Goal: Task Accomplishment & Management: Complete application form

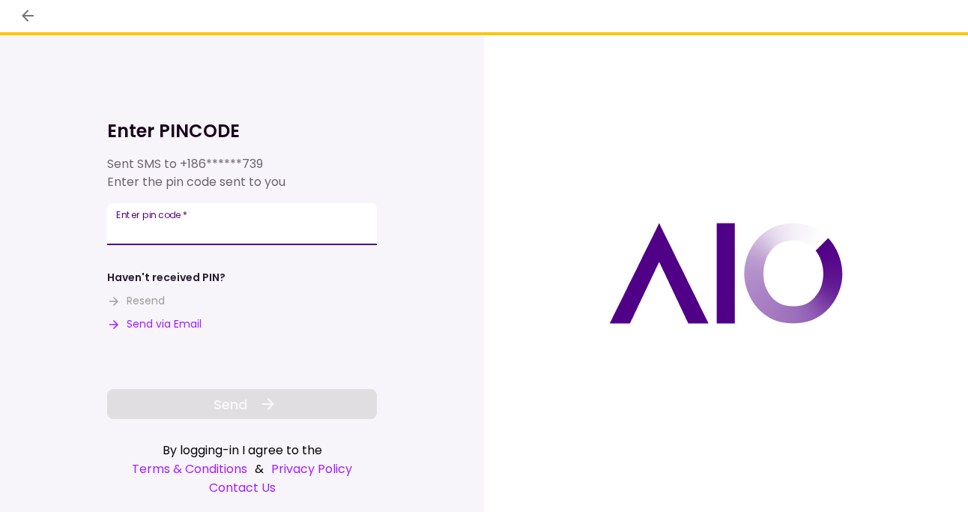
click at [184, 221] on div "Enter pin code   *" at bounding box center [242, 224] width 270 height 42
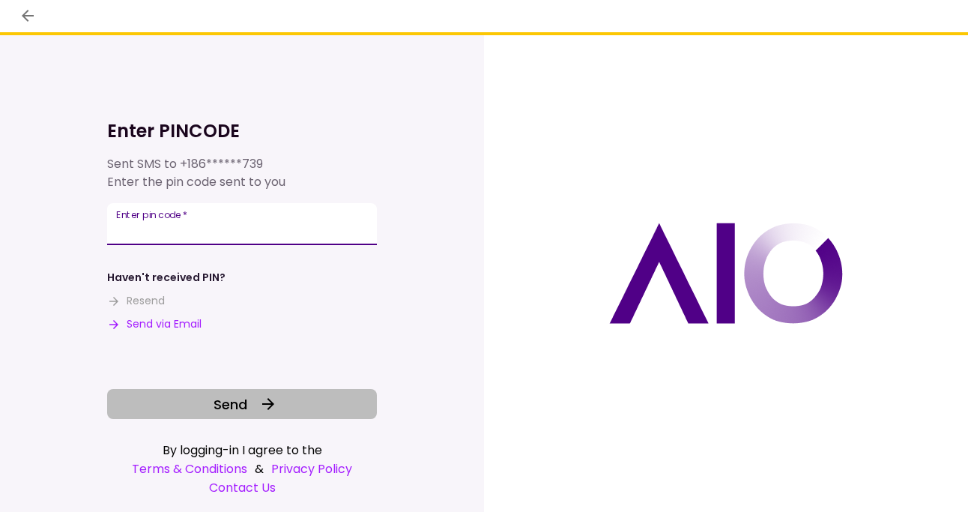
type input "******"
click at [236, 406] on span "Send" at bounding box center [231, 404] width 34 height 20
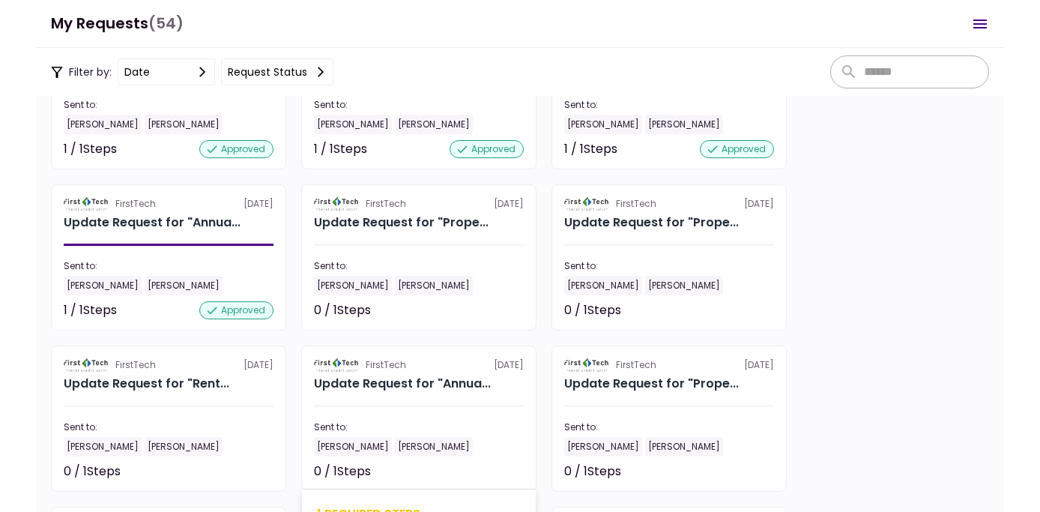
scroll to position [1124, 0]
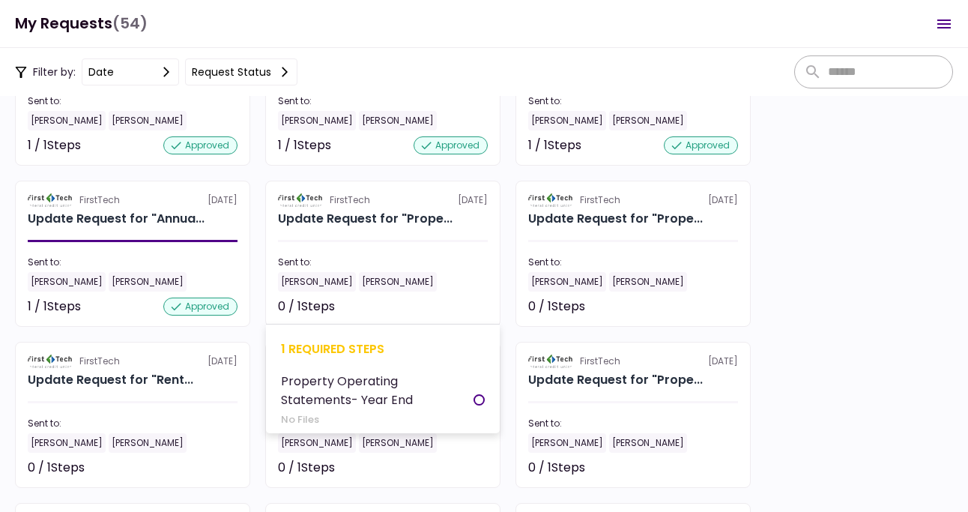
click at [393, 342] on div "1 required steps" at bounding box center [383, 349] width 204 height 19
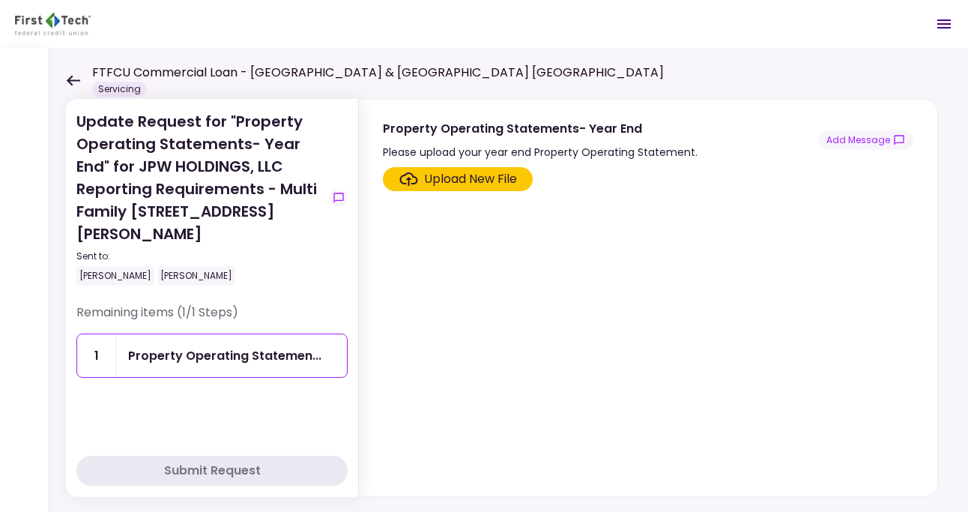
click at [443, 177] on div "Upload New File" at bounding box center [470, 179] width 93 height 18
click at [0, 0] on input "Upload New File" at bounding box center [0, 0] width 0 height 0
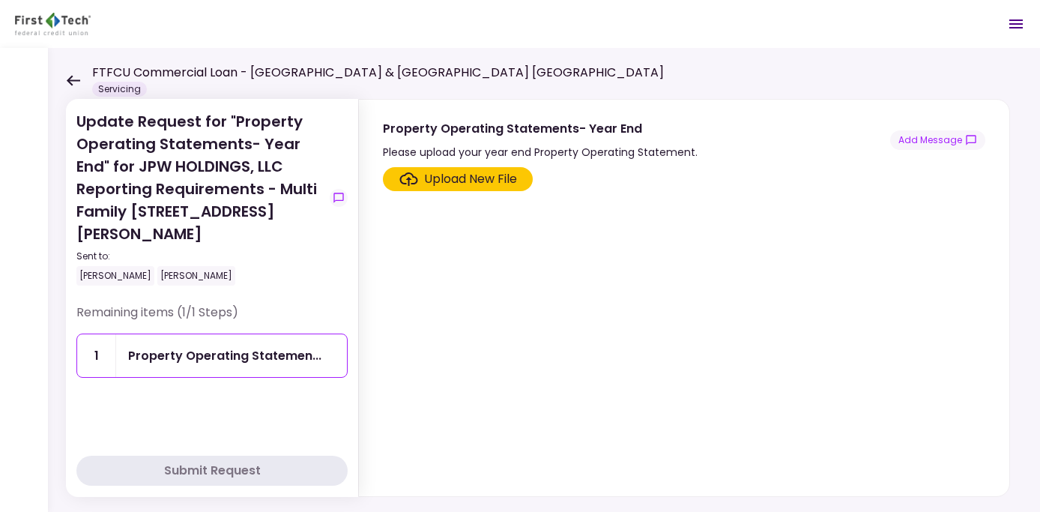
click at [453, 178] on div "Upload New File" at bounding box center [470, 179] width 93 height 18
click at [0, 0] on input "Upload New File" at bounding box center [0, 0] width 0 height 0
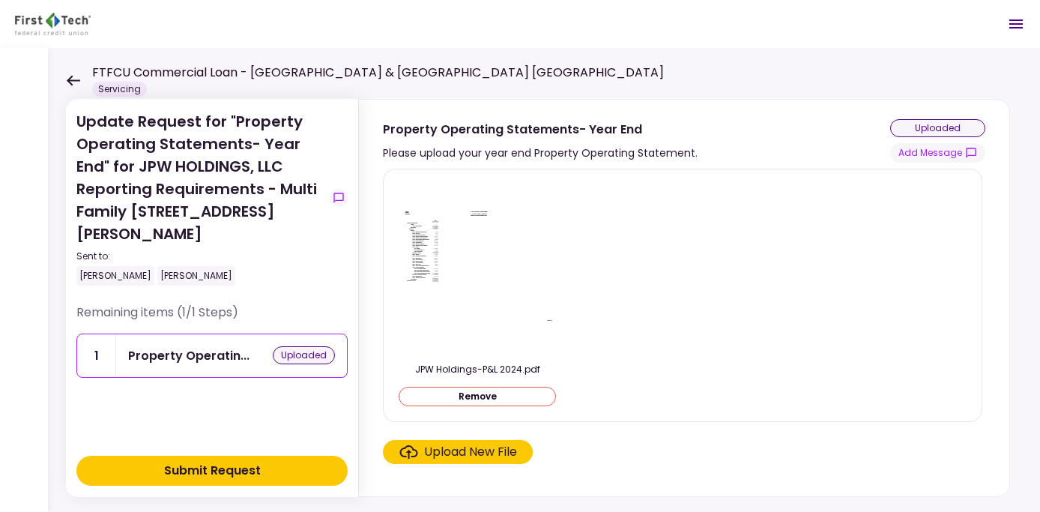
click at [474, 453] on div "Upload New File" at bounding box center [470, 452] width 93 height 18
click at [0, 0] on input "Upload New File" at bounding box center [0, 0] width 0 height 0
click at [191, 468] on div "Submit Request" at bounding box center [212, 471] width 97 height 18
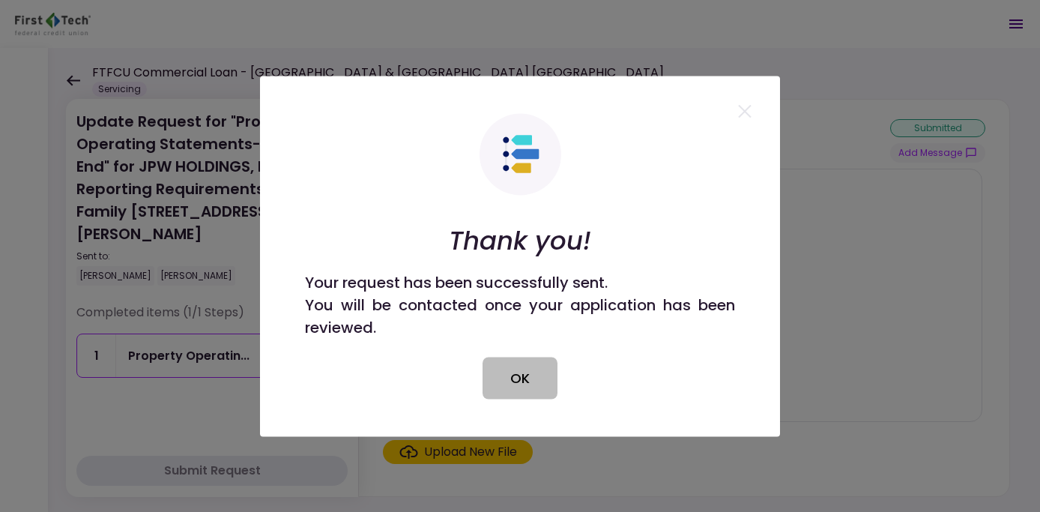
click at [520, 370] on button "OK" at bounding box center [520, 378] width 75 height 42
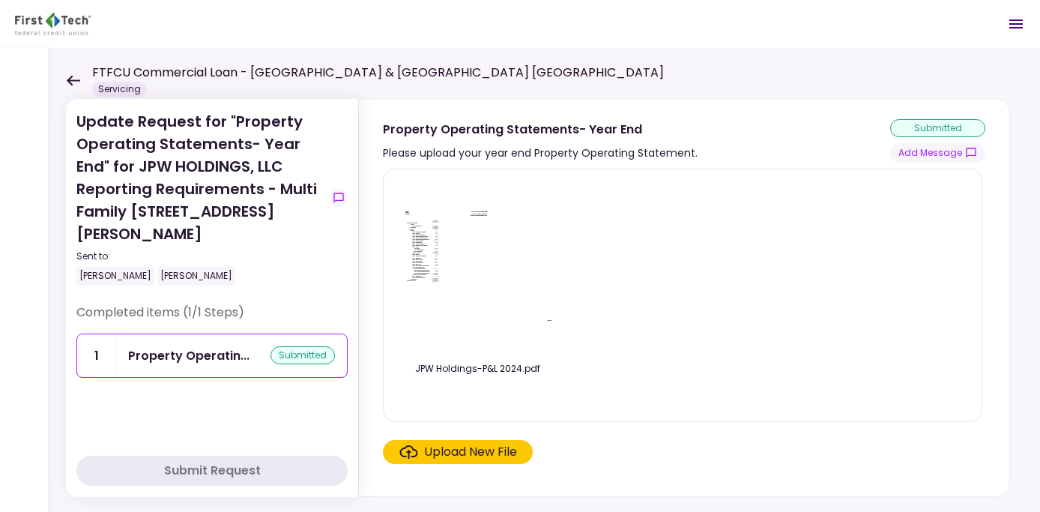
click at [70, 76] on icon at bounding box center [73, 80] width 13 height 10
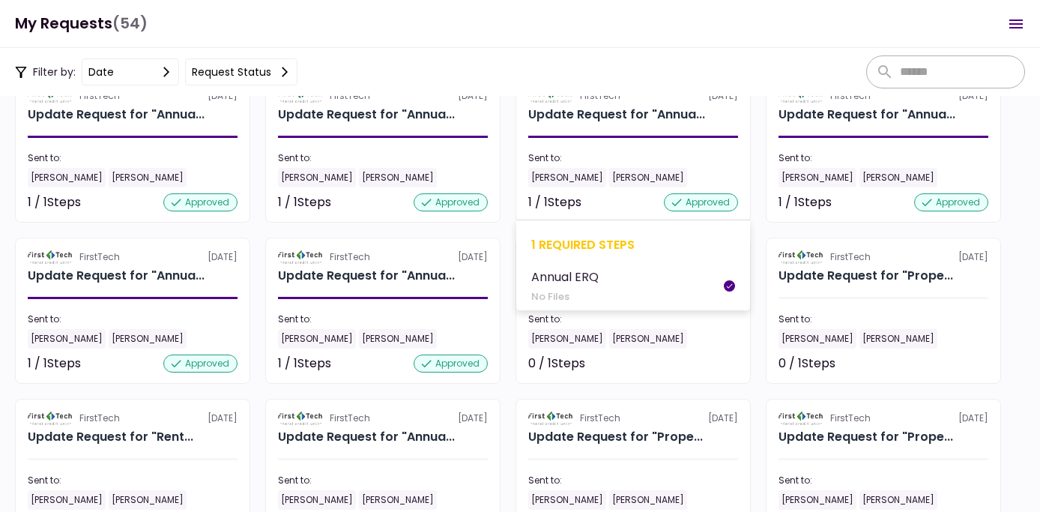
scroll to position [750, 0]
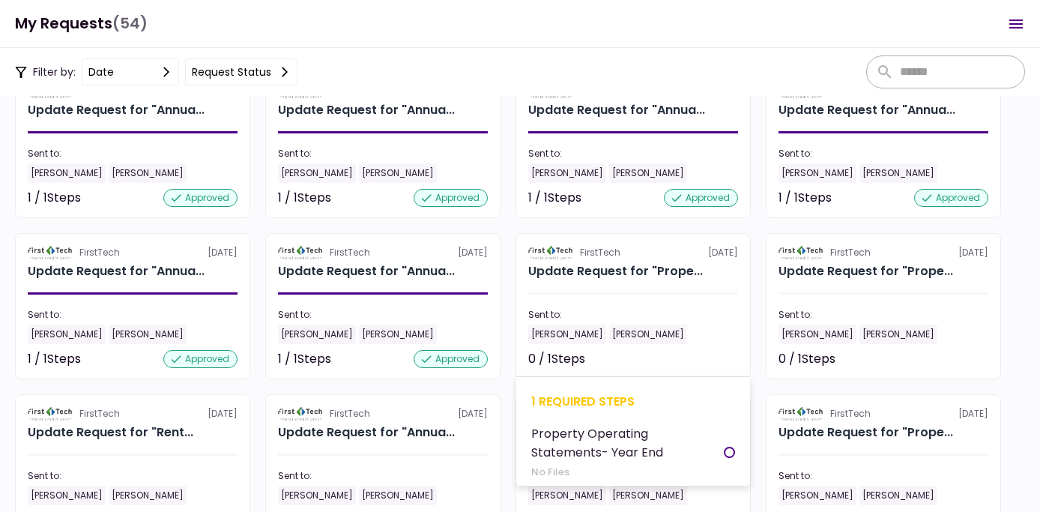
click at [636, 398] on div "1 required steps" at bounding box center [633, 401] width 204 height 19
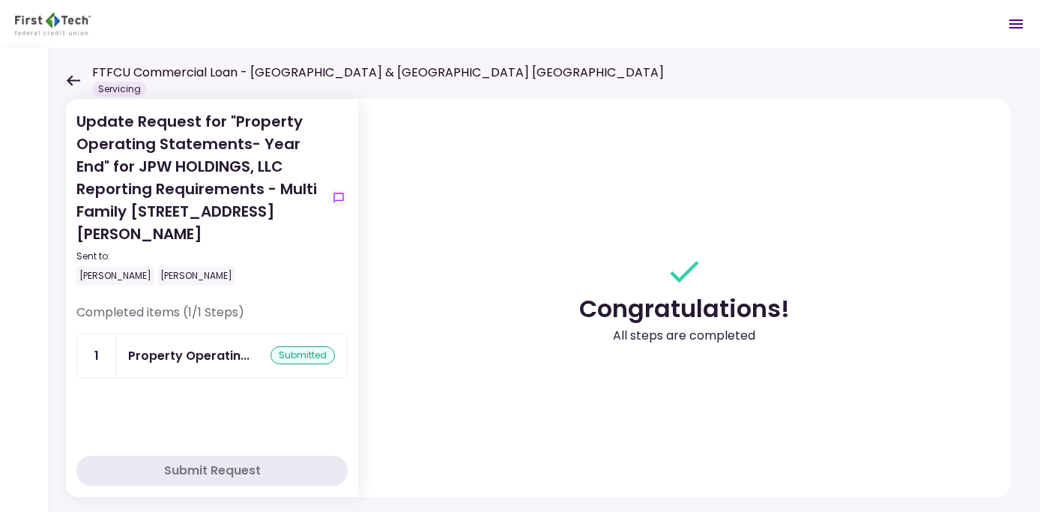
click at [72, 80] on icon at bounding box center [73, 80] width 13 height 10
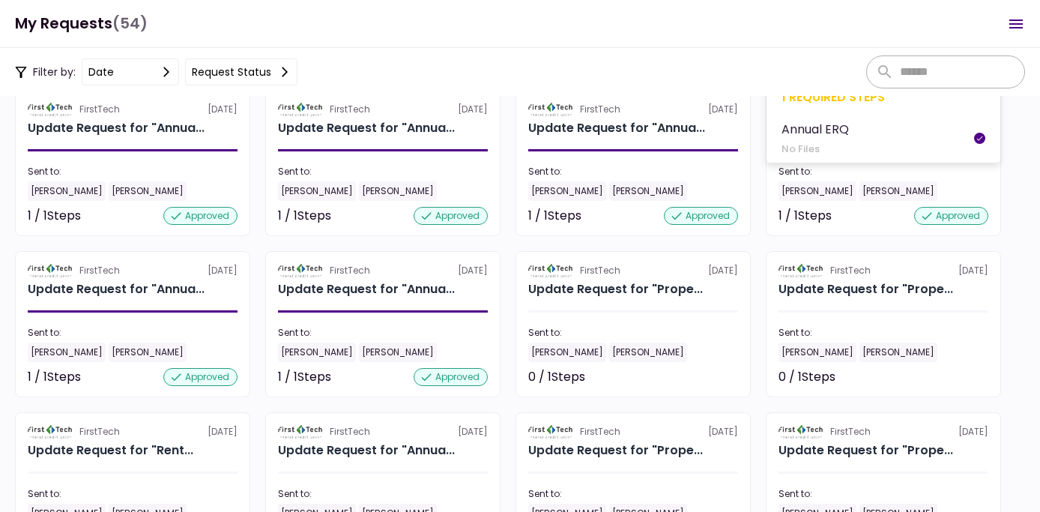
scroll to position [750, 0]
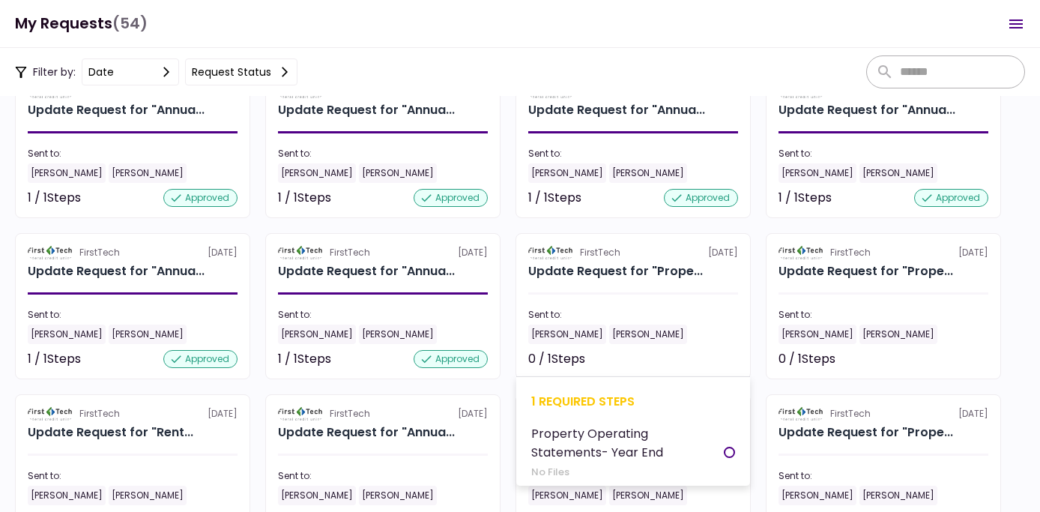
click at [609, 412] on div "1 required steps Property Operating Statements- Year End No Files" at bounding box center [633, 430] width 234 height 109
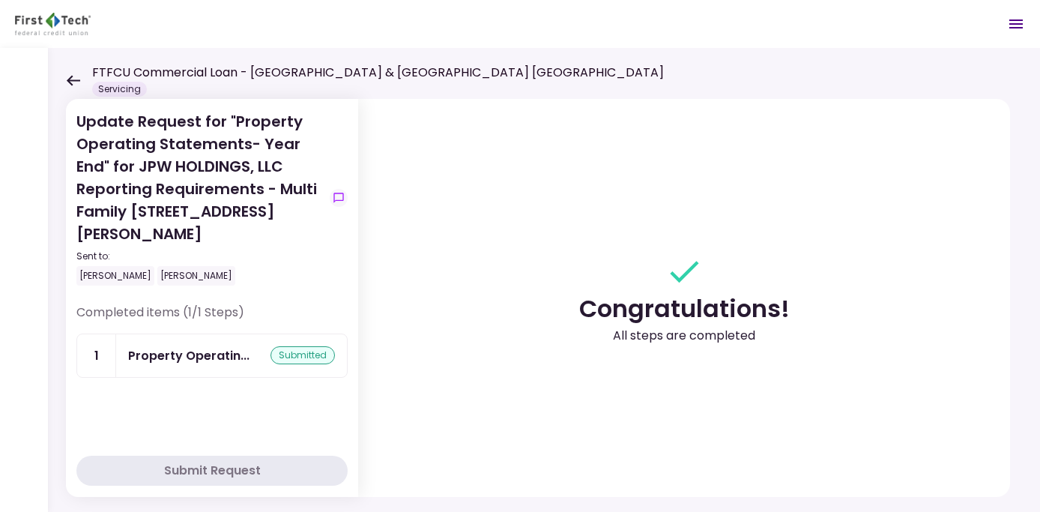
click at [75, 76] on icon at bounding box center [73, 80] width 14 height 11
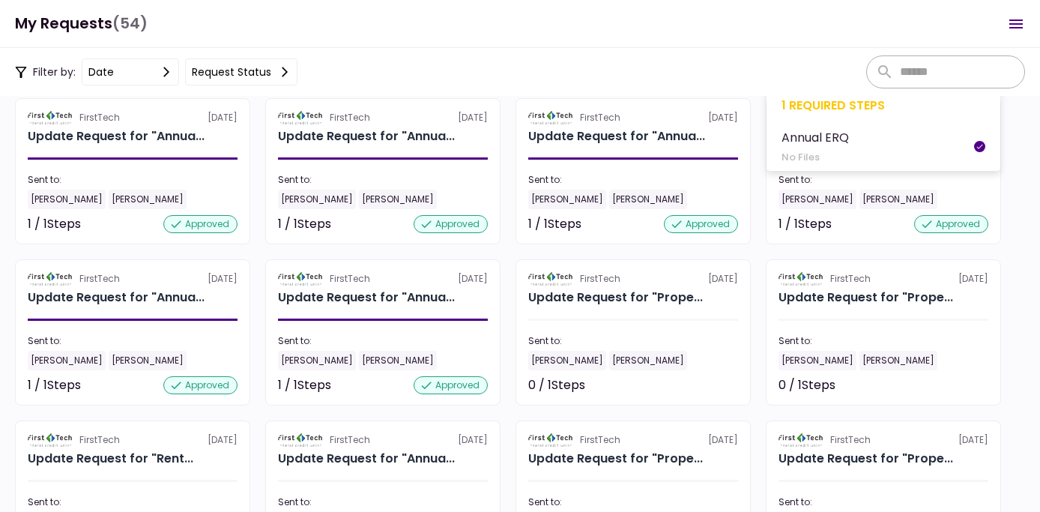
scroll to position [750, 0]
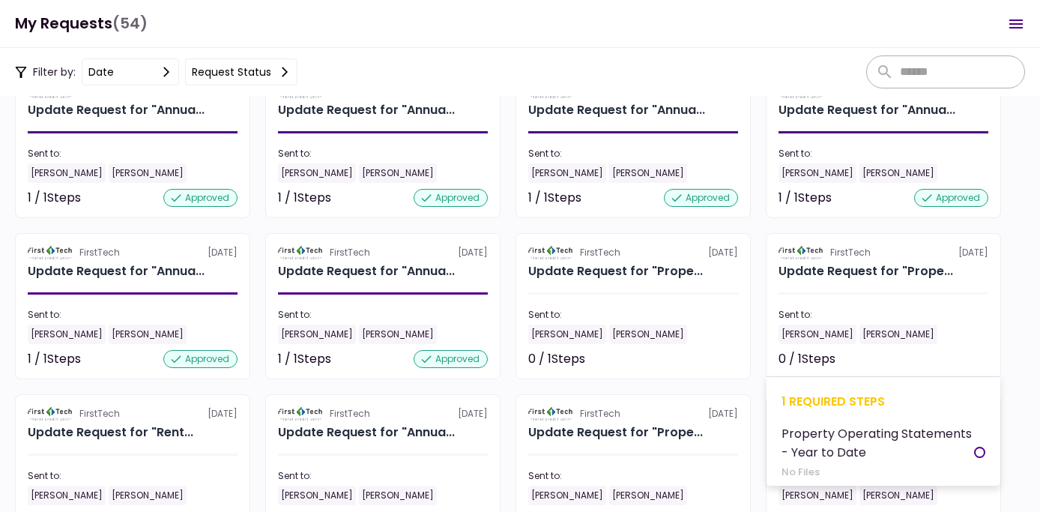
click at [837, 407] on div "1 required steps" at bounding box center [884, 401] width 204 height 19
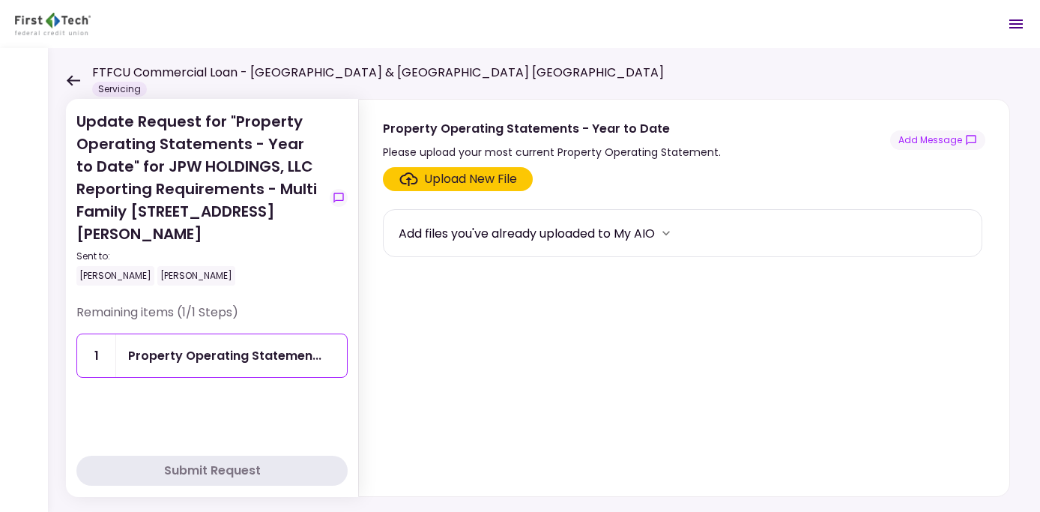
click at [435, 178] on div "Upload New File" at bounding box center [470, 179] width 93 height 18
click at [0, 0] on input "Upload New File" at bounding box center [0, 0] width 0 height 0
click at [459, 181] on div "Upload New File" at bounding box center [470, 179] width 93 height 18
click at [0, 0] on input "Upload New File" at bounding box center [0, 0] width 0 height 0
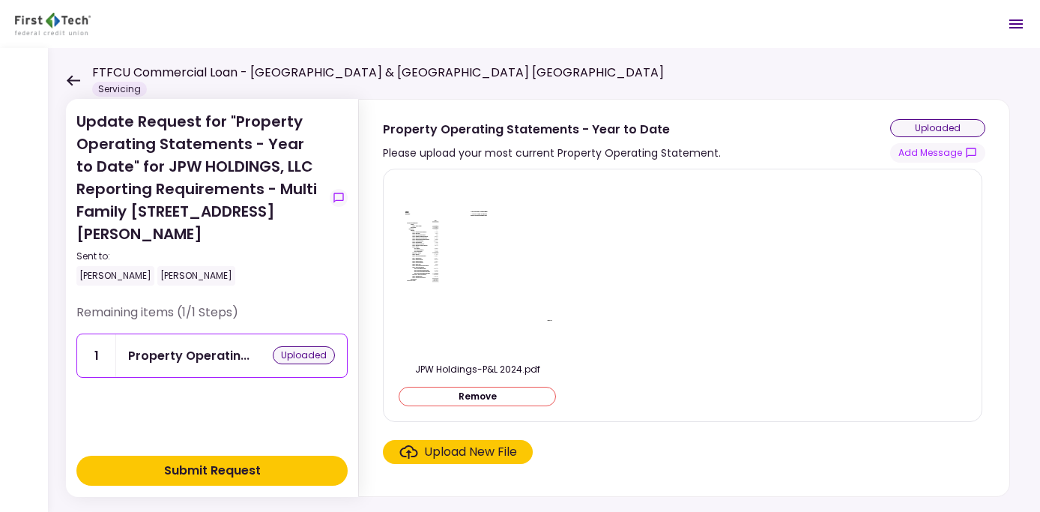
click at [447, 450] on div "Upload New File" at bounding box center [470, 452] width 93 height 18
click at [0, 0] on input "Upload New File" at bounding box center [0, 0] width 0 height 0
click at [213, 471] on div "Submit Request" at bounding box center [212, 471] width 97 height 18
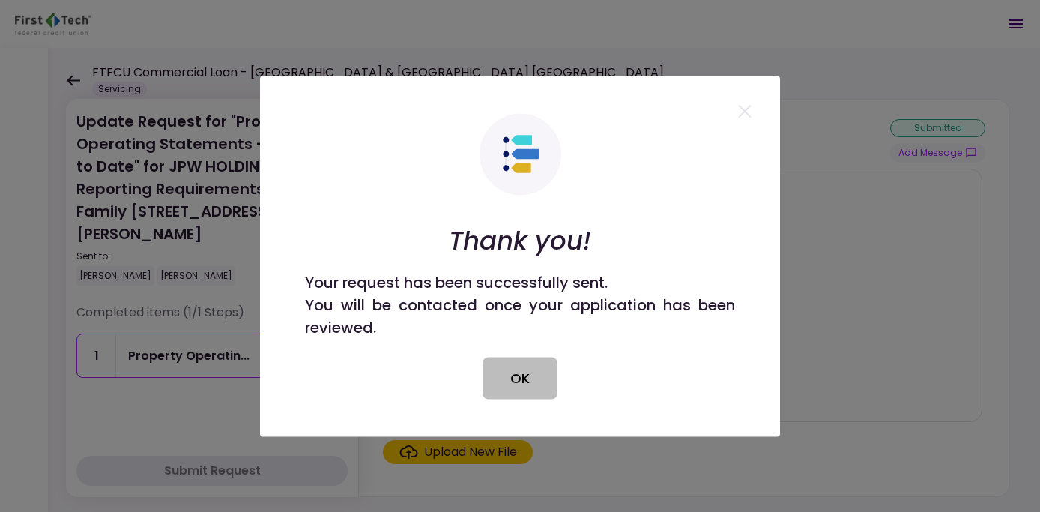
click at [540, 378] on button "OK" at bounding box center [520, 378] width 75 height 42
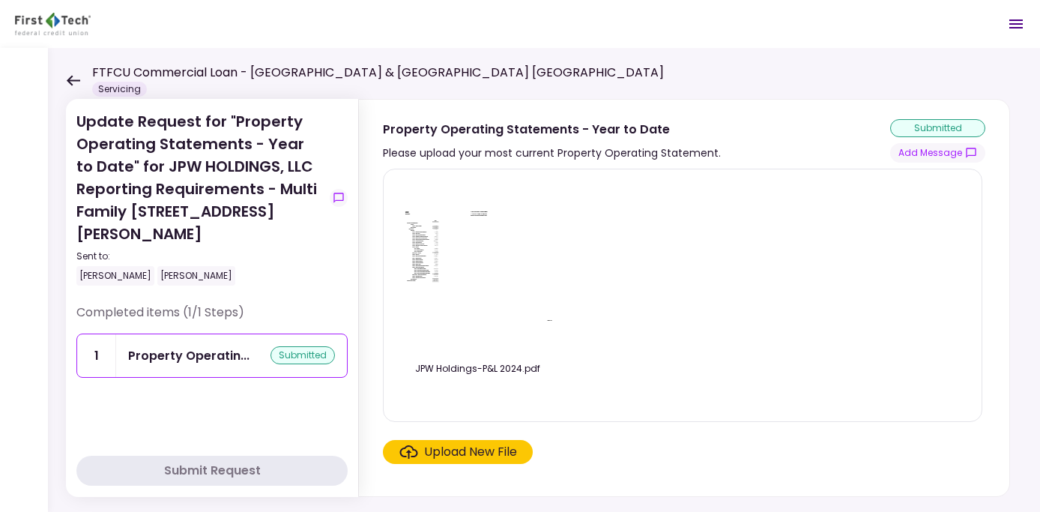
click at [72, 82] on icon at bounding box center [73, 80] width 14 height 11
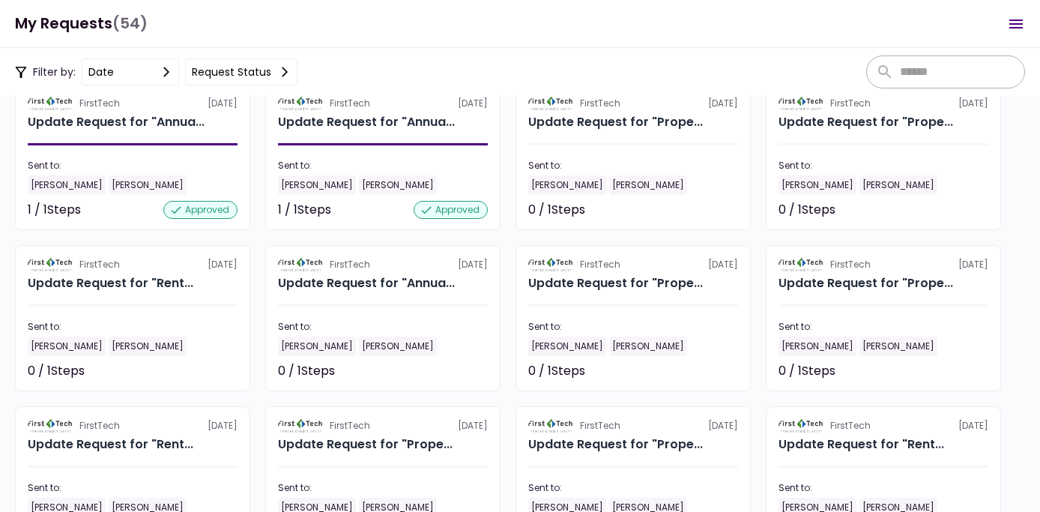
scroll to position [898, 0]
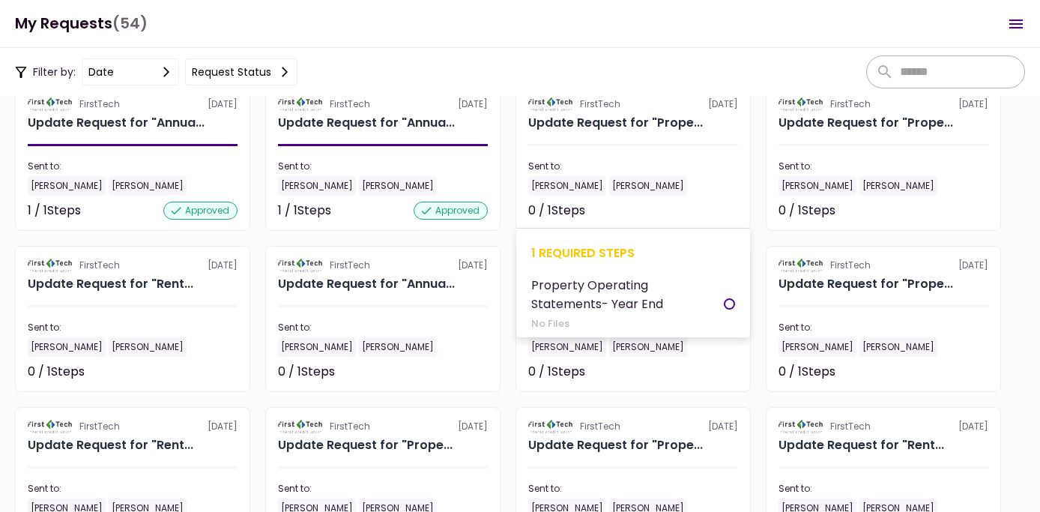
click at [615, 145] on div at bounding box center [633, 145] width 210 height 2
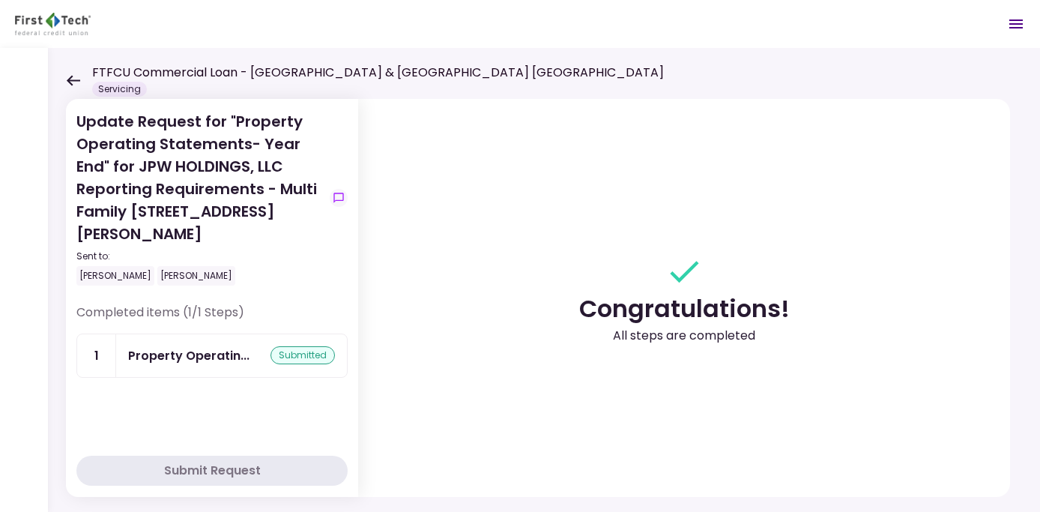
click at [73, 77] on icon at bounding box center [73, 80] width 14 height 11
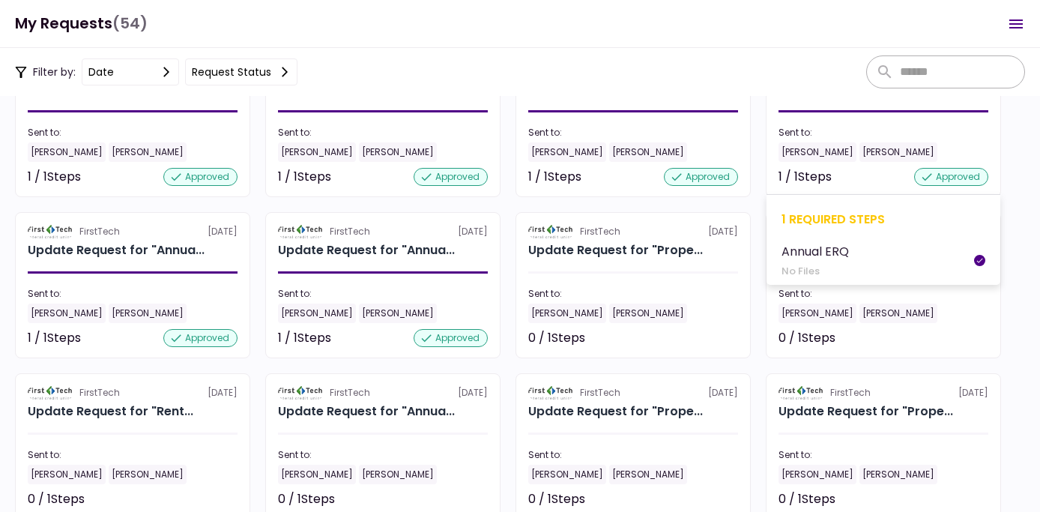
scroll to position [825, 0]
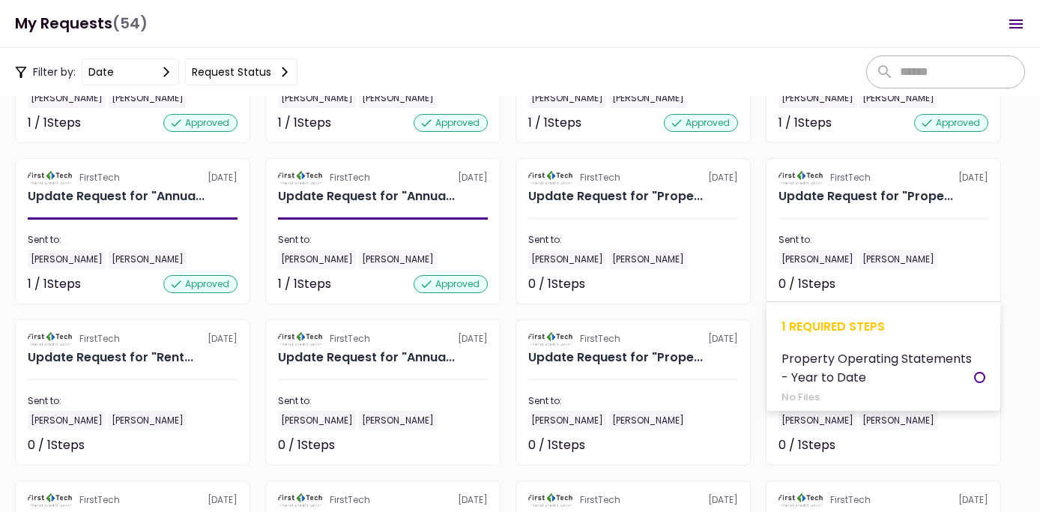
click at [828, 225] on section "FirstTech [DATE] Update Request for "Prope... Sent to: [PERSON_NAME] [PERSON_NA…" at bounding box center [883, 231] width 235 height 146
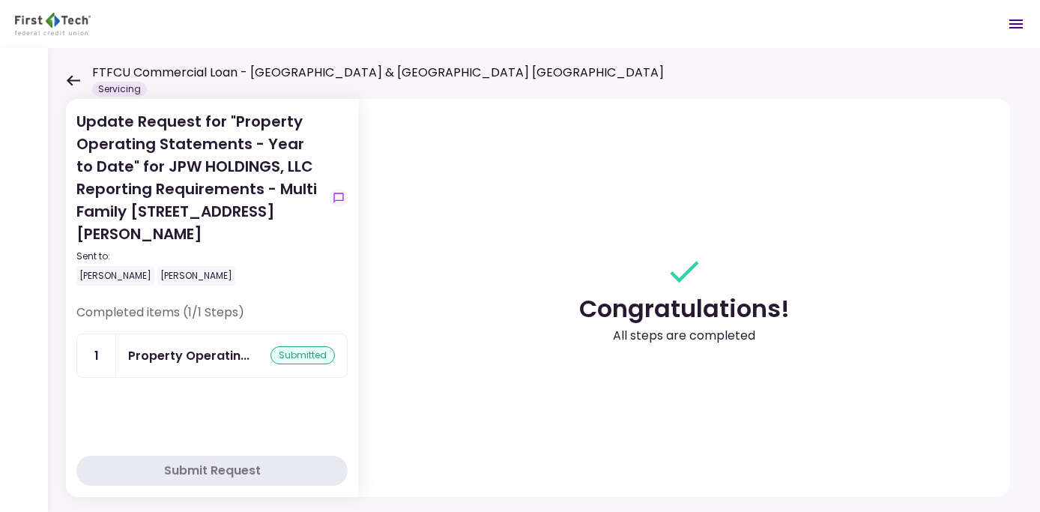
click at [71, 77] on icon at bounding box center [73, 80] width 13 height 10
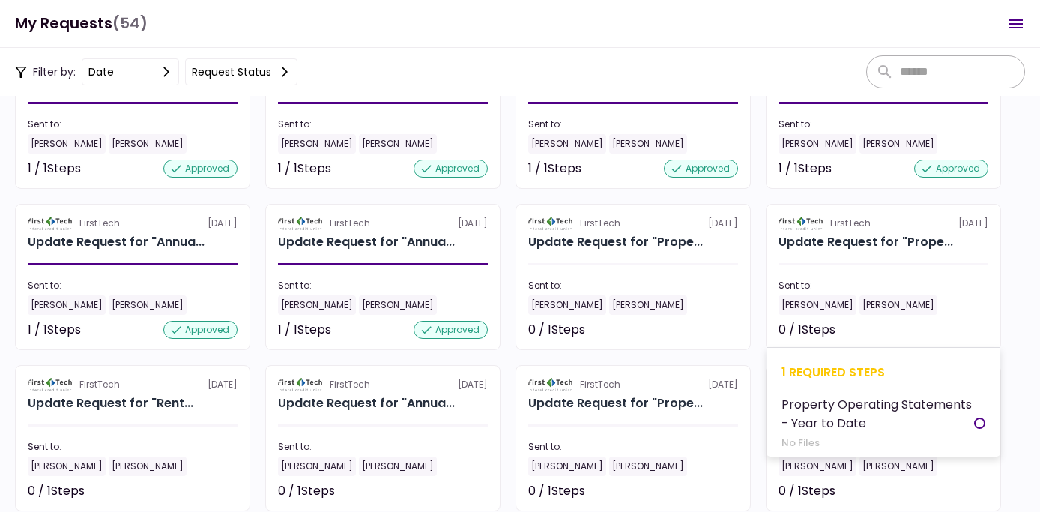
scroll to position [825, 0]
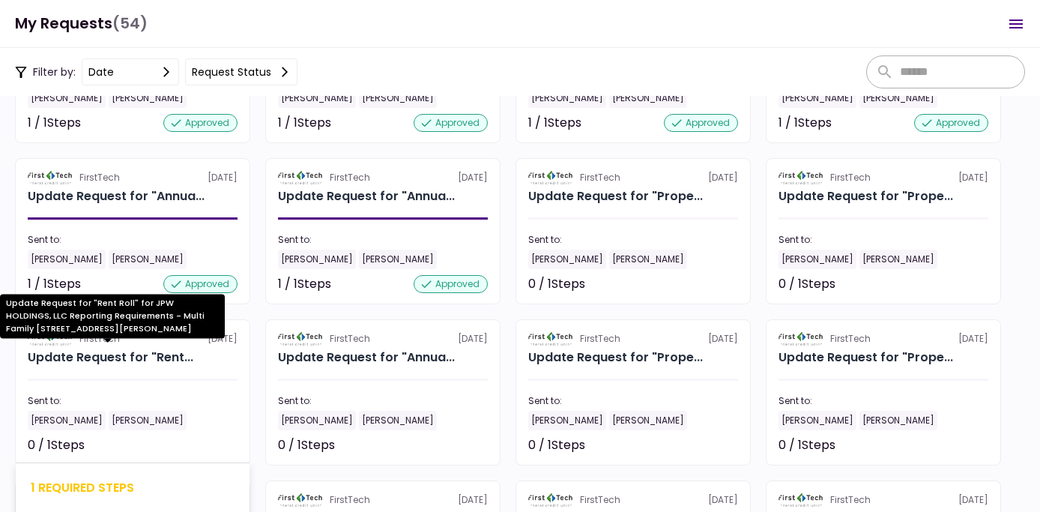
click at [90, 366] on div "Update Request for "Rent..." at bounding box center [111, 358] width 166 height 18
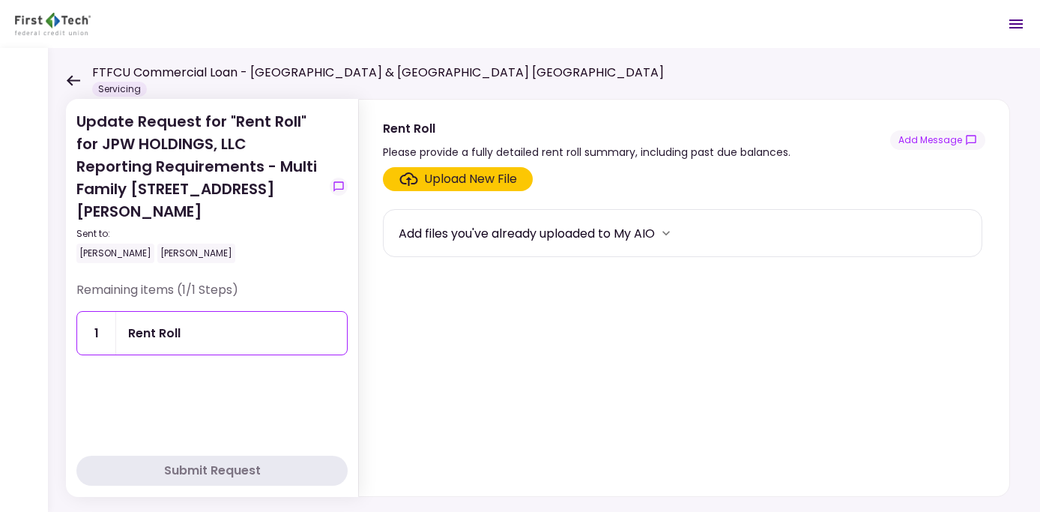
click at [465, 178] on div "Upload New File" at bounding box center [470, 179] width 93 height 18
click at [0, 0] on input "Upload New File" at bounding box center [0, 0] width 0 height 0
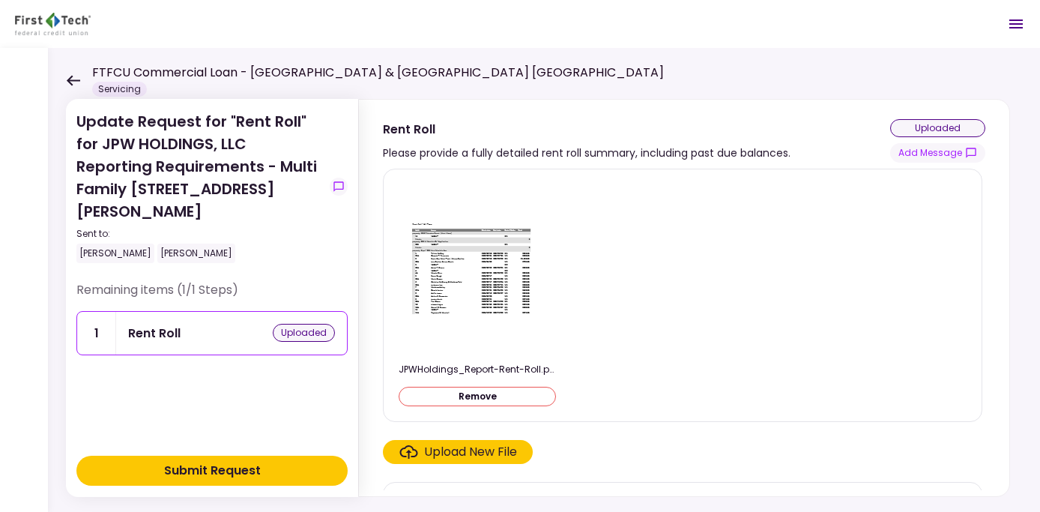
click at [235, 476] on div "Submit Request" at bounding box center [212, 471] width 97 height 18
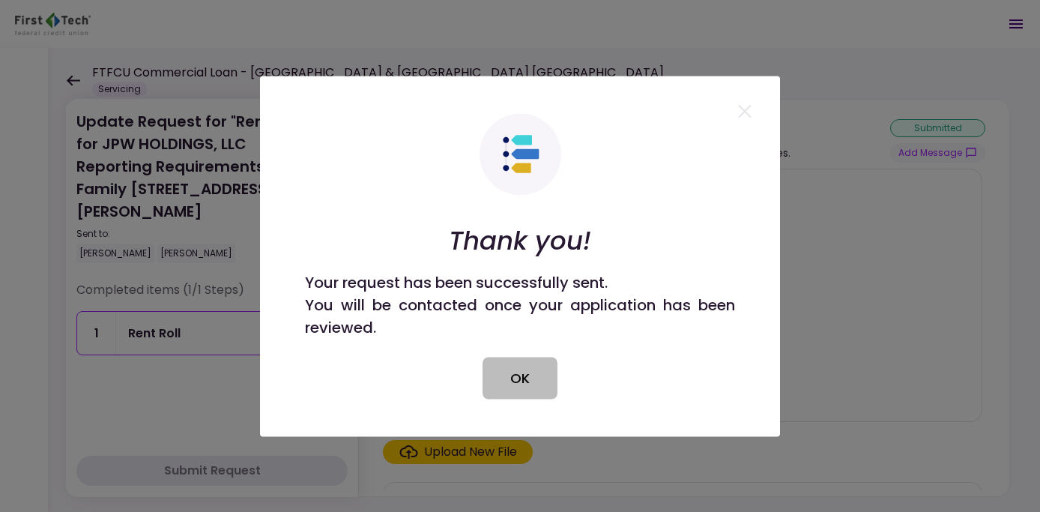
click at [523, 370] on button "OK" at bounding box center [520, 378] width 75 height 42
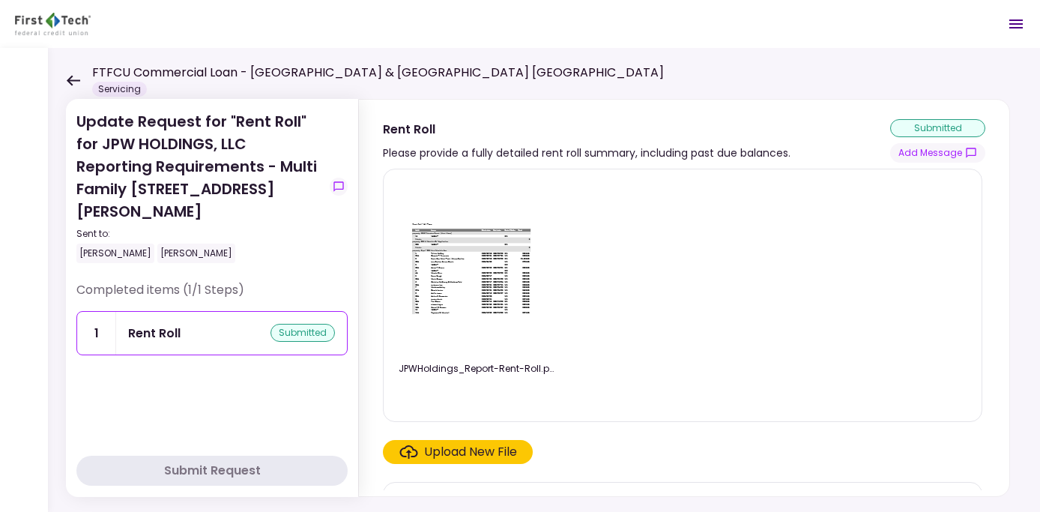
click at [76, 77] on icon at bounding box center [73, 80] width 14 height 11
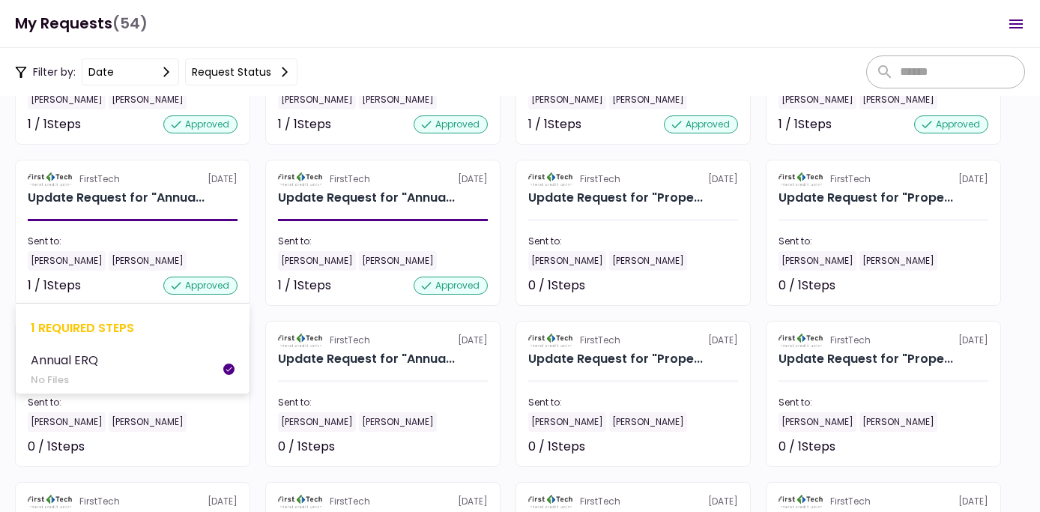
scroll to position [898, 0]
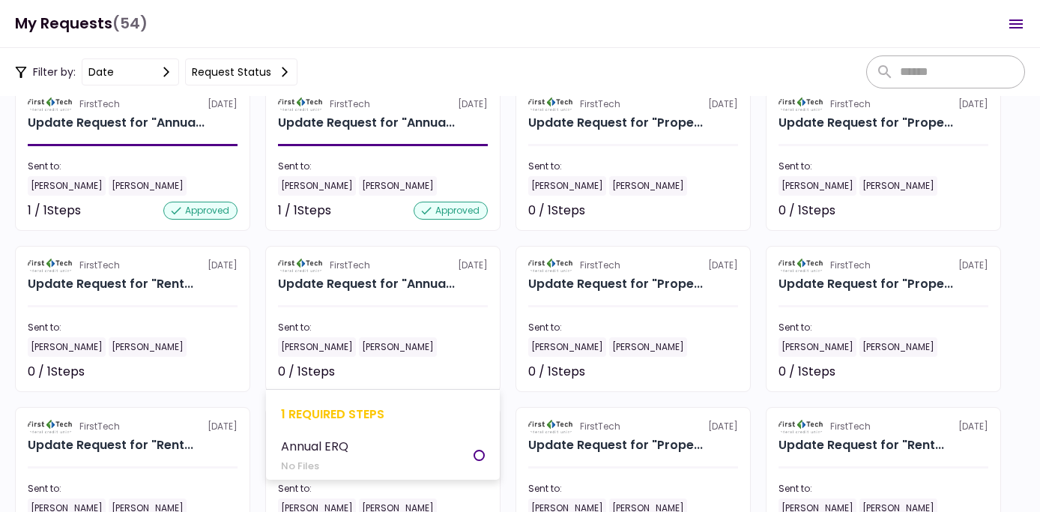
click at [393, 324] on div "Sent to:" at bounding box center [383, 327] width 210 height 13
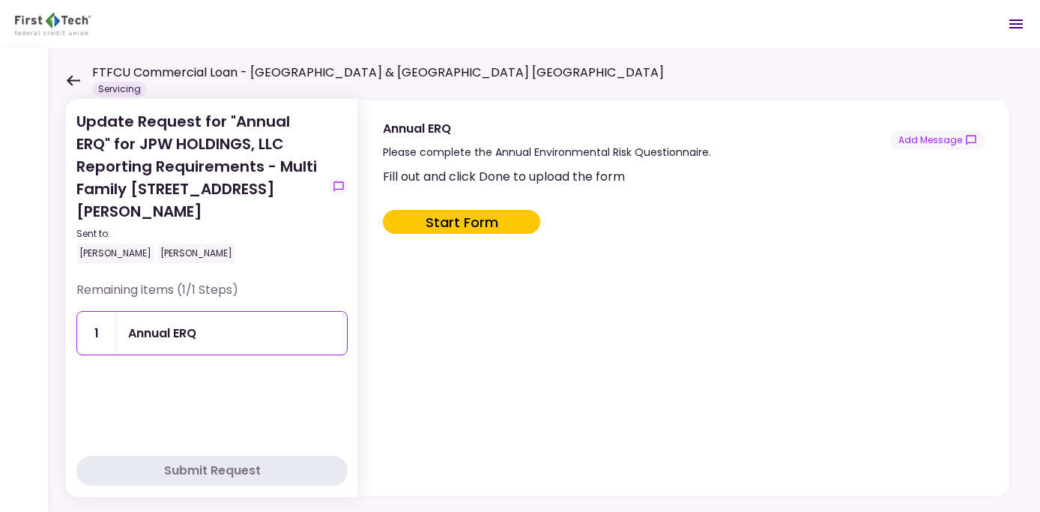
click at [453, 221] on button "Start Form" at bounding box center [461, 222] width 157 height 24
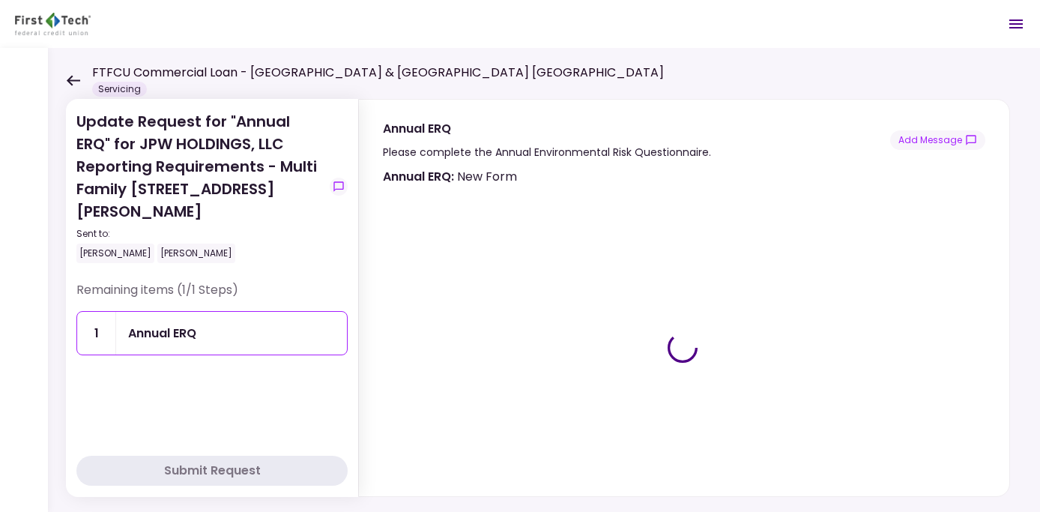
type input "***"
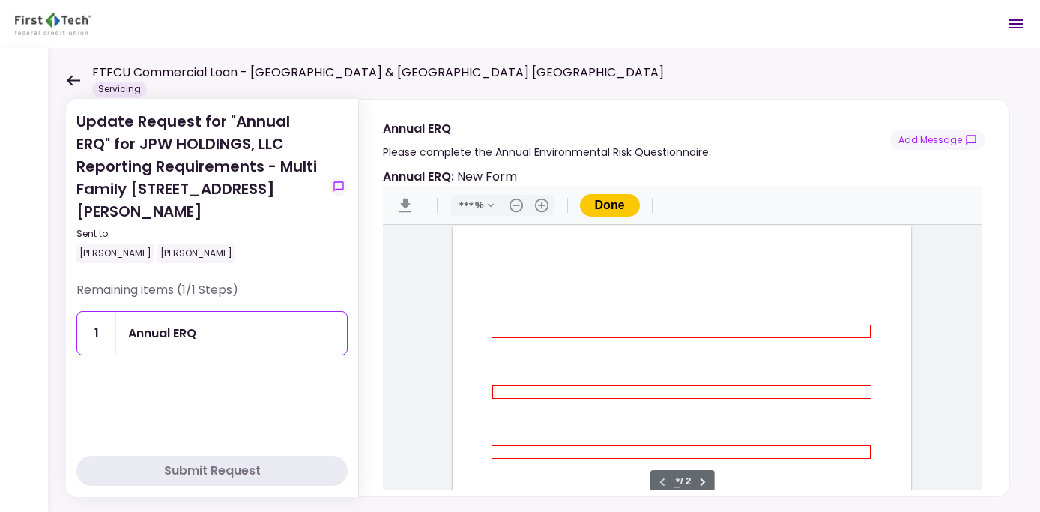
type input "*"
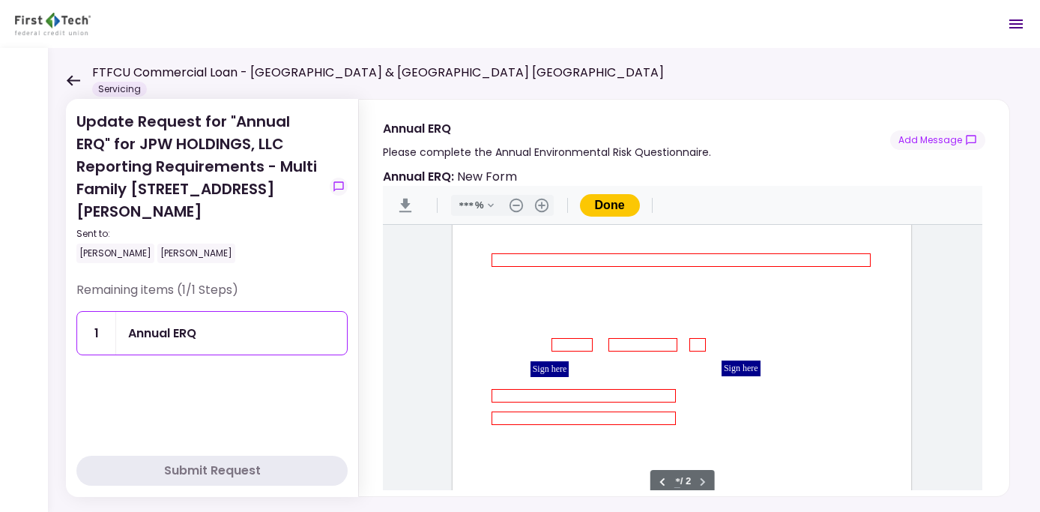
scroll to position [901, 0]
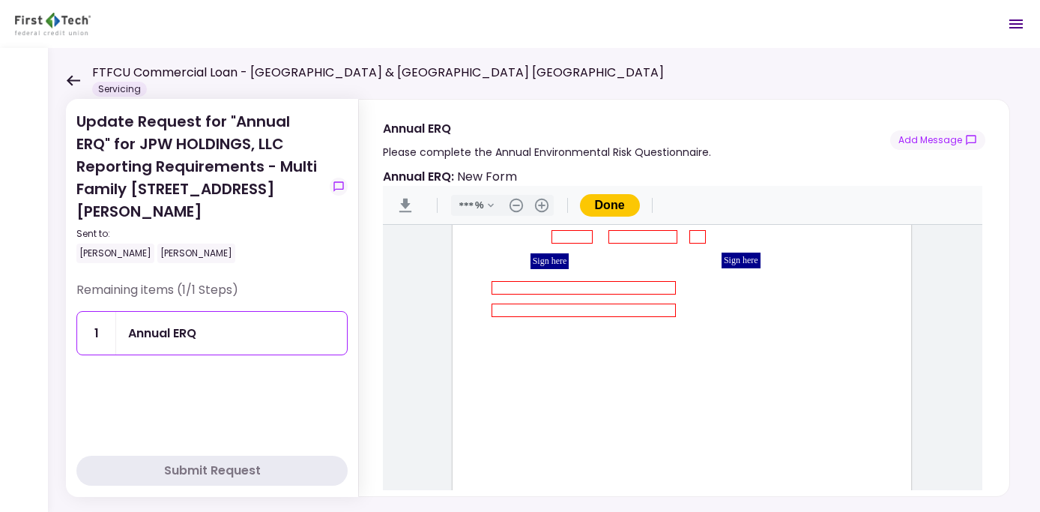
click at [541, 263] on div "Sign here" at bounding box center [550, 261] width 39 height 16
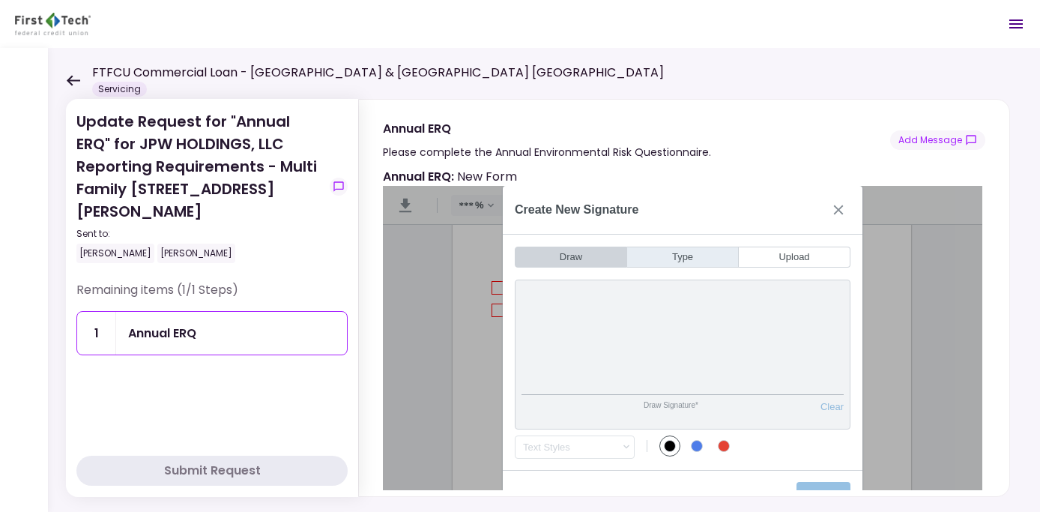
click at [660, 254] on button "Type" at bounding box center [683, 257] width 112 height 21
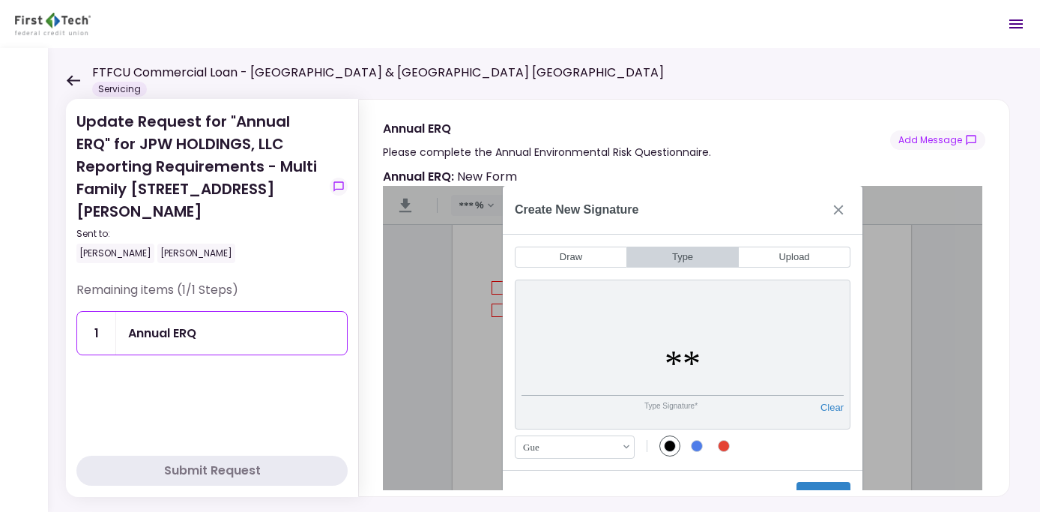
type input "*"
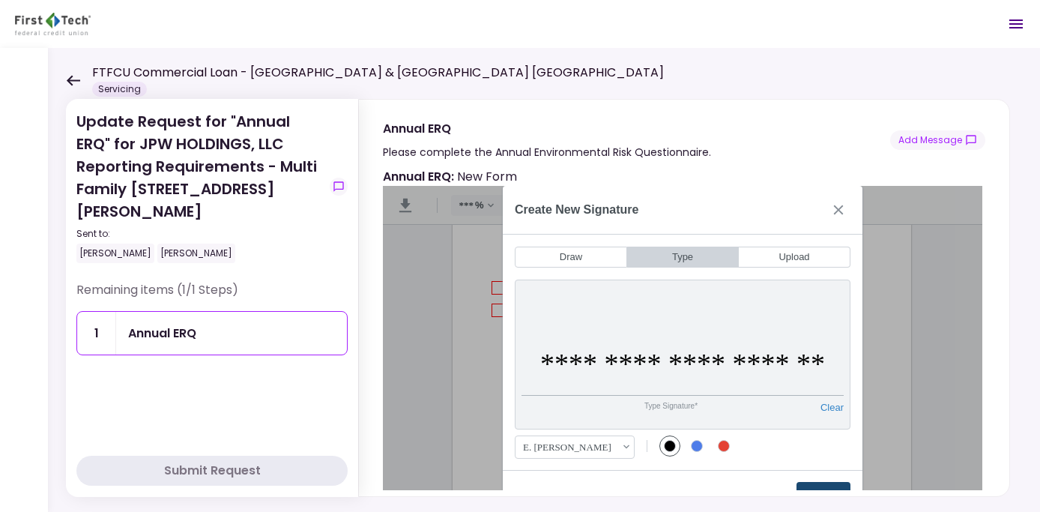
type input "**********"
click at [817, 486] on button "Create" at bounding box center [824, 494] width 54 height 24
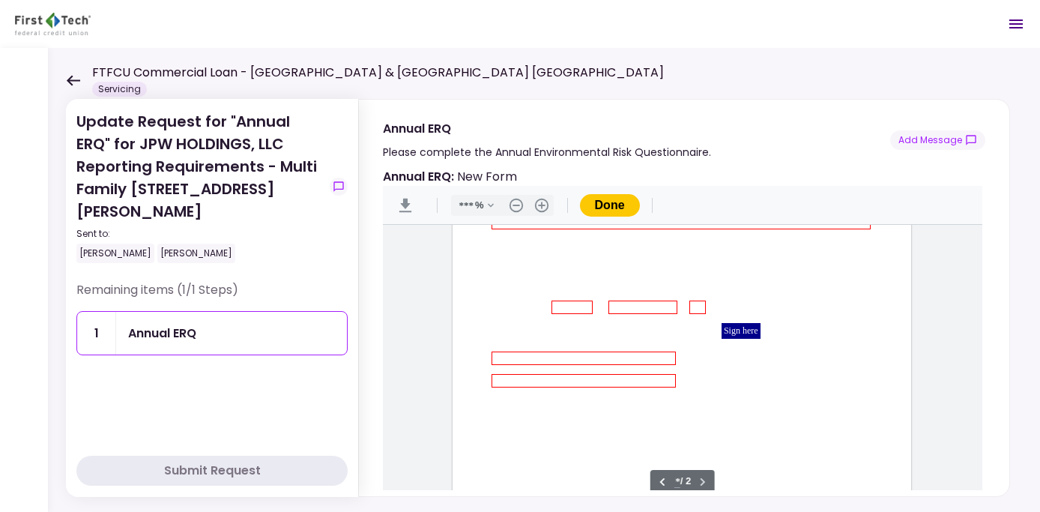
scroll to position [826, 0]
click at [573, 310] on input "Document Content" at bounding box center [572, 312] width 39 height 10
type input "***"
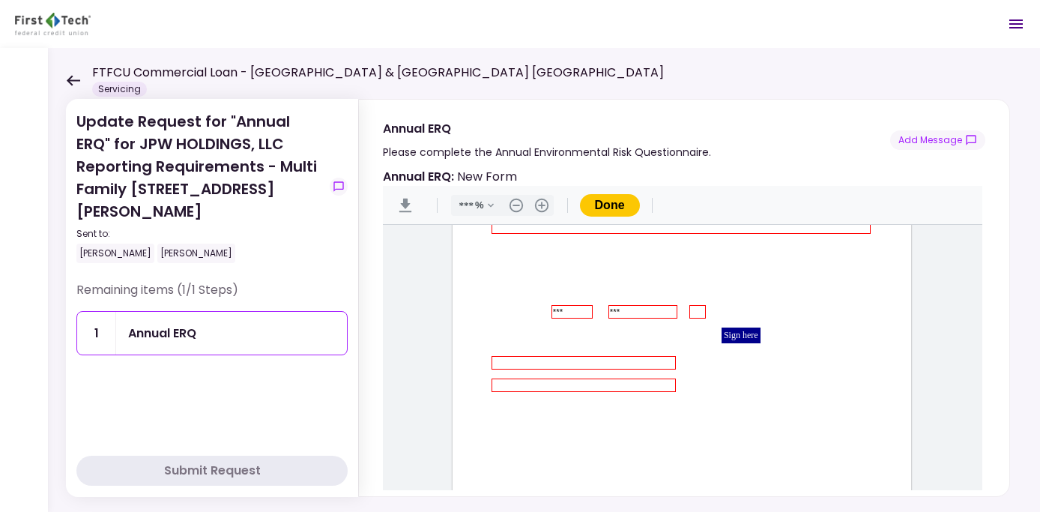
type input "***"
type input "****"
click at [612, 199] on button "Done" at bounding box center [610, 205] width 60 height 22
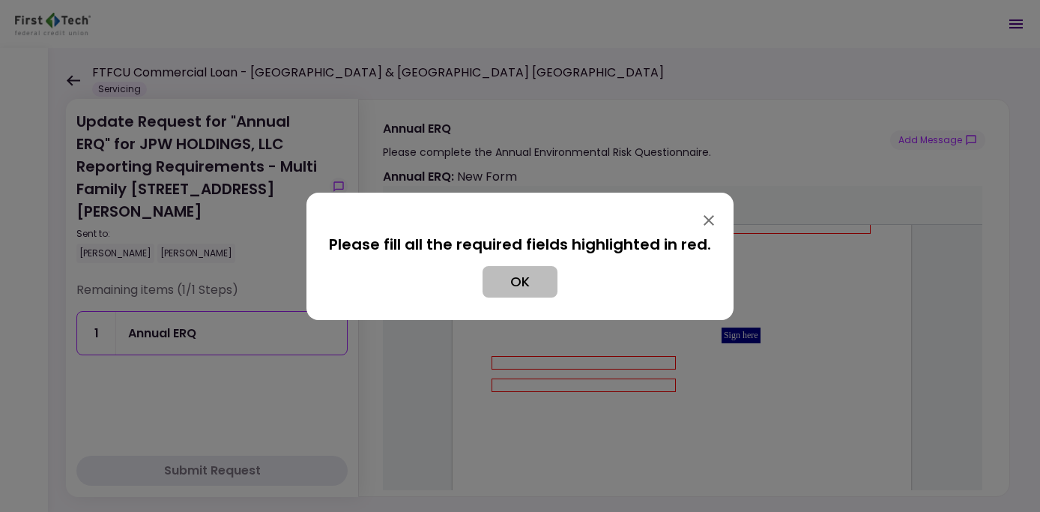
click at [519, 287] on button "OK" at bounding box center [520, 281] width 75 height 31
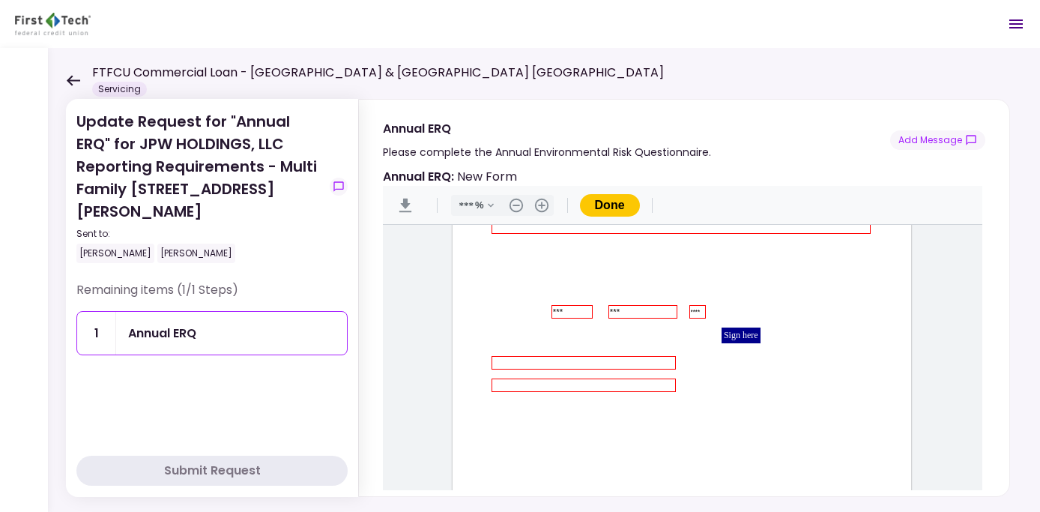
click at [552, 362] on input "Document Content" at bounding box center [583, 363] width 181 height 10
type input "**********"
click at [568, 376] on div "**********" at bounding box center [682, 298] width 459 height 594
click at [572, 383] on input "Document Content" at bounding box center [583, 385] width 181 height 10
type input "**********"
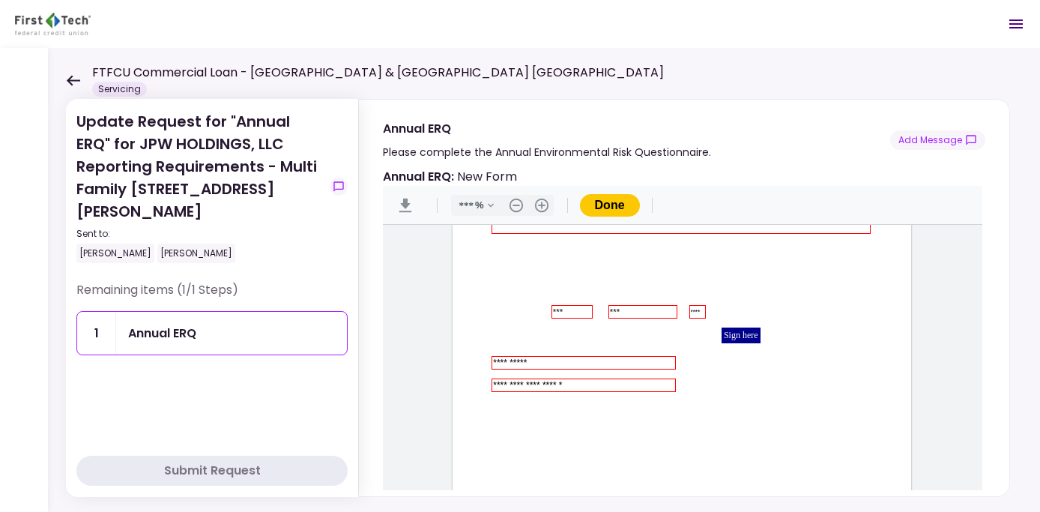
click at [739, 333] on div "Sign here" at bounding box center [741, 336] width 39 height 16
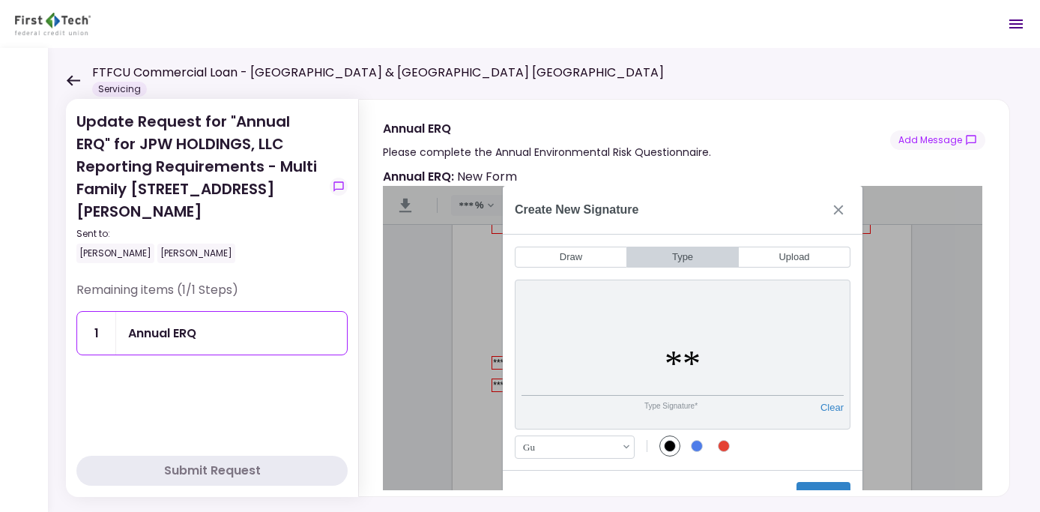
type input "*"
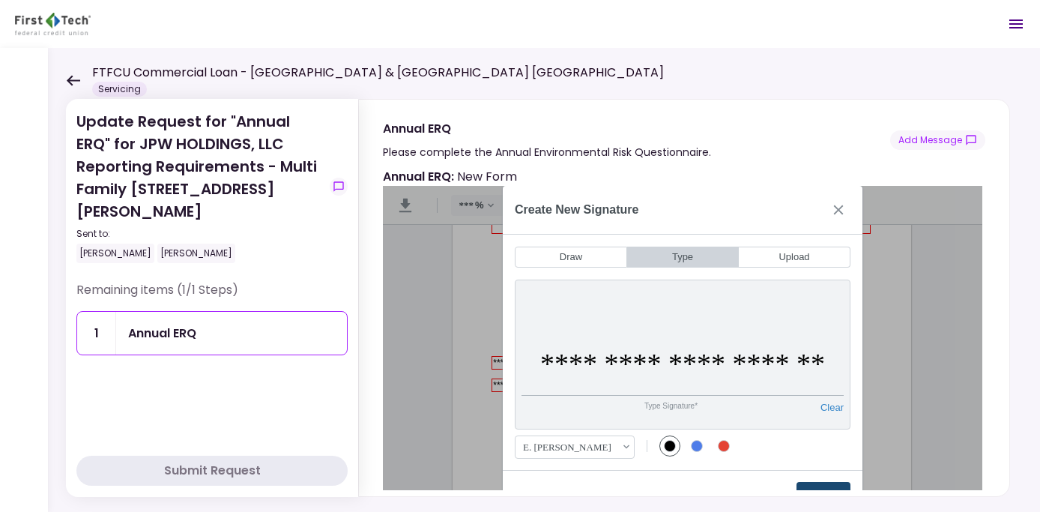
type input "**********"
click at [819, 486] on button "Create" at bounding box center [824, 494] width 54 height 24
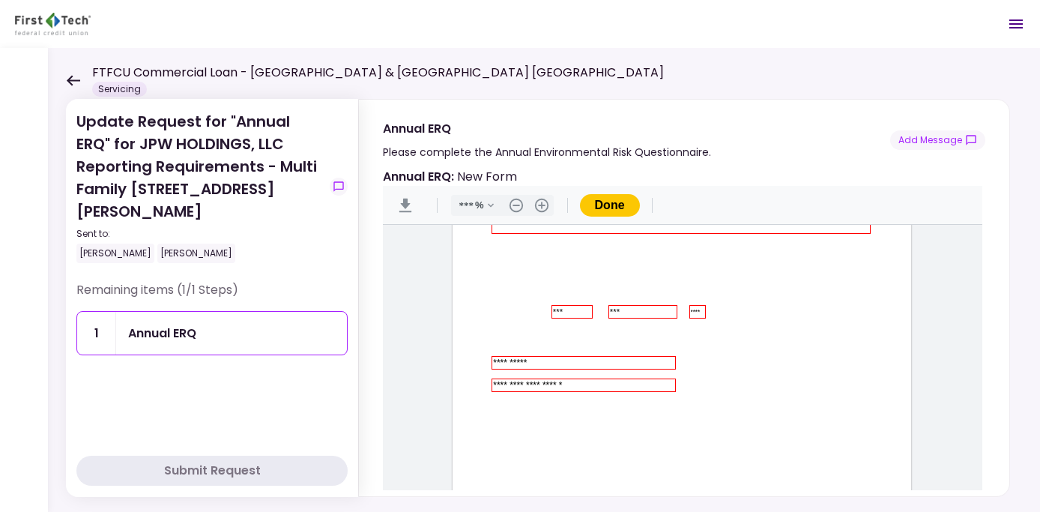
click at [609, 198] on button "Done" at bounding box center [610, 205] width 60 height 22
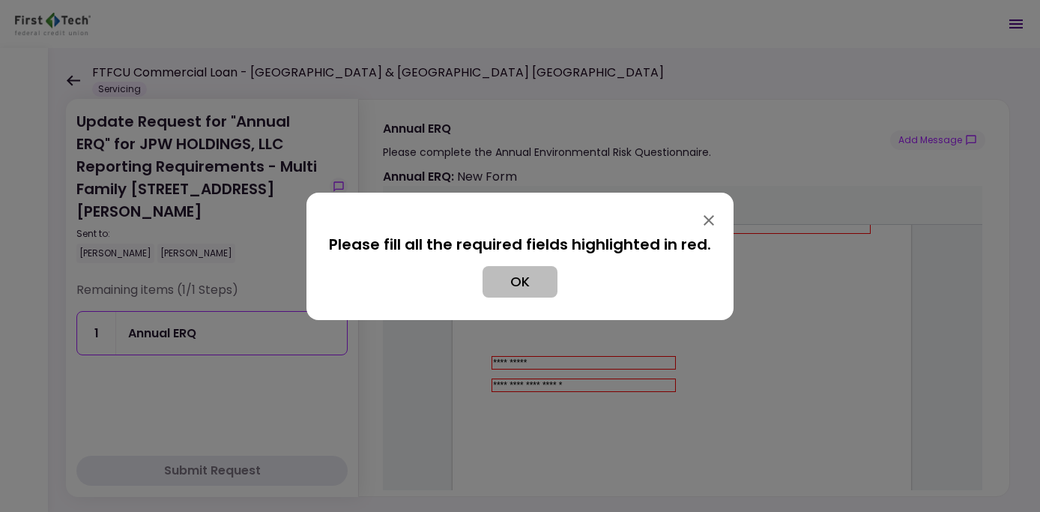
click at [518, 288] on button "OK" at bounding box center [520, 281] width 75 height 31
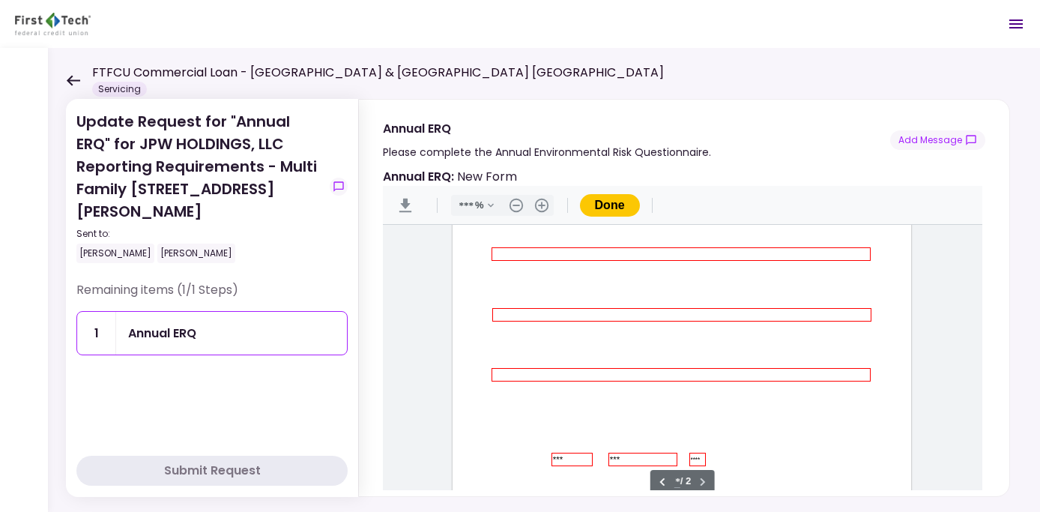
type input "*"
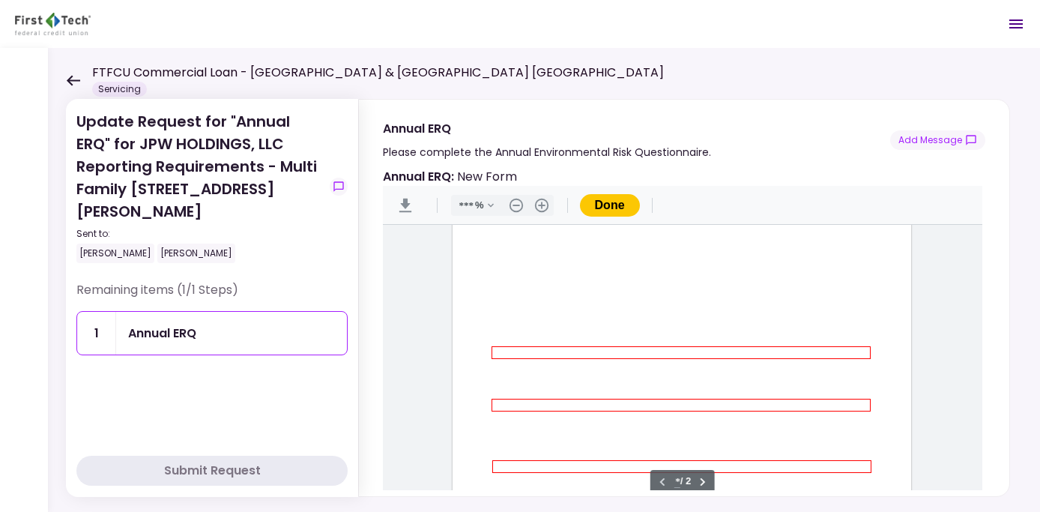
scroll to position [300, 0]
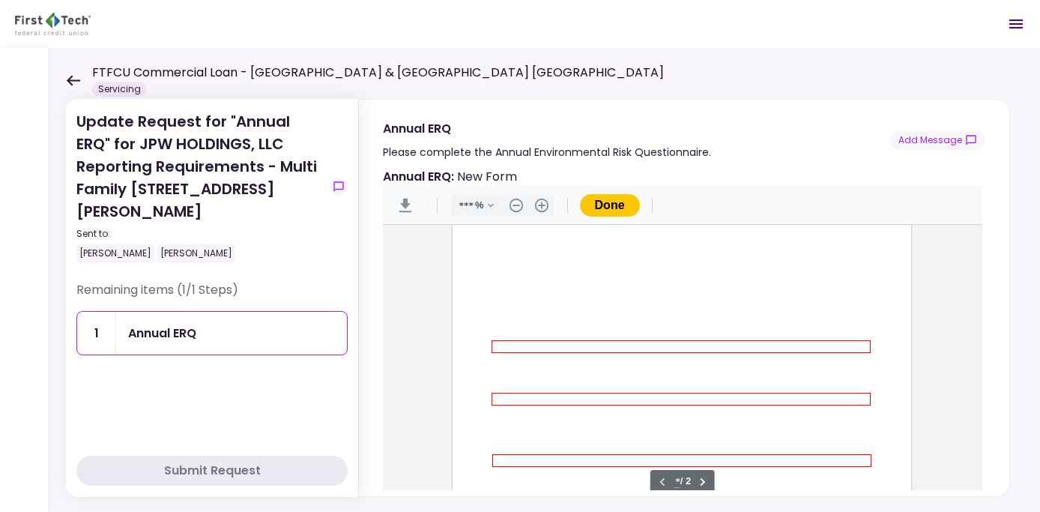
click at [579, 344] on input "Document Content" at bounding box center [681, 347] width 376 height 10
type input "**"
click at [806, 396] on input "Document Content" at bounding box center [681, 399] width 376 height 10
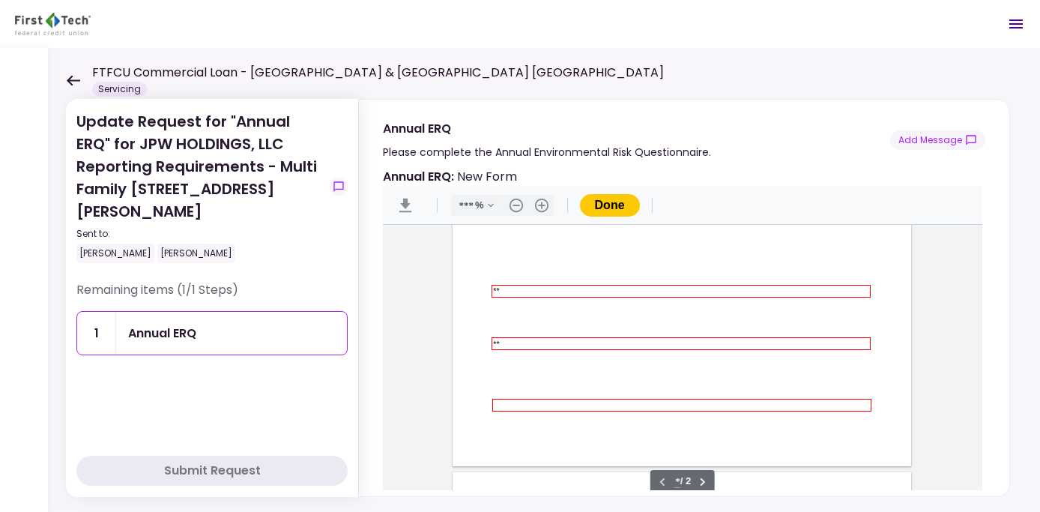
scroll to position [375, 0]
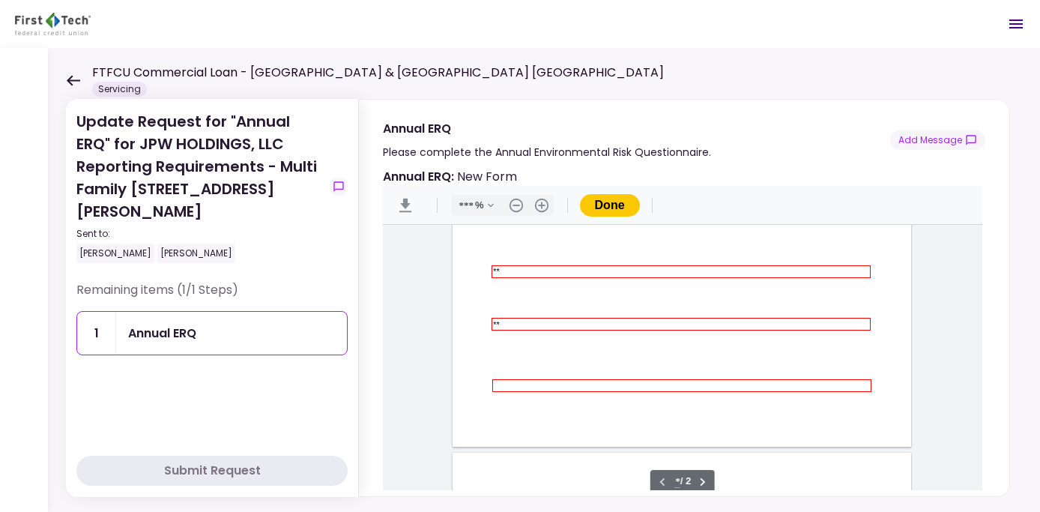
type input "**"
click at [763, 381] on input "Document Content" at bounding box center [682, 386] width 376 height 10
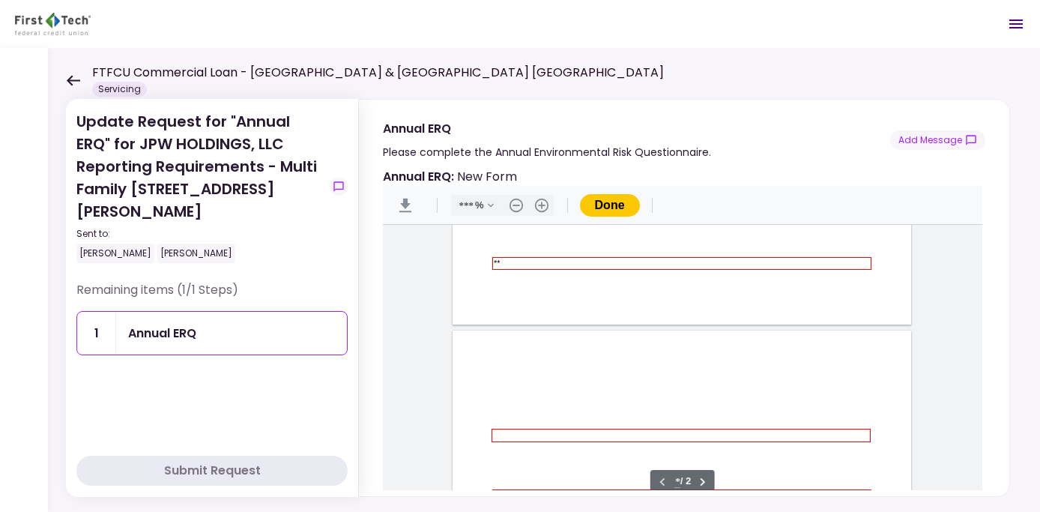
scroll to position [525, 0]
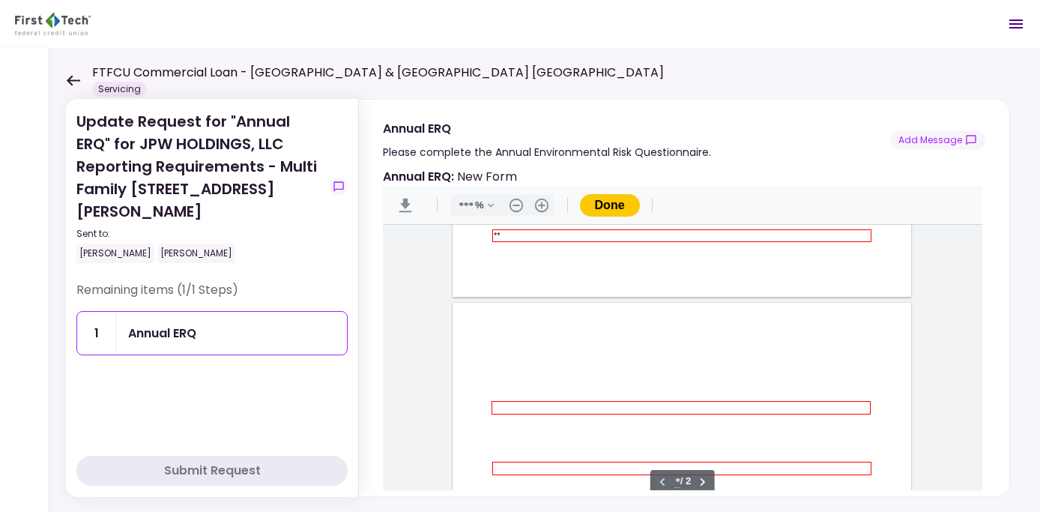
type input "**"
click at [592, 408] on input "Document Content" at bounding box center [681, 408] width 376 height 10
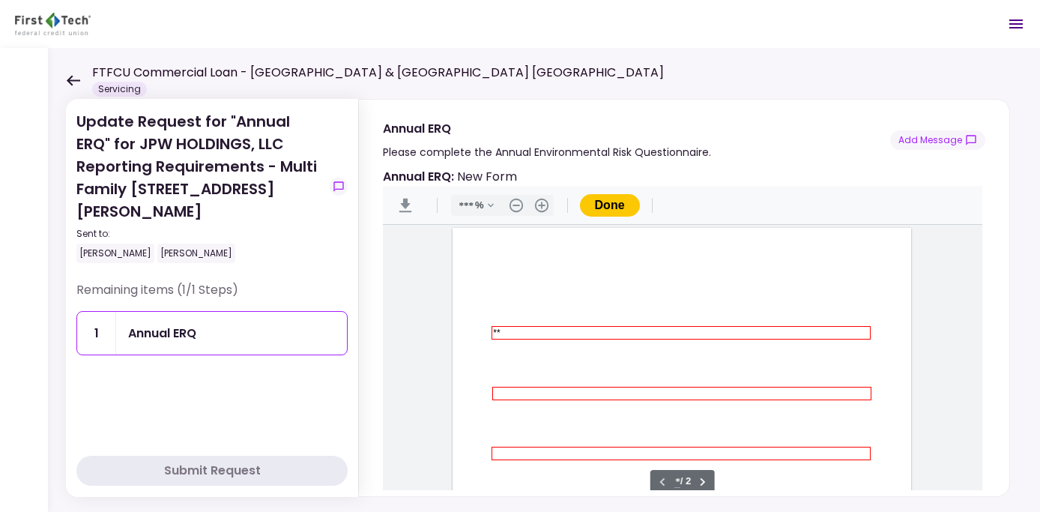
type input "**"
click at [602, 388] on input "Document Content" at bounding box center [682, 393] width 376 height 10
type input "**"
type input "*"
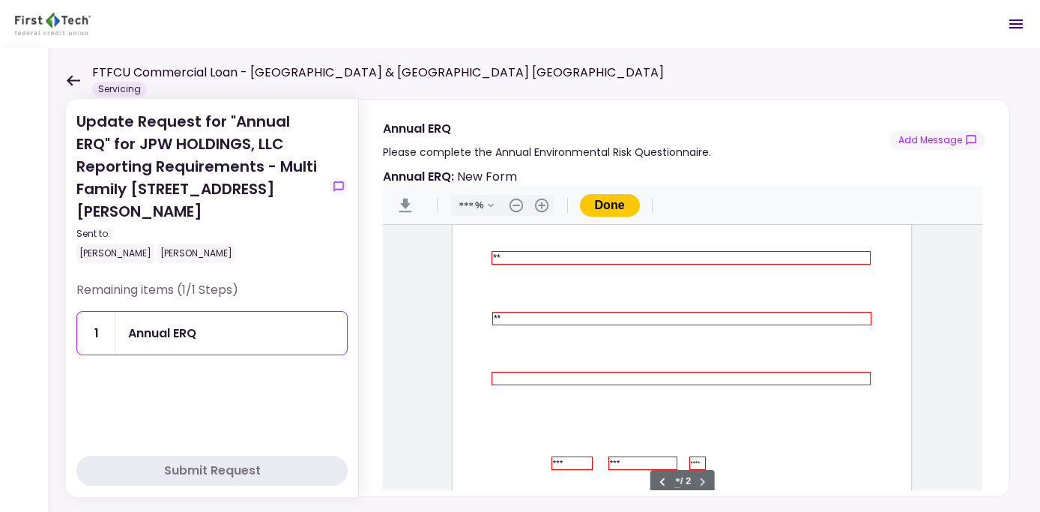
type input "**"
click at [603, 376] on input "Document Content" at bounding box center [681, 378] width 376 height 10
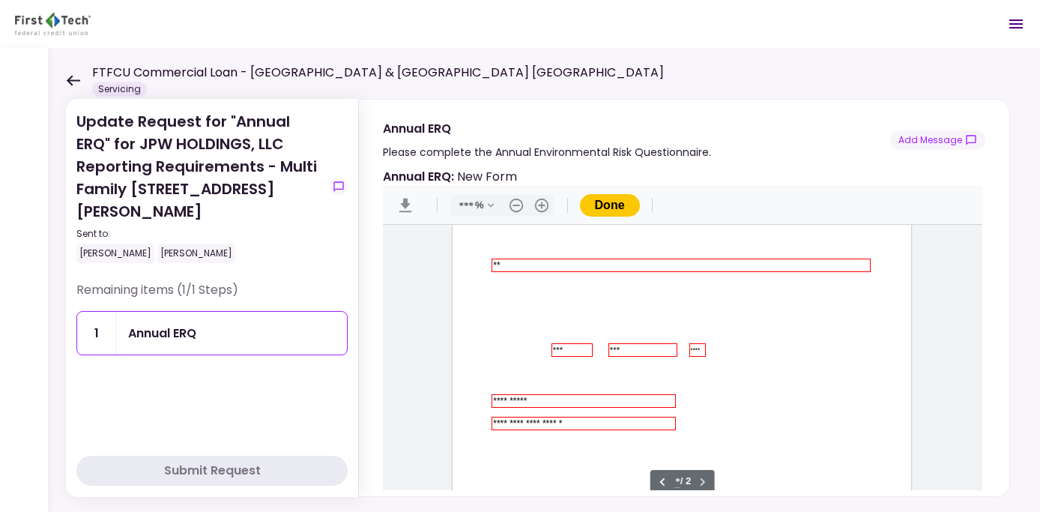
scroll to position [825, 0]
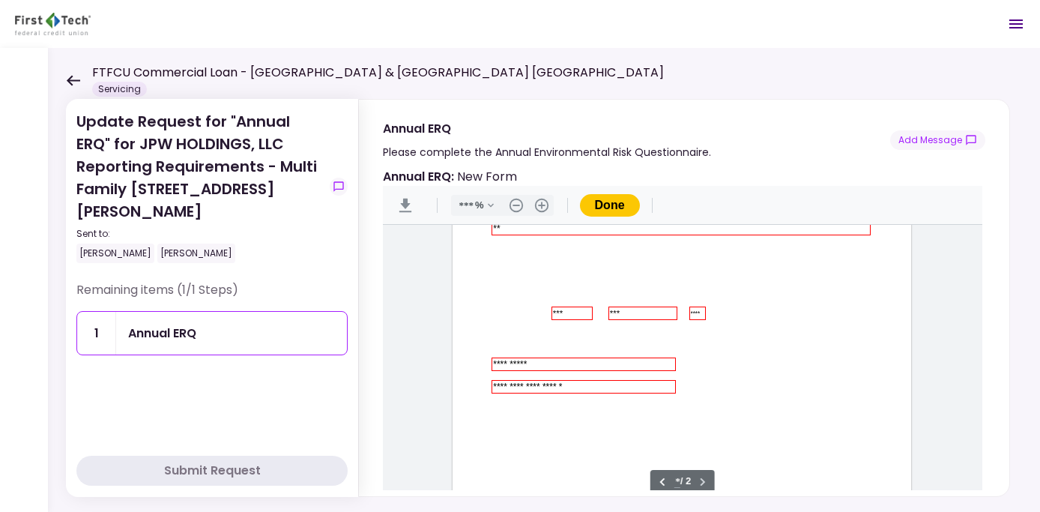
type input "**"
click at [621, 201] on button "Done" at bounding box center [610, 205] width 60 height 22
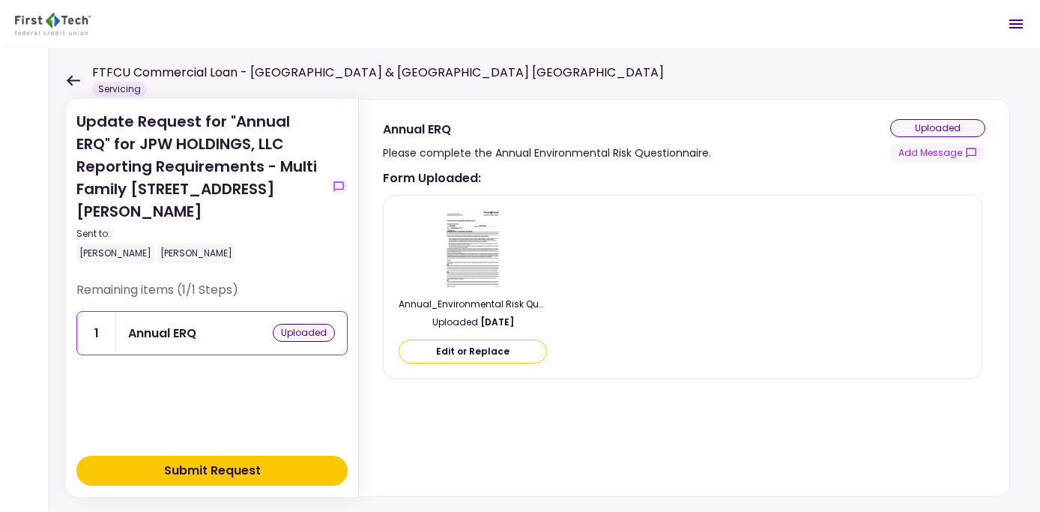
click at [212, 466] on div "Submit Request" at bounding box center [212, 471] width 97 height 18
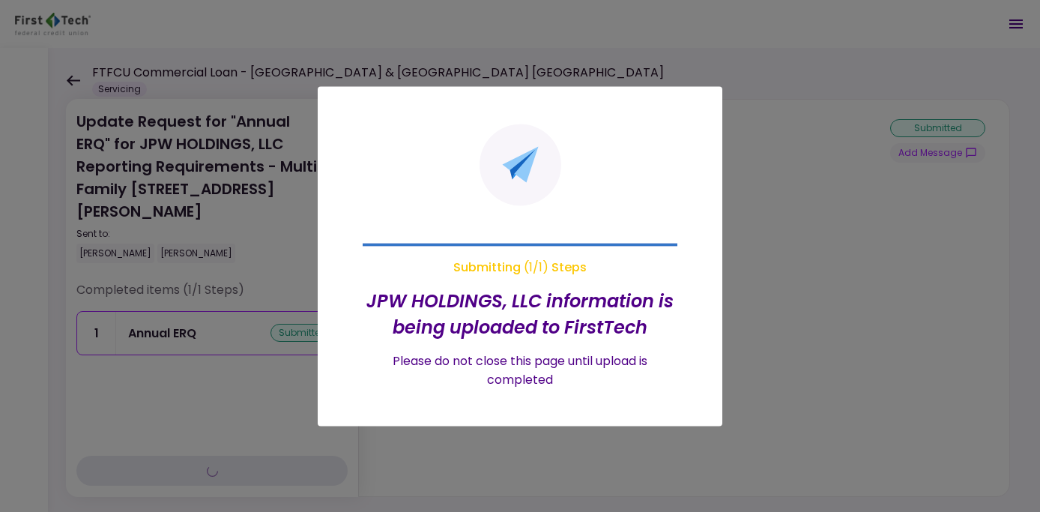
type input "***"
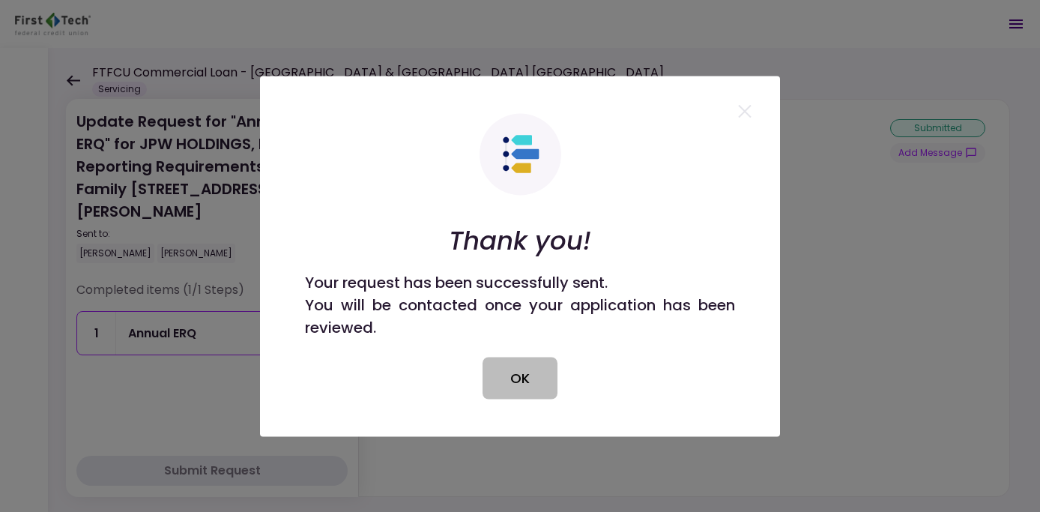
click at [540, 376] on button "OK" at bounding box center [520, 378] width 75 height 42
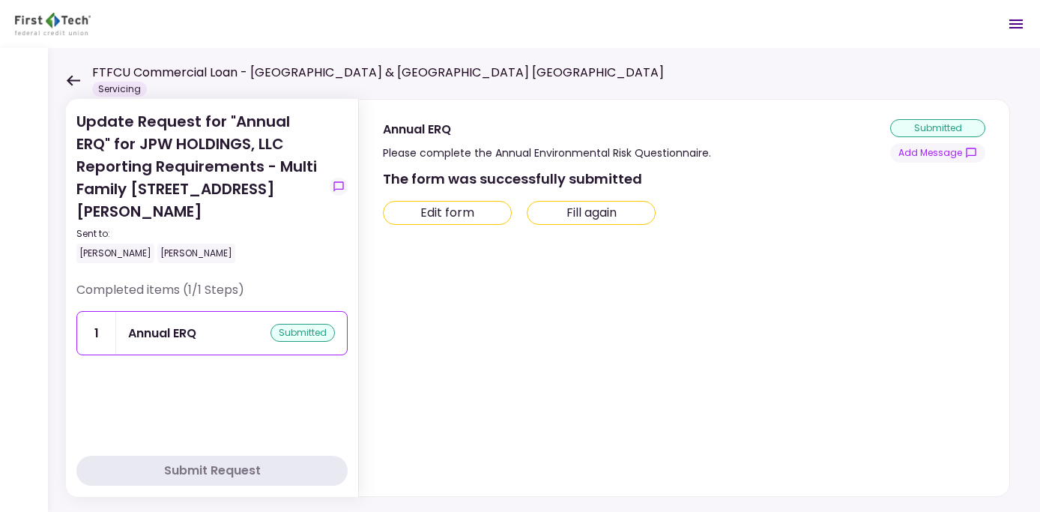
click at [71, 79] on icon at bounding box center [73, 80] width 14 height 11
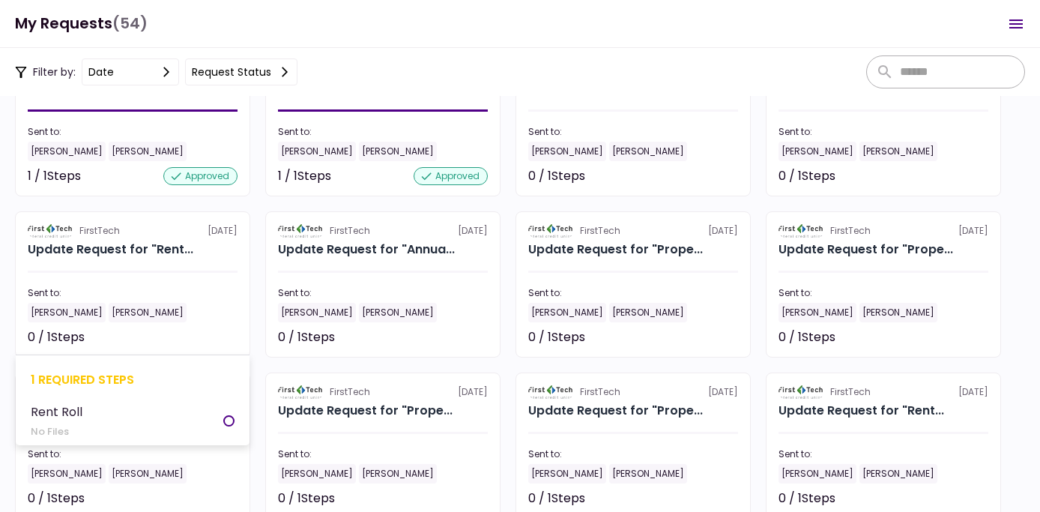
scroll to position [974, 0]
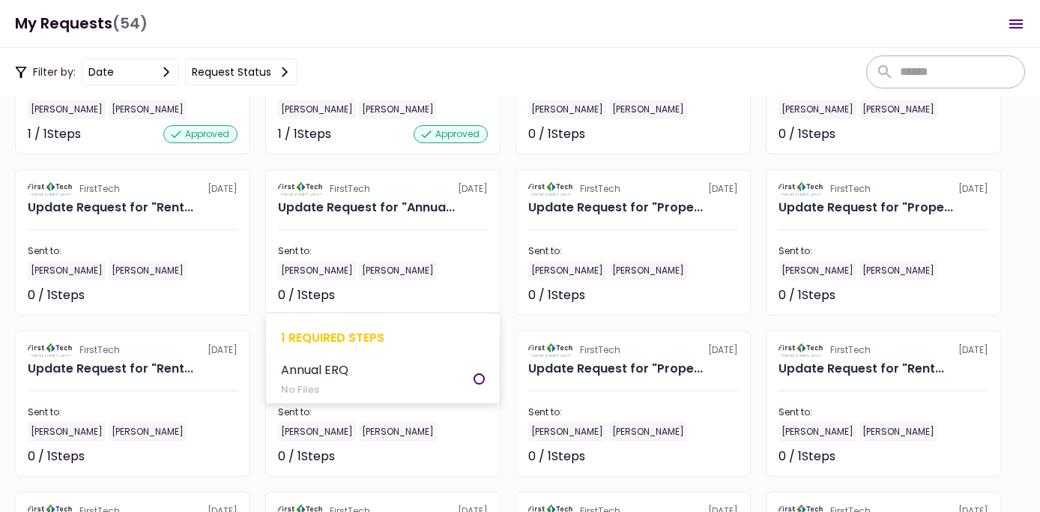
click at [391, 251] on div "Sent to:" at bounding box center [383, 250] width 210 height 13
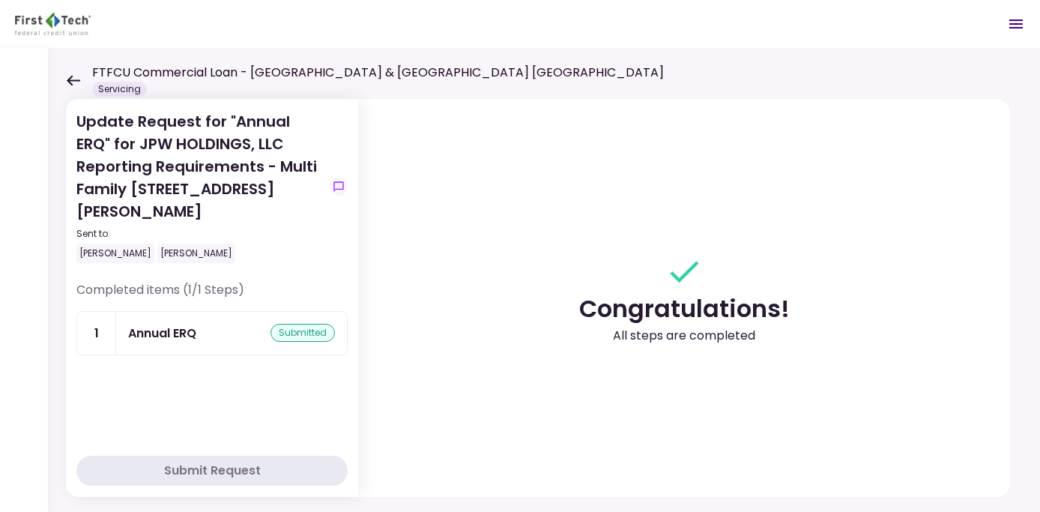
click at [72, 83] on icon at bounding box center [73, 80] width 14 height 11
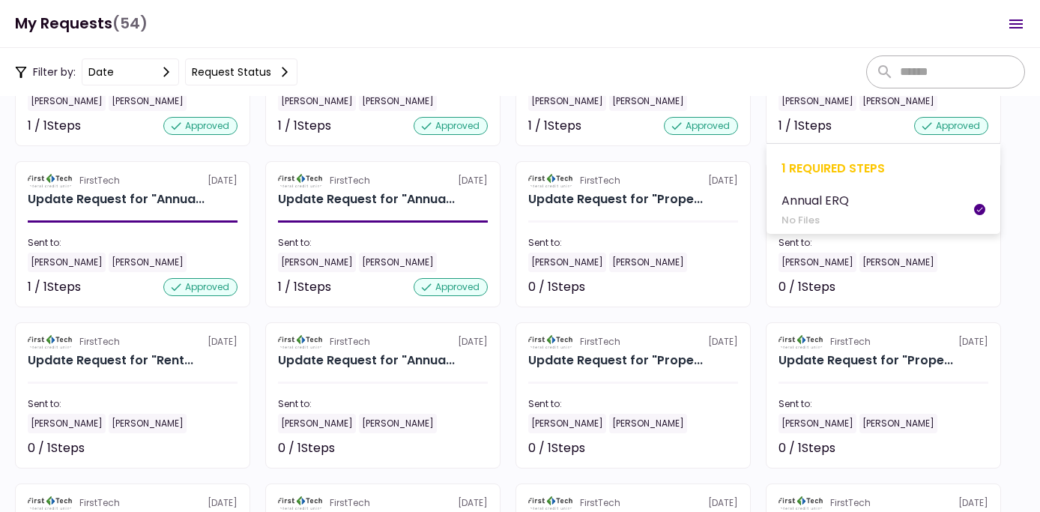
scroll to position [825, 0]
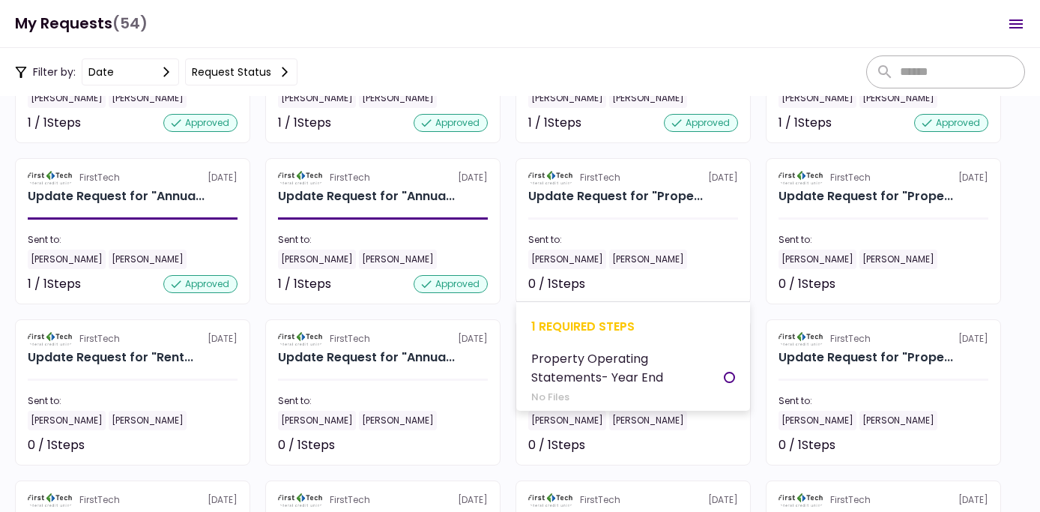
click at [670, 214] on section "FirstTech [DATE] Update Request for "Prope... Sent to: [PERSON_NAME] [PERSON_NA…" at bounding box center [633, 231] width 235 height 146
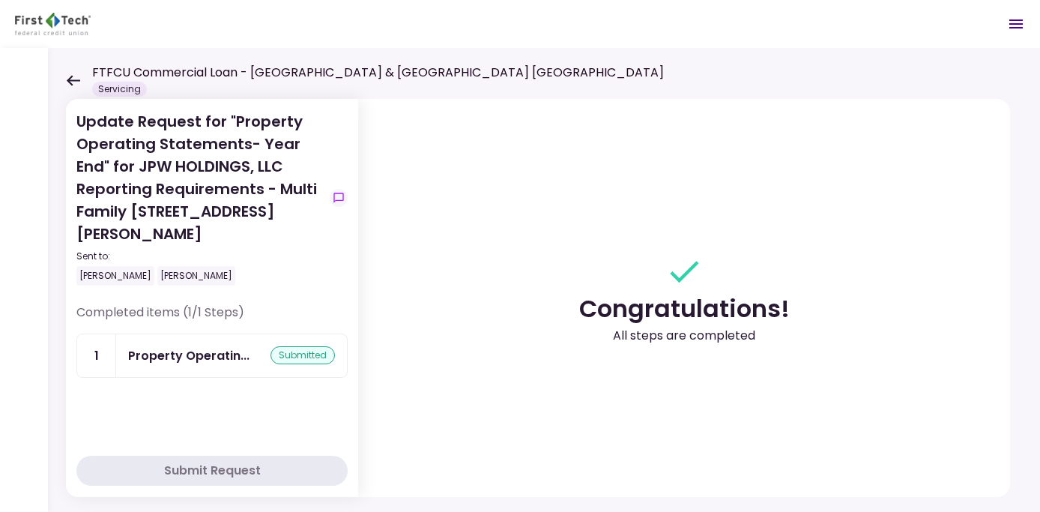
click at [63, 77] on div "Update Request for "Property Operating Statements- Year End" for JPW HOLDINGS, …" at bounding box center [544, 280] width 992 height 464
click at [78, 75] on icon at bounding box center [73, 80] width 14 height 11
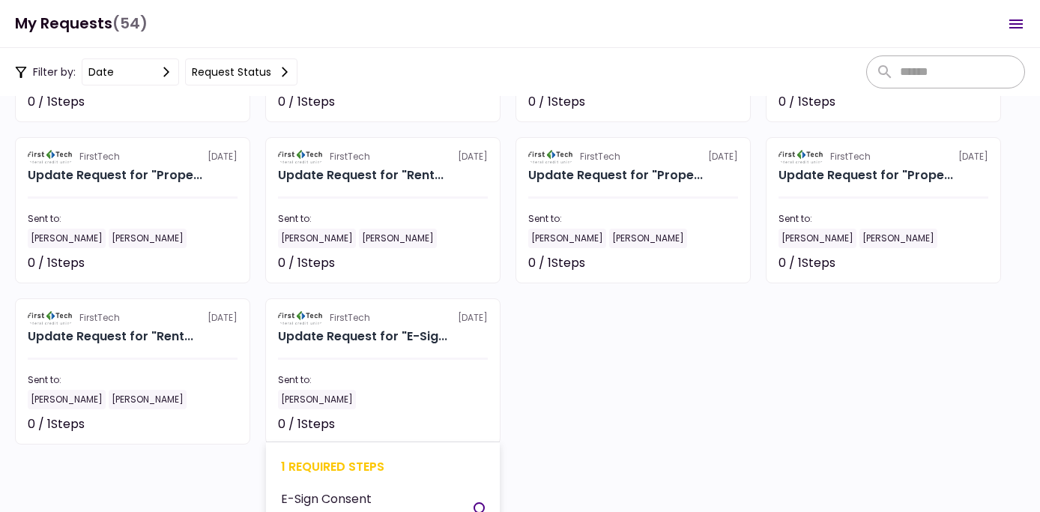
scroll to position [1992, 0]
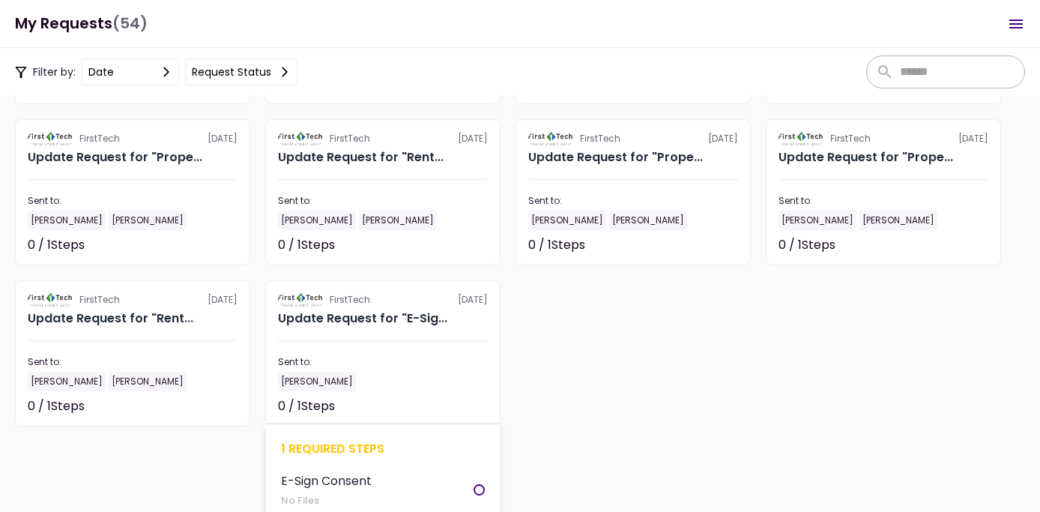
click at [384, 328] on section "FirstTech [DATE] Update Request for "E-Sig... Sent to: [PERSON_NAME] 0 / 1 Step…" at bounding box center [382, 353] width 235 height 146
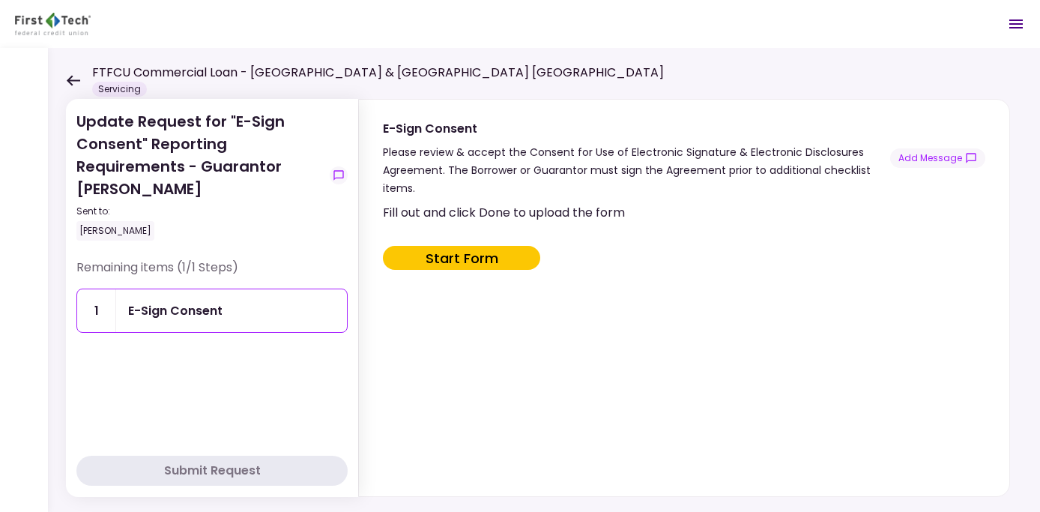
click at [444, 254] on button "Start Form" at bounding box center [461, 258] width 157 height 24
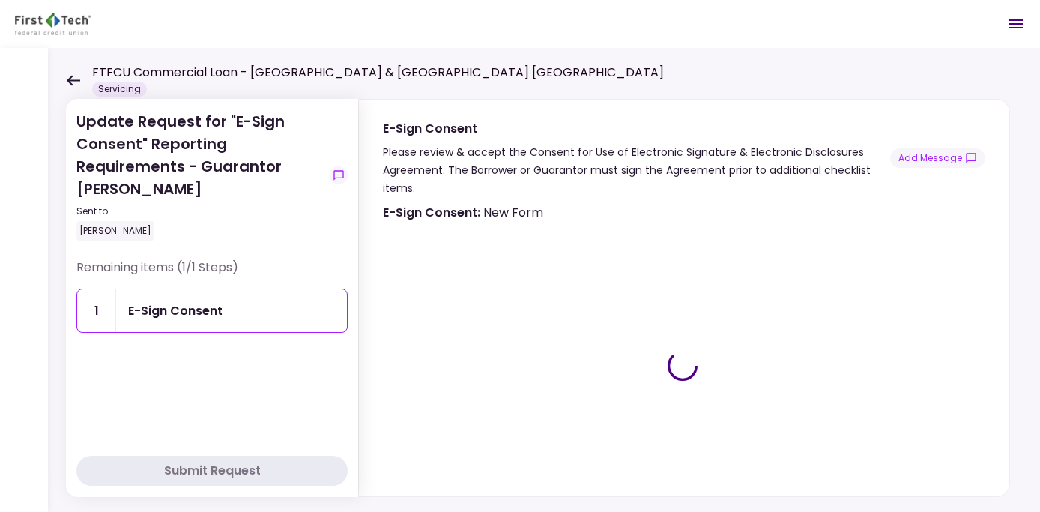
type input "***"
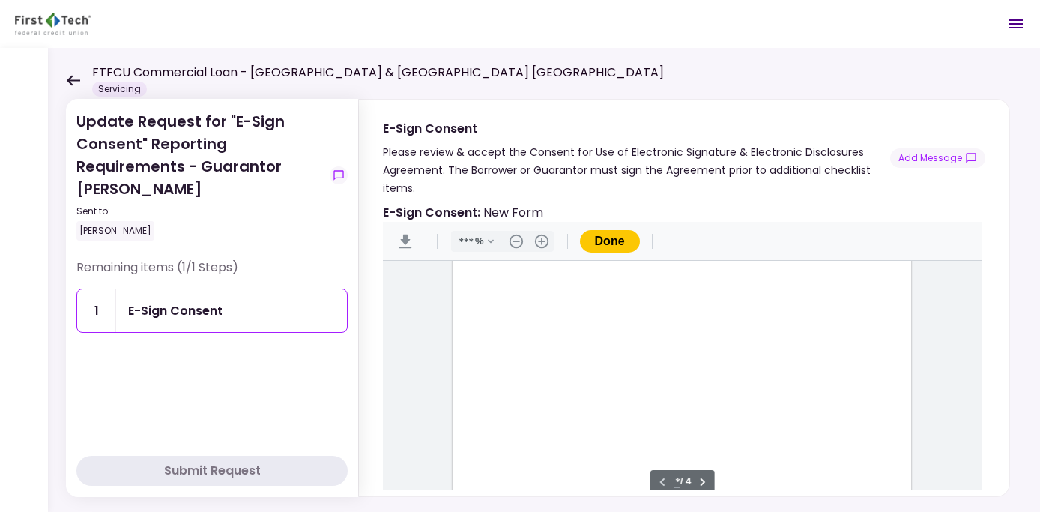
scroll to position [751, 0]
type input "*"
click at [480, 370] on div "Document Content" at bounding box center [486, 373] width 12 height 12
click at [534, 425] on div "Sign here" at bounding box center [534, 427] width 39 height 16
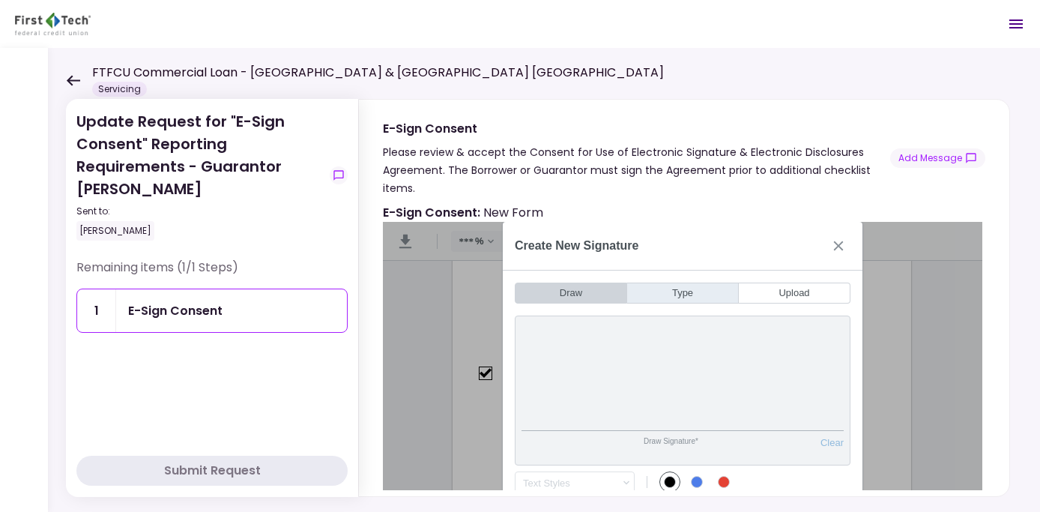
click at [682, 289] on button "Type" at bounding box center [683, 293] width 112 height 21
type input "*"
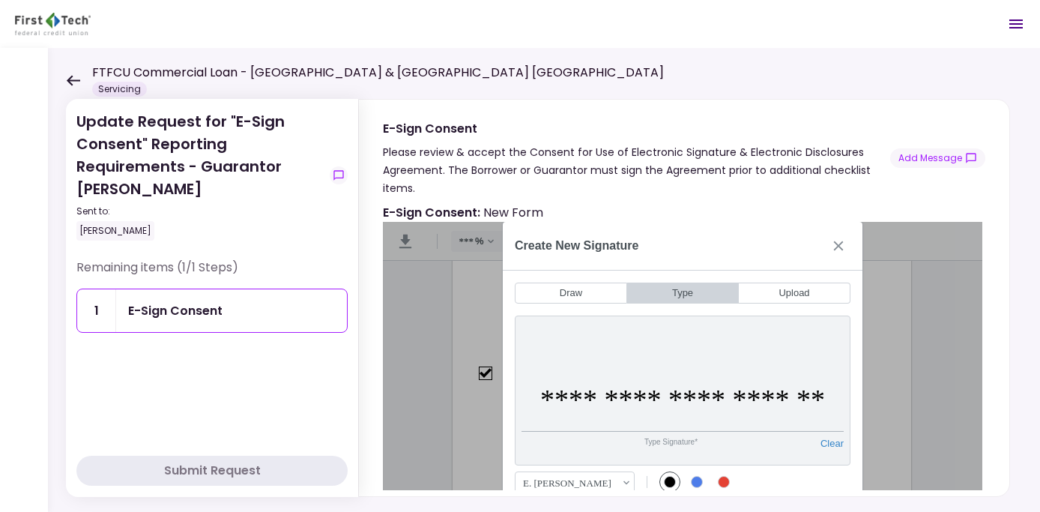
type input "**********"
drag, startPoint x: 212, startPoint y: 468, endPoint x: 424, endPoint y: 385, distance: 228.1
click at [215, 470] on div "Submit Request" at bounding box center [212, 471] width 97 height 18
click at [747, 356] on div "**********" at bounding box center [683, 391] width 336 height 150
click at [819, 392] on input "**********" at bounding box center [683, 400] width 322 height 64
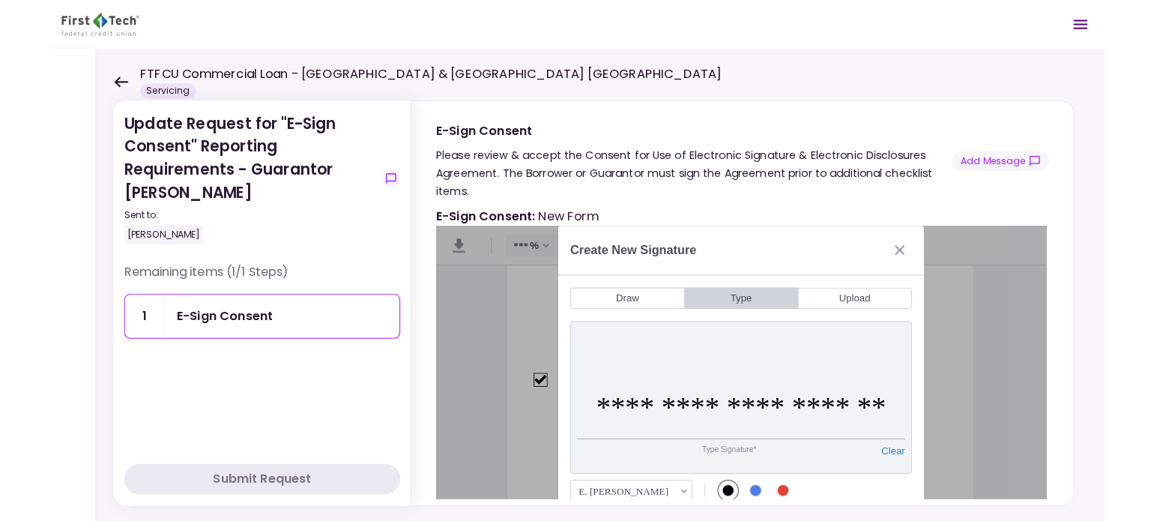
scroll to position [2, 0]
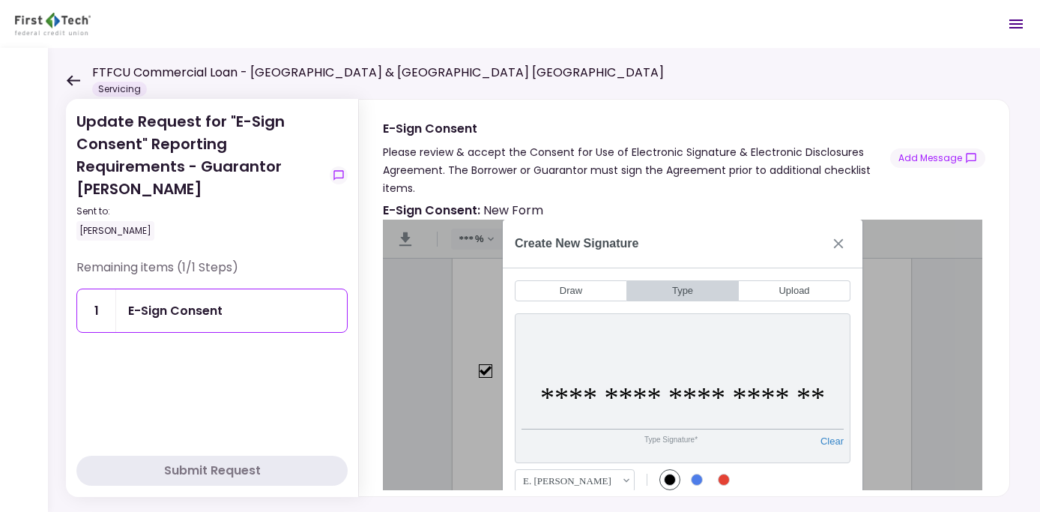
click at [600, 483] on div "E. [PERSON_NAME]" at bounding box center [567, 481] width 91 height 12
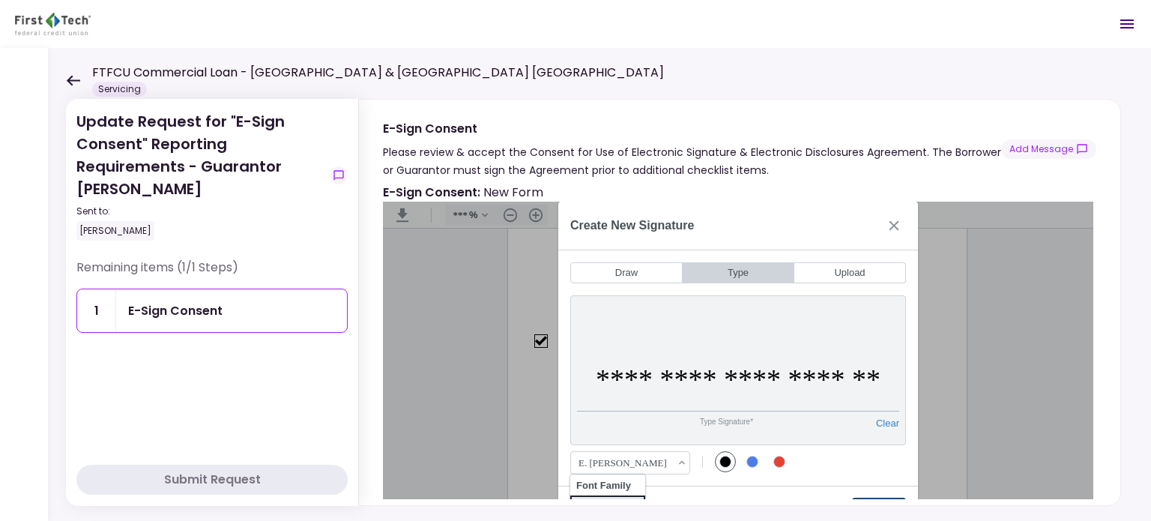
click at [866, 498] on button "Create" at bounding box center [879, 510] width 54 height 24
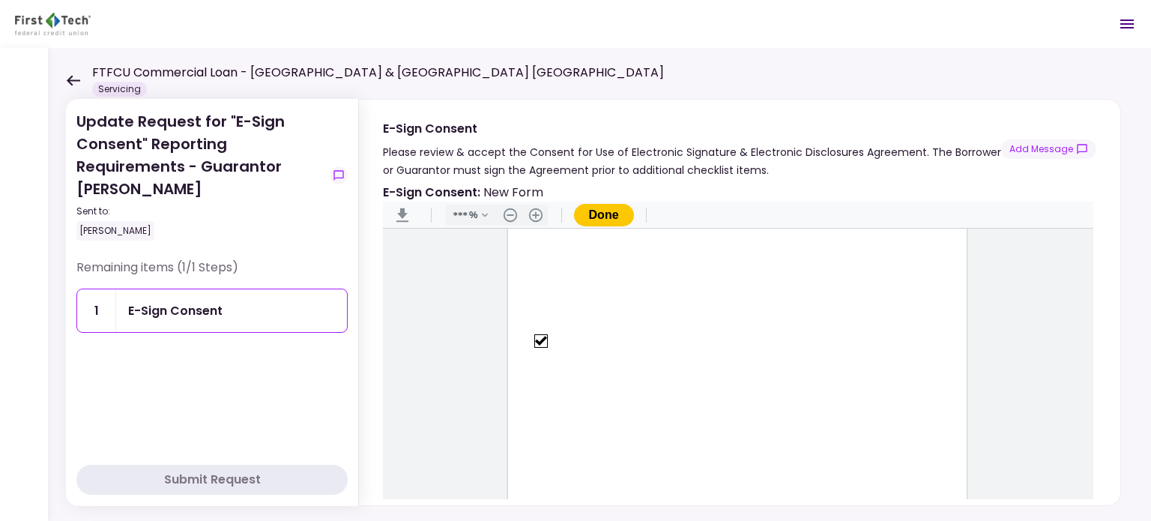
click at [605, 216] on button "Done" at bounding box center [604, 215] width 60 height 22
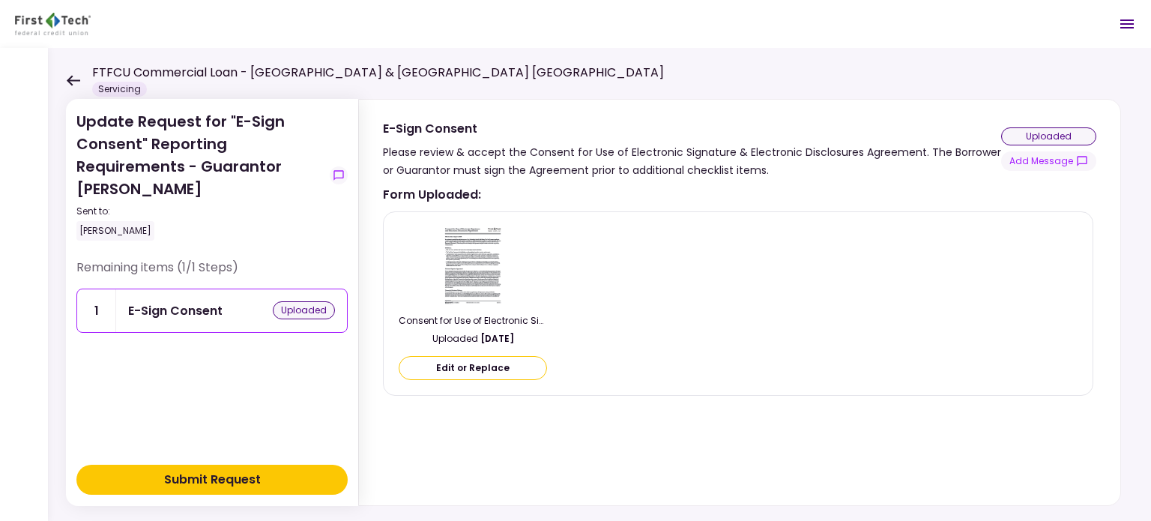
click at [223, 482] on div "Submit Request" at bounding box center [212, 480] width 97 height 18
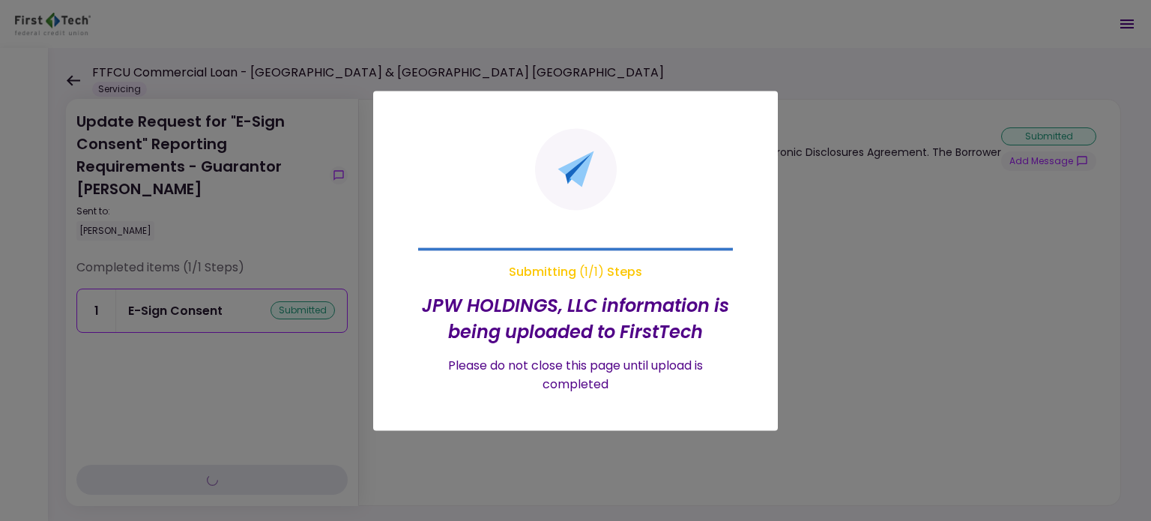
type input "***"
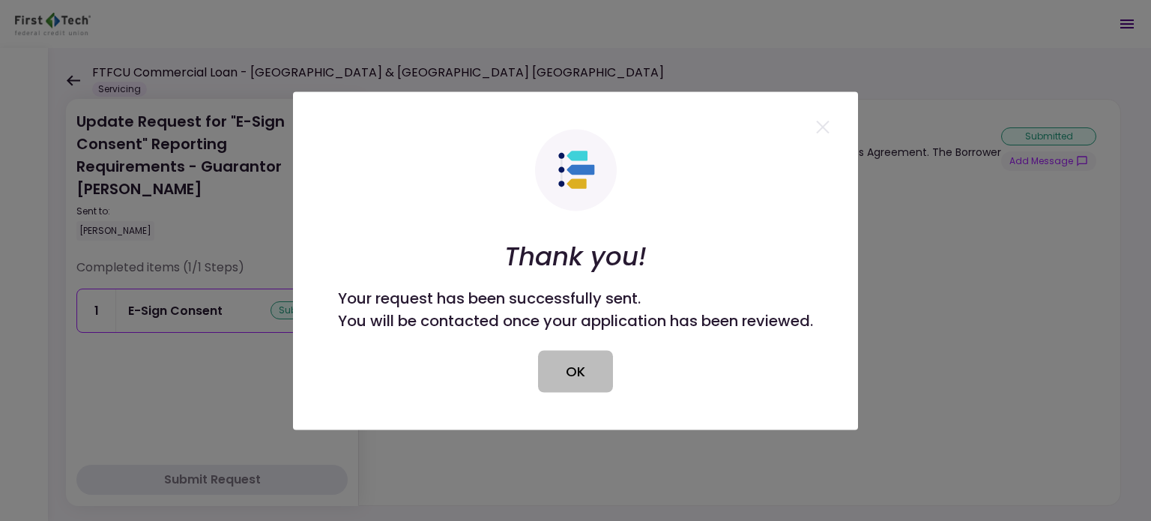
click at [572, 381] on button "OK" at bounding box center [575, 371] width 75 height 42
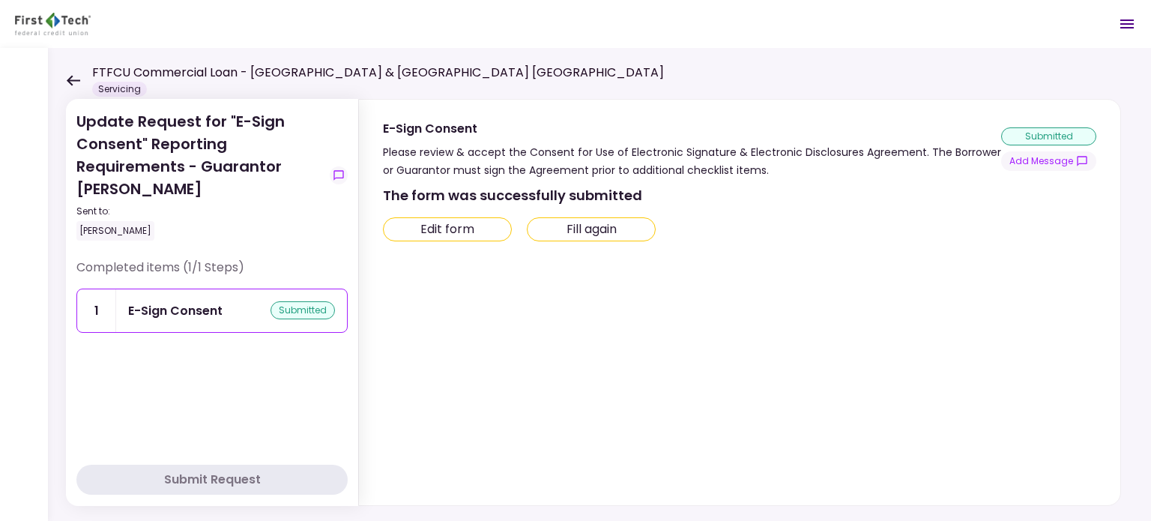
click at [73, 85] on icon at bounding box center [73, 80] width 14 height 11
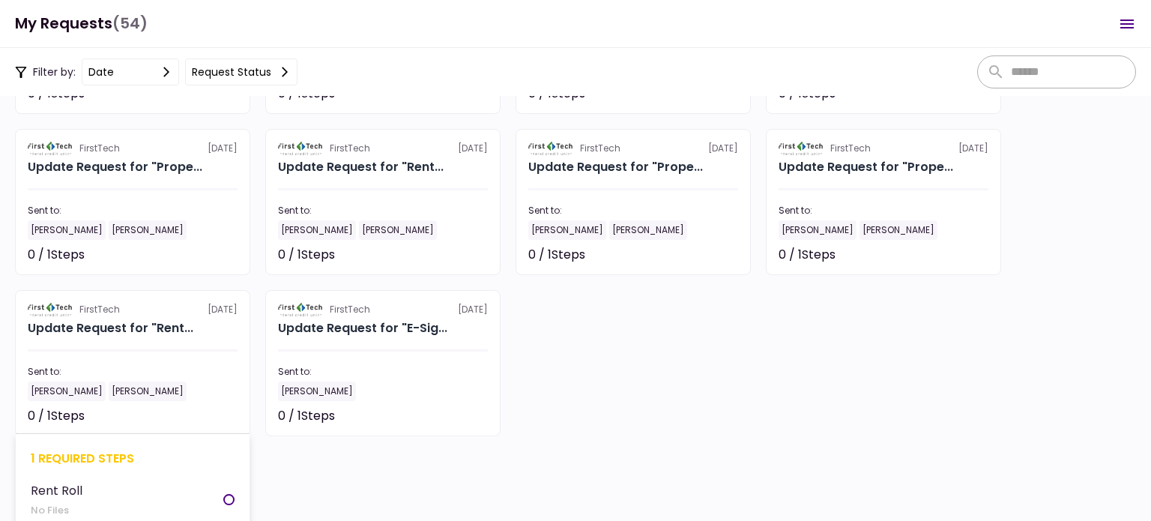
scroll to position [1983, 0]
click at [120, 362] on section "FirstTech [DATE] Update Request for "Rent... Sent to: [PERSON_NAME] [PERSON_NAM…" at bounding box center [132, 362] width 235 height 146
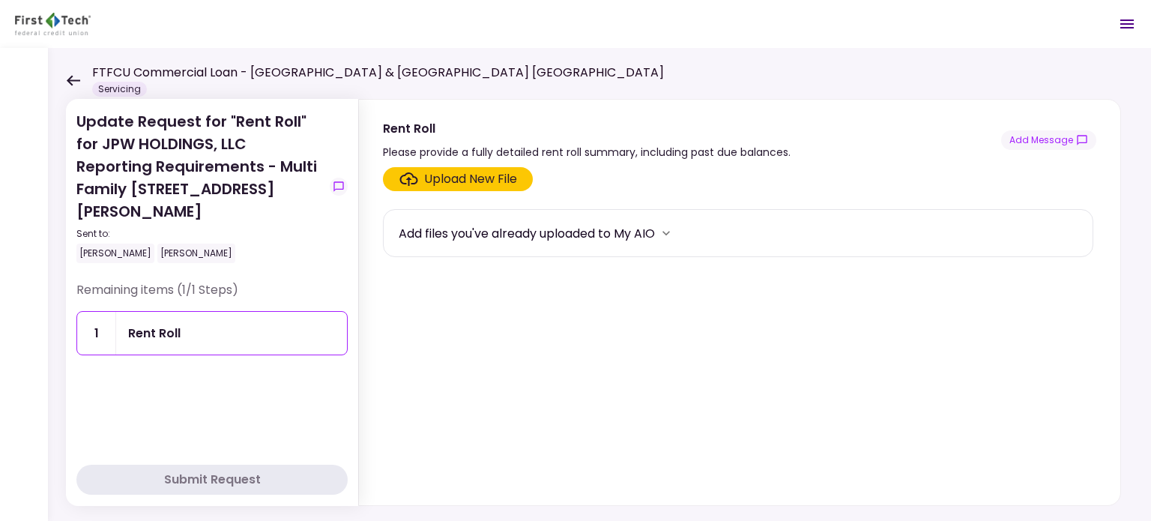
click at [458, 179] on div "Upload New File" at bounding box center [470, 179] width 93 height 18
click at [0, 0] on input "Upload New File" at bounding box center [0, 0] width 0 height 0
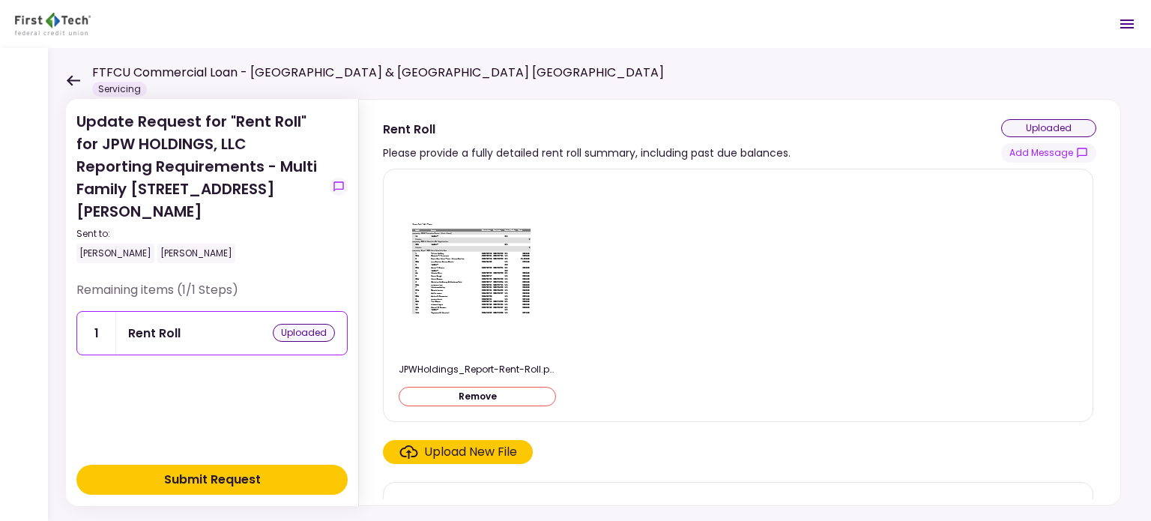
click at [432, 449] on div "Upload New File" at bounding box center [470, 452] width 93 height 18
click at [0, 0] on input "Upload New File" at bounding box center [0, 0] width 0 height 0
click at [250, 491] on button "Submit Request" at bounding box center [211, 480] width 271 height 30
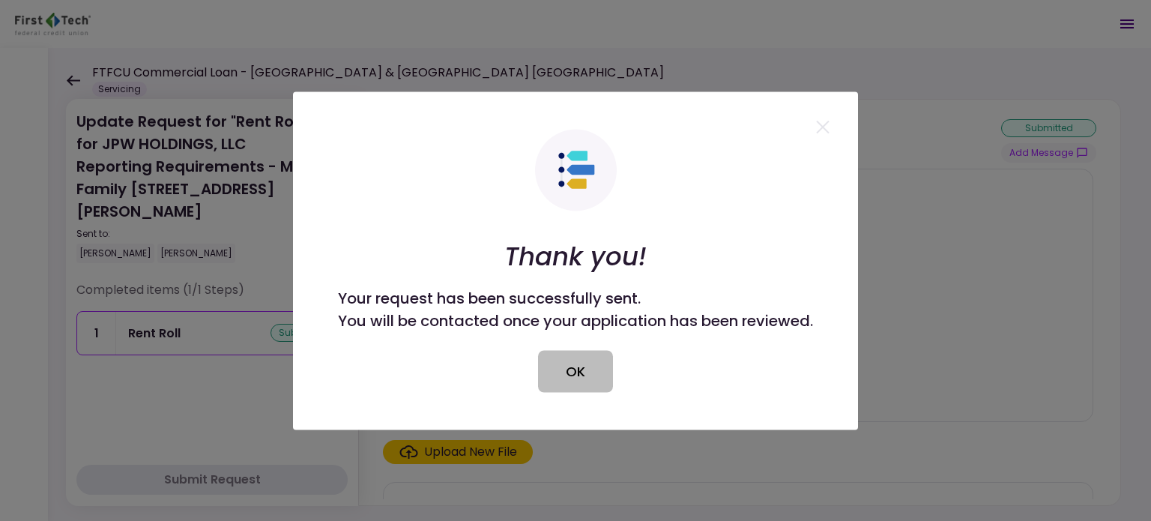
click at [594, 374] on button "OK" at bounding box center [575, 371] width 75 height 42
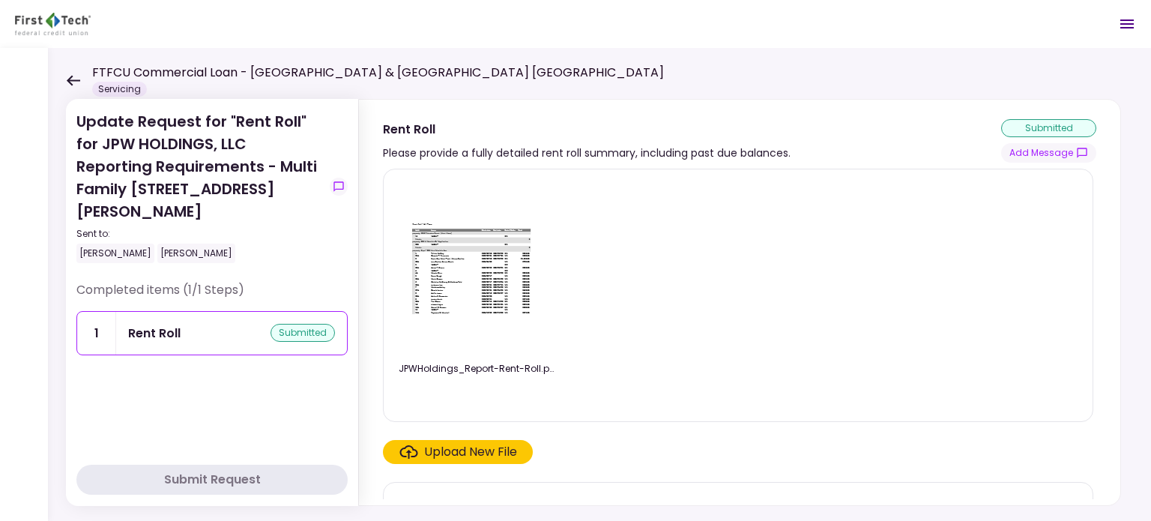
click at [75, 83] on icon at bounding box center [73, 80] width 14 height 11
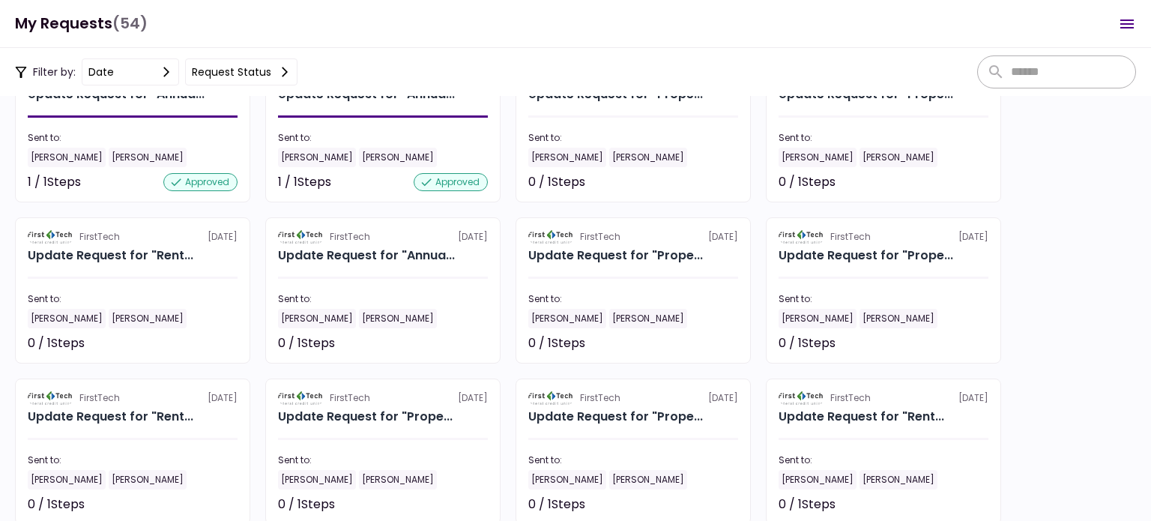
scroll to position [1951, 0]
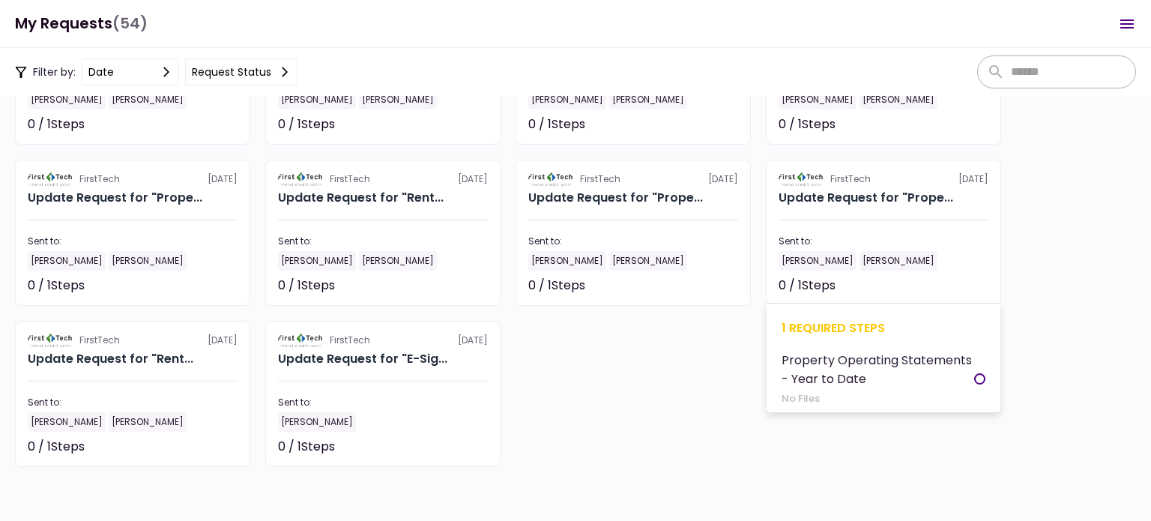
click at [880, 219] on div at bounding box center [884, 220] width 210 height 2
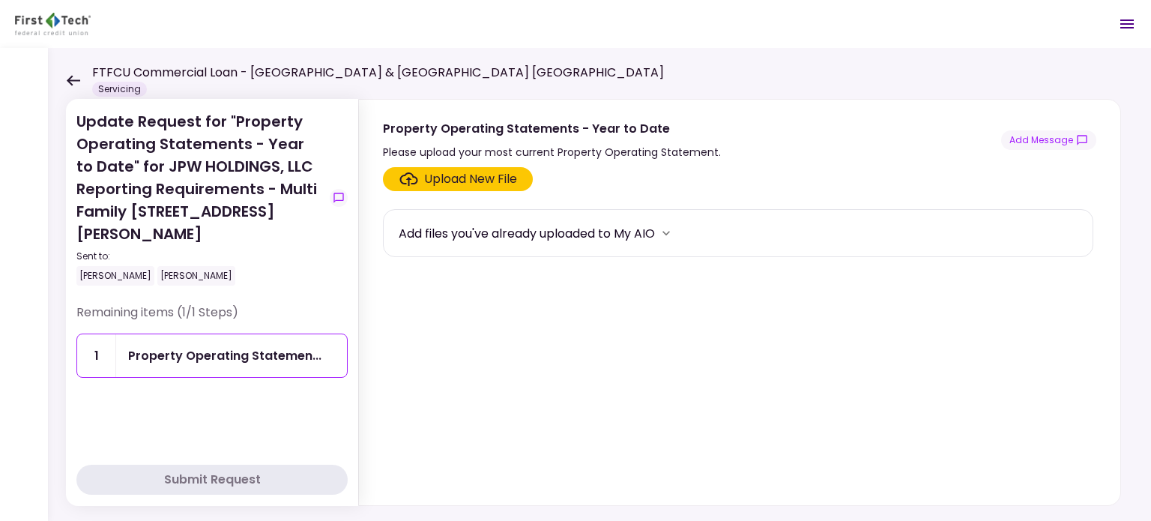
click at [437, 180] on div "Upload New File" at bounding box center [470, 179] width 93 height 18
click at [0, 0] on input "Upload New File" at bounding box center [0, 0] width 0 height 0
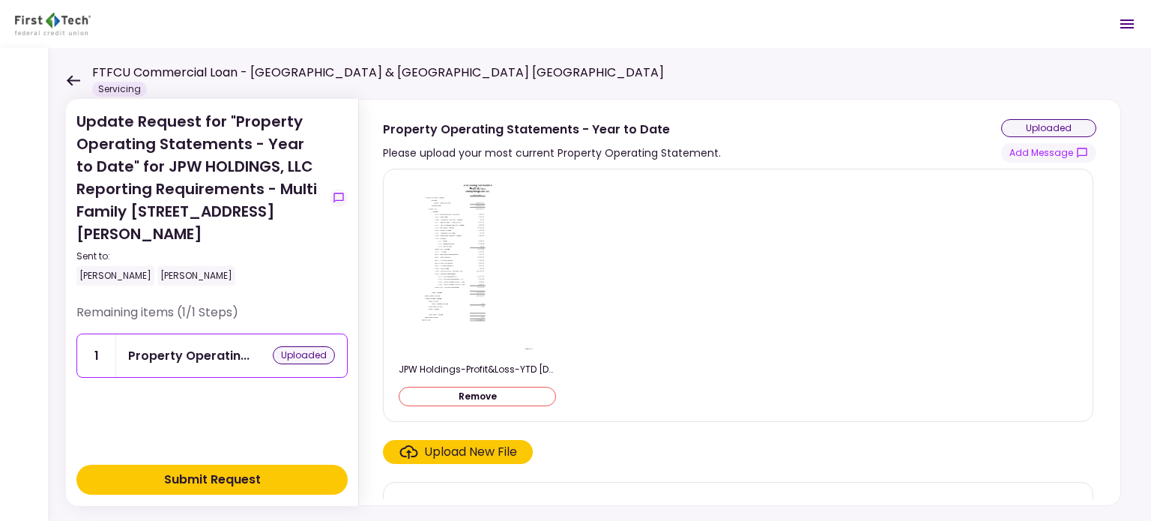
click at [242, 478] on div "Submit Request" at bounding box center [212, 480] width 97 height 18
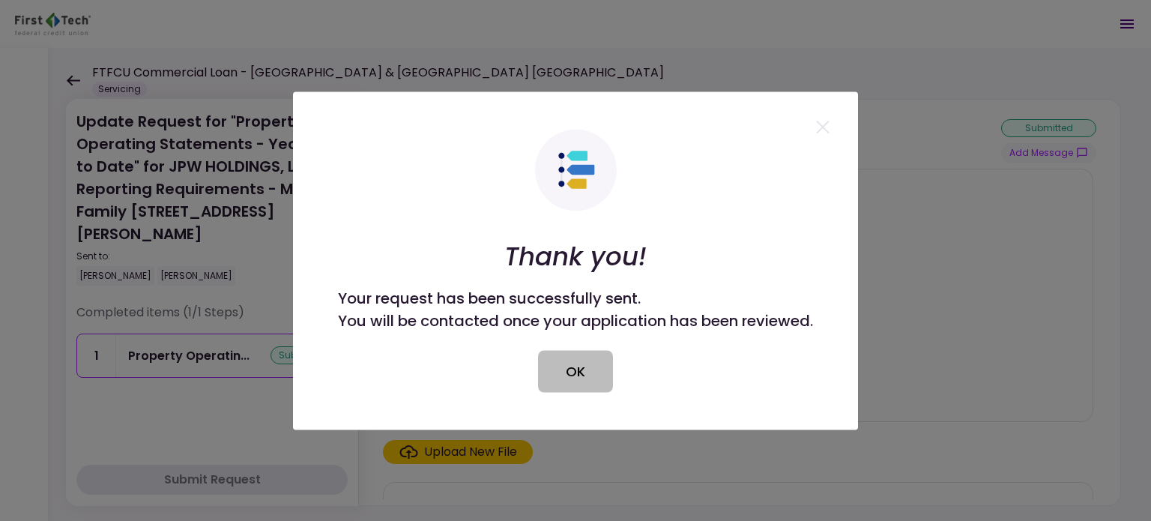
click at [576, 364] on button "OK" at bounding box center [575, 371] width 75 height 42
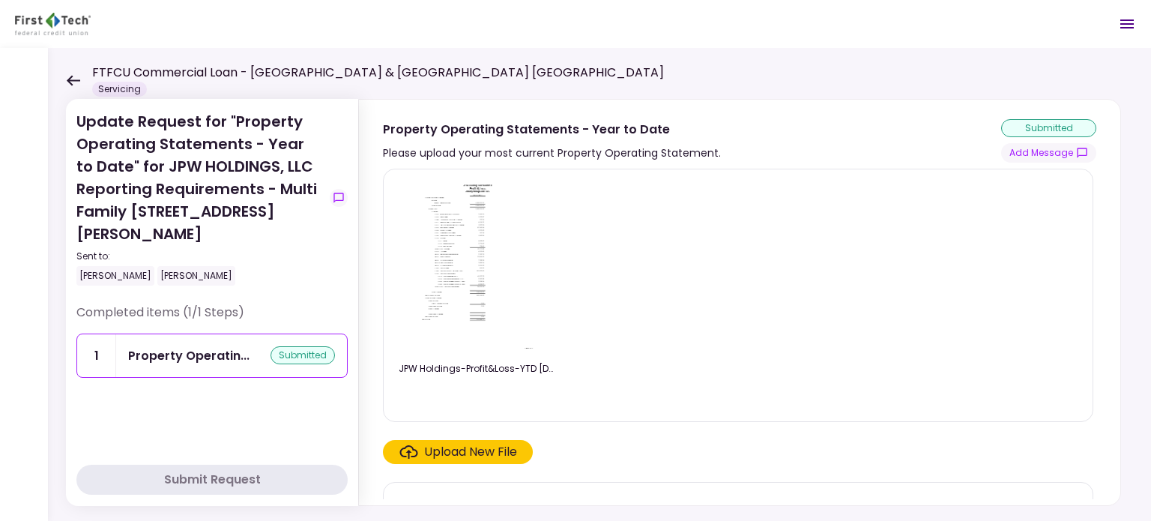
click at [76, 83] on icon at bounding box center [73, 80] width 14 height 11
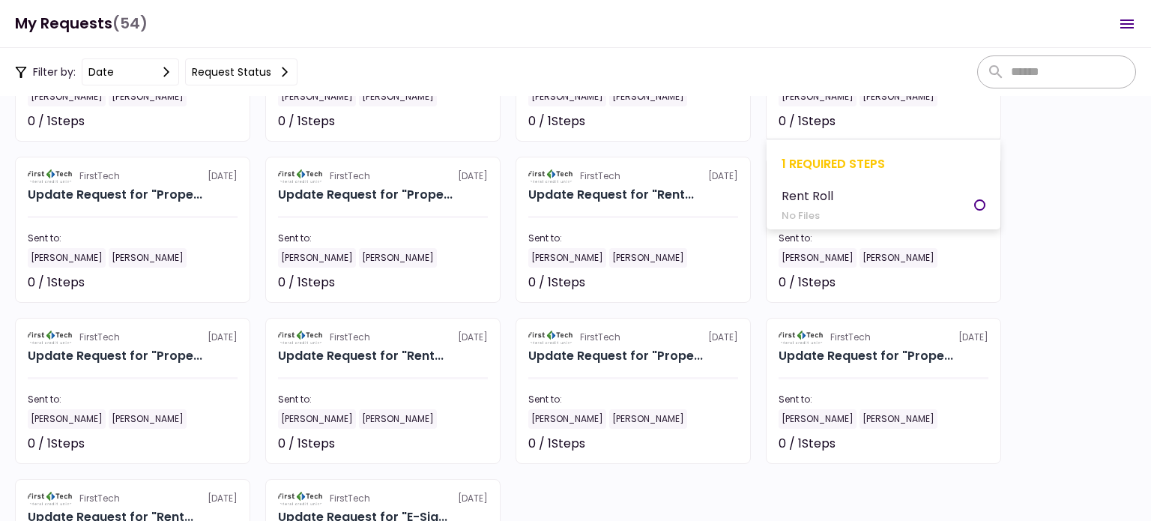
scroll to position [1951, 0]
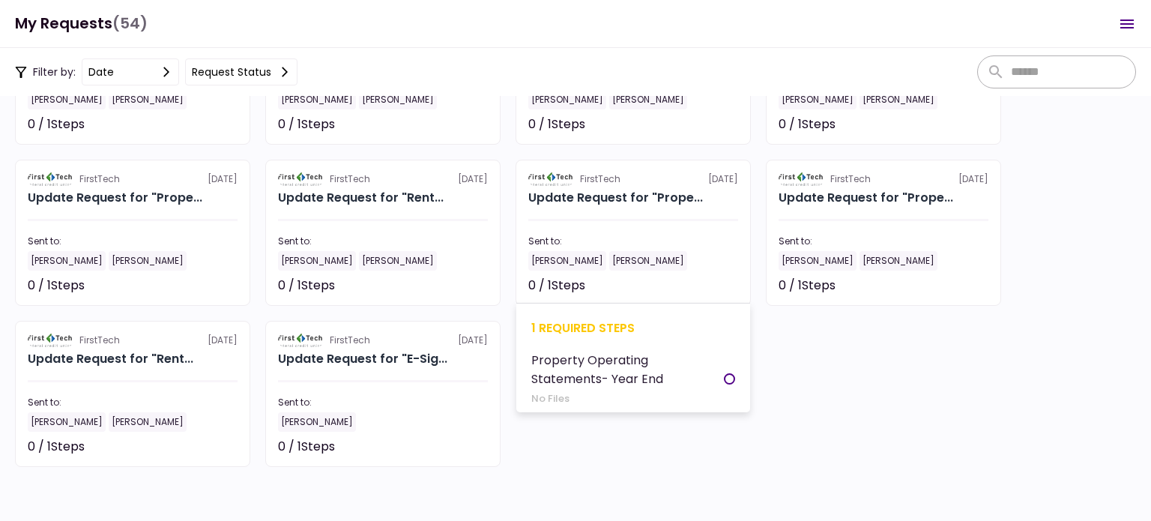
click at [606, 211] on section "FirstTech [DATE] Update Request for "Prope... Sent to: [PERSON_NAME] [PERSON_NA…" at bounding box center [633, 233] width 235 height 146
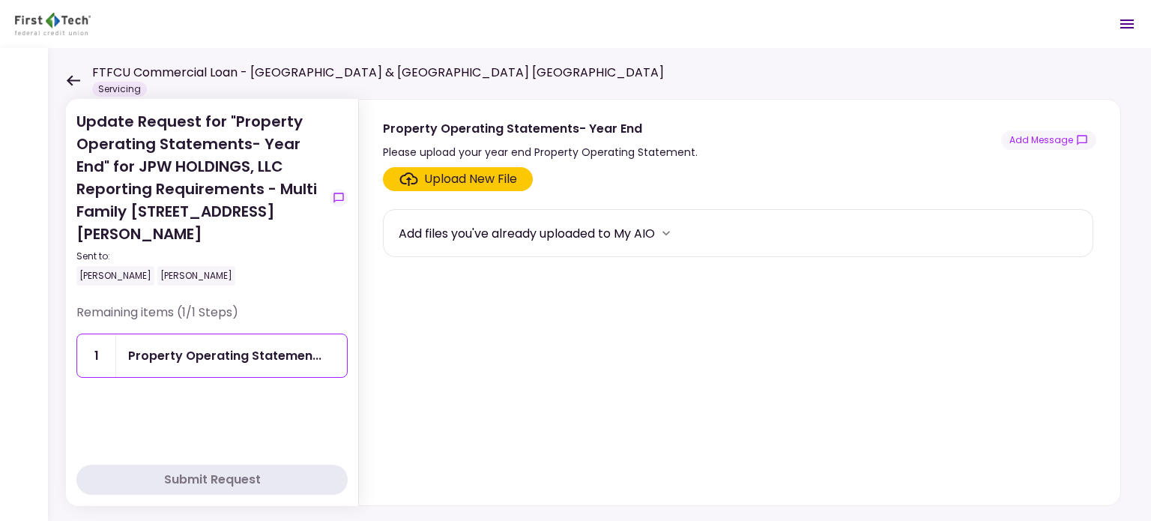
click at [448, 179] on div "Upload New File" at bounding box center [470, 179] width 93 height 18
click at [0, 0] on input "Upload New File" at bounding box center [0, 0] width 0 height 0
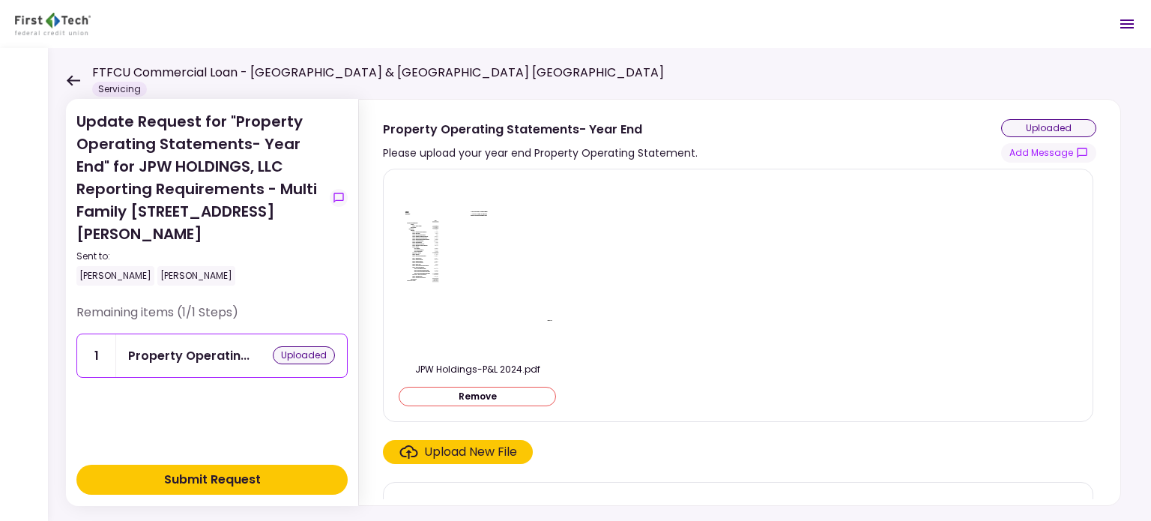
click at [266, 478] on button "Submit Request" at bounding box center [211, 480] width 271 height 30
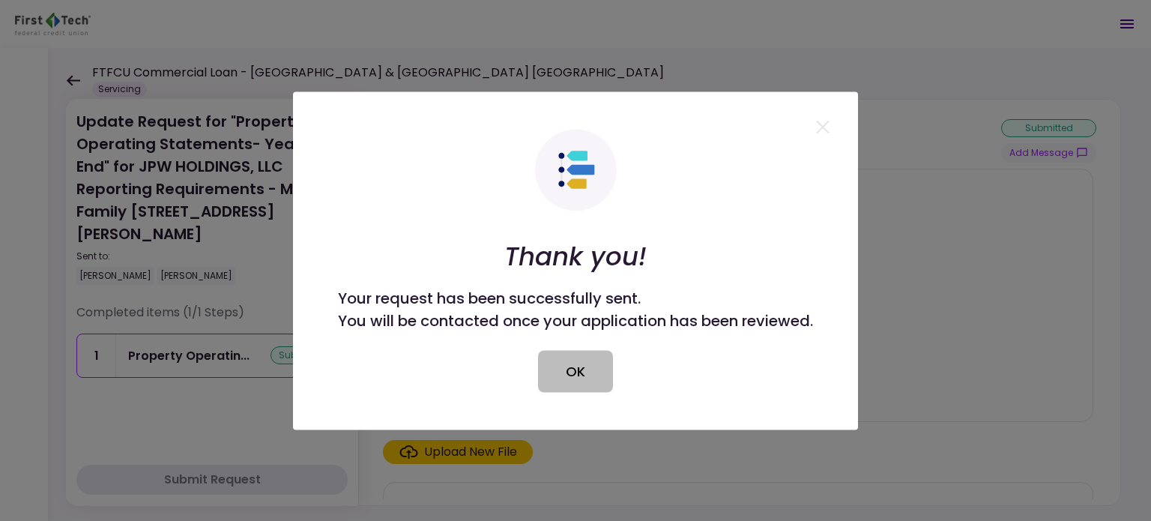
click at [573, 377] on button "OK" at bounding box center [575, 371] width 75 height 42
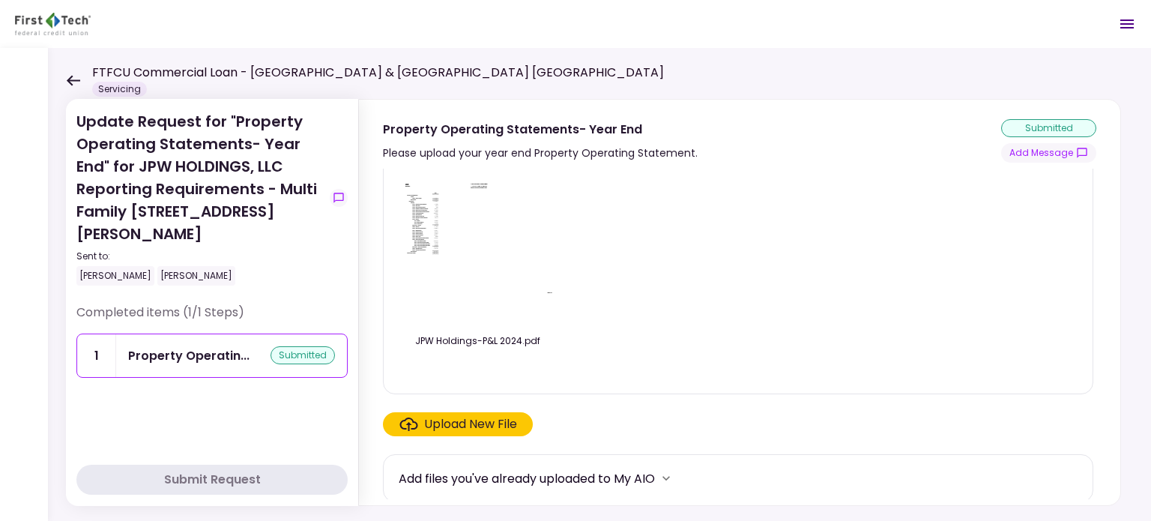
scroll to position [30, 0]
click at [78, 77] on icon at bounding box center [73, 80] width 14 height 11
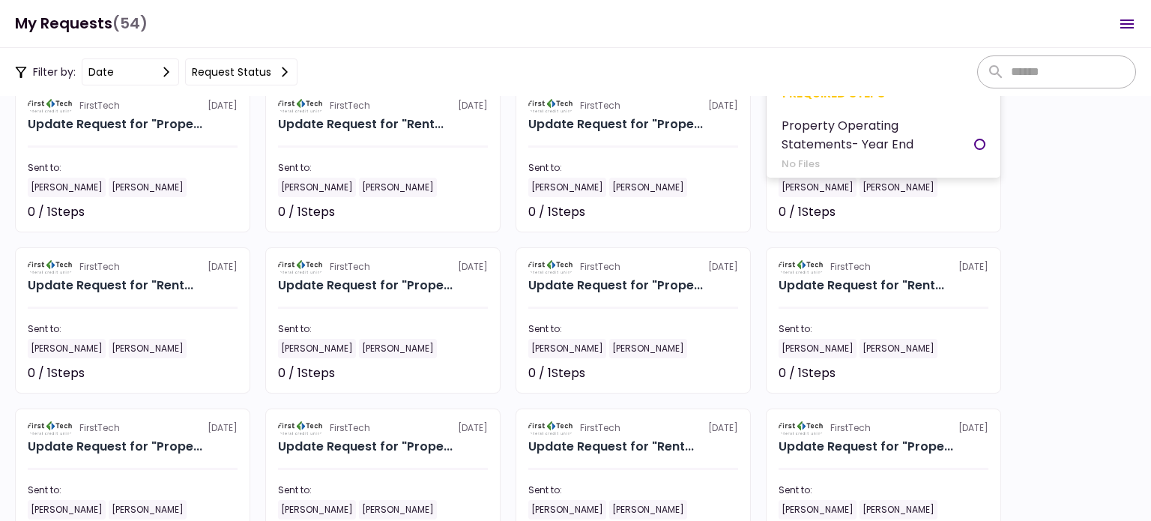
scroll to position [1951, 0]
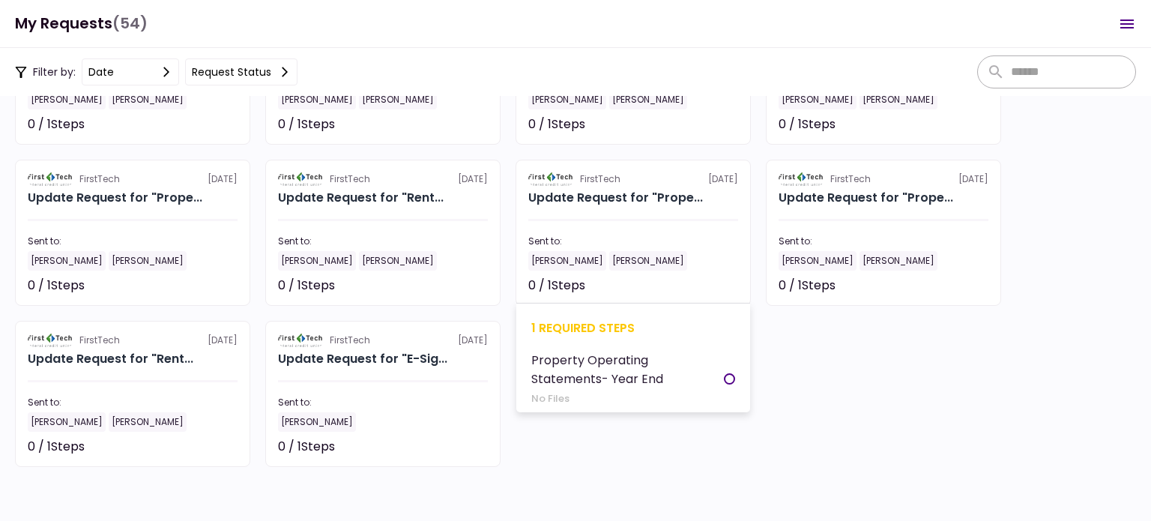
click at [640, 227] on section "FirstTech [DATE] Update Request for "Prope... Sent to: [PERSON_NAME] [PERSON_NA…" at bounding box center [633, 233] width 235 height 146
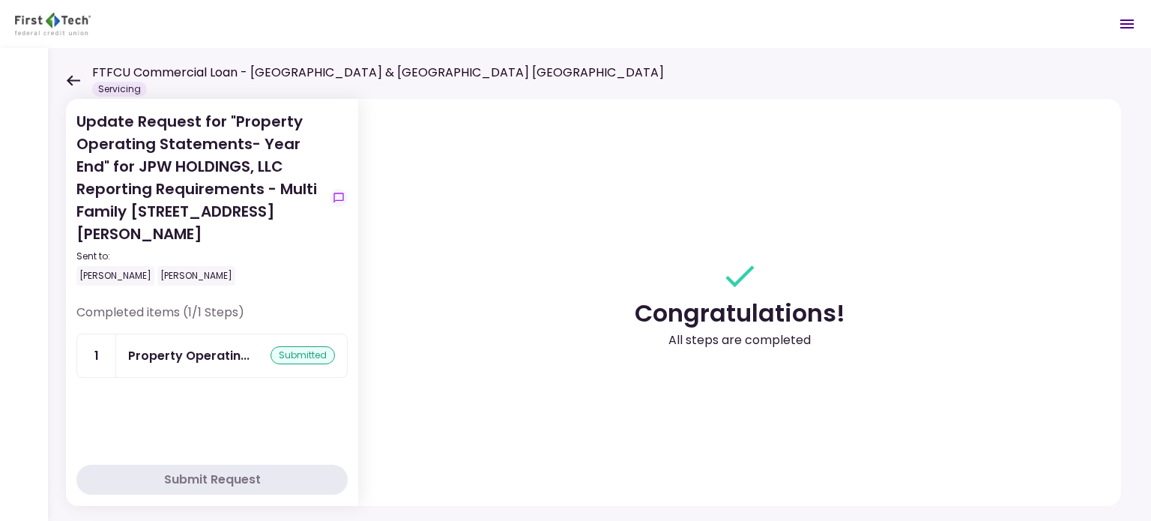
click at [66, 76] on icon at bounding box center [73, 80] width 14 height 11
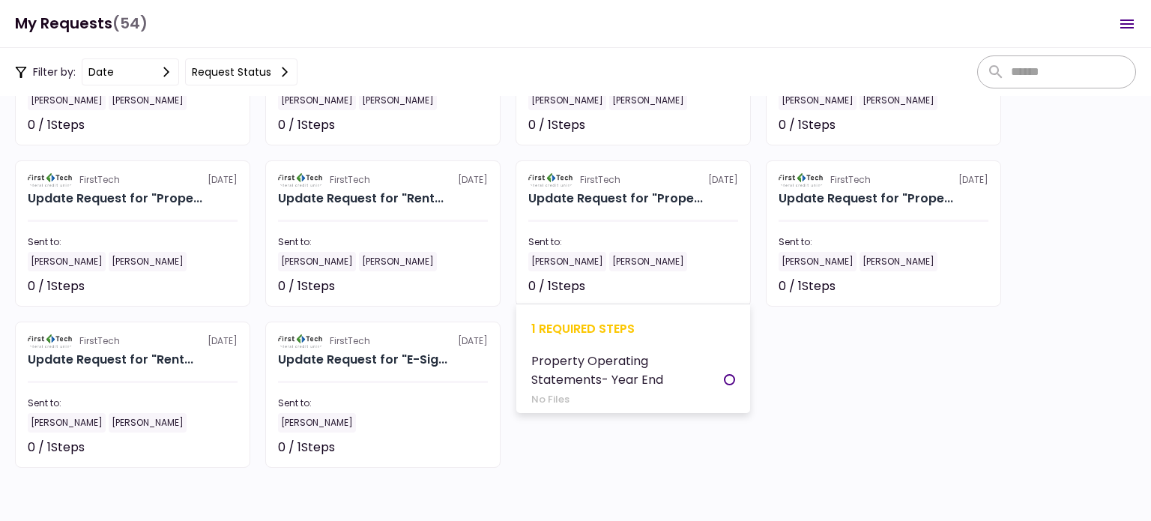
scroll to position [1951, 0]
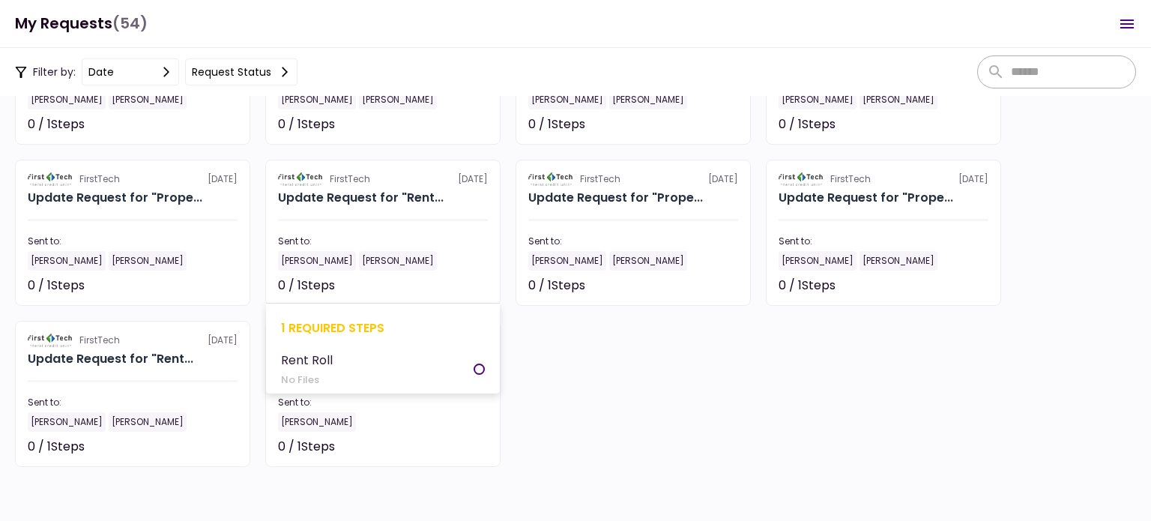
click at [304, 213] on section "FirstTech [DATE] Update Request for "Rent... Sent to: [PERSON_NAME] [PERSON_NAM…" at bounding box center [382, 233] width 235 height 146
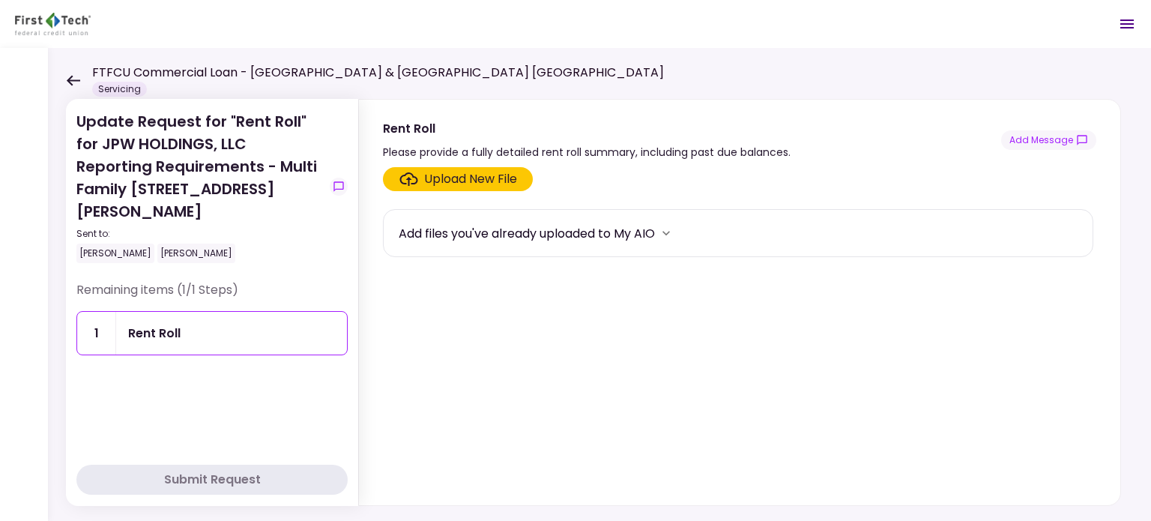
click at [462, 181] on div "Upload New File" at bounding box center [470, 179] width 93 height 18
click at [0, 0] on input "Upload New File" at bounding box center [0, 0] width 0 height 0
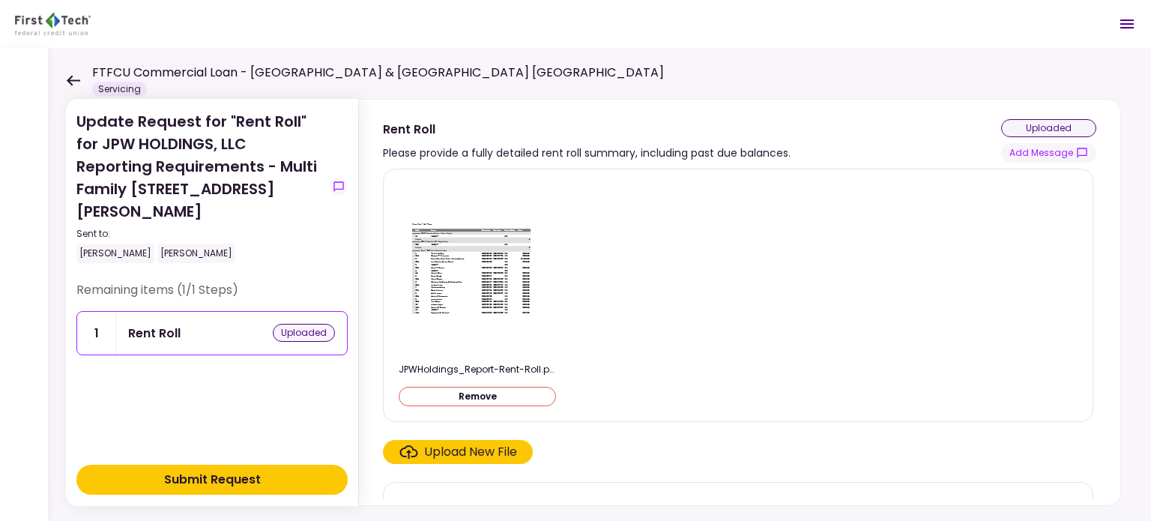
click at [287, 475] on button "Submit Request" at bounding box center [211, 480] width 271 height 30
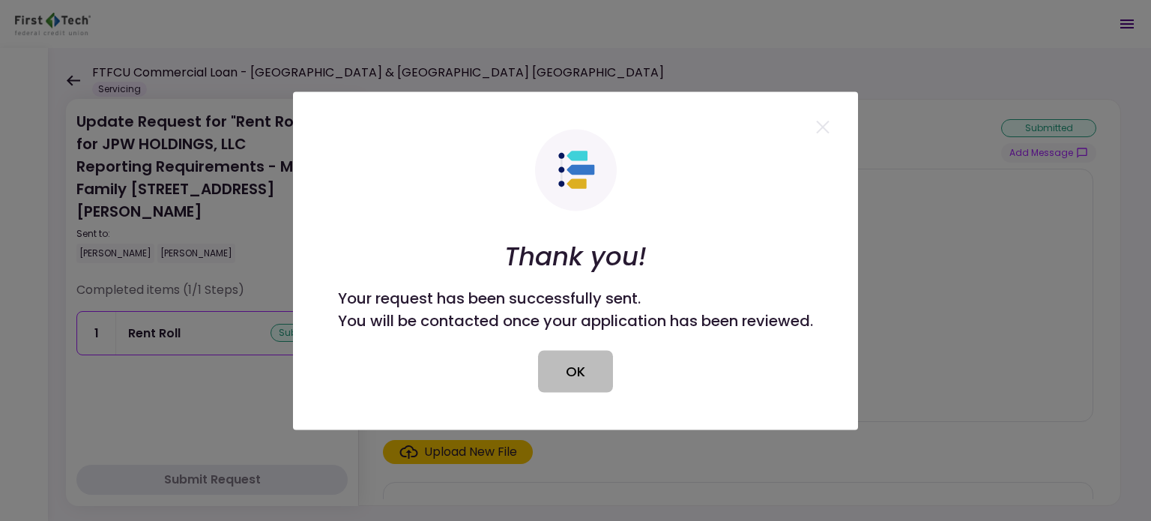
click at [579, 377] on button "OK" at bounding box center [575, 371] width 75 height 42
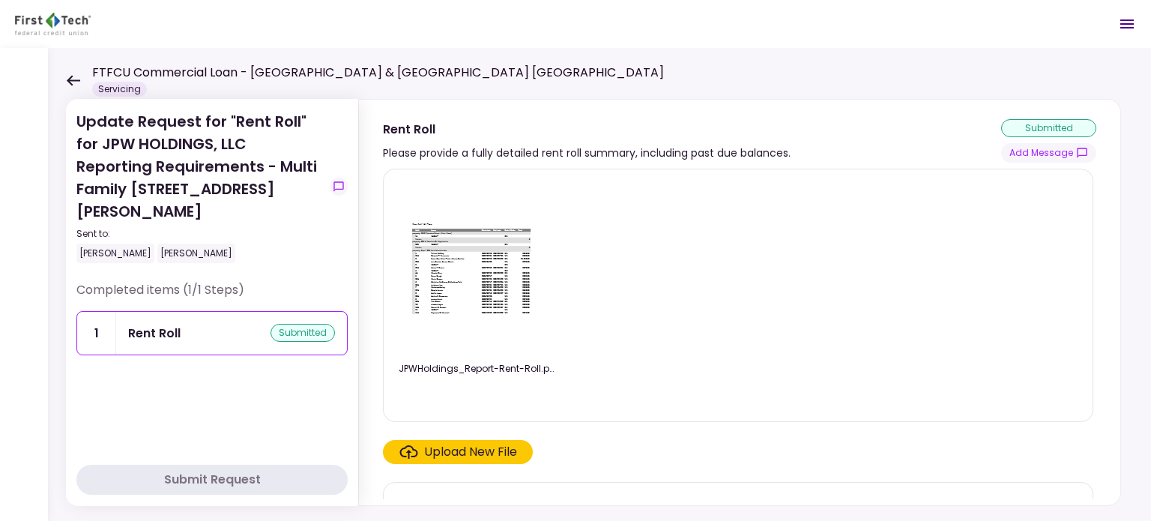
click at [73, 82] on icon at bounding box center [73, 80] width 14 height 11
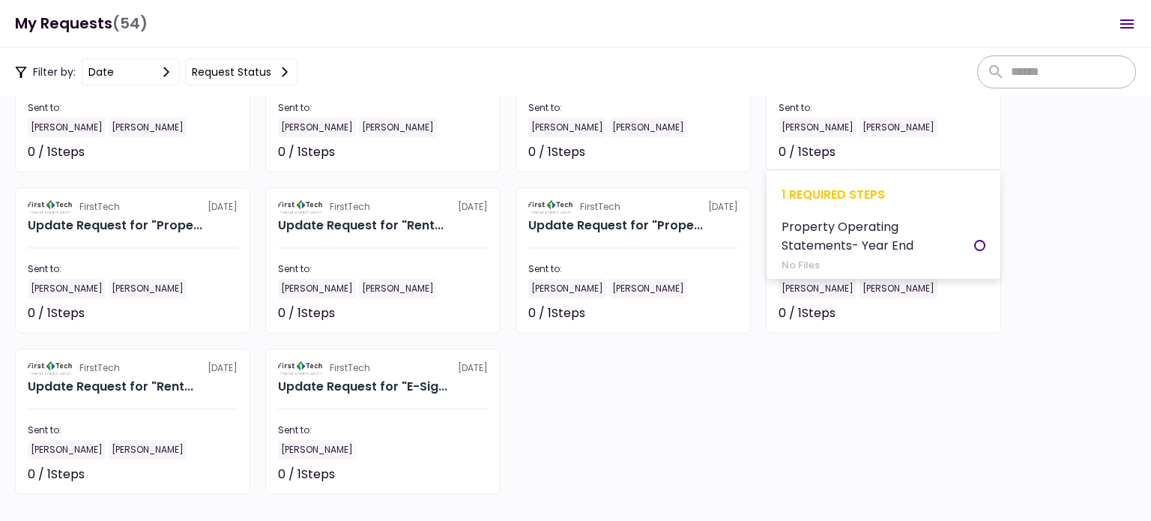
scroll to position [1951, 0]
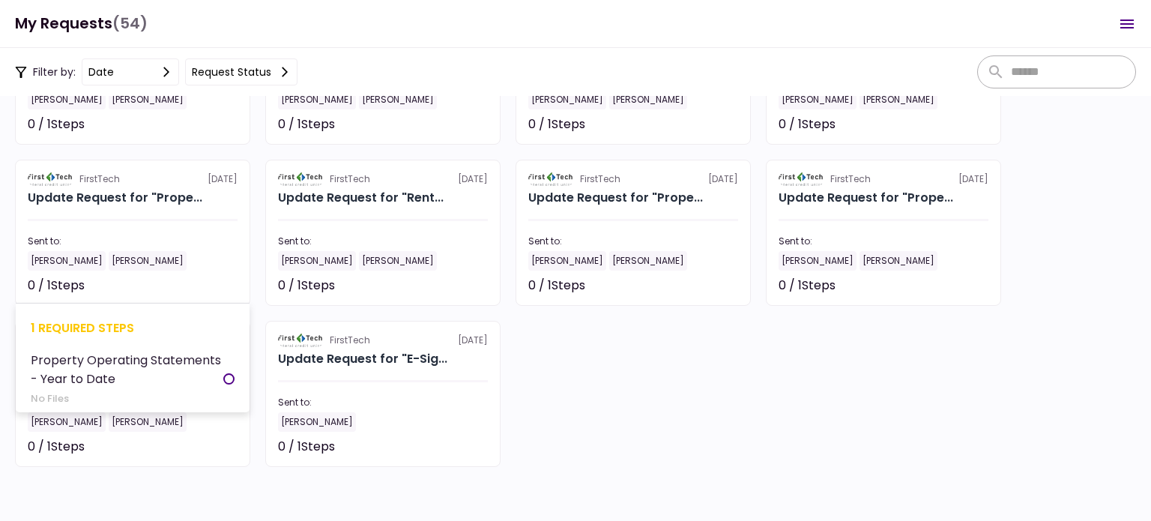
click at [136, 213] on section "FirstTech [DATE] Update Request for "Prope... Sent to: [PERSON_NAME] [PERSON_NA…" at bounding box center [132, 233] width 235 height 146
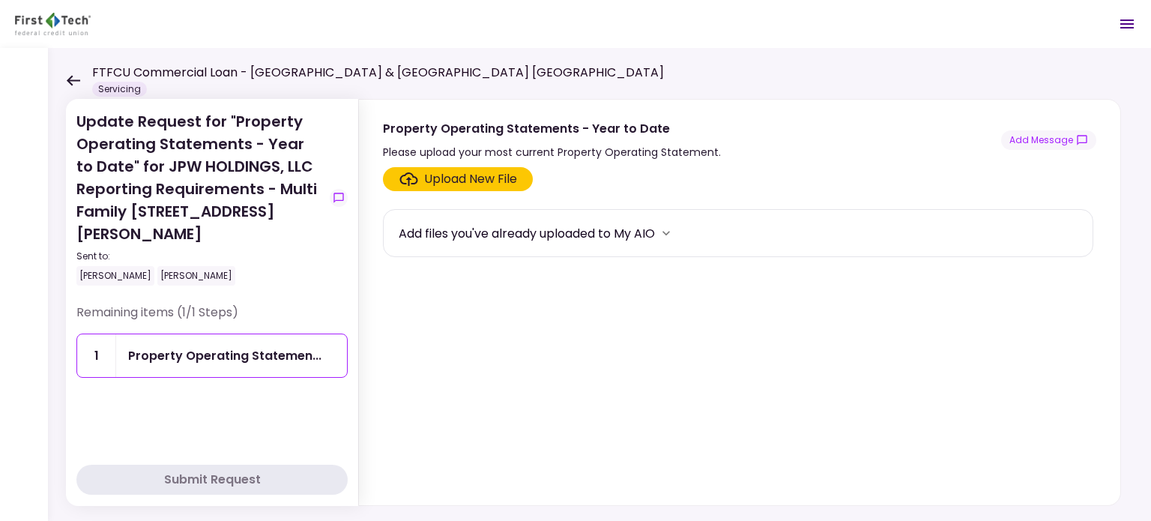
click at [453, 180] on div "Upload New File" at bounding box center [470, 179] width 93 height 18
click at [0, 0] on input "Upload New File" at bounding box center [0, 0] width 0 height 0
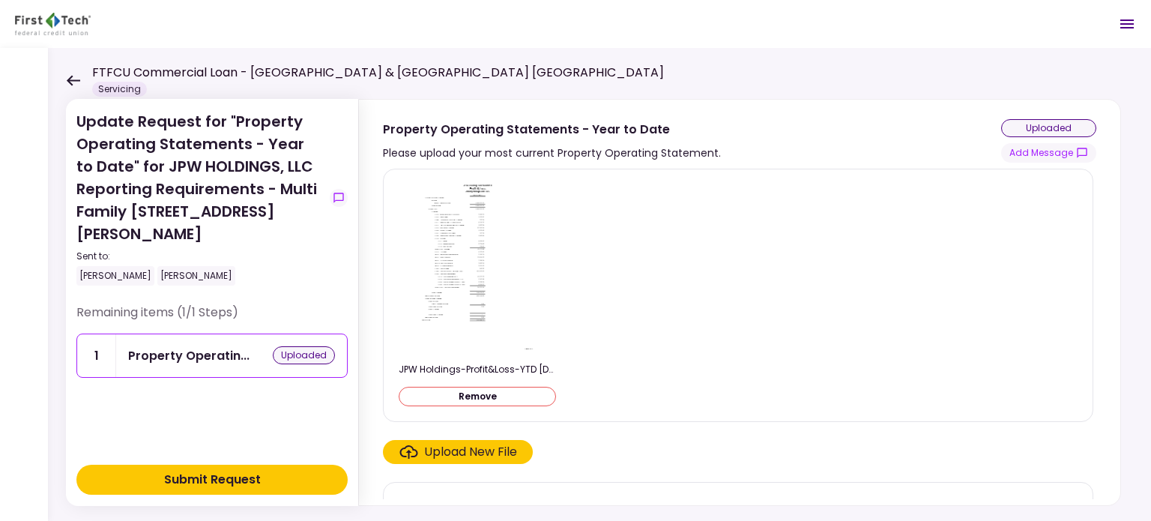
click at [275, 476] on button "Submit Request" at bounding box center [211, 480] width 271 height 30
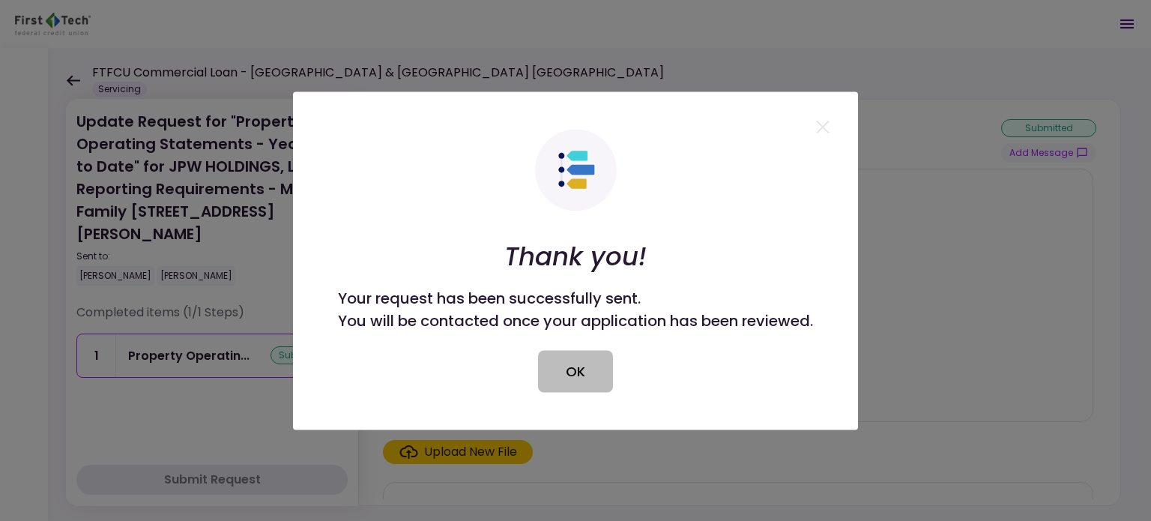
click at [577, 370] on button "OK" at bounding box center [575, 371] width 75 height 42
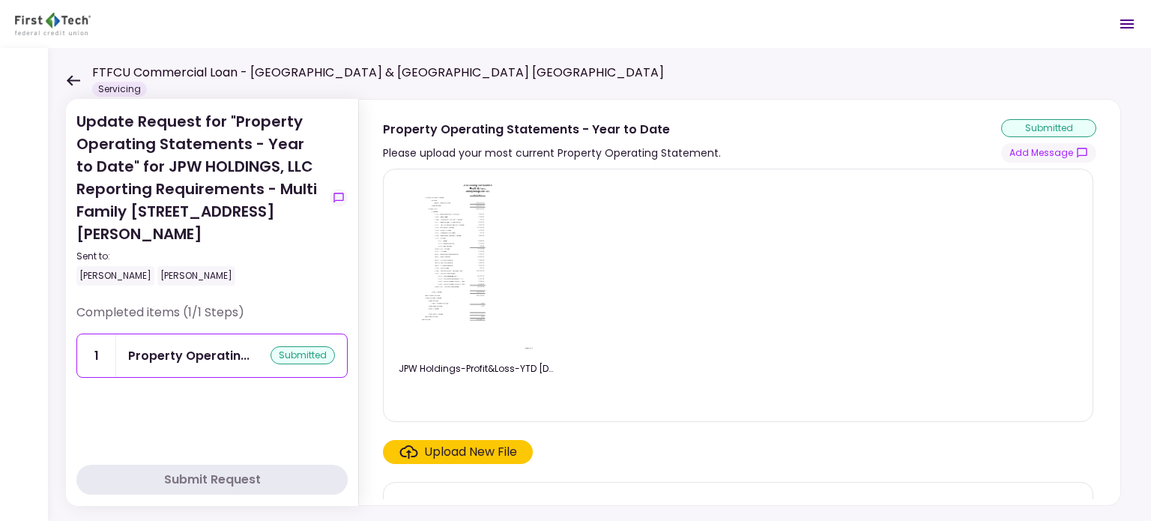
click at [70, 78] on icon at bounding box center [73, 80] width 14 height 11
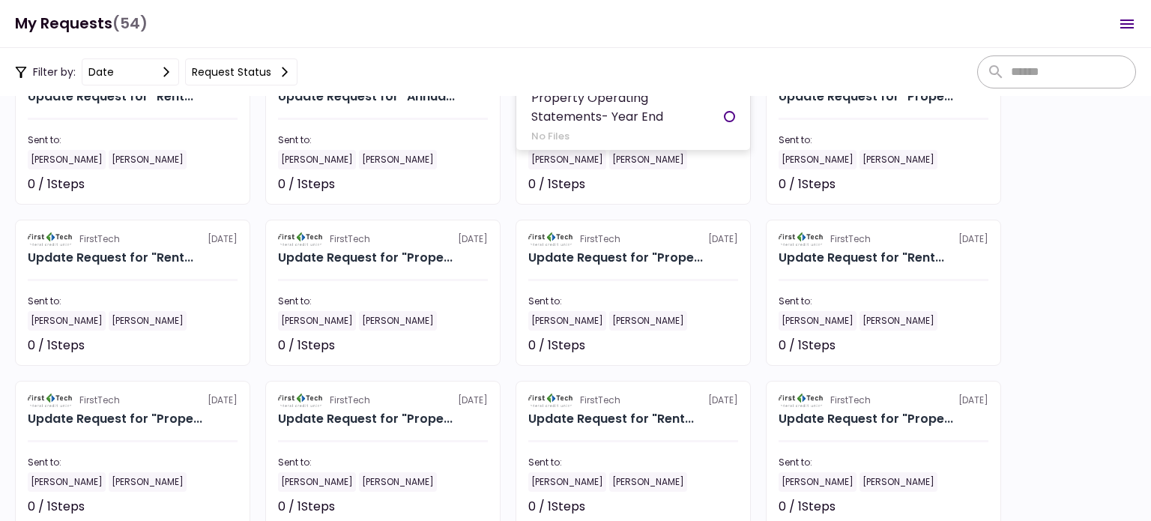
scroll to position [1951, 0]
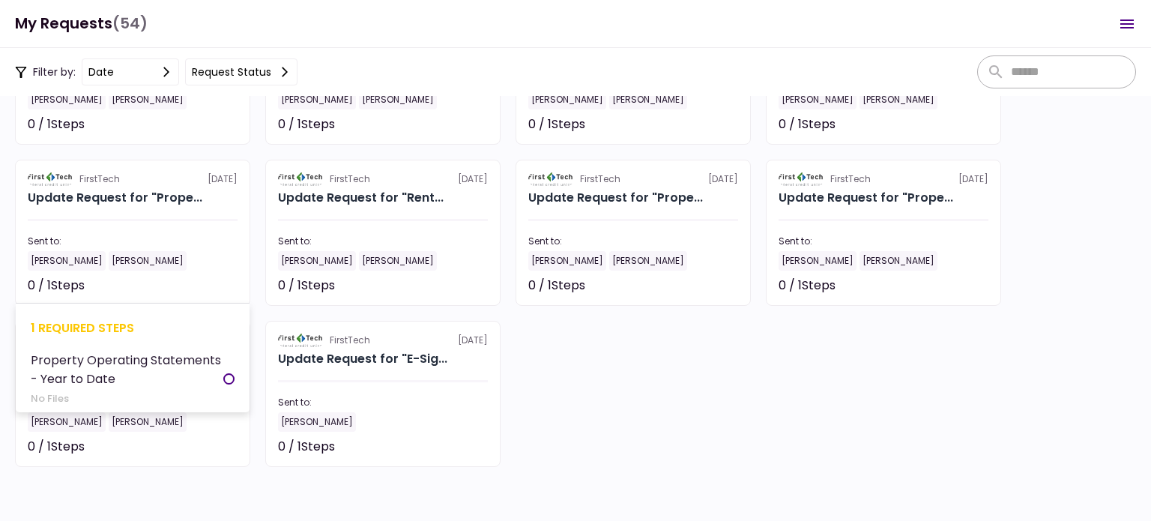
click at [135, 224] on section "FirstTech [DATE] Update Request for "Prope... Sent to: [PERSON_NAME] [PERSON_NA…" at bounding box center [132, 233] width 235 height 146
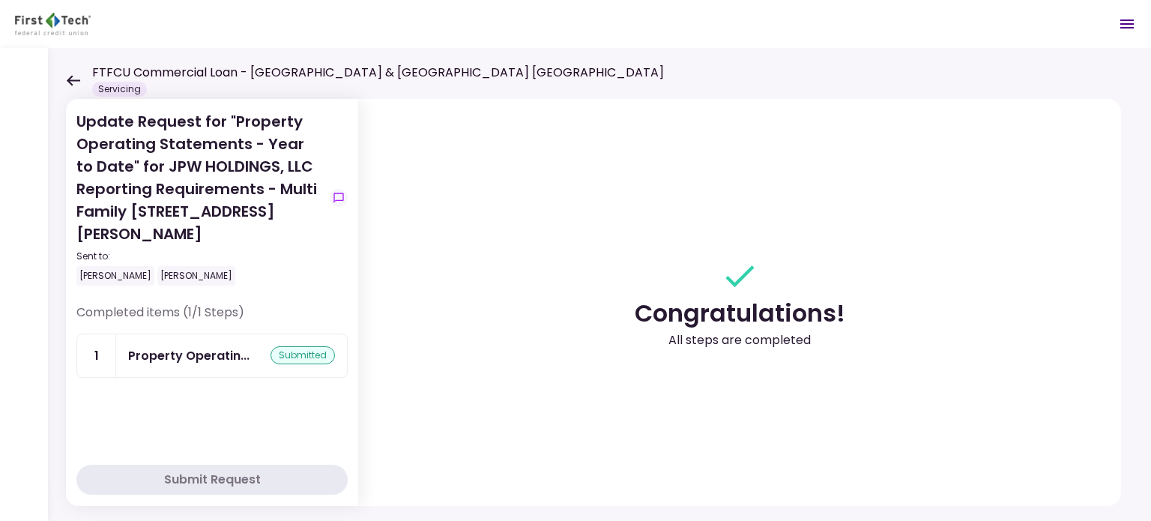
click at [74, 79] on icon at bounding box center [73, 80] width 14 height 11
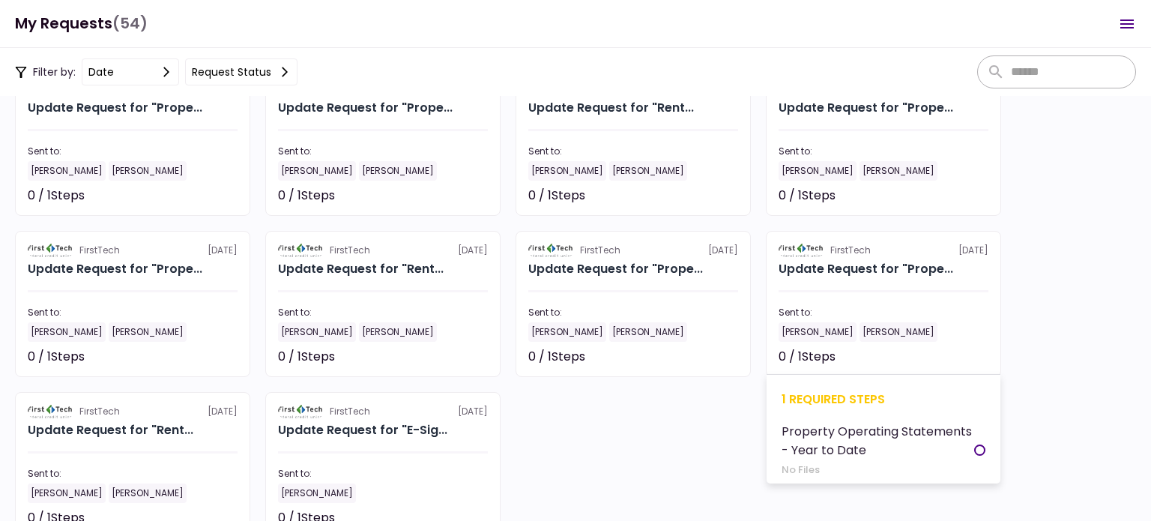
scroll to position [1876, 0]
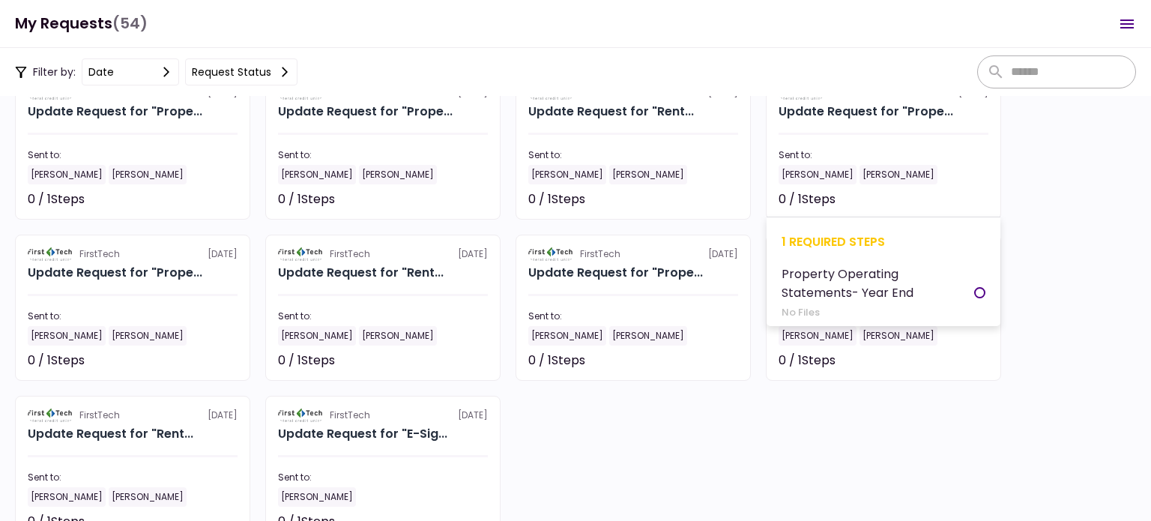
click at [875, 141] on section "FirstTech [DATE] Update Request for "Prope... Sent to: [PERSON_NAME] [PERSON_NA…" at bounding box center [883, 146] width 235 height 146
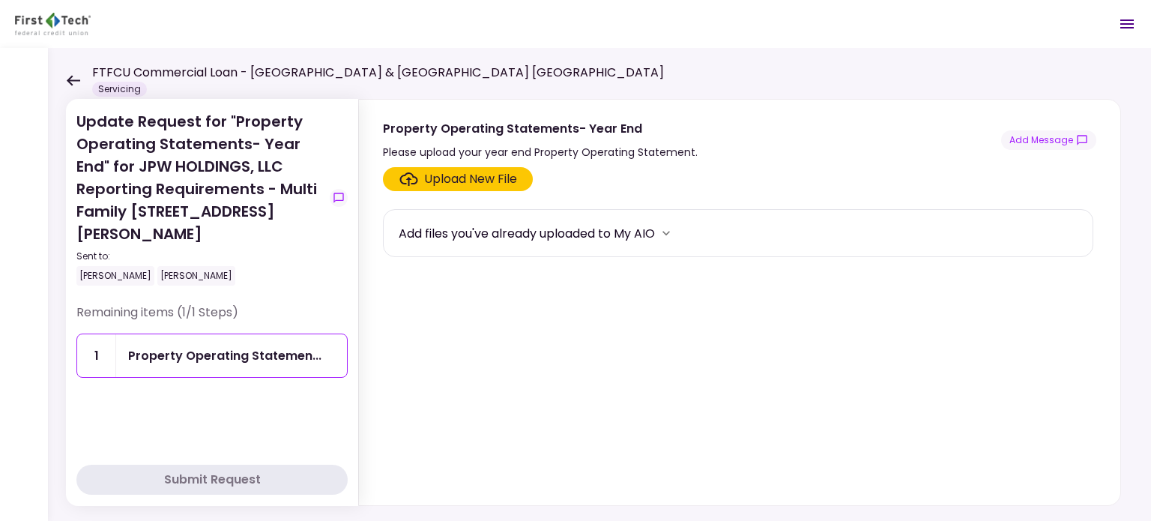
click at [447, 178] on div "Upload New File" at bounding box center [470, 179] width 93 height 18
click at [0, 0] on input "Upload New File" at bounding box center [0, 0] width 0 height 0
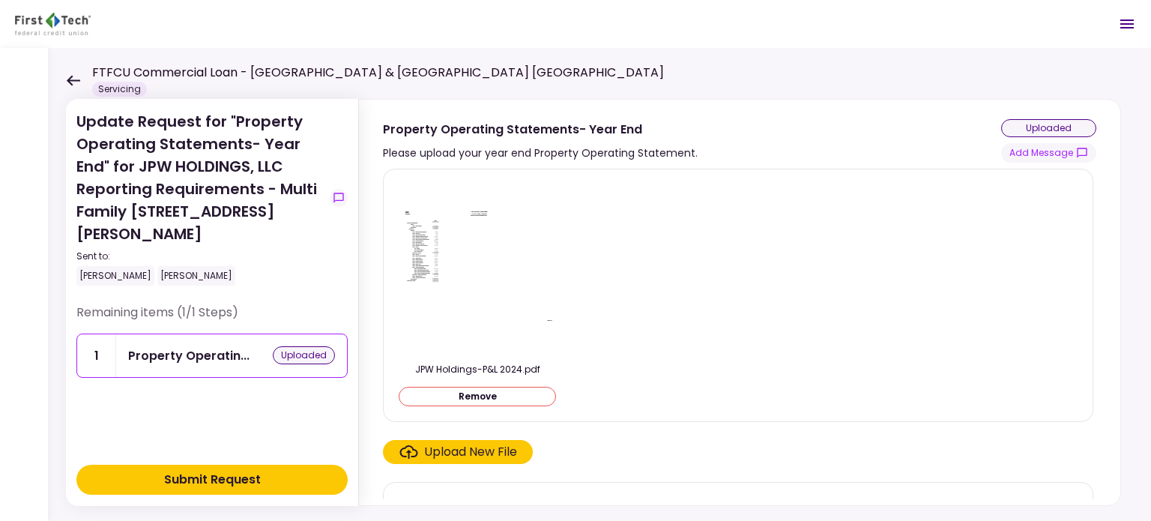
click at [201, 480] on div "Submit Request" at bounding box center [212, 480] width 97 height 18
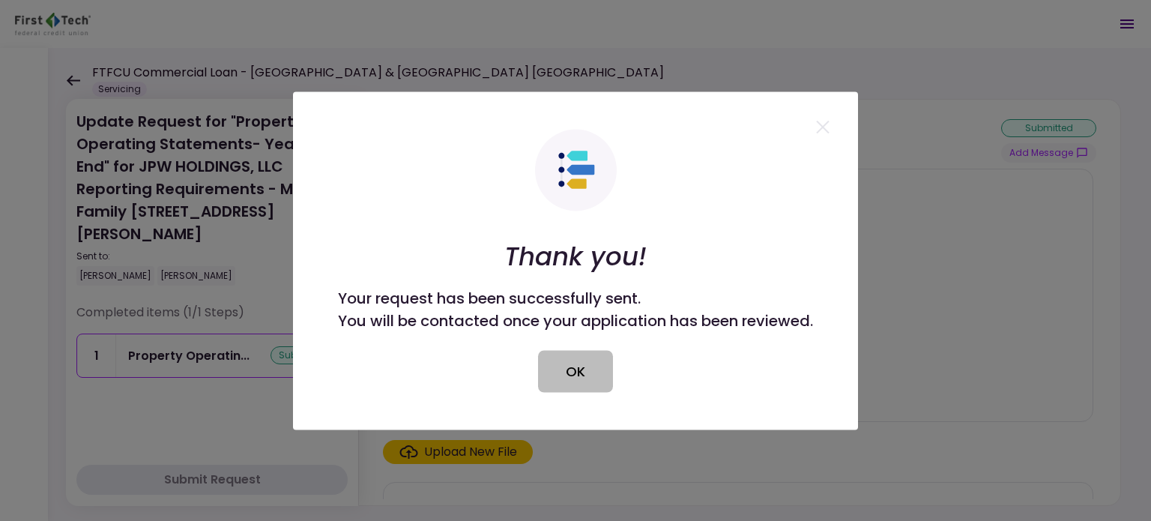
click at [580, 376] on button "OK" at bounding box center [575, 371] width 75 height 42
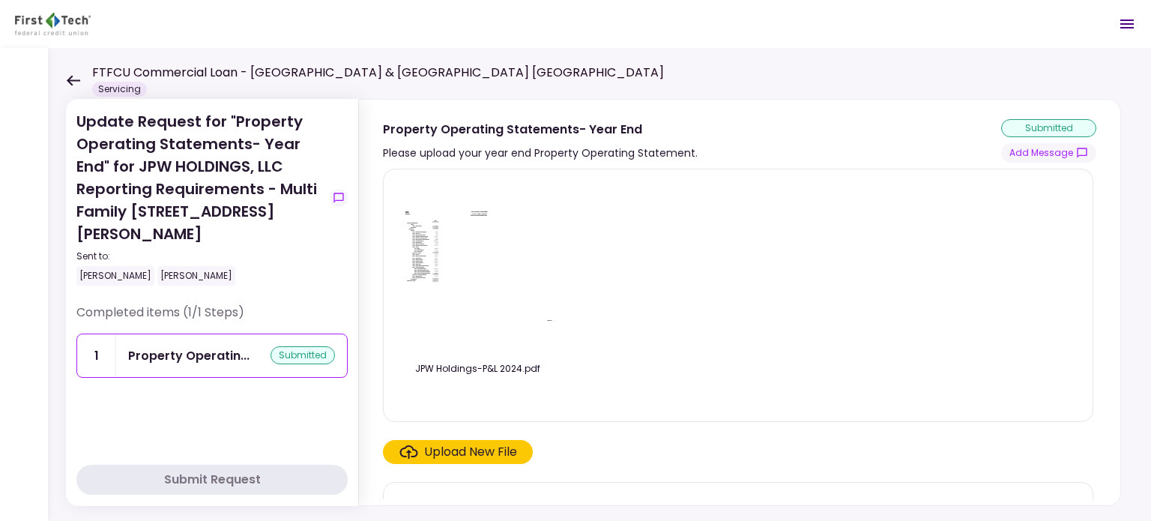
click at [67, 77] on icon at bounding box center [73, 80] width 14 height 11
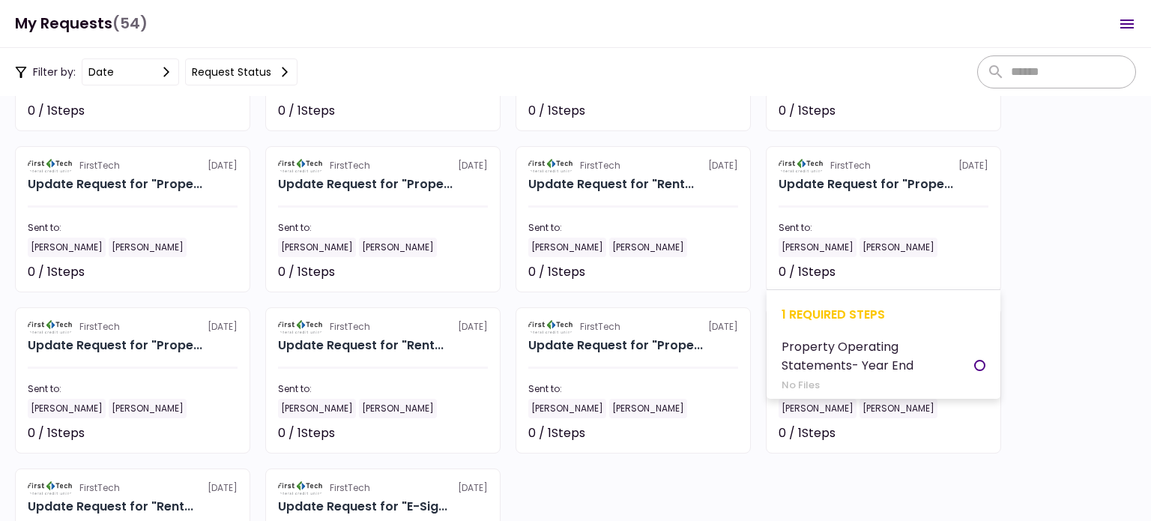
scroll to position [1801, 0]
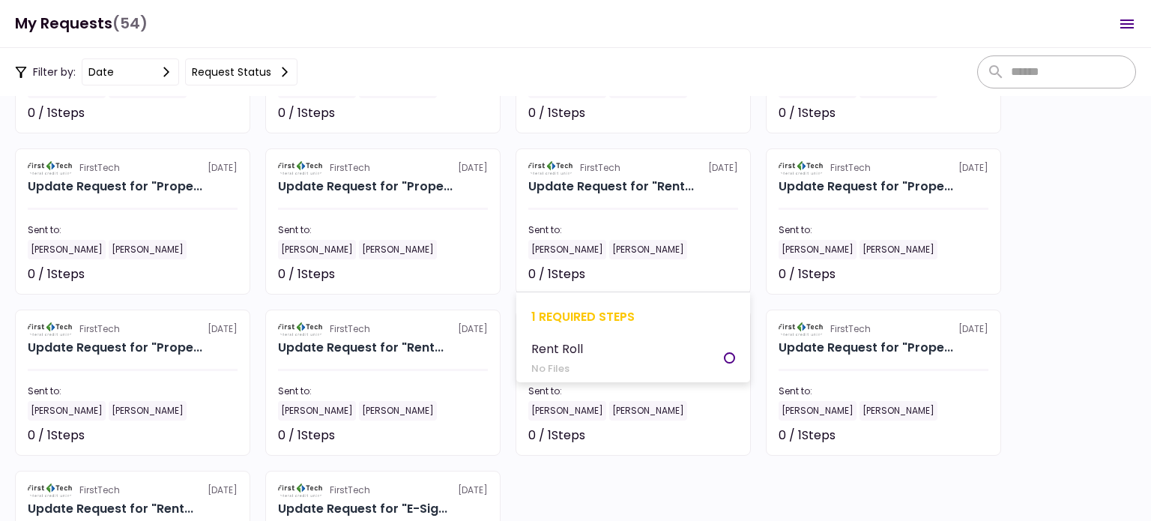
click at [643, 197] on section "FirstTech [DATE] Update Request for "Rent... Sent to: [PERSON_NAME] [PERSON_NAM…" at bounding box center [633, 221] width 235 height 146
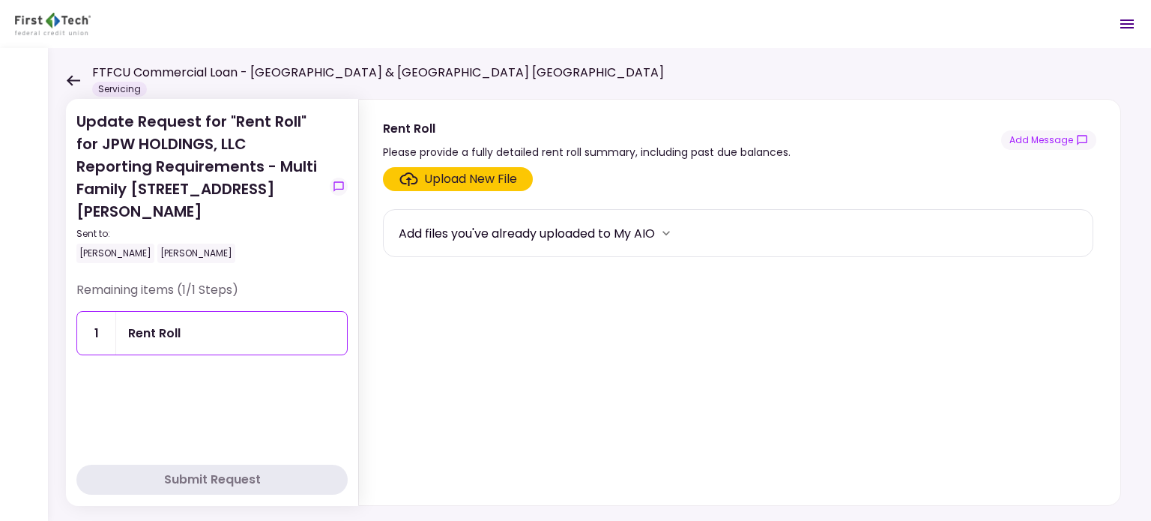
click at [473, 178] on div "Upload New File" at bounding box center [470, 179] width 93 height 18
click at [0, 0] on input "Upload New File" at bounding box center [0, 0] width 0 height 0
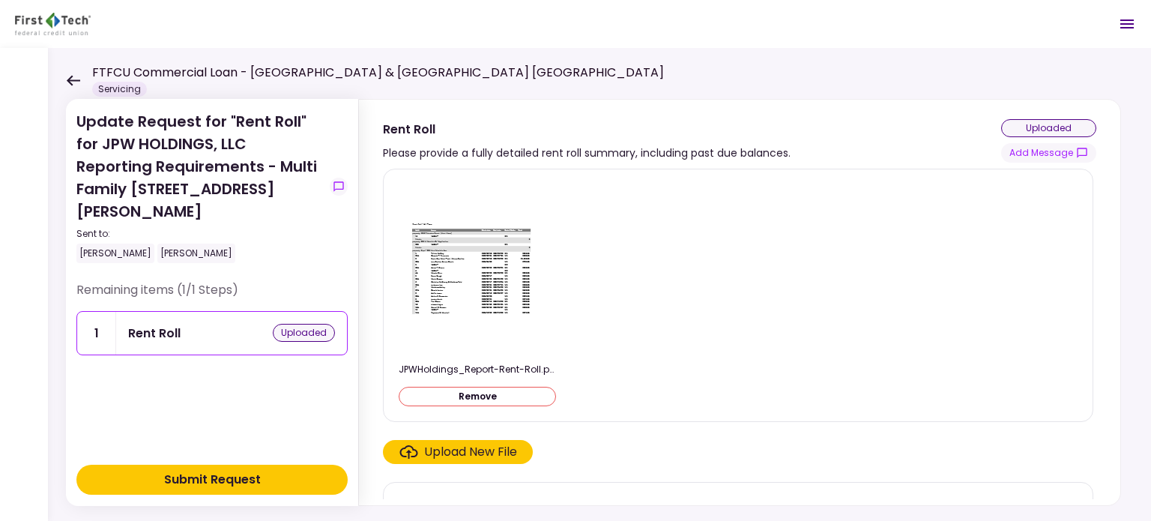
click at [210, 481] on div "Submit Request" at bounding box center [212, 480] width 97 height 18
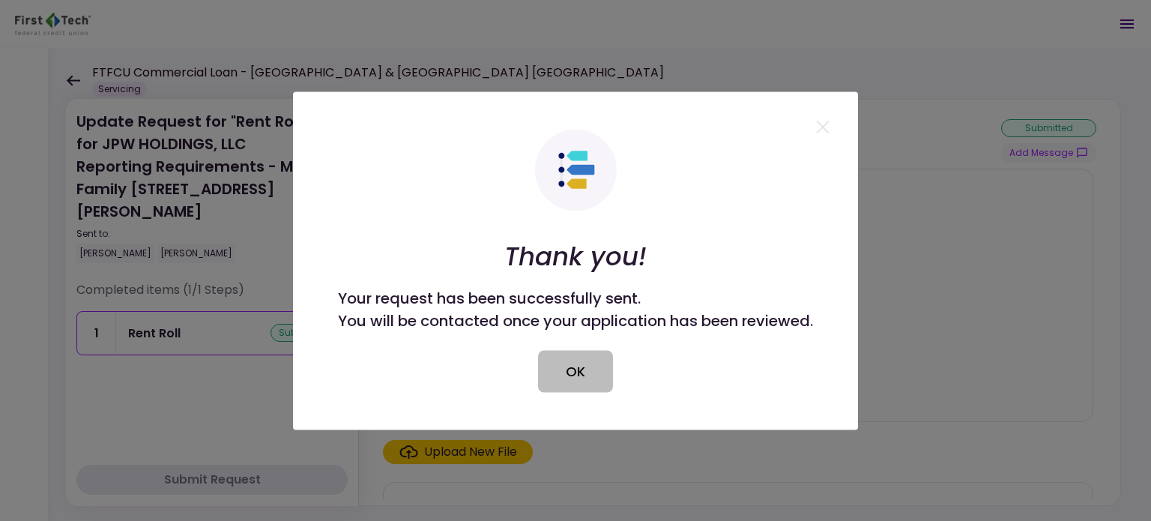
click at [591, 374] on button "OK" at bounding box center [575, 371] width 75 height 42
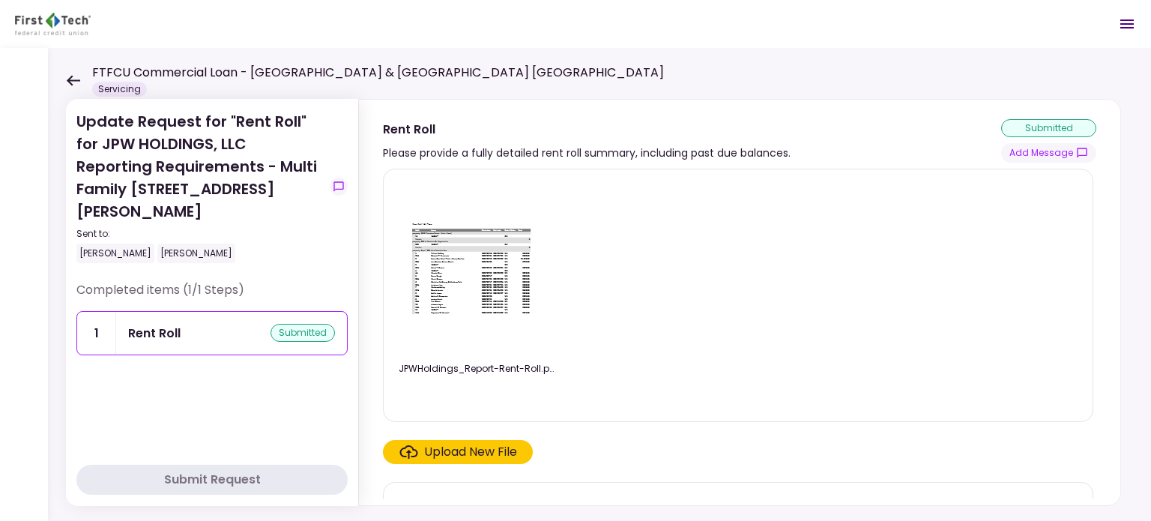
click at [75, 83] on icon at bounding box center [73, 80] width 14 height 11
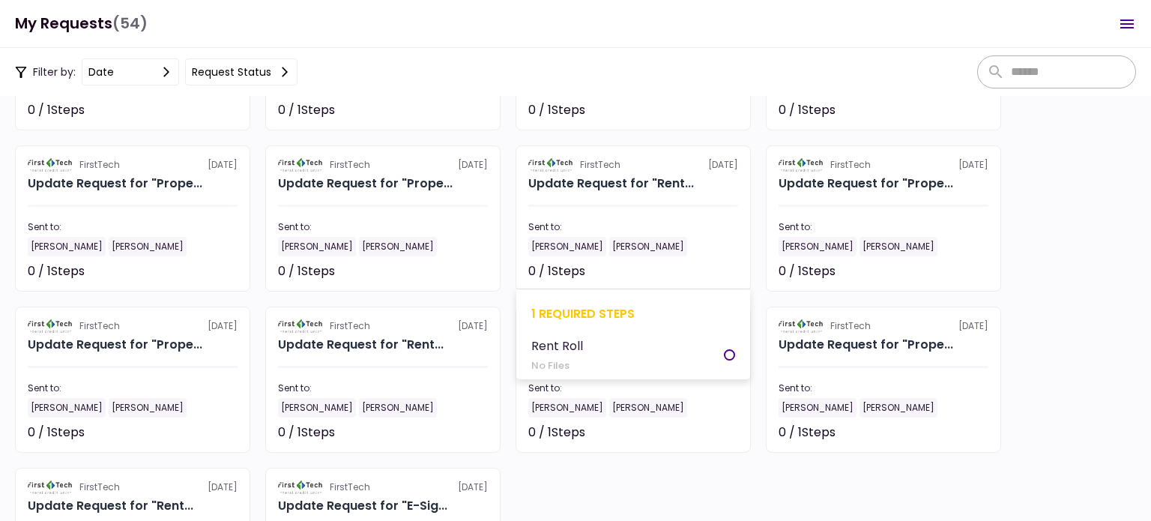
scroll to position [1801, 0]
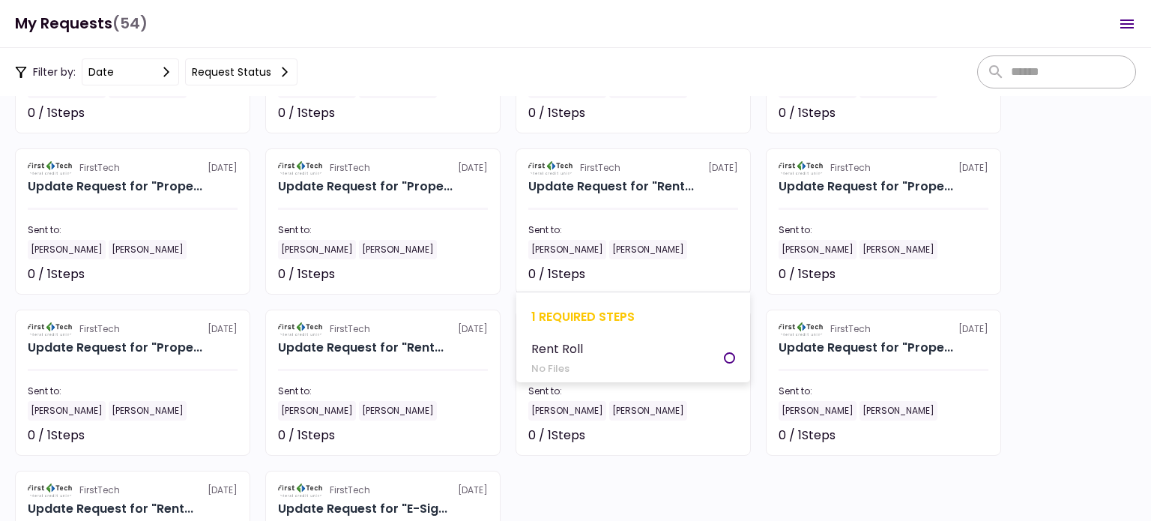
click at [636, 200] on section "FirstTech [DATE] Update Request for "Rent... Sent to: [PERSON_NAME] [PERSON_NAM…" at bounding box center [633, 221] width 235 height 146
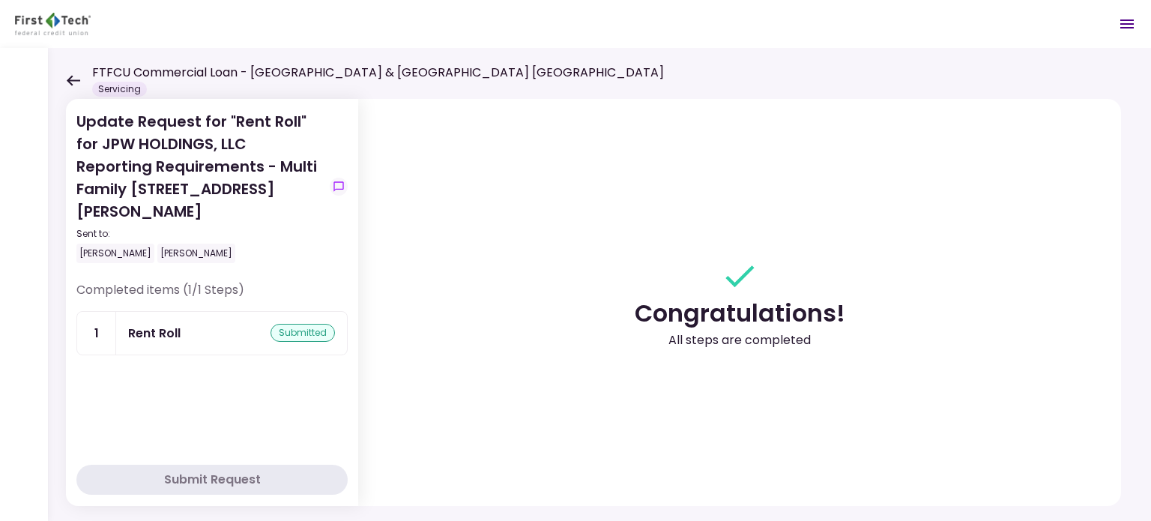
click at [73, 79] on icon at bounding box center [73, 80] width 14 height 11
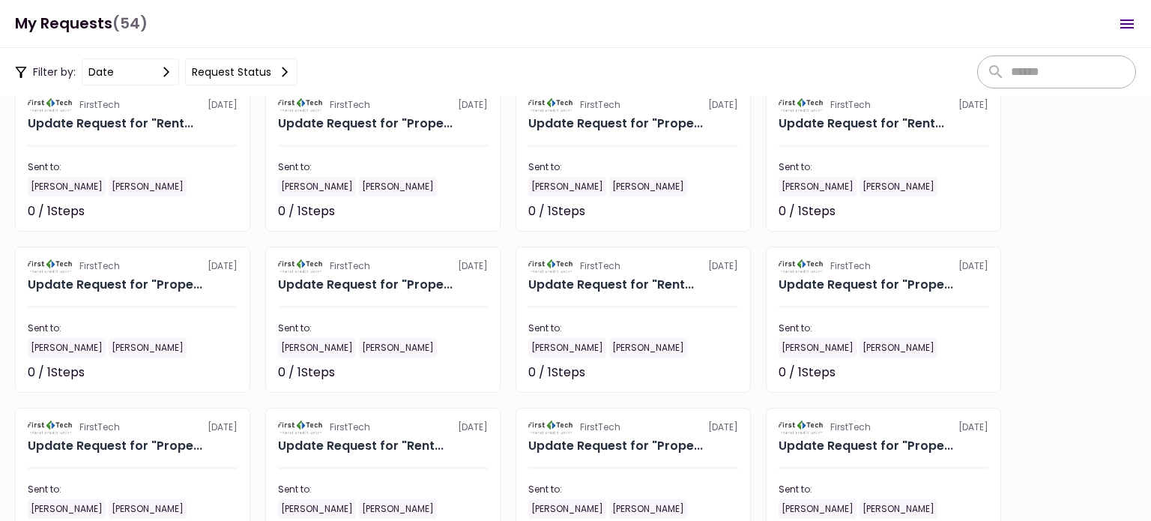
scroll to position [1951, 0]
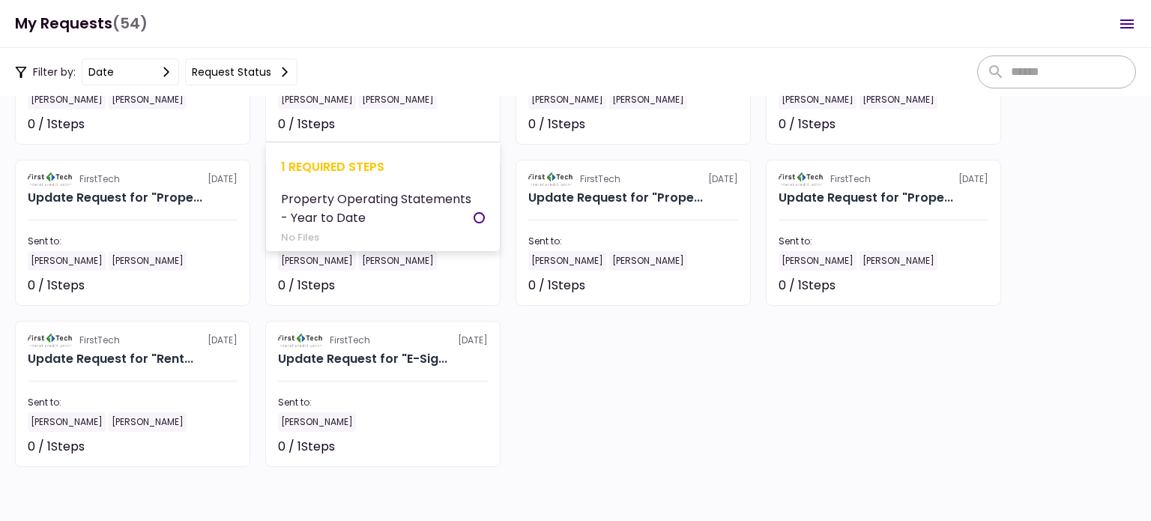
click at [383, 114] on section "FirstTech [DATE] Update Request for "Prope... Sent to: [PERSON_NAME] [PERSON_NA…" at bounding box center [382, 72] width 235 height 146
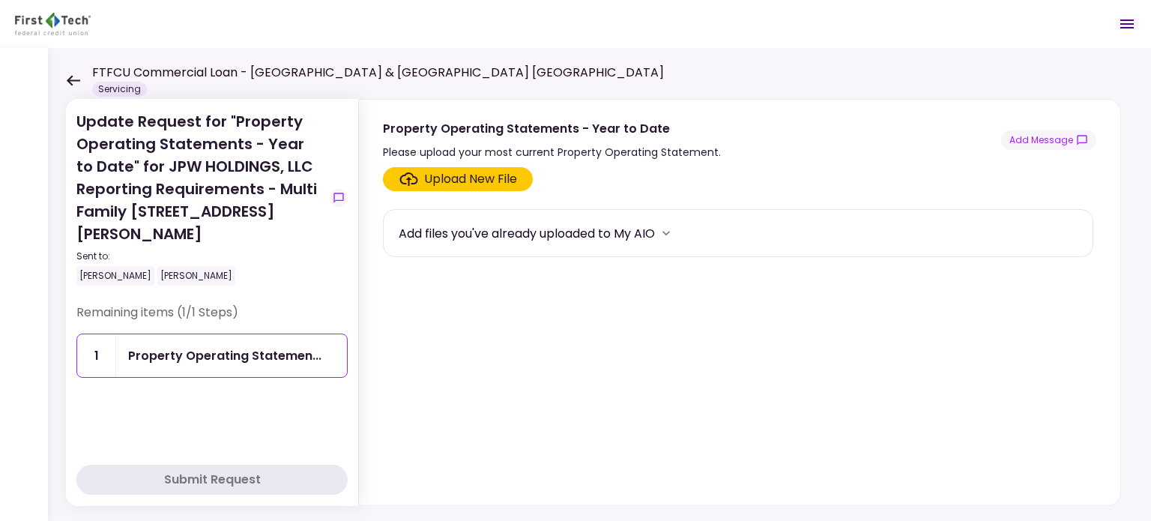
click at [436, 180] on div "Upload New File" at bounding box center [470, 179] width 93 height 18
click at [0, 0] on input "Upload New File" at bounding box center [0, 0] width 0 height 0
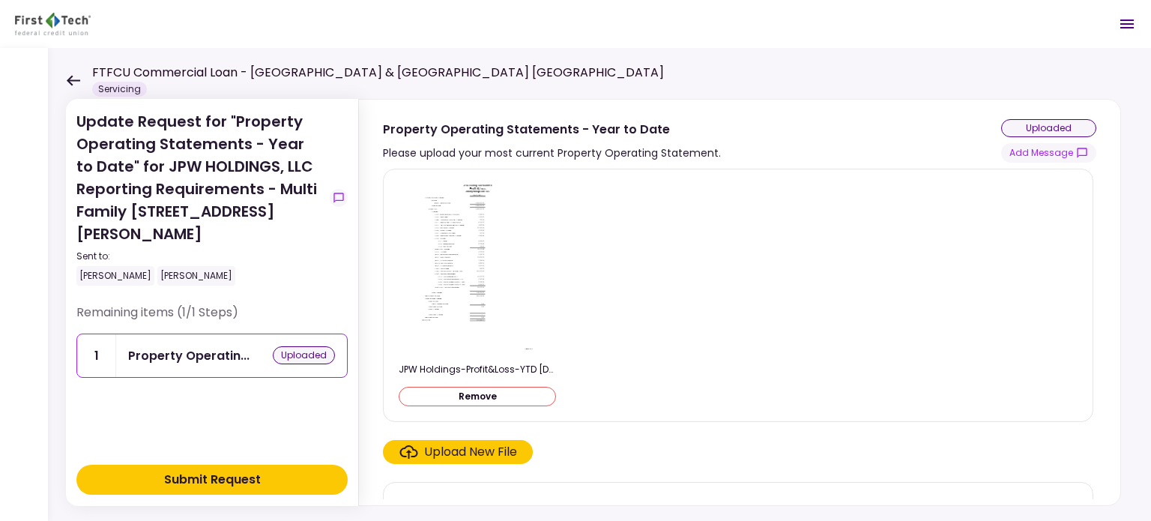
click at [229, 471] on div "Submit Request" at bounding box center [212, 480] width 97 height 18
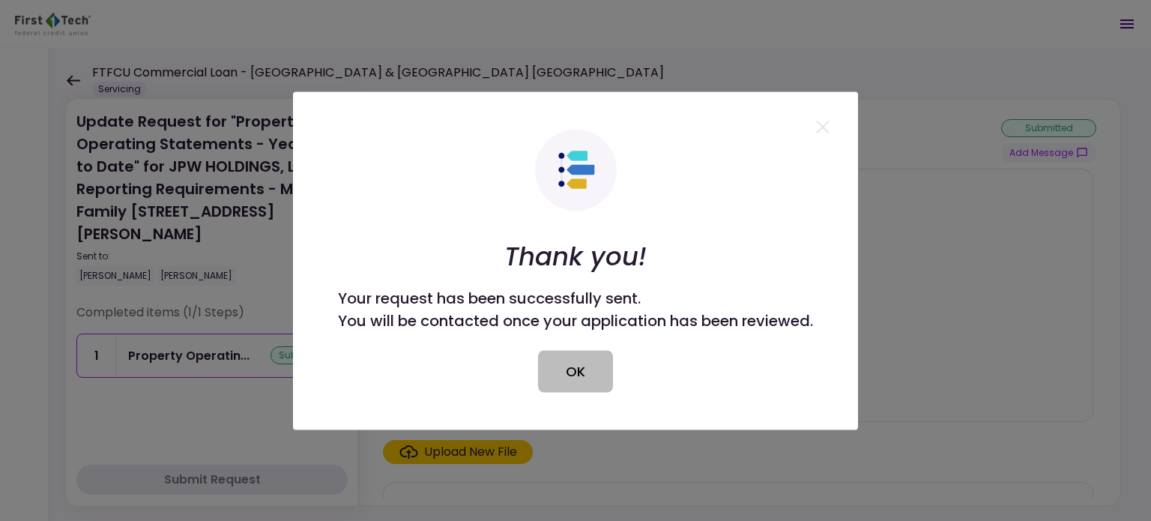
click at [567, 380] on button "OK" at bounding box center [575, 371] width 75 height 42
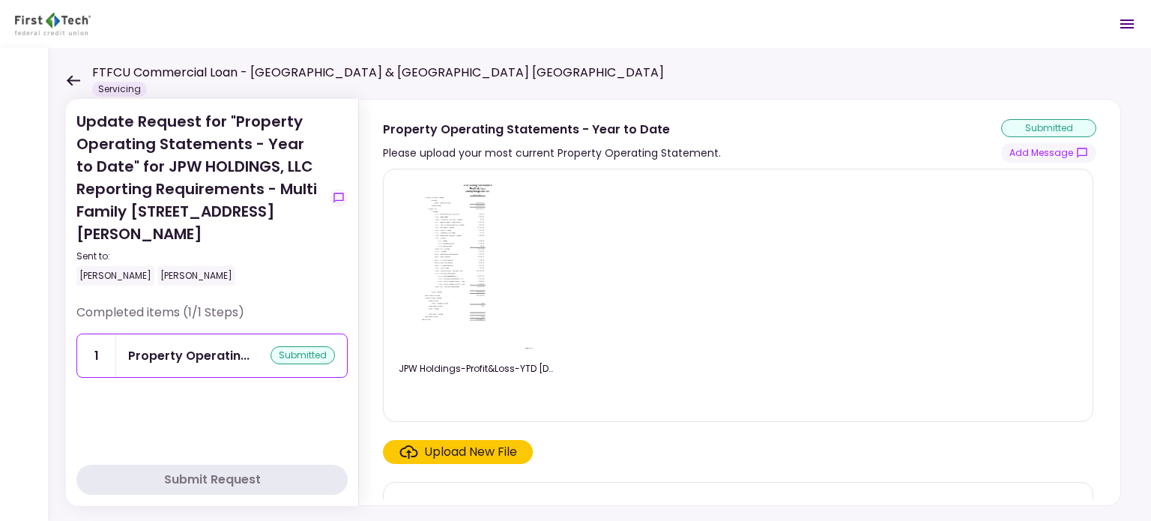
click at [72, 79] on icon at bounding box center [73, 80] width 14 height 11
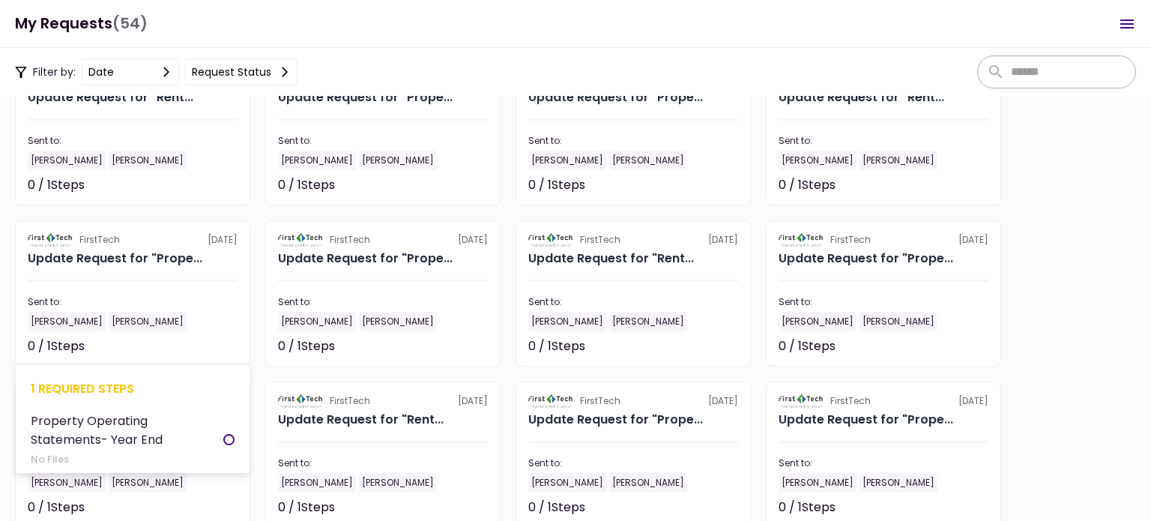
scroll to position [1726, 0]
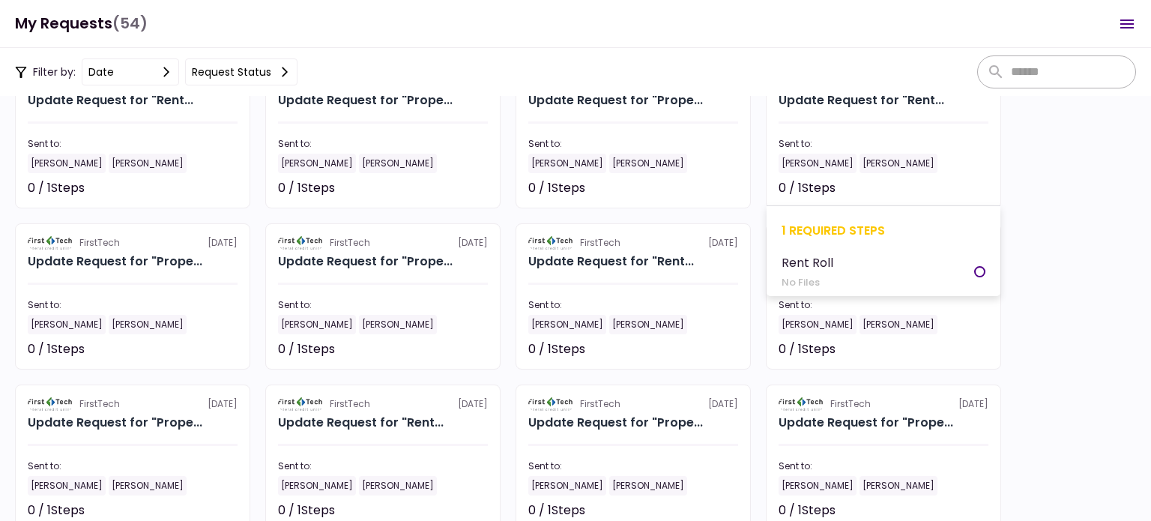
click at [890, 136] on section "FirstTech [DATE] Update Request for "Rent... Sent to: [PERSON_NAME] [PERSON_NAM…" at bounding box center [883, 135] width 235 height 146
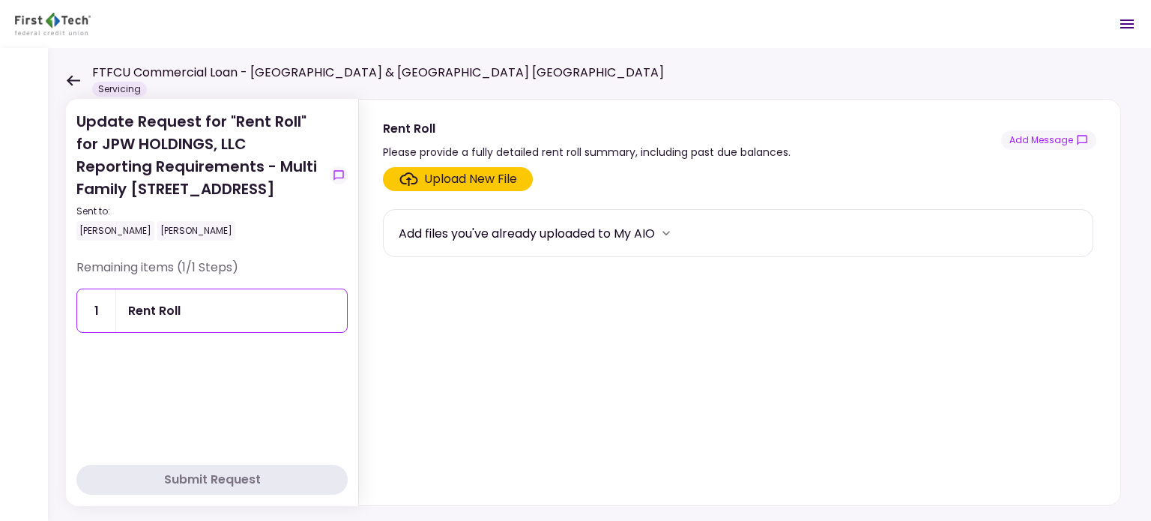
click at [474, 177] on div "Upload New File" at bounding box center [470, 179] width 93 height 18
click at [0, 0] on input "Upload New File" at bounding box center [0, 0] width 0 height 0
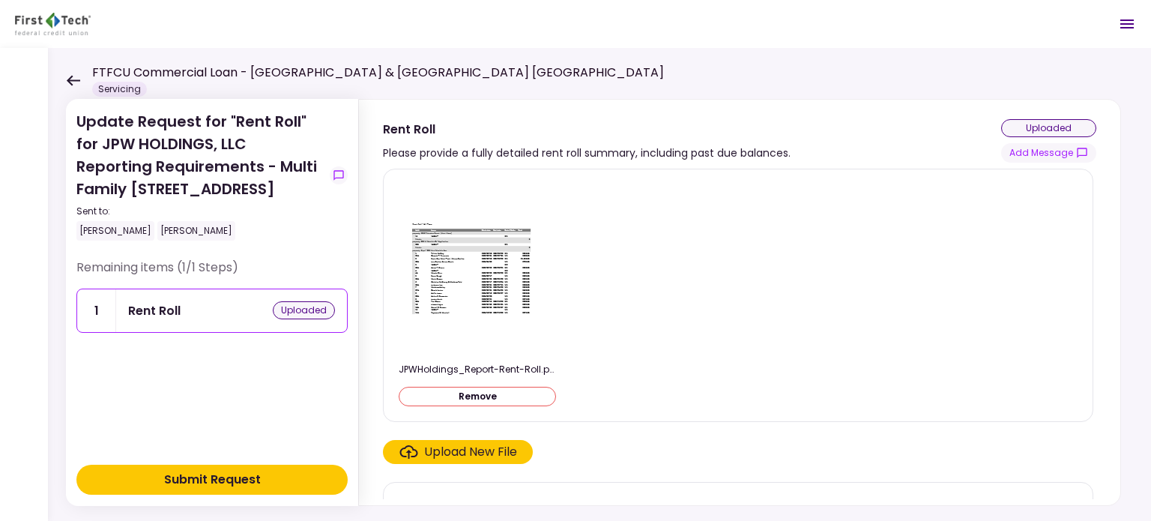
click at [224, 479] on div "Submit Request" at bounding box center [212, 480] width 97 height 18
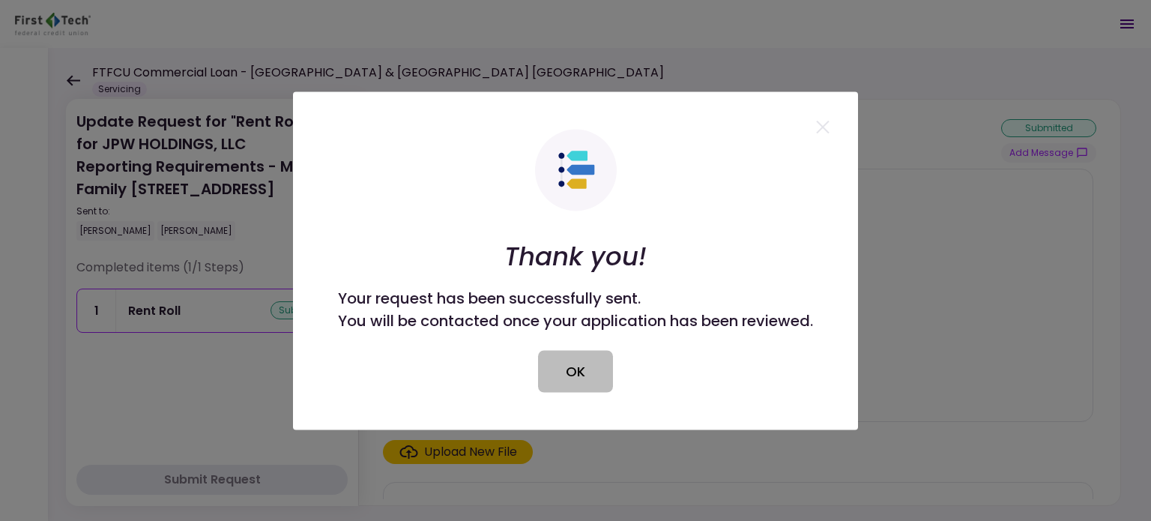
click at [570, 380] on button "OK" at bounding box center [575, 371] width 75 height 42
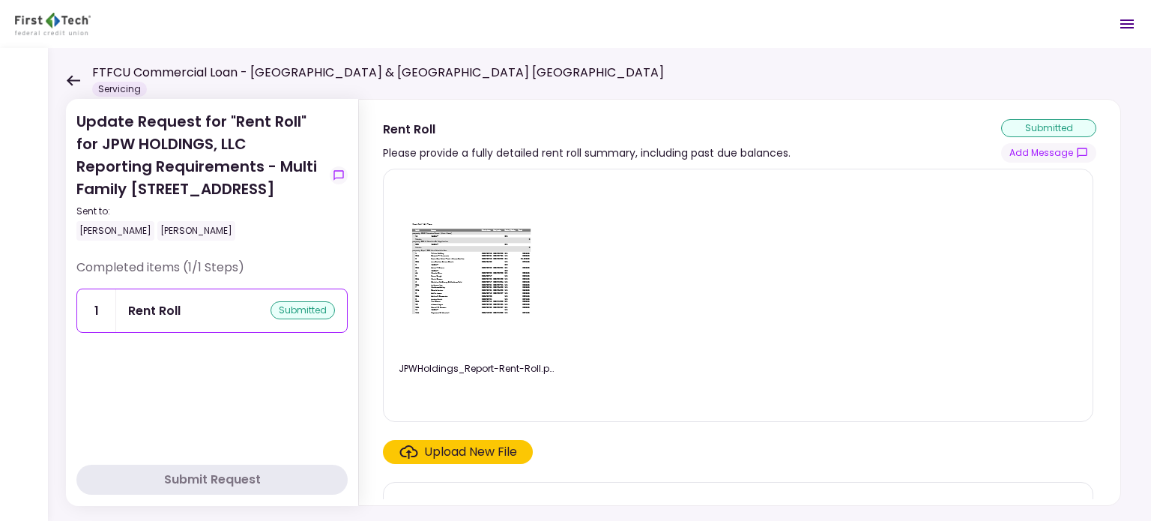
click at [69, 80] on icon at bounding box center [73, 80] width 13 height 10
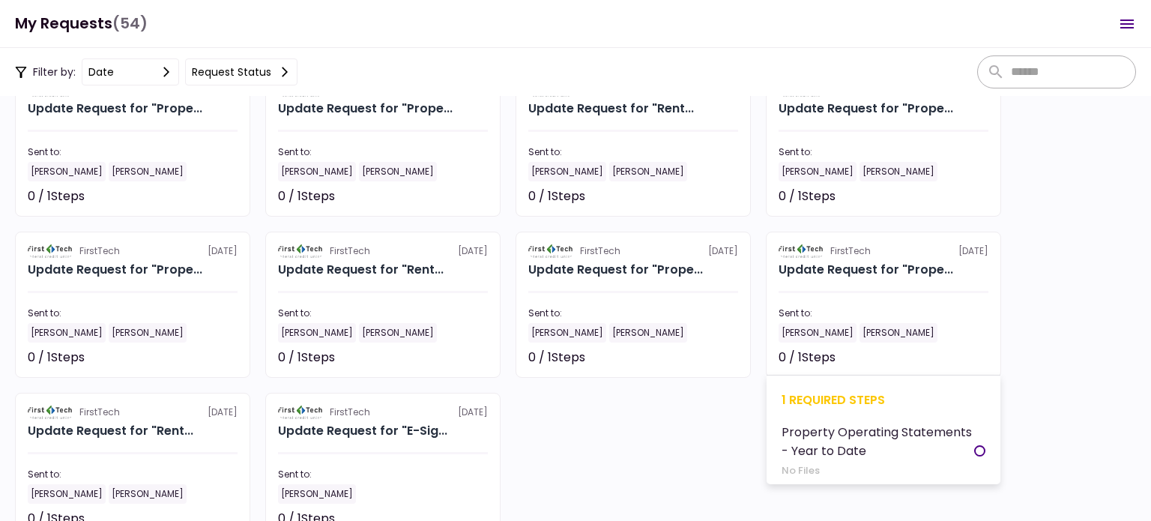
scroll to position [1876, 0]
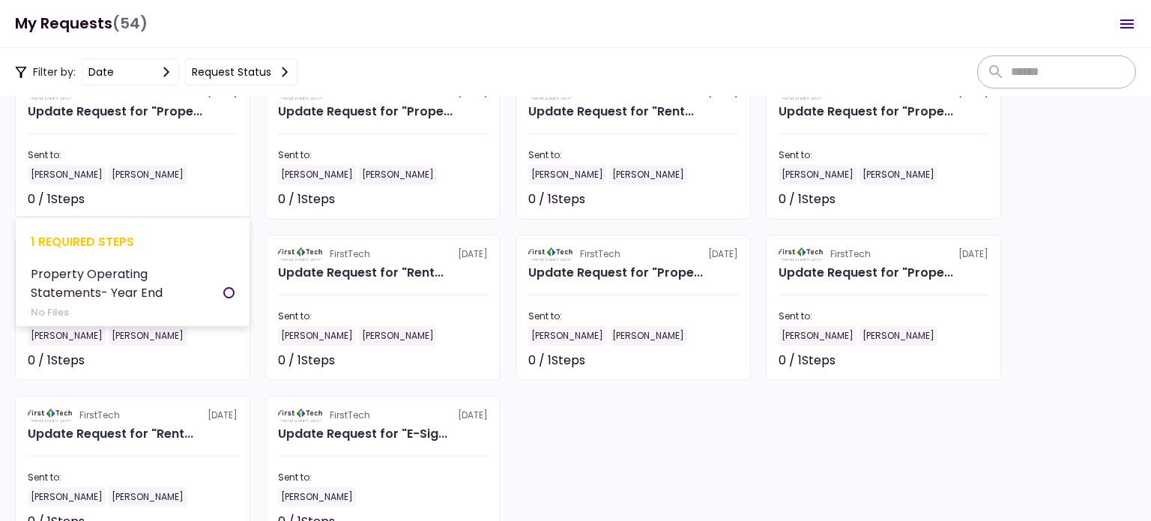
click at [144, 153] on div "Sent to:" at bounding box center [133, 154] width 210 height 13
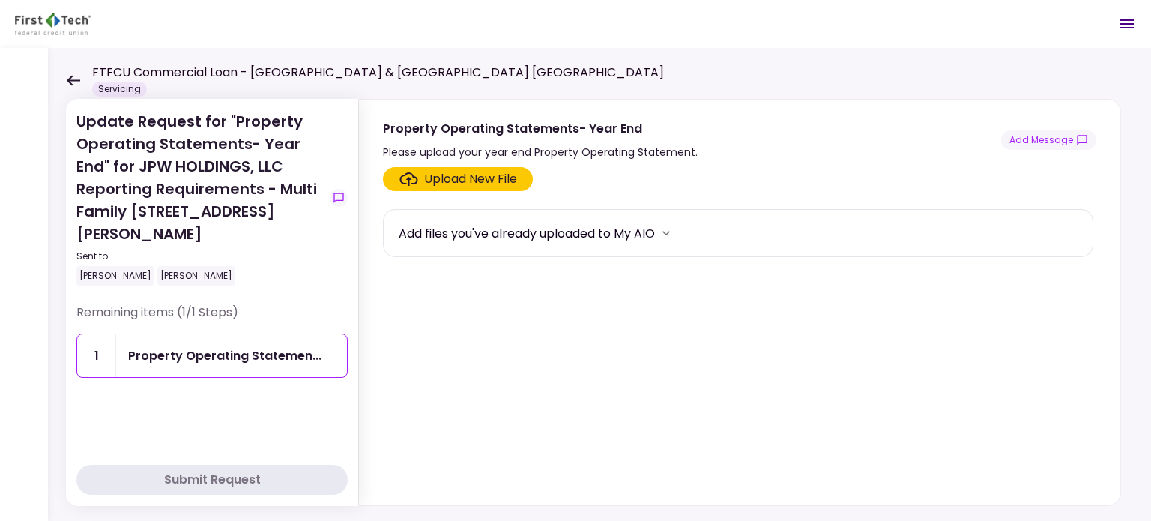
click at [467, 177] on div "Upload New File" at bounding box center [470, 179] width 93 height 18
click at [0, 0] on input "Upload New File" at bounding box center [0, 0] width 0 height 0
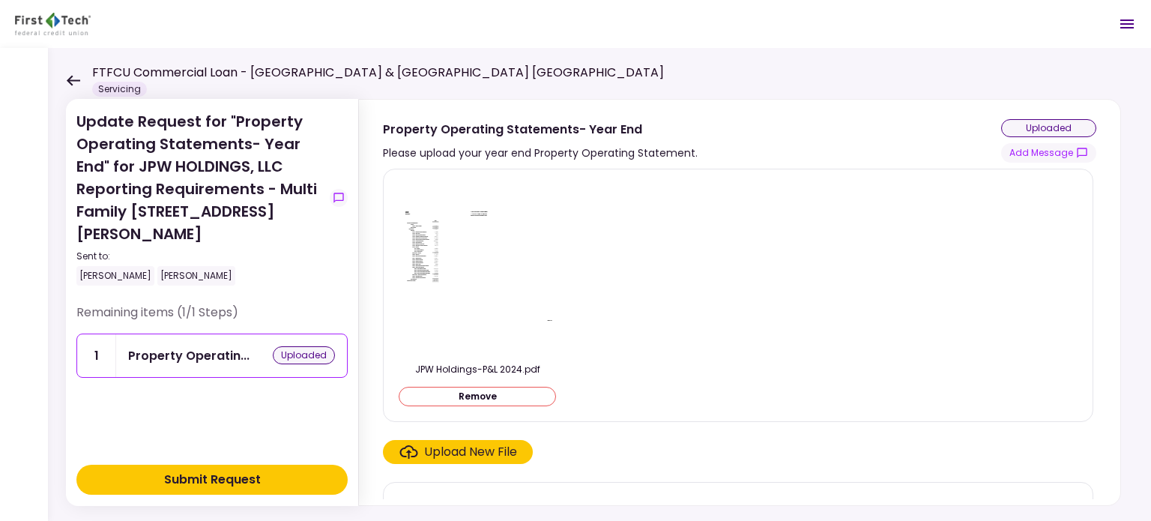
click at [184, 478] on div "Submit Request" at bounding box center [212, 480] width 97 height 18
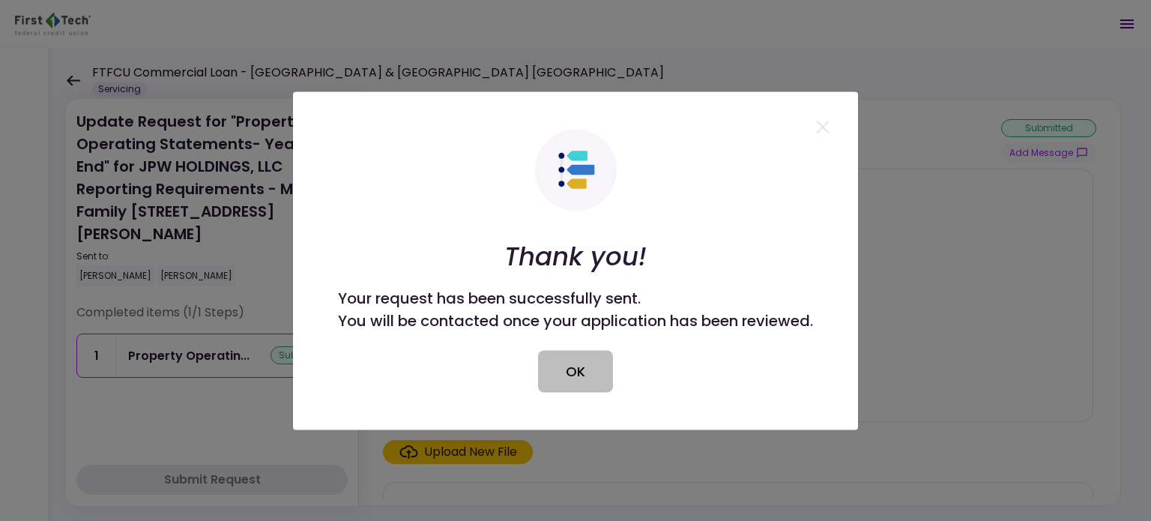
click at [583, 378] on button "OK" at bounding box center [575, 371] width 75 height 42
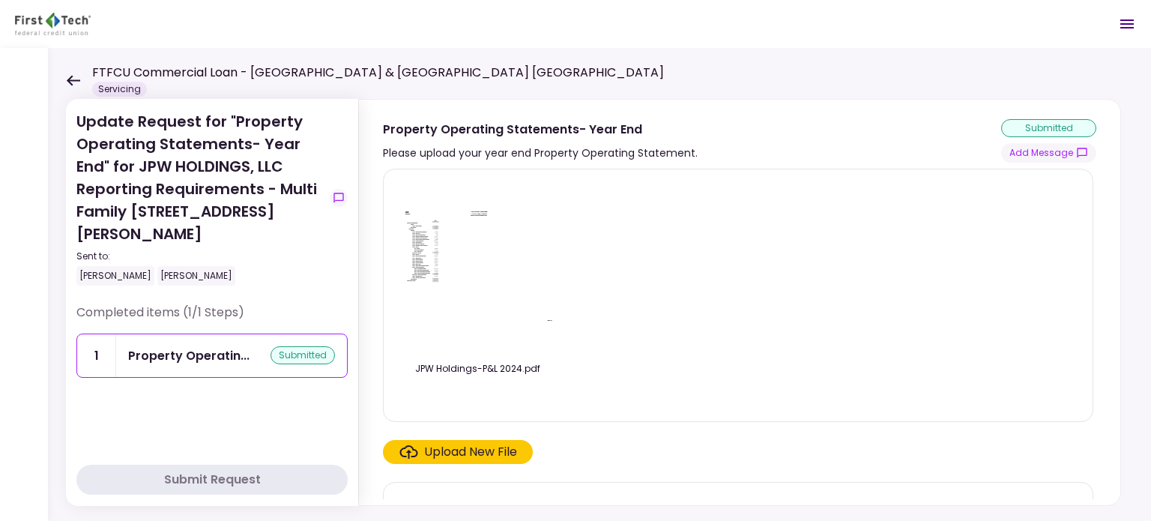
click at [71, 80] on icon at bounding box center [73, 80] width 13 height 10
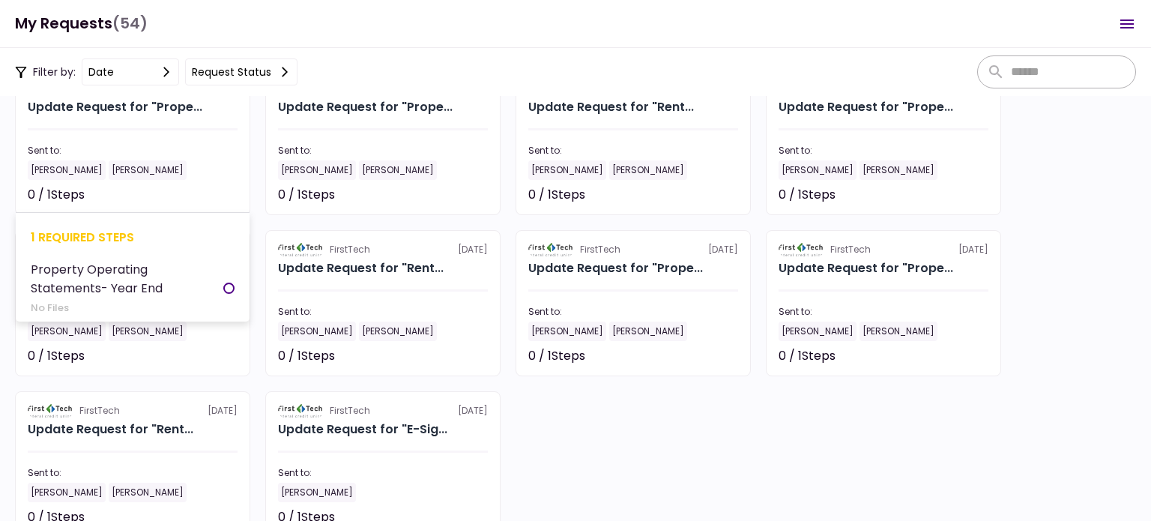
scroll to position [1876, 0]
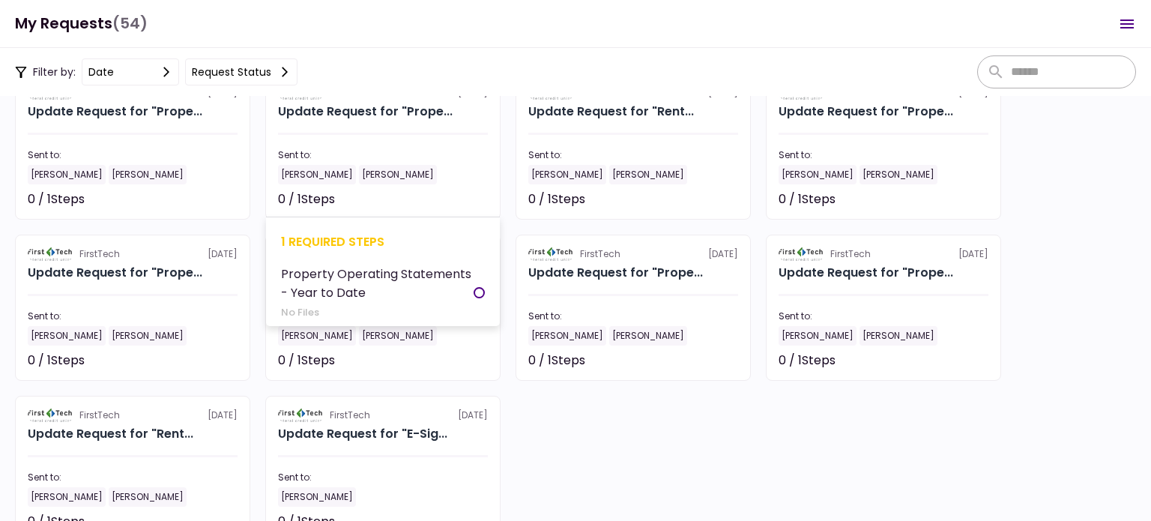
click at [423, 155] on div "Sent to:" at bounding box center [383, 154] width 210 height 13
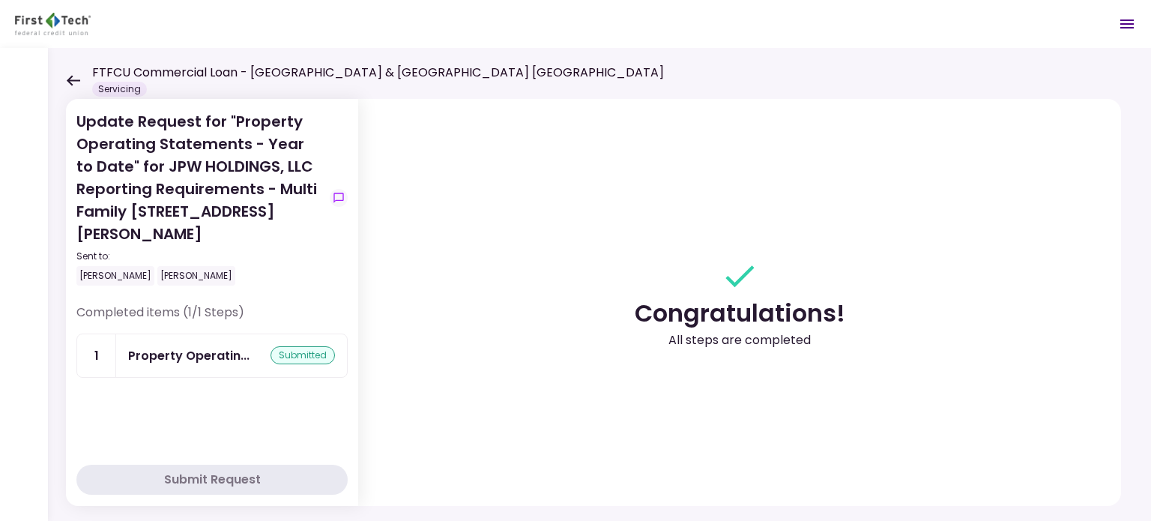
click at [71, 81] on icon at bounding box center [73, 80] width 14 height 11
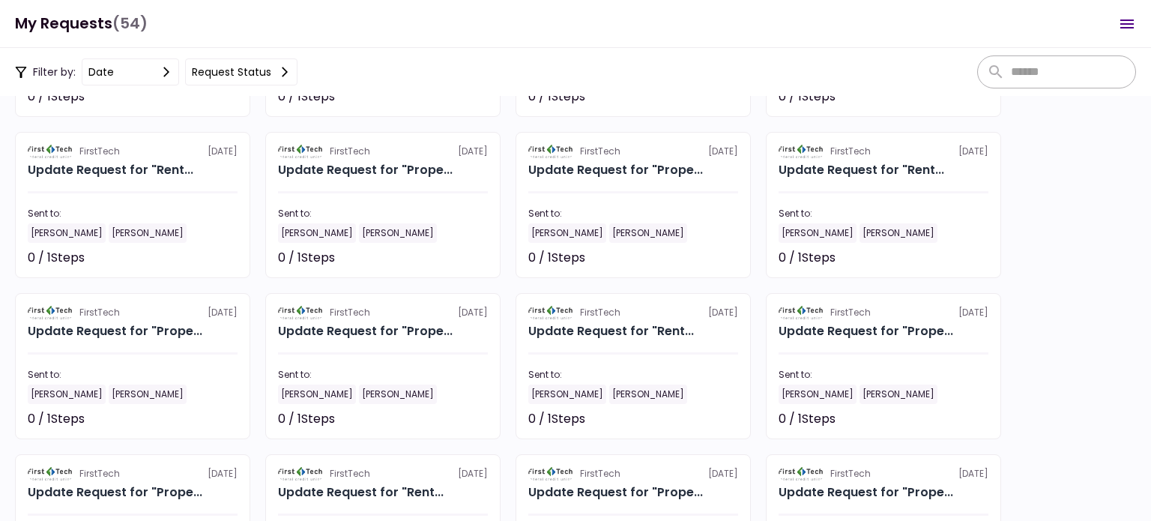
scroll to position [1651, 0]
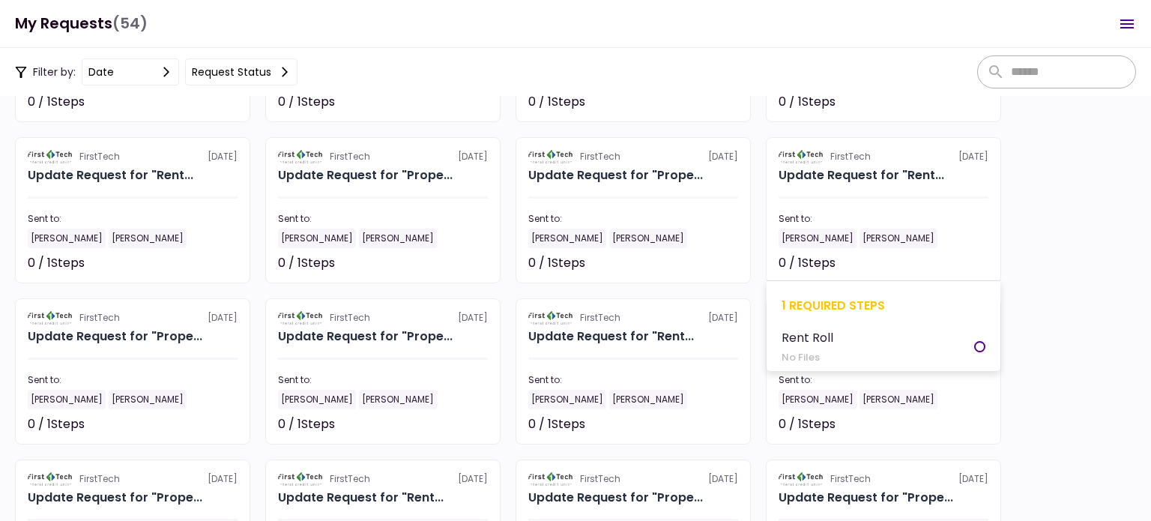
click at [880, 194] on section "FirstTech [DATE] Update Request for "Rent... Sent to: [PERSON_NAME] [PERSON_NAM…" at bounding box center [883, 210] width 235 height 146
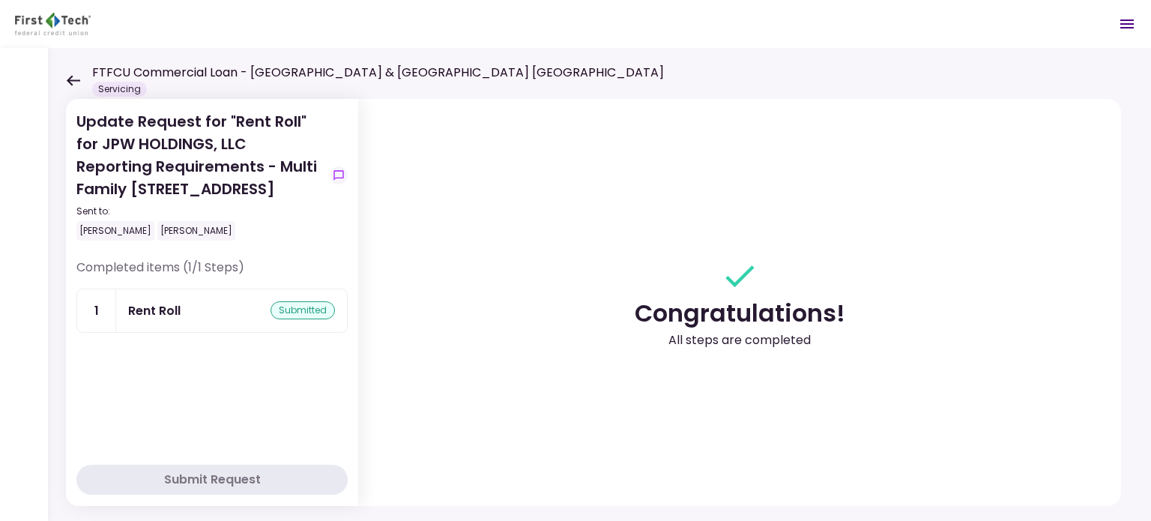
click at [68, 80] on icon at bounding box center [73, 80] width 13 height 10
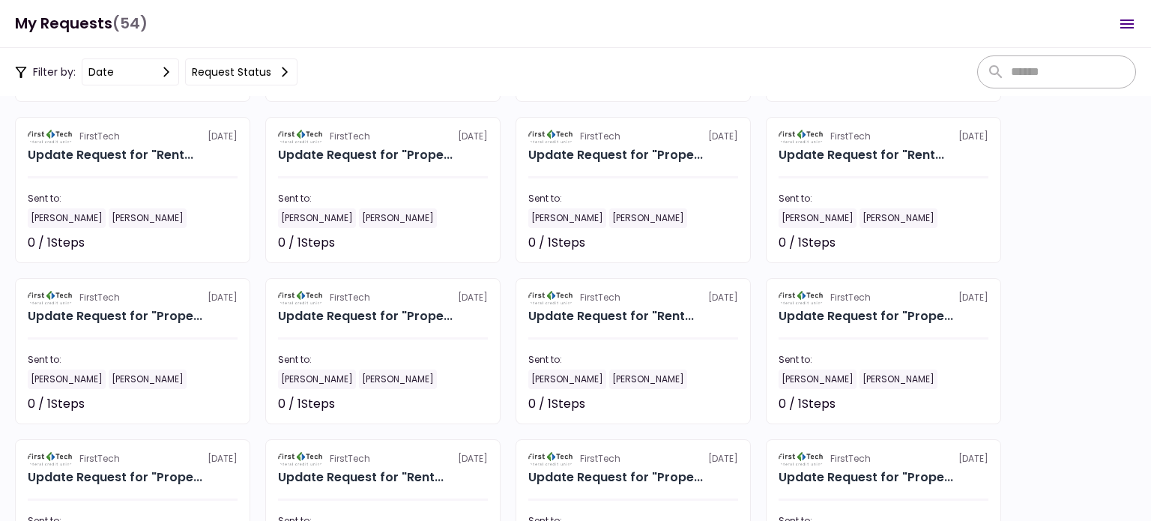
scroll to position [1651, 0]
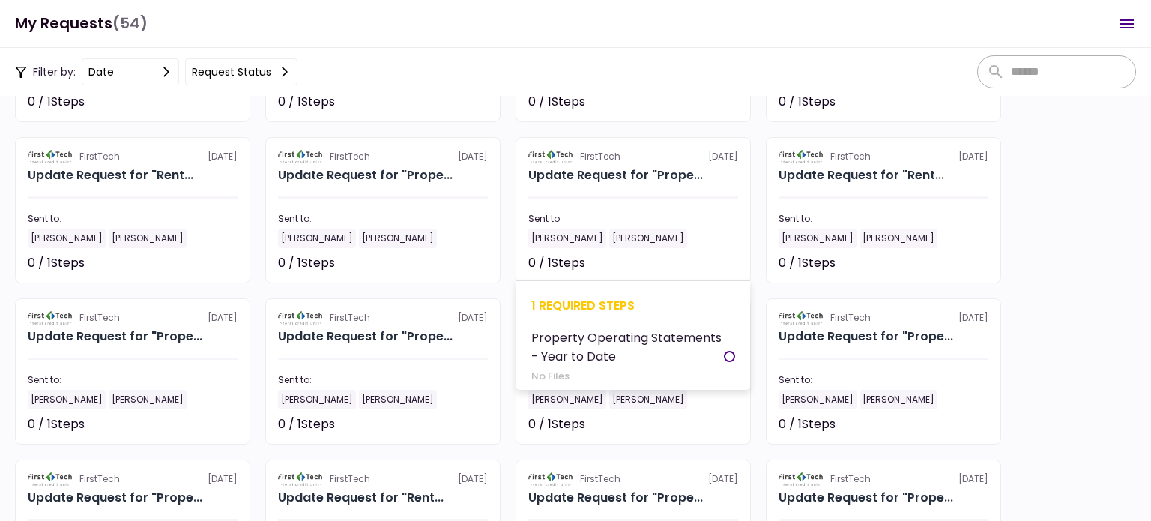
click at [608, 201] on section "FirstTech [DATE] Update Request for "Prope... Sent to: [PERSON_NAME] [PERSON_NA…" at bounding box center [633, 210] width 235 height 146
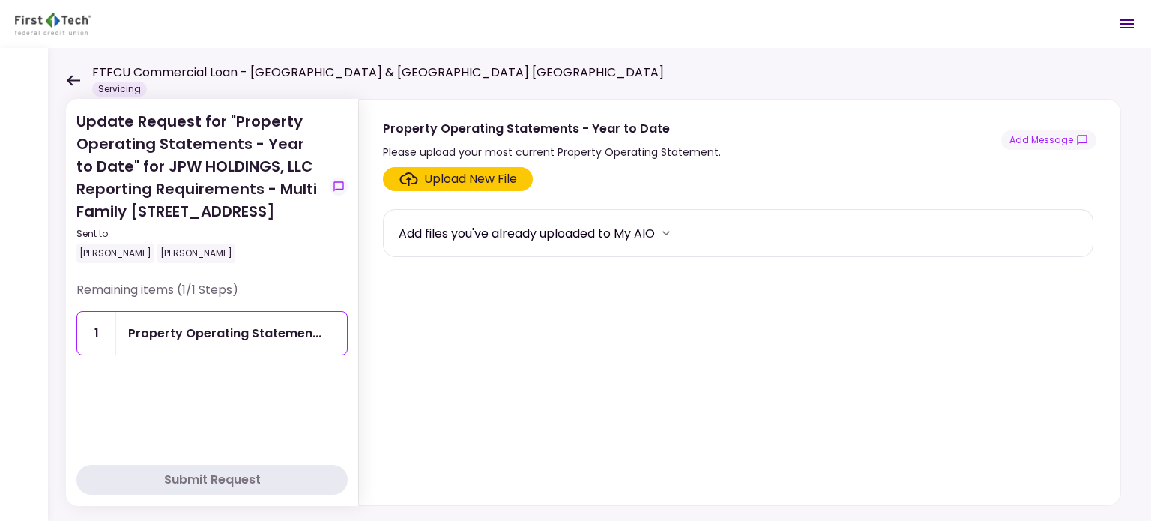
click at [457, 180] on div "Upload New File" at bounding box center [470, 179] width 93 height 18
click at [0, 0] on input "Upload New File" at bounding box center [0, 0] width 0 height 0
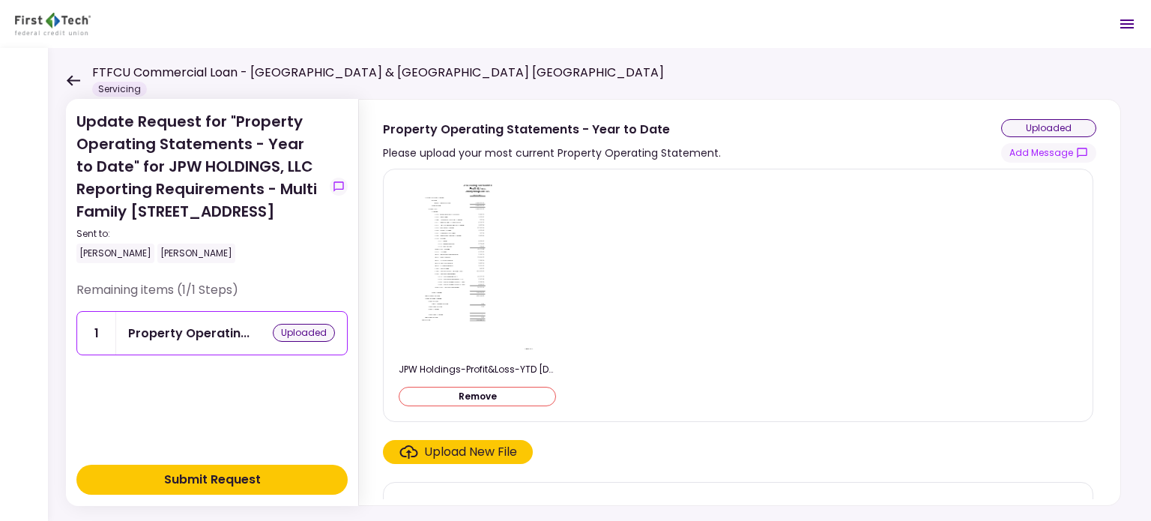
click at [229, 481] on div "Submit Request" at bounding box center [212, 480] width 97 height 18
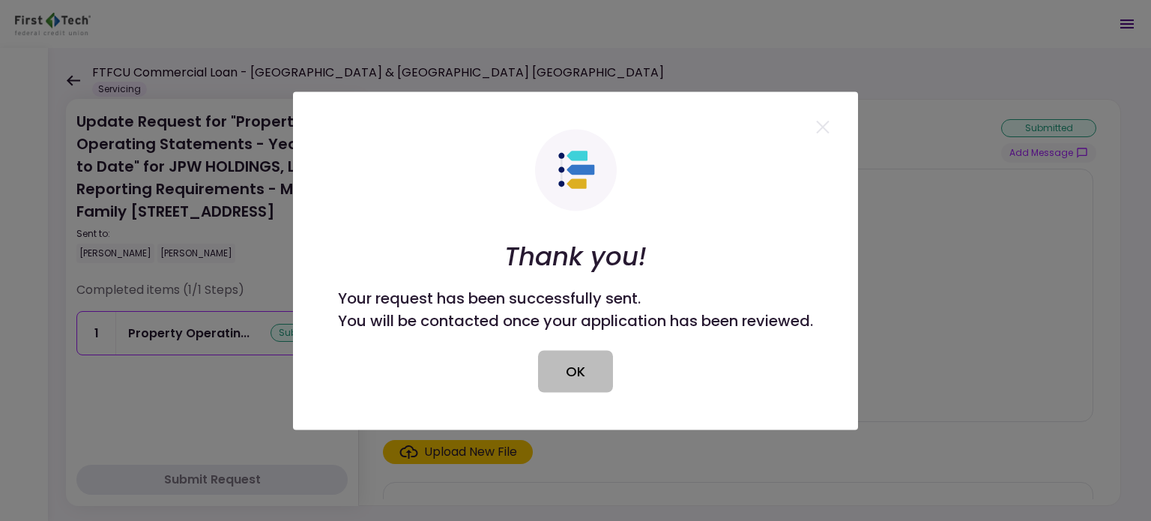
click at [579, 376] on button "OK" at bounding box center [575, 371] width 75 height 42
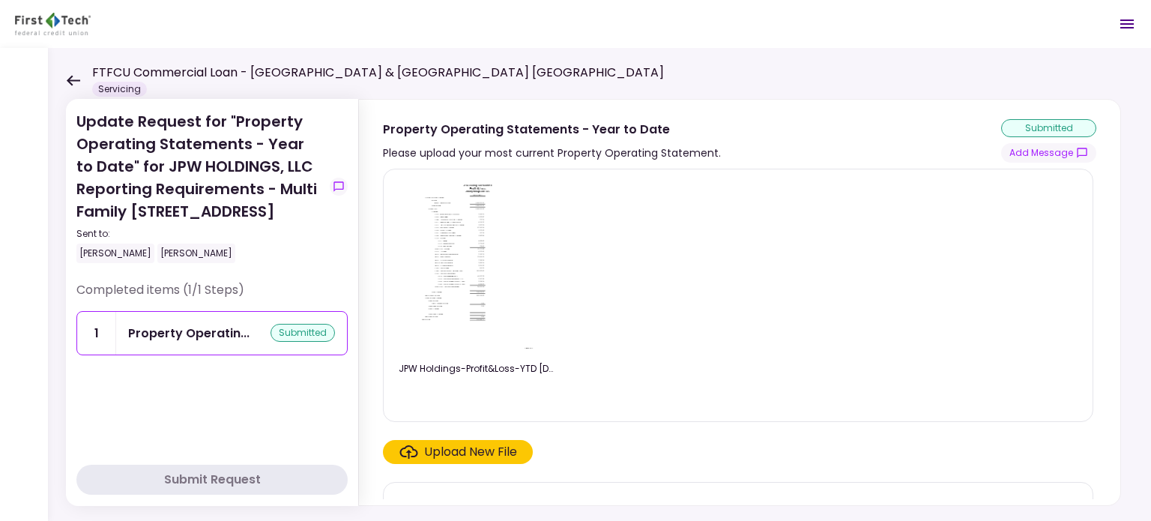
click at [70, 79] on icon at bounding box center [73, 80] width 13 height 10
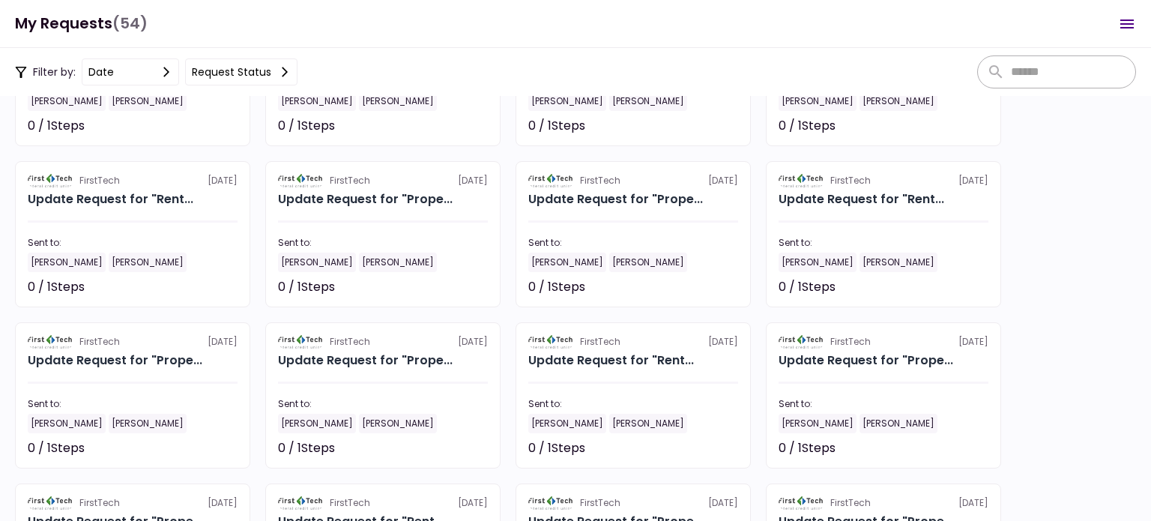
scroll to position [1576, 0]
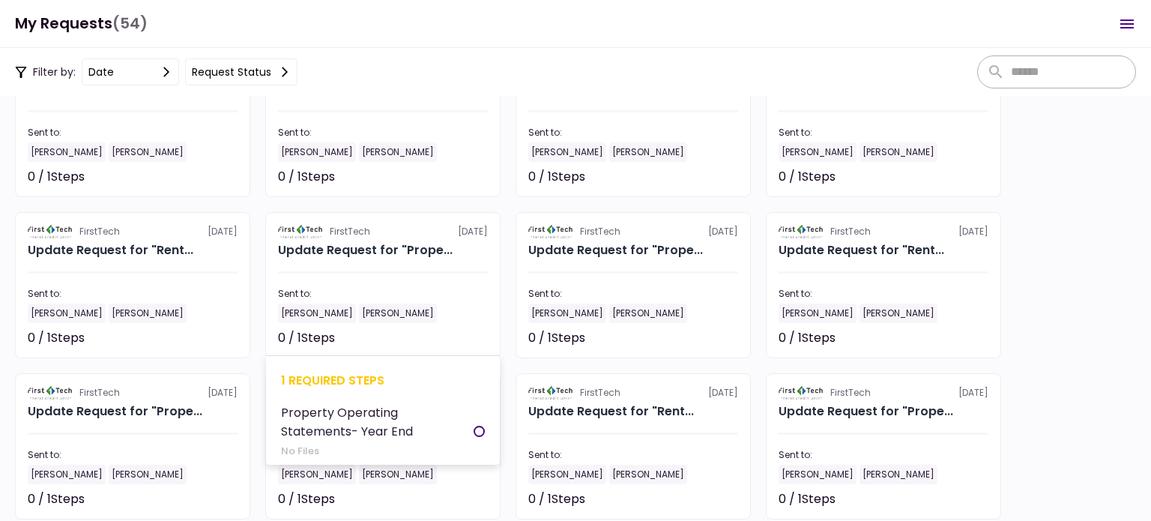
click at [382, 278] on section "FirstTech [DATE] Update Request for "Prope... Sent to: [PERSON_NAME] [PERSON_NA…" at bounding box center [382, 285] width 235 height 146
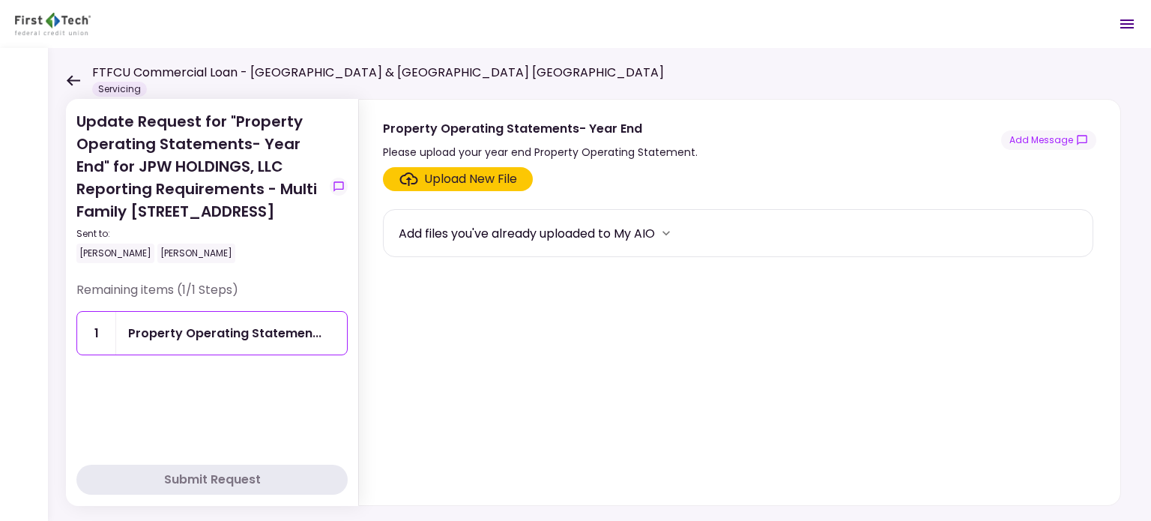
click at [475, 179] on div "Upload New File" at bounding box center [470, 179] width 93 height 18
click at [0, 0] on input "Upload New File" at bounding box center [0, 0] width 0 height 0
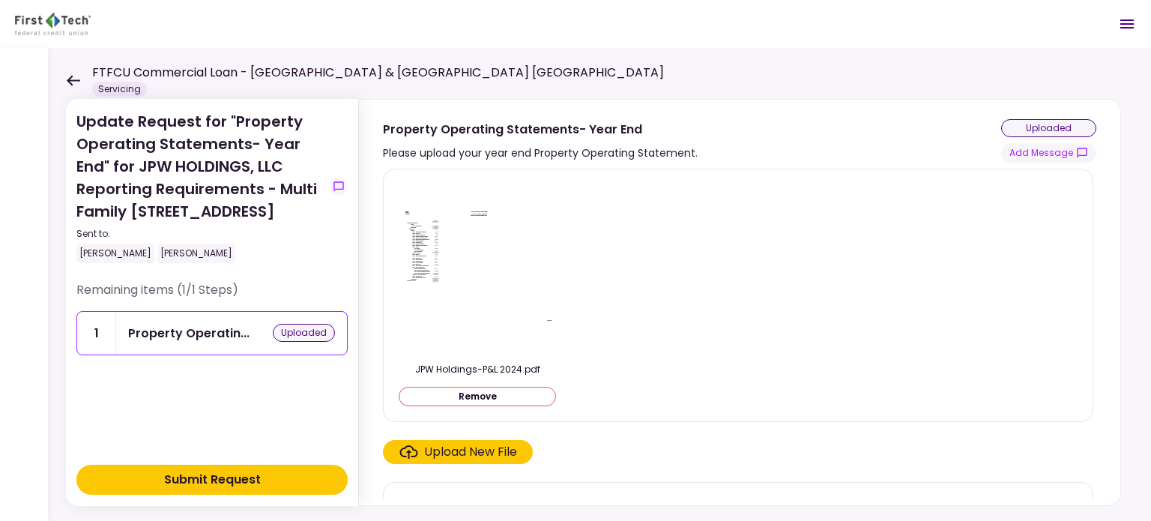
click at [198, 480] on div "Submit Request" at bounding box center [212, 480] width 97 height 18
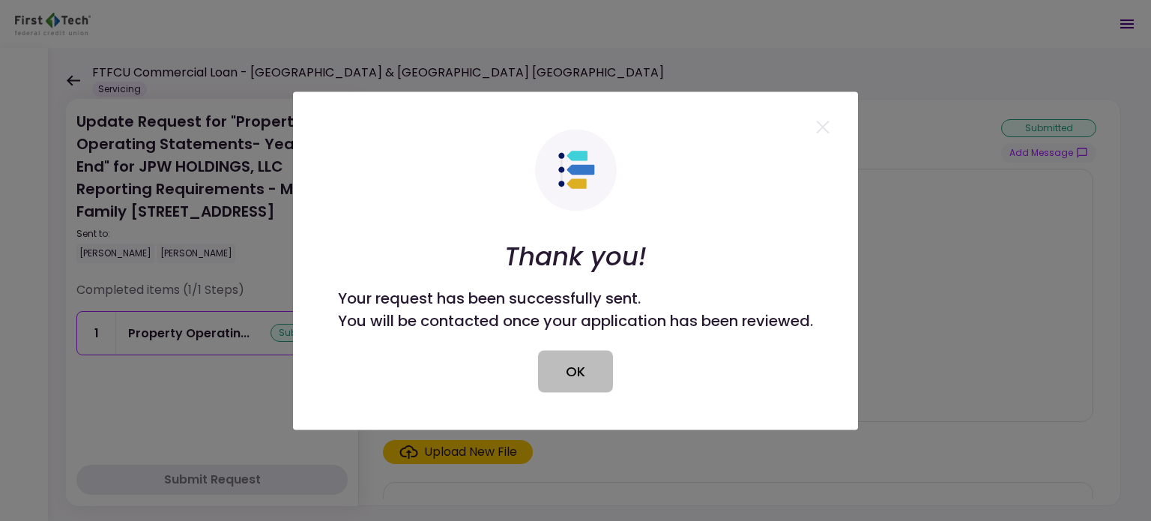
click at [570, 376] on button "OK" at bounding box center [575, 371] width 75 height 42
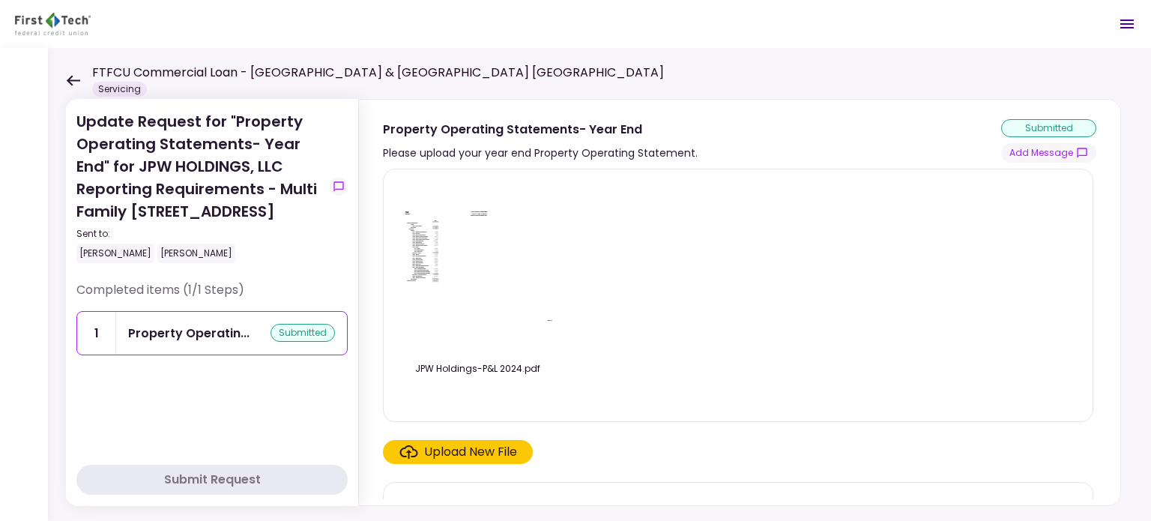
click at [75, 82] on icon at bounding box center [73, 80] width 14 height 11
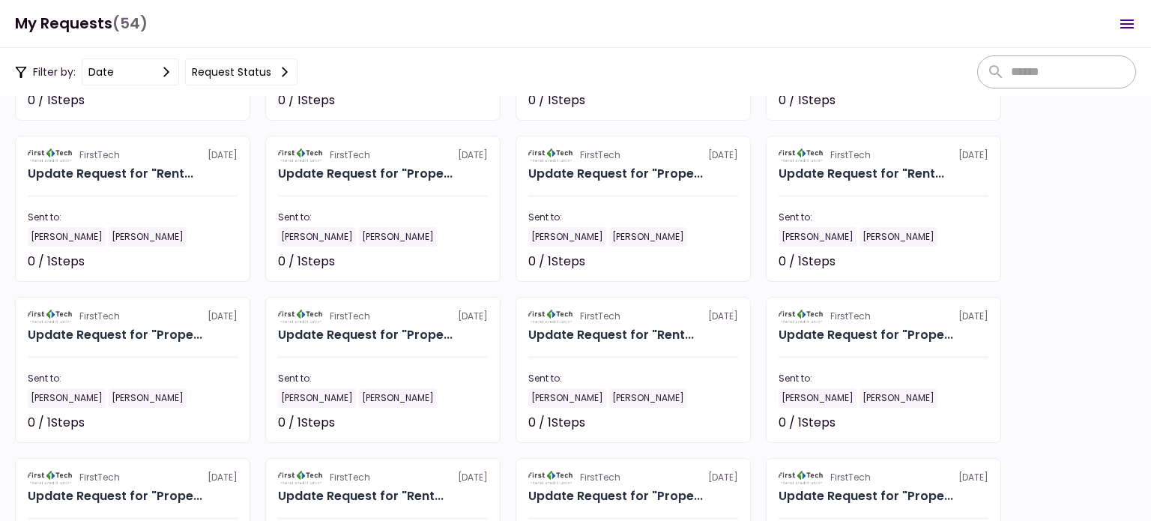
scroll to position [1651, 0]
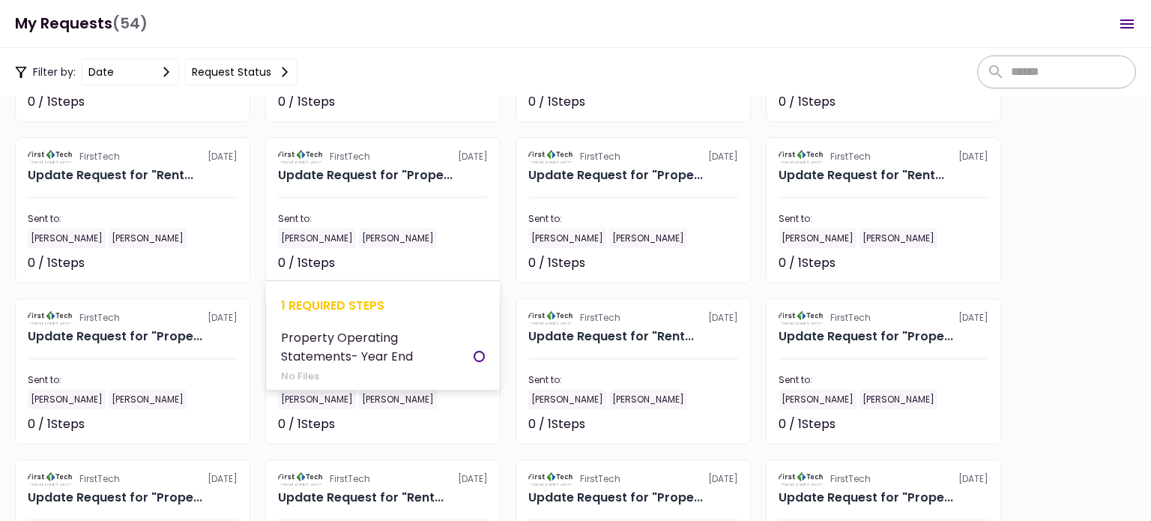
click at [358, 192] on section "FirstTech [DATE] Update Request for "Prope... Sent to: [PERSON_NAME] [PERSON_NA…" at bounding box center [382, 210] width 235 height 146
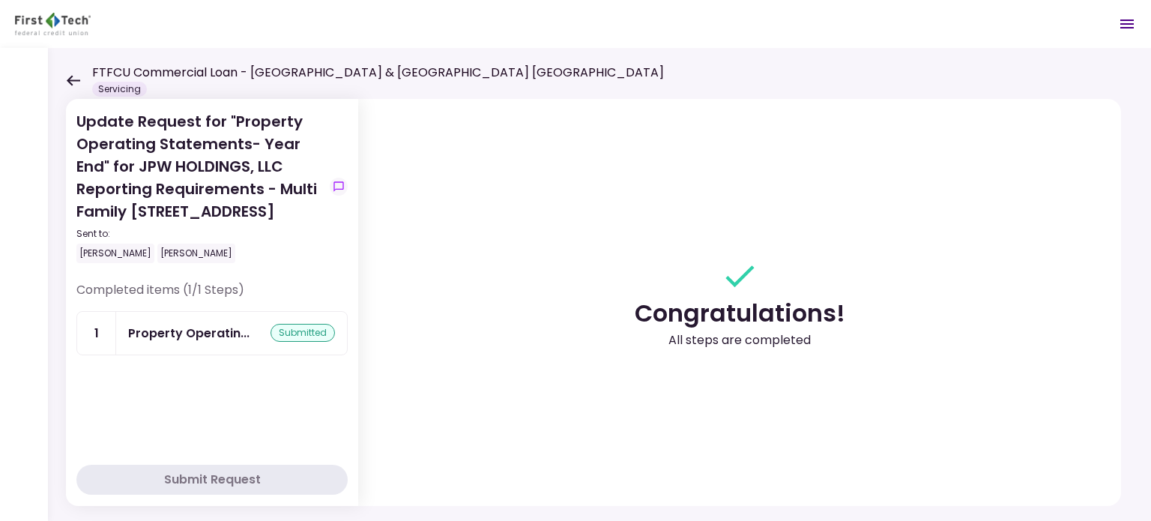
click at [69, 78] on icon at bounding box center [73, 80] width 13 height 10
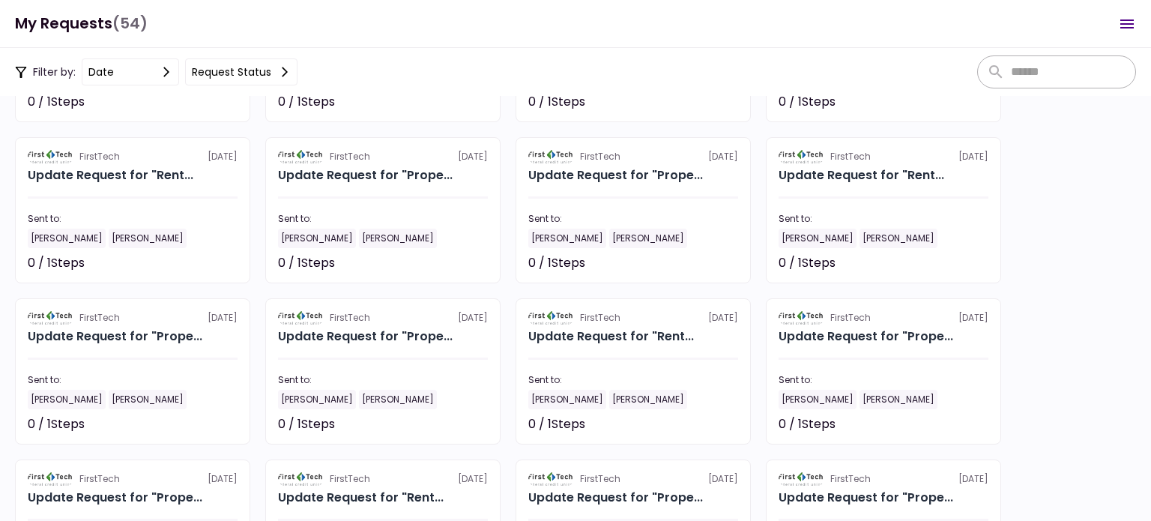
scroll to position [1576, 0]
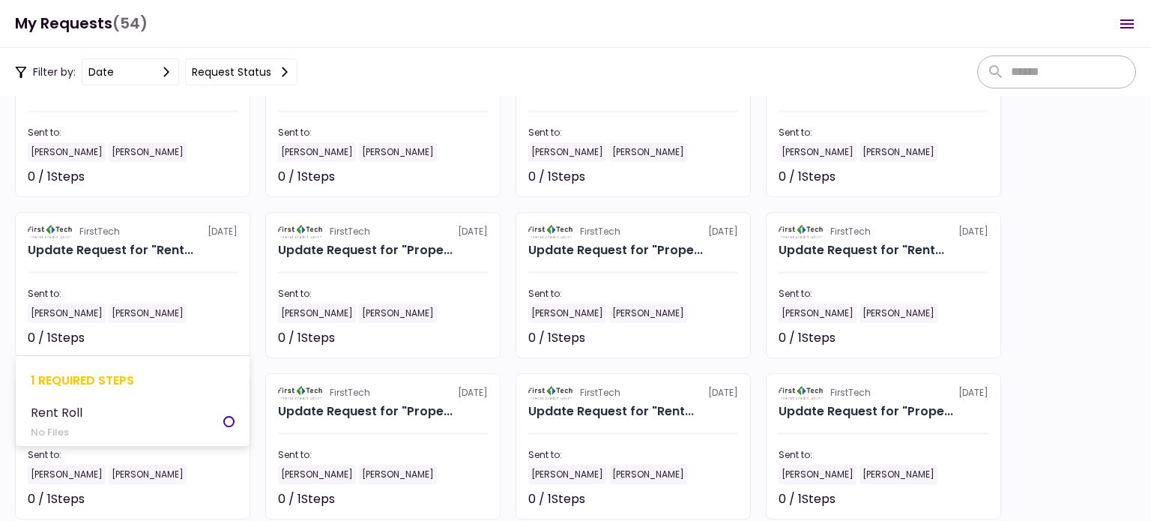
click at [153, 284] on section "FirstTech [DATE] Update Request for "Rent... Sent to: [PERSON_NAME] [PERSON_NAM…" at bounding box center [132, 285] width 235 height 146
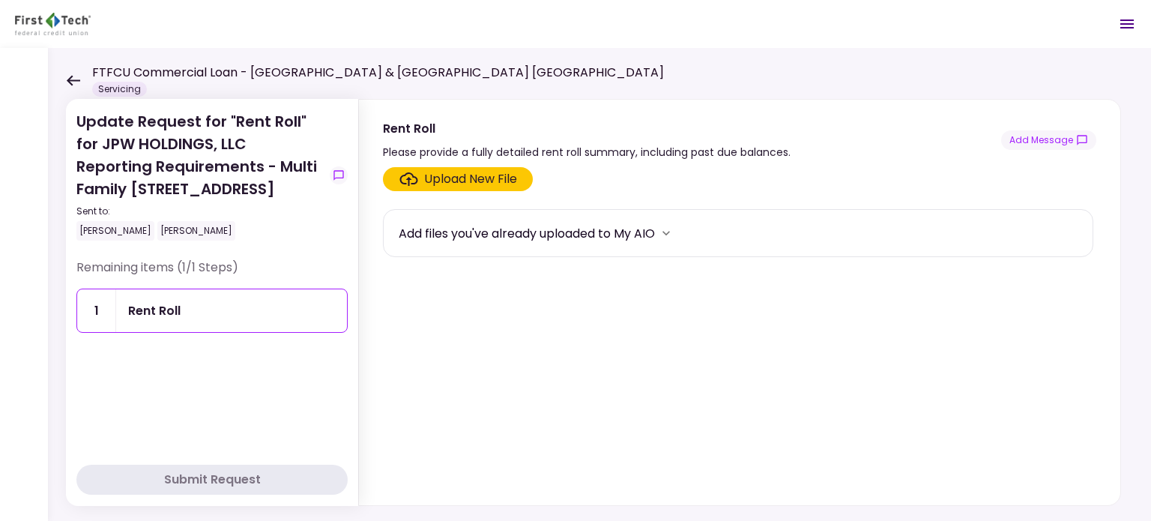
click at [447, 178] on div "Upload New File" at bounding box center [470, 179] width 93 height 18
click at [0, 0] on input "Upload New File" at bounding box center [0, 0] width 0 height 0
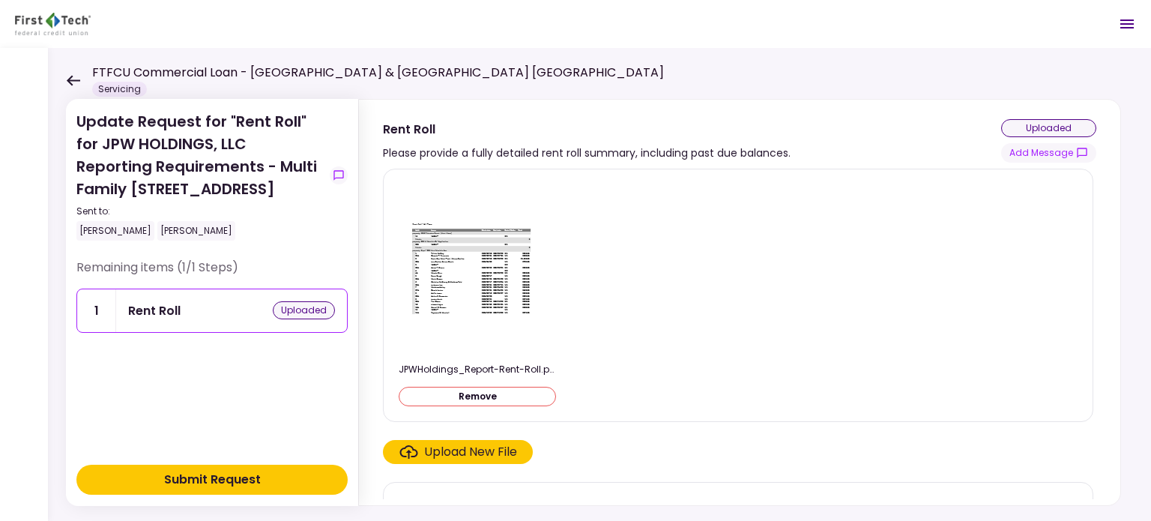
click at [258, 473] on div "Submit Request" at bounding box center [212, 480] width 97 height 18
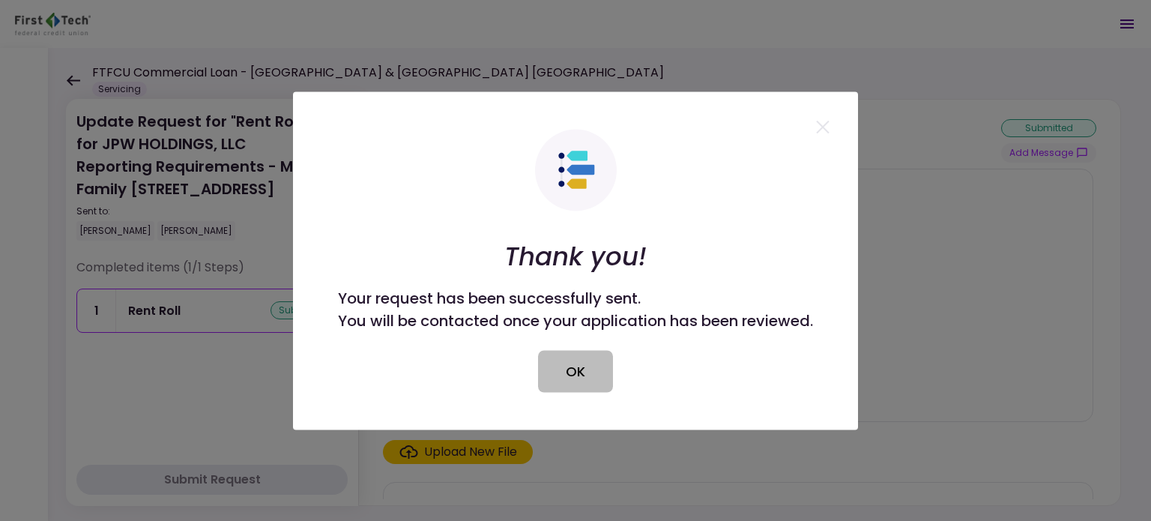
click at [601, 383] on button "OK" at bounding box center [575, 371] width 75 height 42
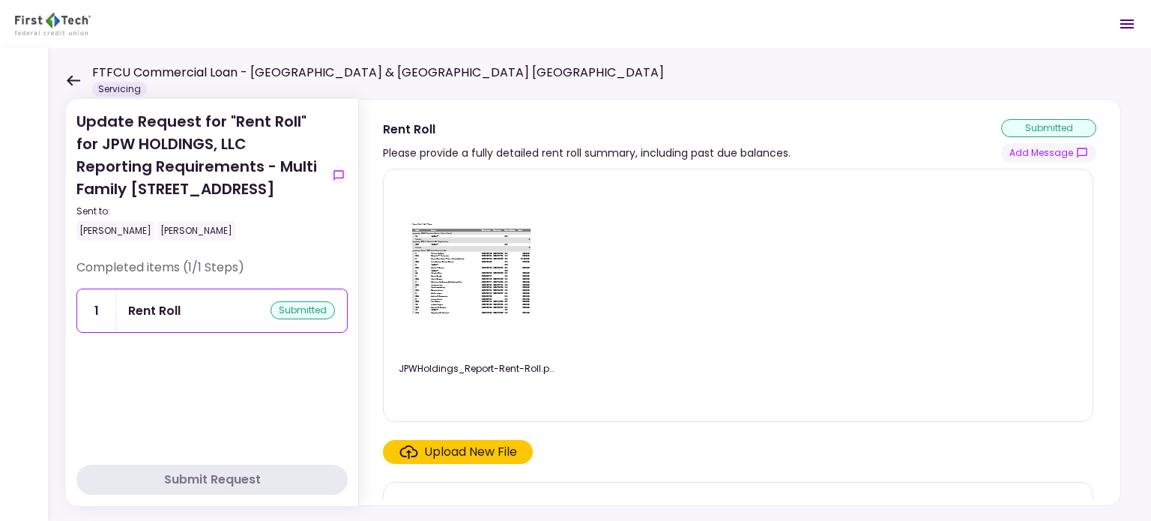
click at [77, 80] on icon at bounding box center [73, 80] width 13 height 10
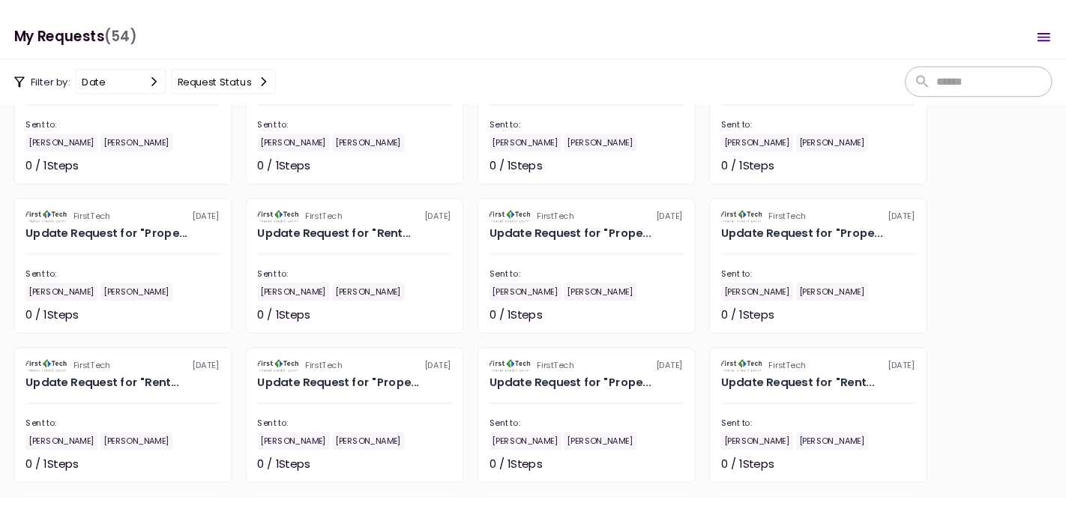
scroll to position [1426, 0]
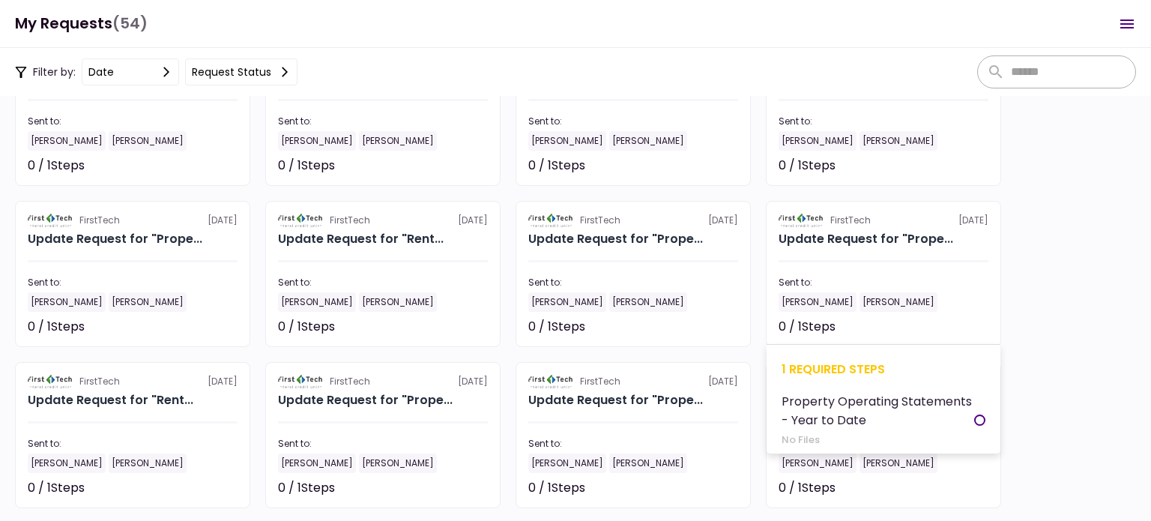
click at [879, 262] on div at bounding box center [884, 261] width 210 height 2
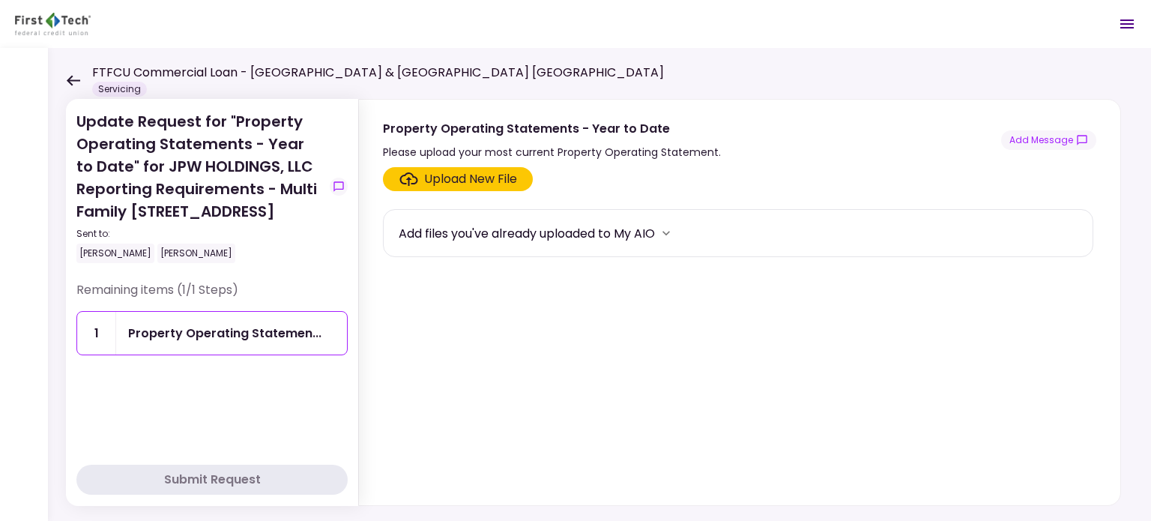
click at [468, 182] on div "Upload New File" at bounding box center [470, 179] width 93 height 18
click at [0, 0] on input "Upload New File" at bounding box center [0, 0] width 0 height 0
click at [459, 176] on div "Upload New File" at bounding box center [470, 179] width 93 height 18
click at [0, 0] on input "Upload New File" at bounding box center [0, 0] width 0 height 0
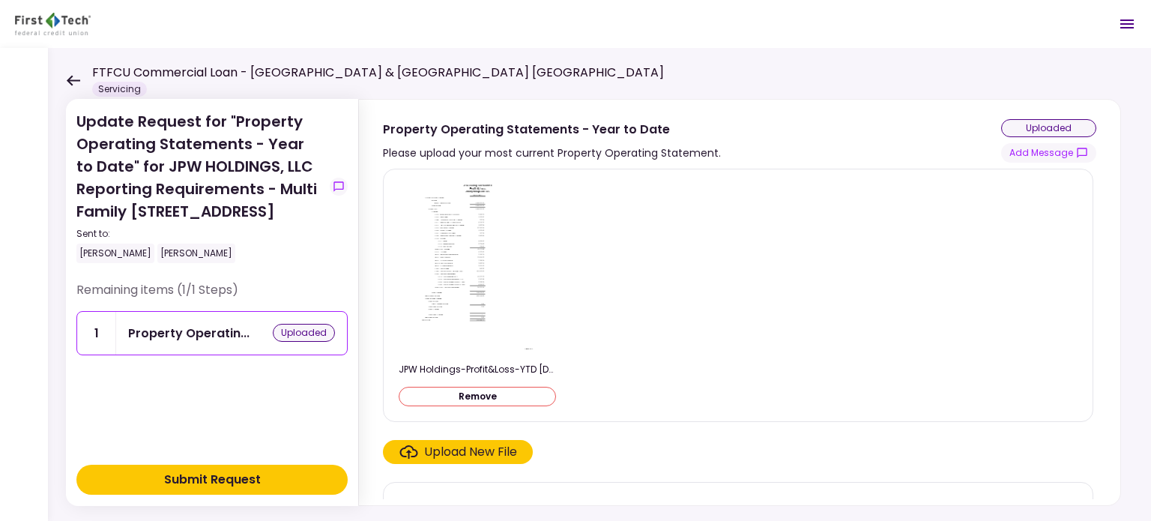
click at [271, 477] on button "Submit Request" at bounding box center [211, 480] width 271 height 30
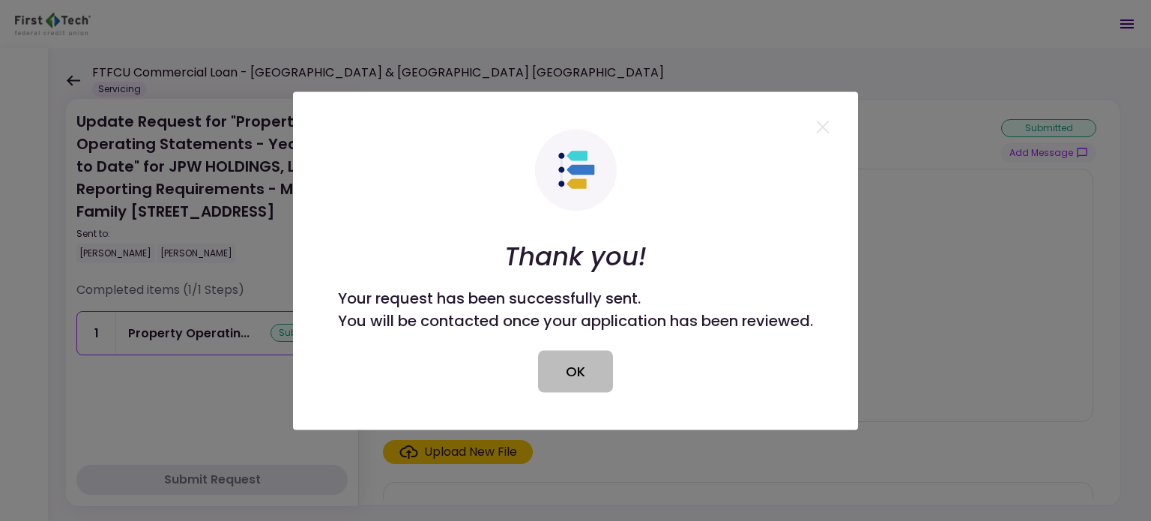
click at [579, 372] on button "OK" at bounding box center [575, 371] width 75 height 42
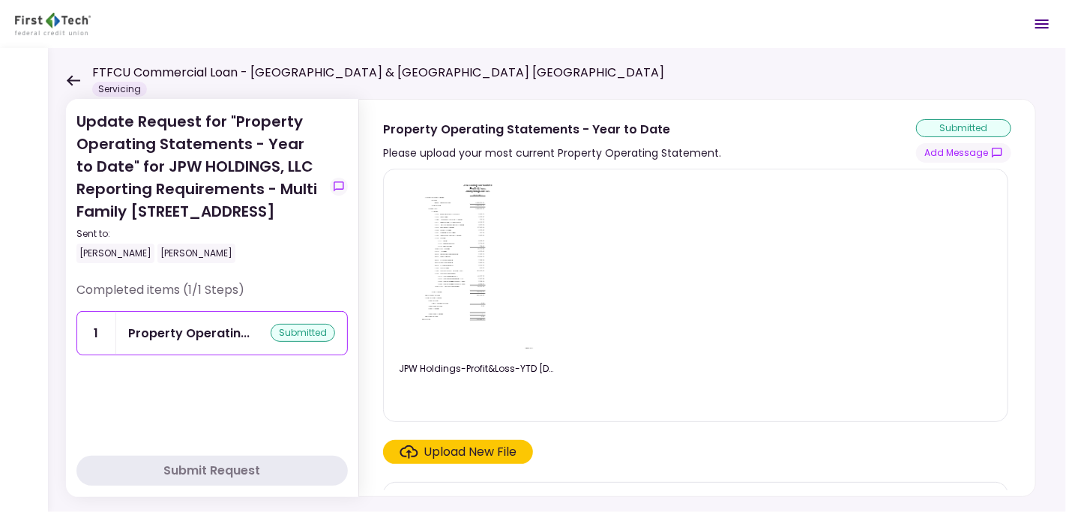
click at [73, 75] on icon at bounding box center [73, 80] width 14 height 11
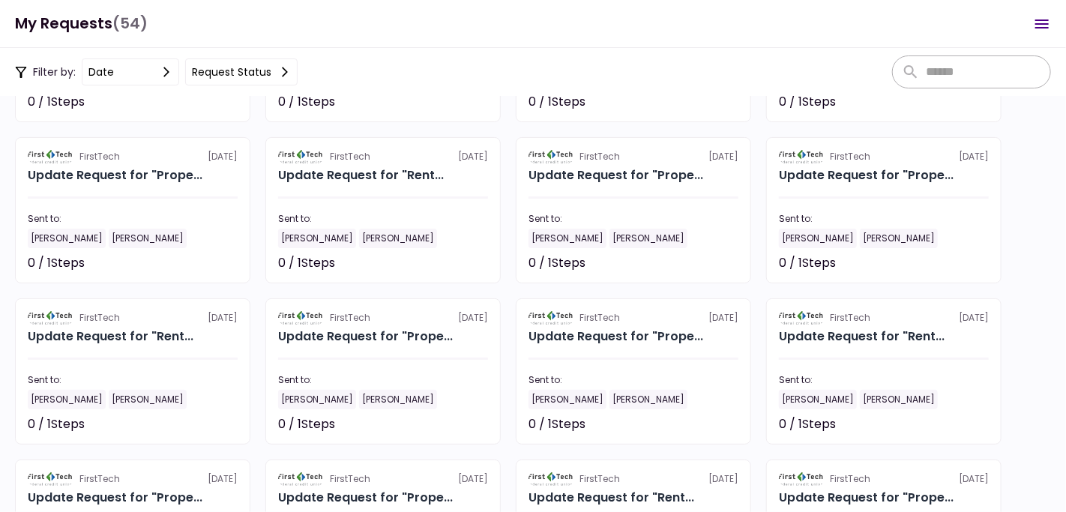
scroll to position [1435, 0]
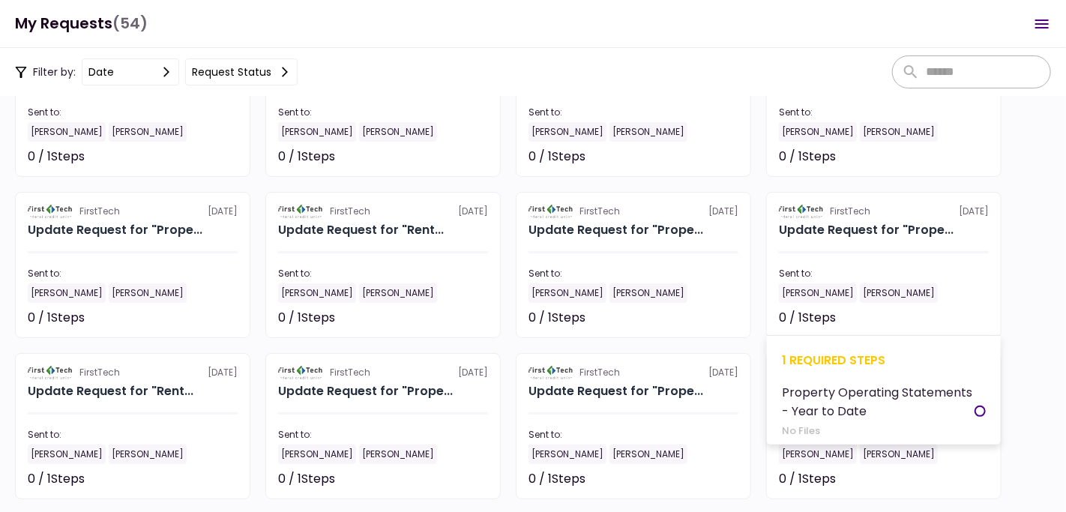
click at [830, 250] on section "FirstTech [DATE] Update Request for "Prope... Sent to: [PERSON_NAME] [PERSON_NA…" at bounding box center [883, 265] width 235 height 146
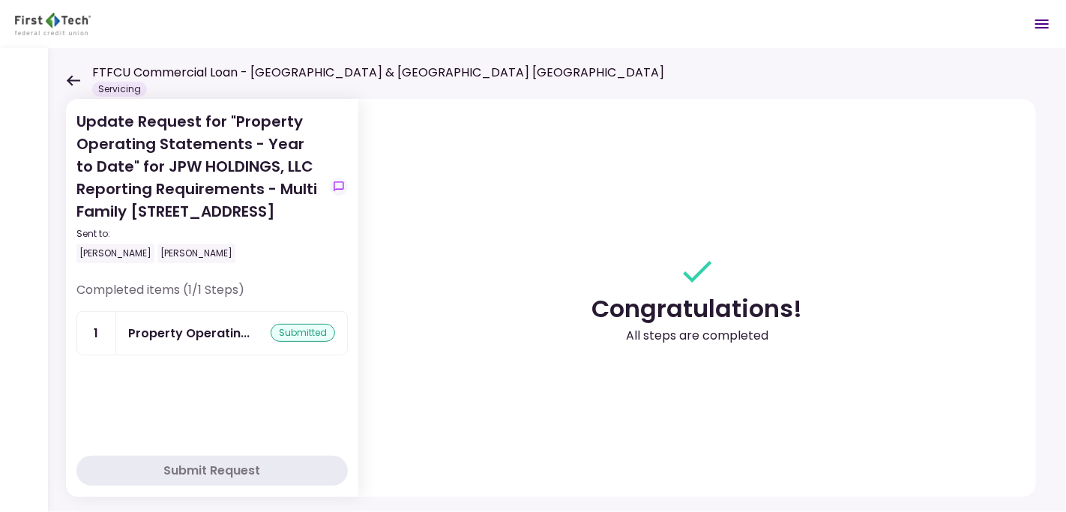
click at [73, 78] on icon at bounding box center [73, 80] width 14 height 11
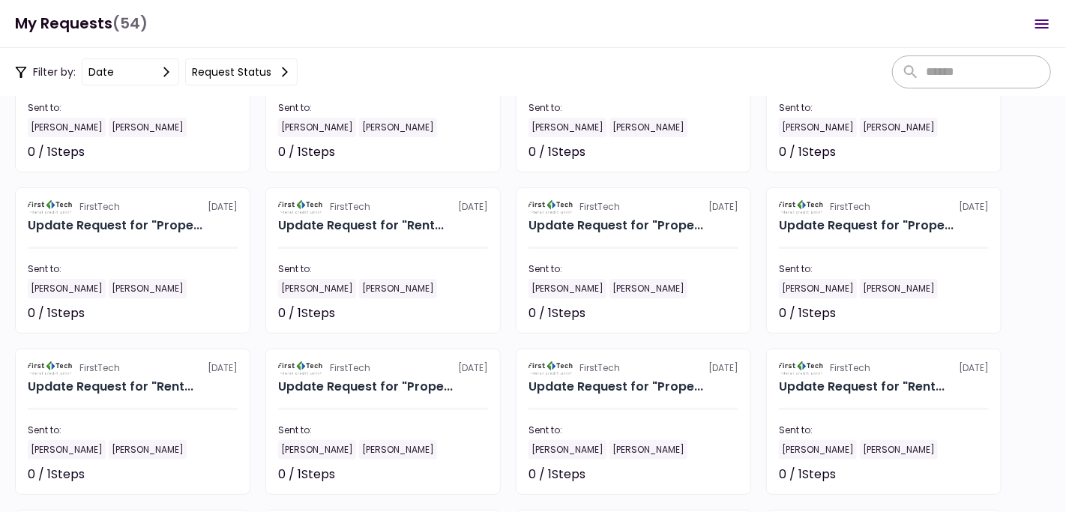
scroll to position [1435, 0]
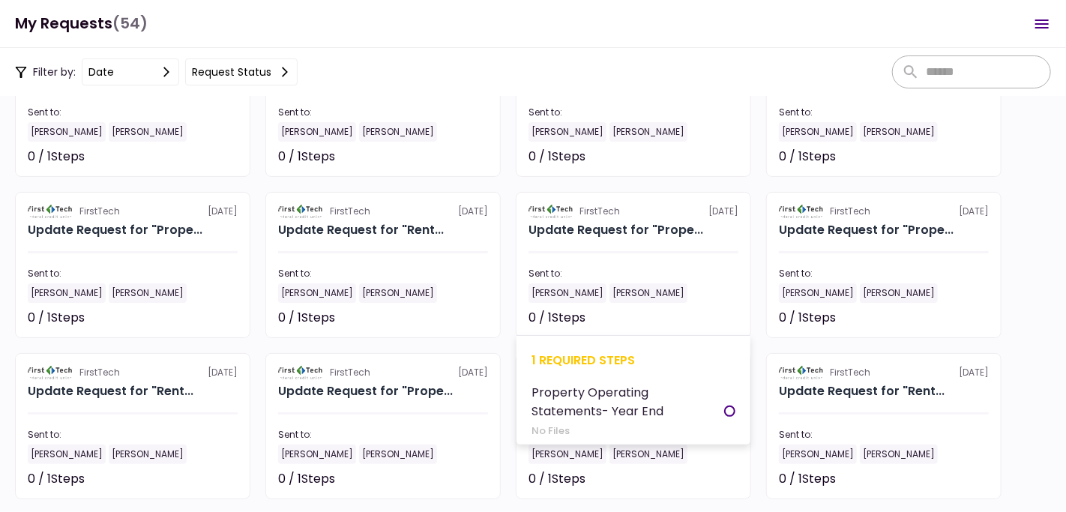
click at [612, 257] on section "FirstTech [DATE] Update Request for "Prope... Sent to: [PERSON_NAME] [PERSON_NA…" at bounding box center [633, 265] width 235 height 146
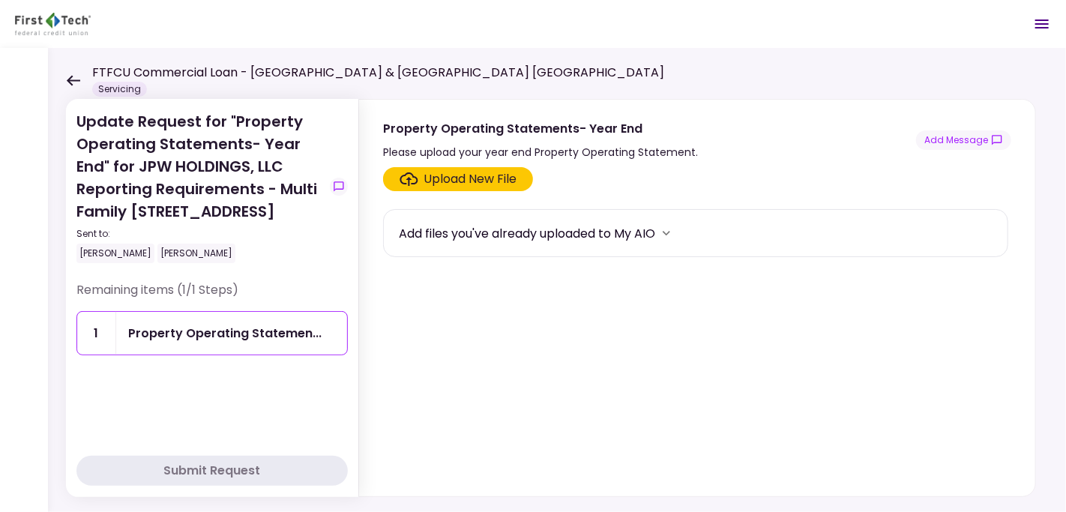
click at [450, 176] on div "Upload New File" at bounding box center [470, 179] width 93 height 18
click at [0, 0] on input "Upload New File" at bounding box center [0, 0] width 0 height 0
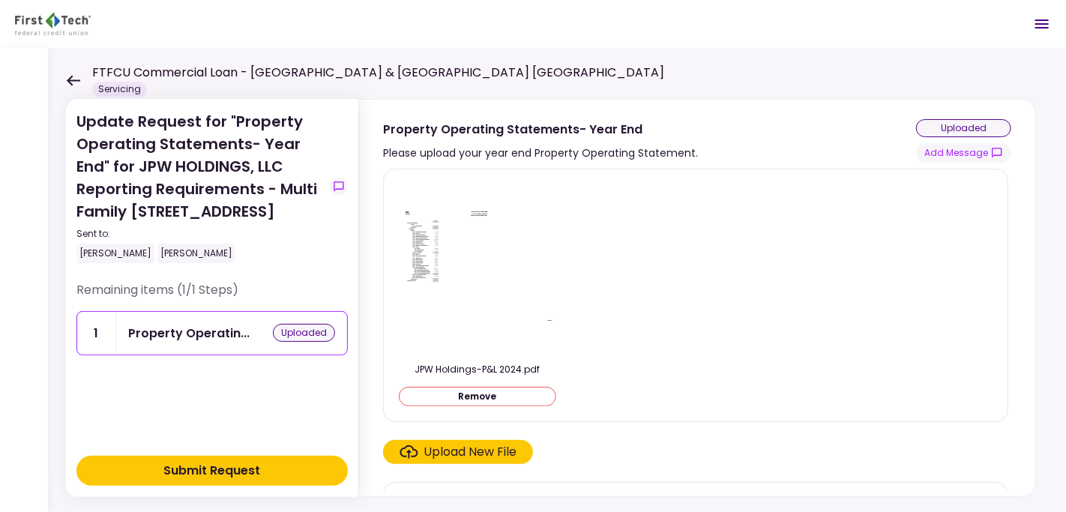
click at [219, 470] on div "Submit Request" at bounding box center [212, 471] width 97 height 18
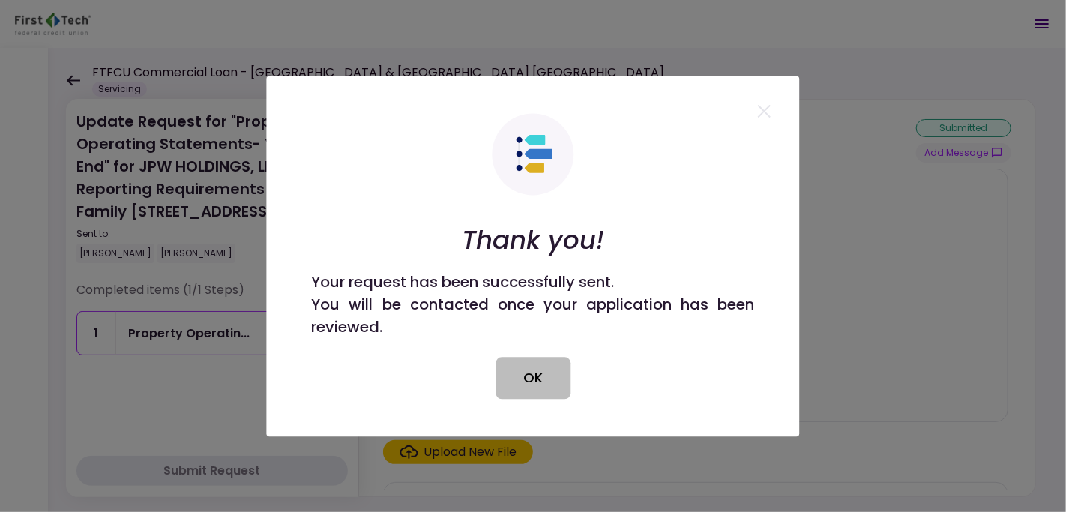
click at [545, 383] on button "OK" at bounding box center [532, 378] width 75 height 42
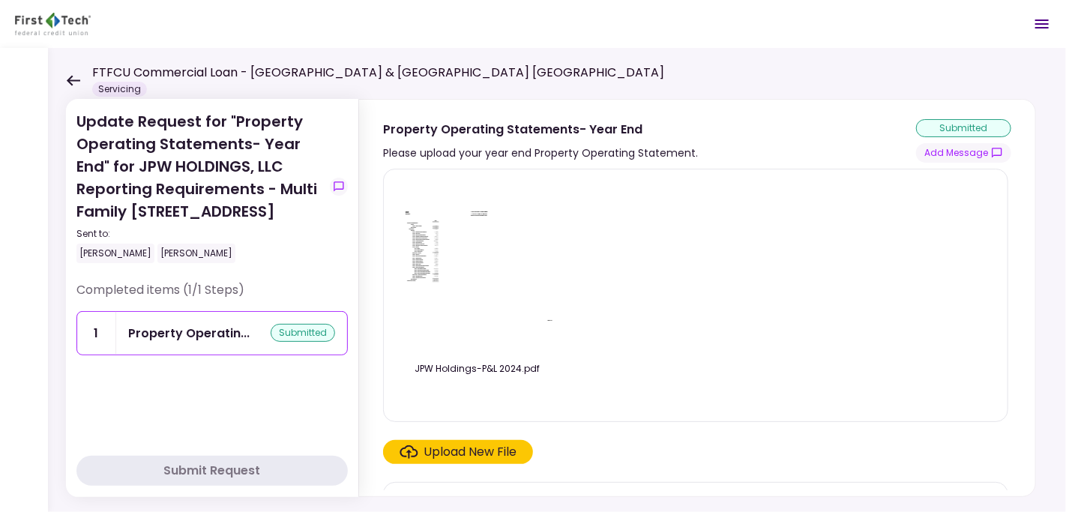
click at [75, 80] on icon at bounding box center [73, 80] width 13 height 10
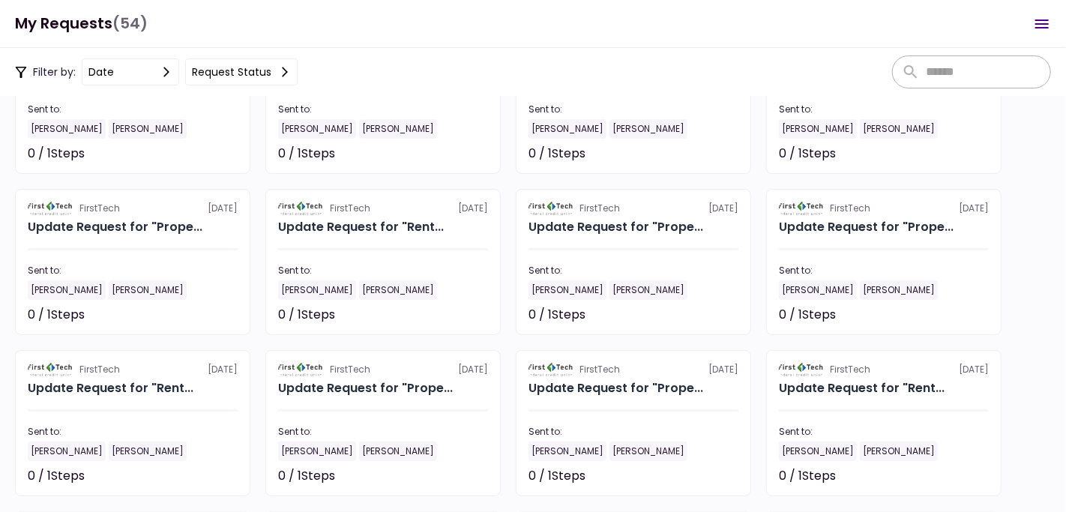
scroll to position [1435, 0]
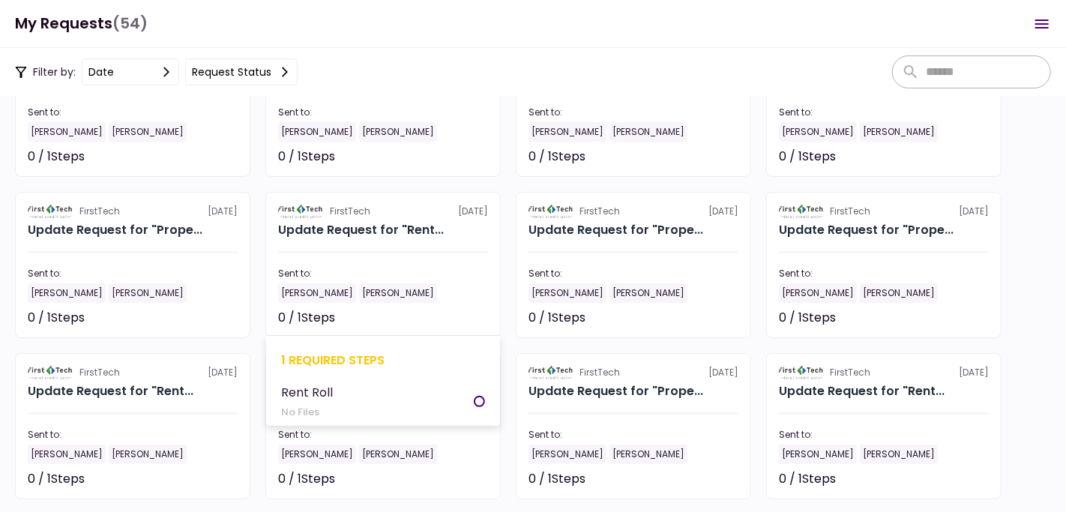
click at [338, 247] on section "FirstTech [DATE] Update Request for "Rent... Sent to: [PERSON_NAME] [PERSON_NAM…" at bounding box center [382, 265] width 235 height 146
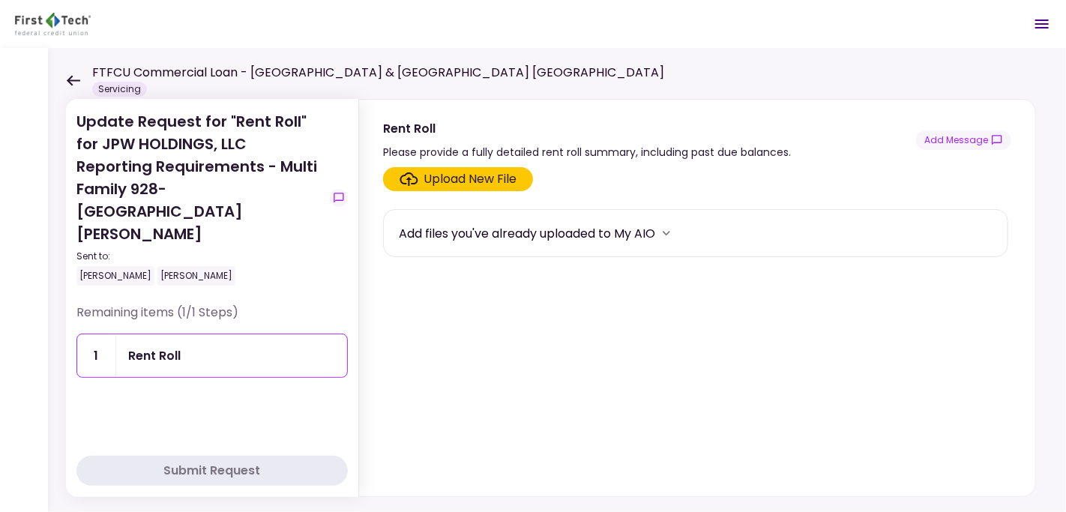
click at [480, 180] on div "Upload New File" at bounding box center [470, 179] width 93 height 18
click at [0, 0] on input "Upload New File" at bounding box center [0, 0] width 0 height 0
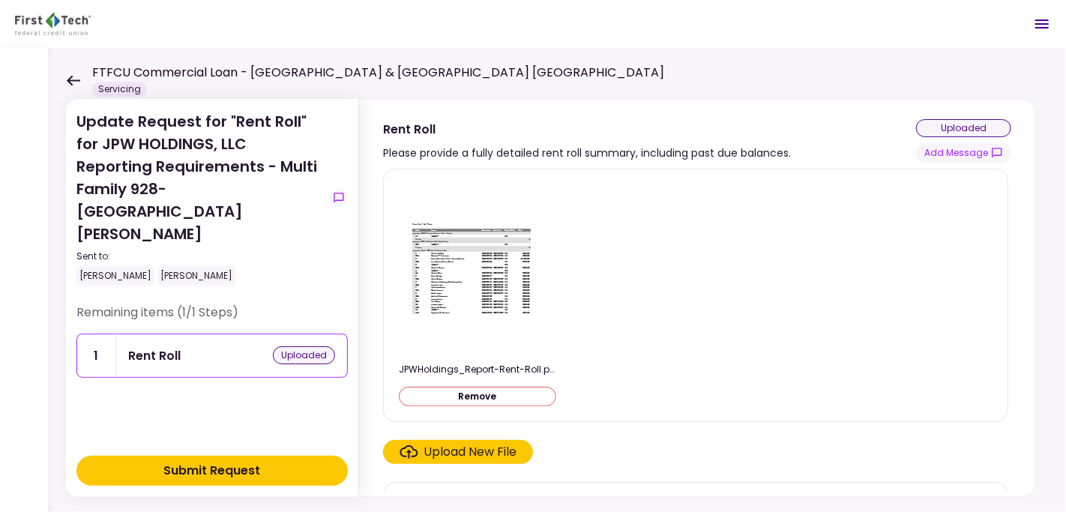
click at [254, 467] on div "Submit Request" at bounding box center [212, 471] width 97 height 18
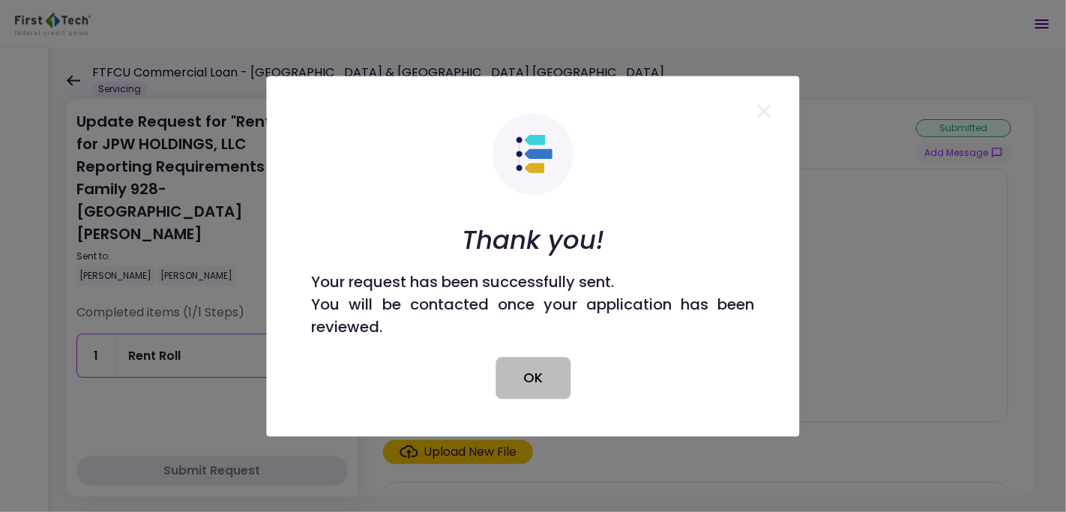
click at [522, 373] on button "OK" at bounding box center [532, 378] width 75 height 42
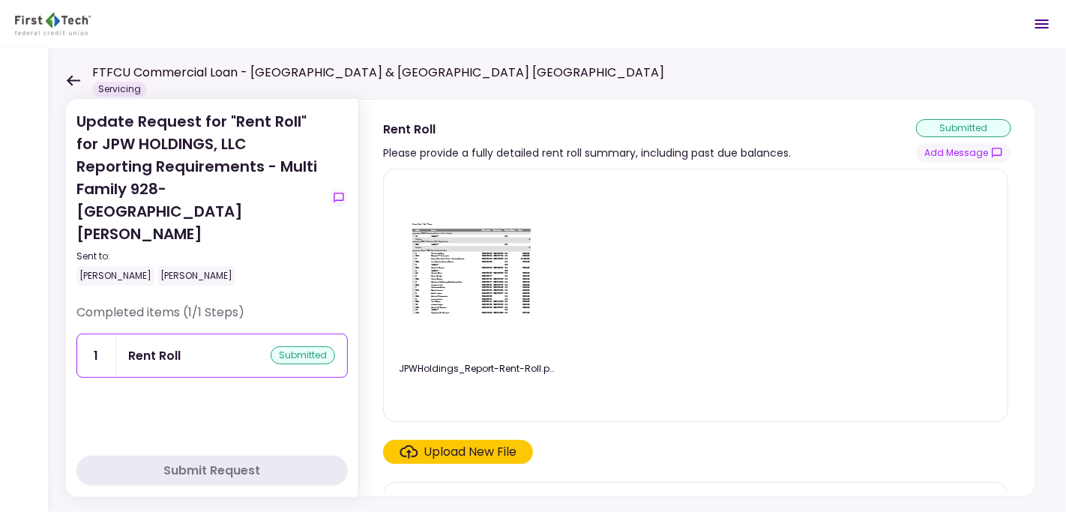
click at [72, 80] on icon at bounding box center [73, 80] width 13 height 10
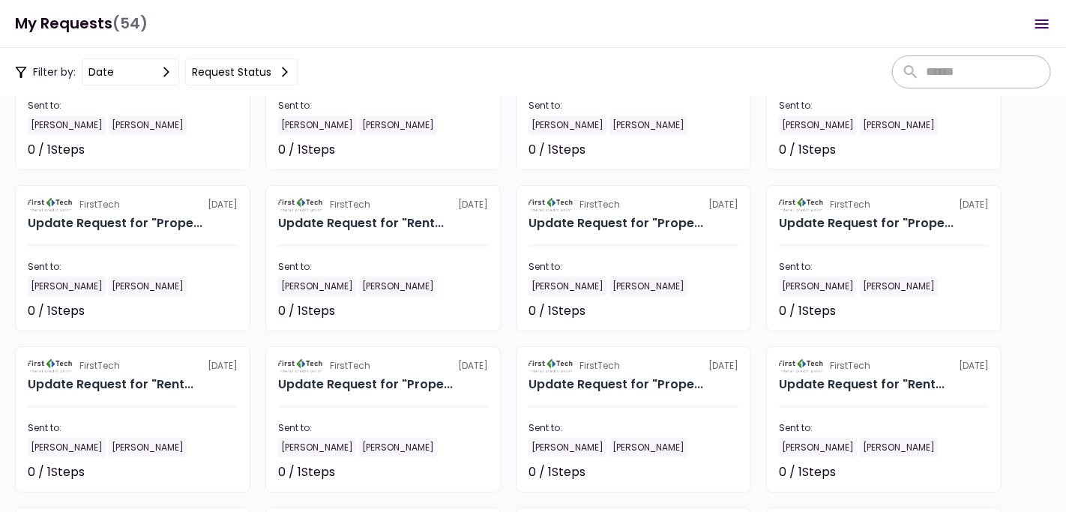
scroll to position [1435, 0]
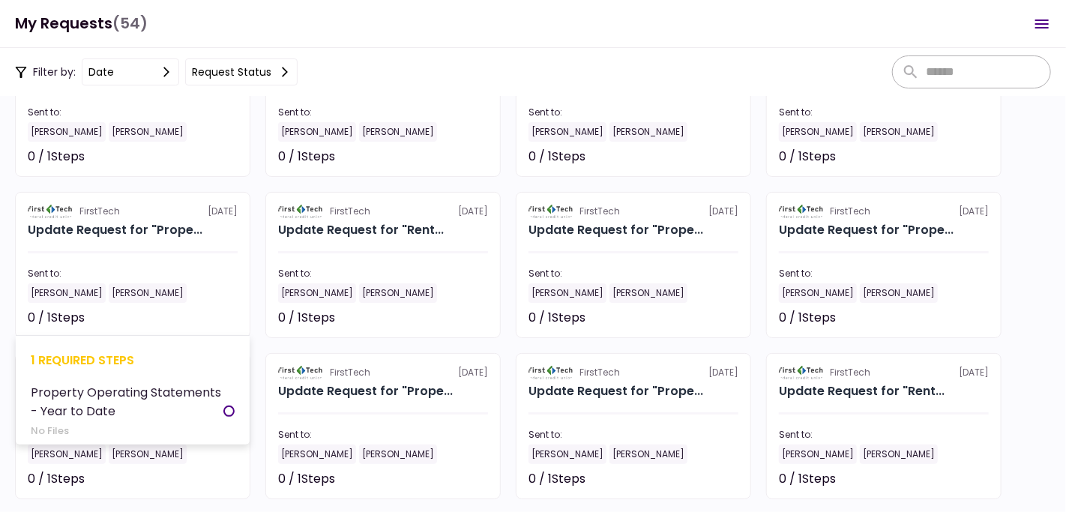
click at [127, 239] on section "FirstTech [DATE] Update Request for "Prope... Sent to: [PERSON_NAME] [PERSON_NA…" at bounding box center [132, 265] width 235 height 146
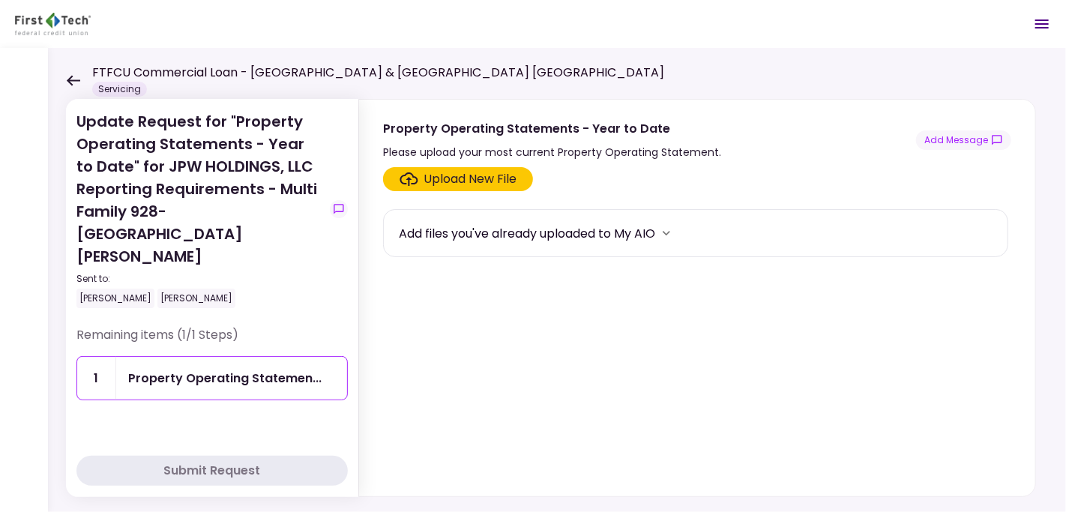
click at [470, 180] on div "Upload New File" at bounding box center [470, 179] width 93 height 18
click at [0, 0] on input "Upload New File" at bounding box center [0, 0] width 0 height 0
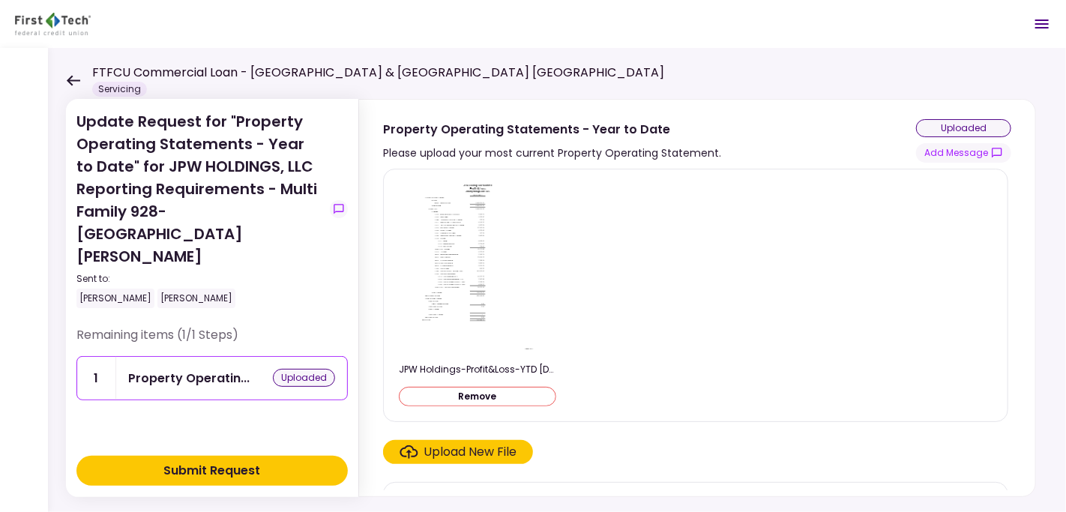
click at [197, 472] on div "Submit Request" at bounding box center [212, 471] width 97 height 18
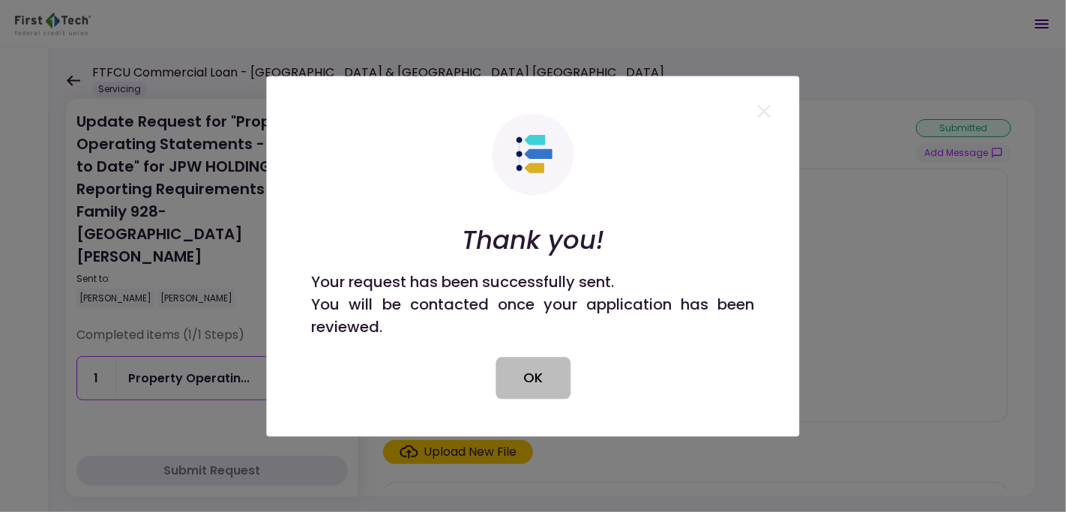
click at [522, 376] on button "OK" at bounding box center [532, 378] width 75 height 42
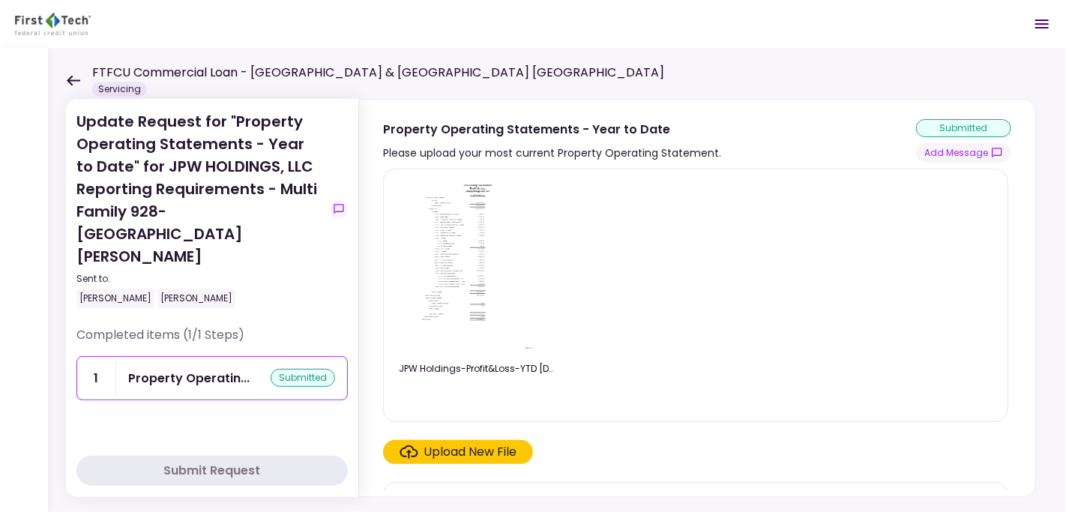
click at [70, 82] on icon at bounding box center [73, 80] width 13 height 10
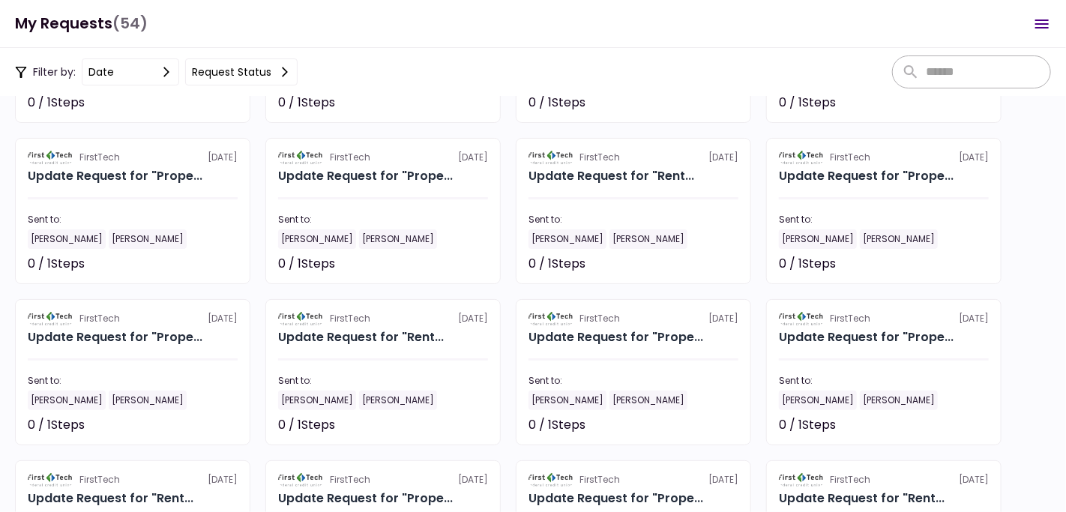
scroll to position [1286, 0]
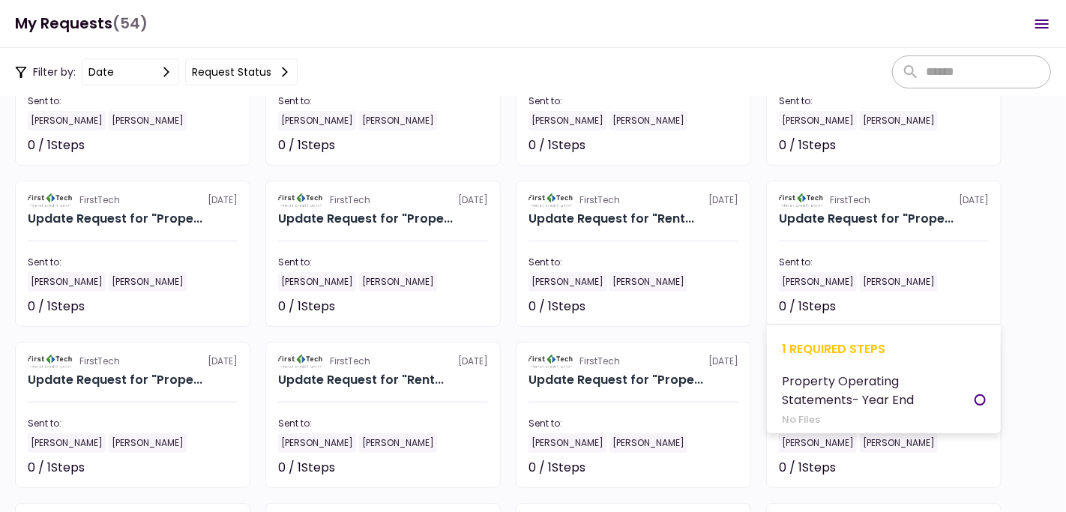
click at [864, 247] on section "FirstTech [DATE] Update Request for "Prope... Sent to: [PERSON_NAME] [PERSON_NA…" at bounding box center [883, 254] width 235 height 146
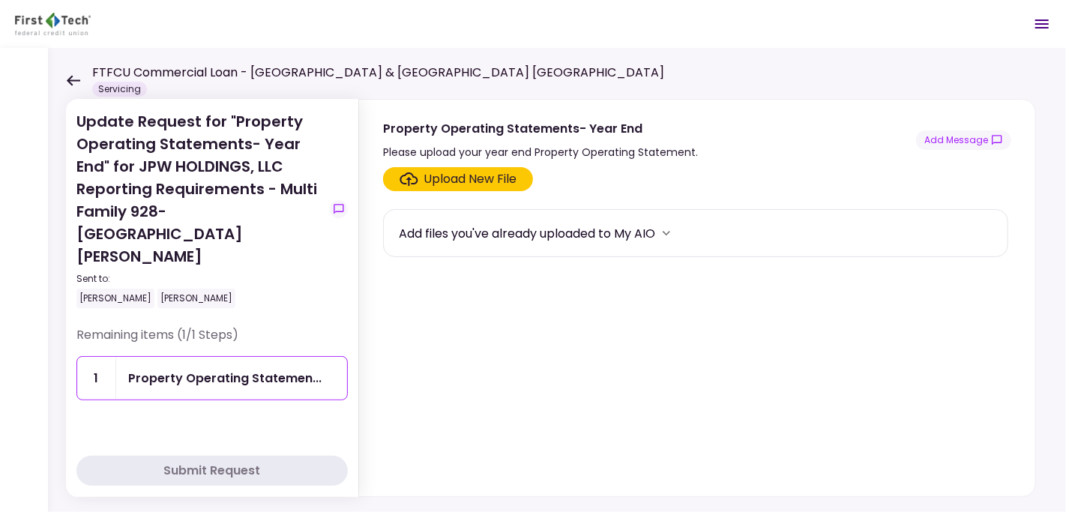
click at [467, 178] on div "Upload New File" at bounding box center [470, 179] width 93 height 18
click at [0, 0] on input "Upload New File" at bounding box center [0, 0] width 0 height 0
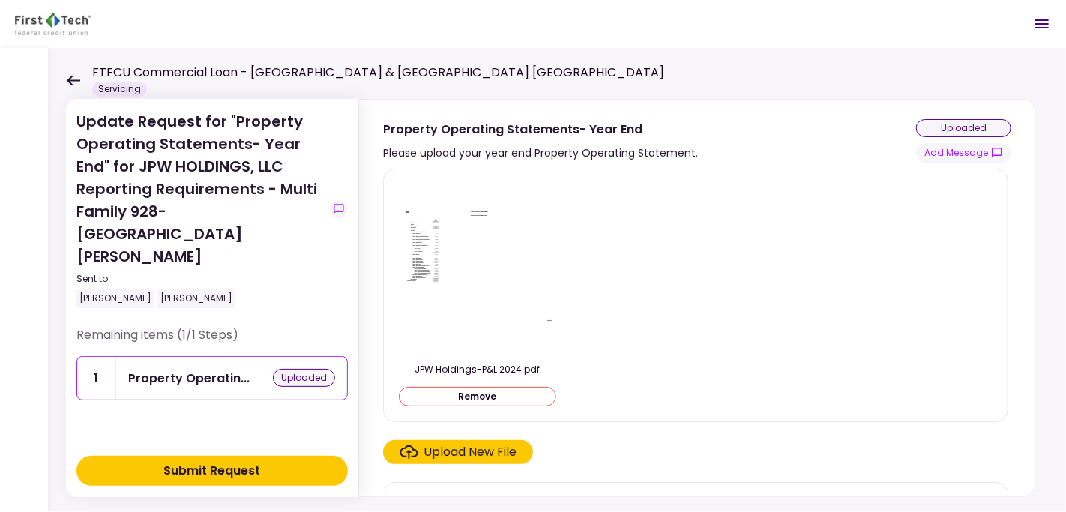
click at [208, 466] on div "Submit Request" at bounding box center [212, 471] width 97 height 18
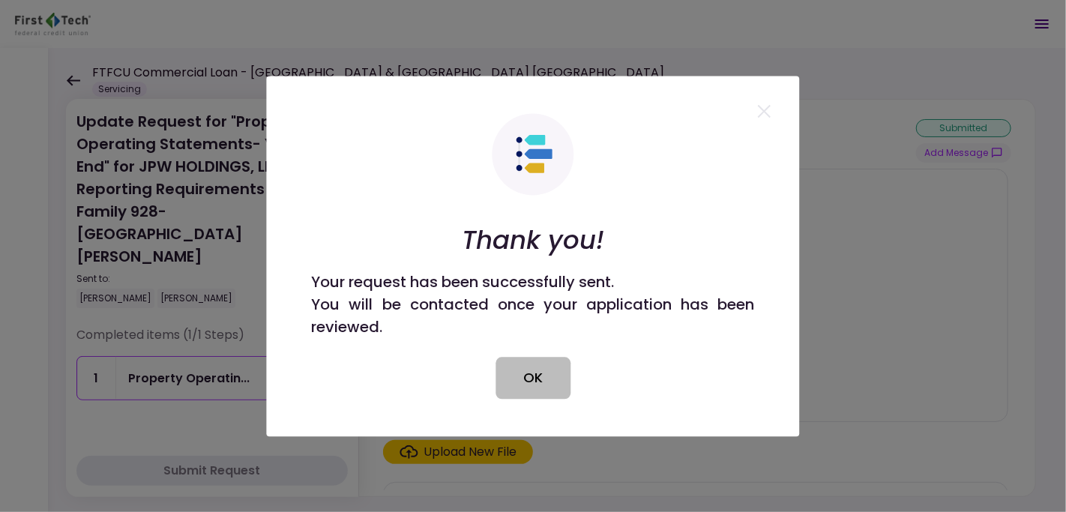
click at [524, 386] on button "OK" at bounding box center [532, 378] width 75 height 42
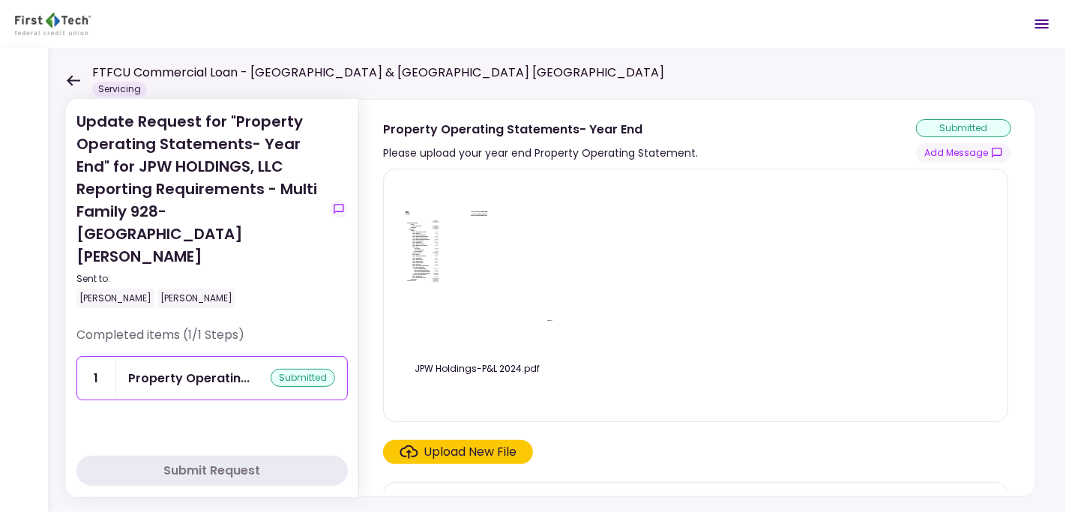
click at [70, 75] on icon at bounding box center [73, 80] width 14 height 11
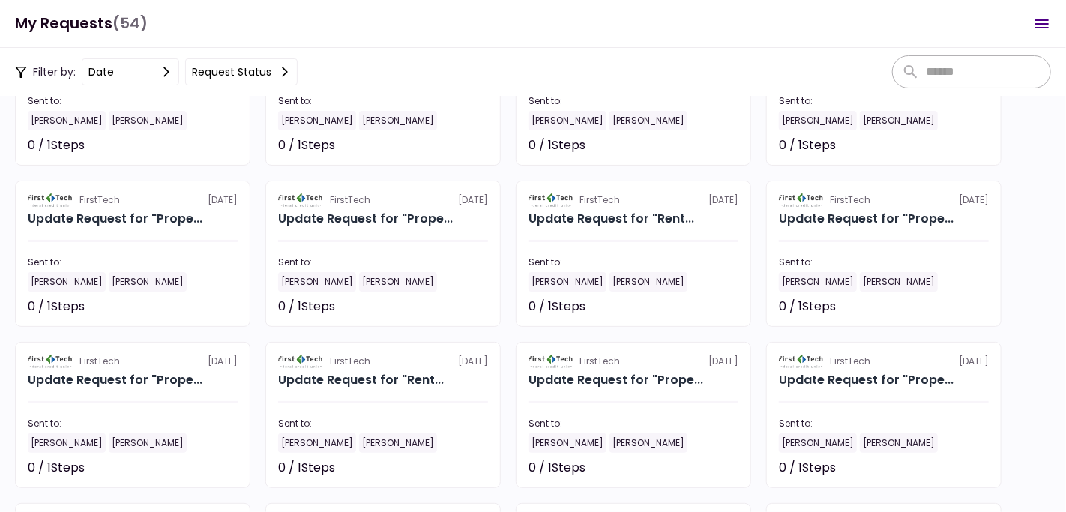
scroll to position [1211, 0]
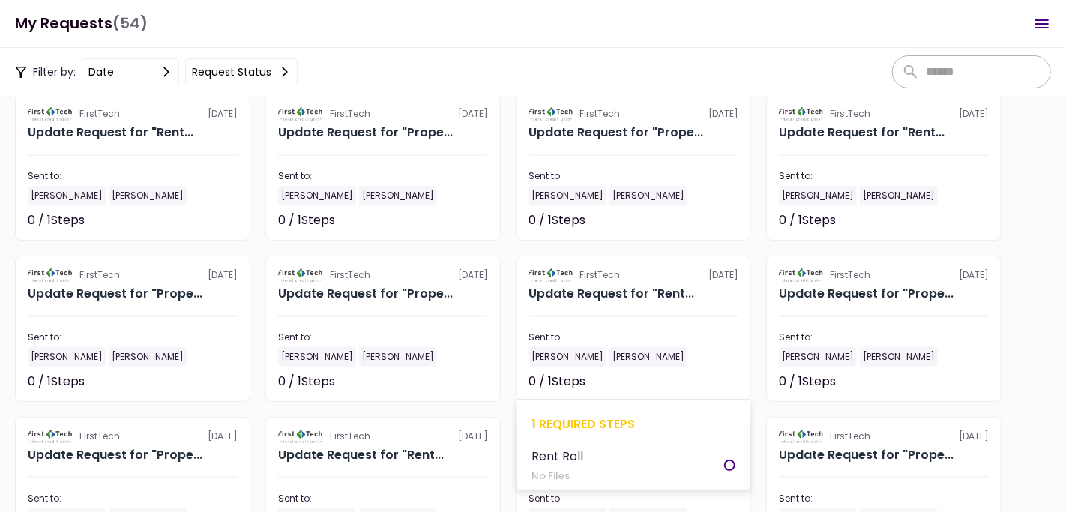
click at [602, 313] on section "FirstTech [DATE] Update Request for "Rent... Sent to: [PERSON_NAME] [PERSON_NAM…" at bounding box center [633, 329] width 235 height 146
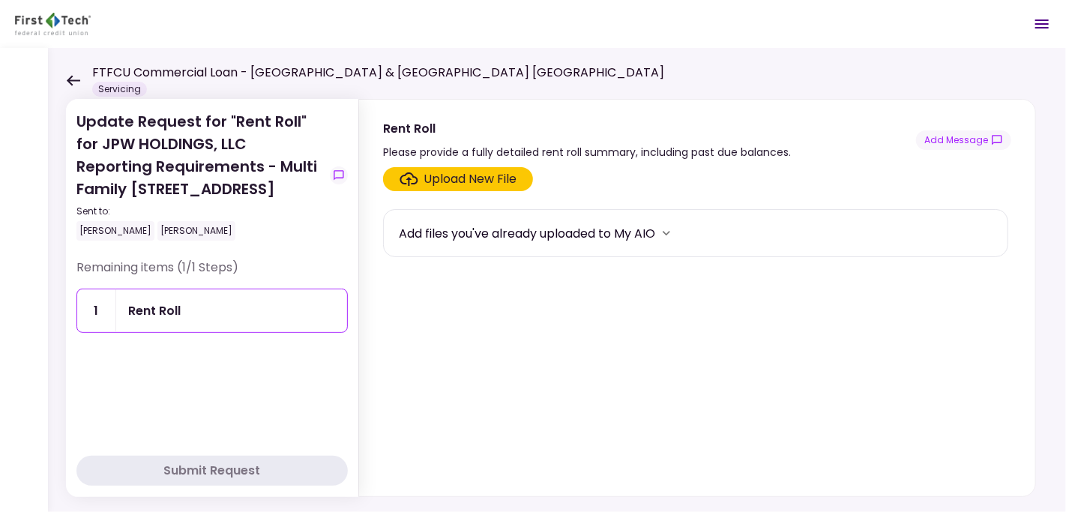
click at [464, 176] on div "Upload New File" at bounding box center [470, 179] width 93 height 18
click at [0, 0] on input "Upload New File" at bounding box center [0, 0] width 0 height 0
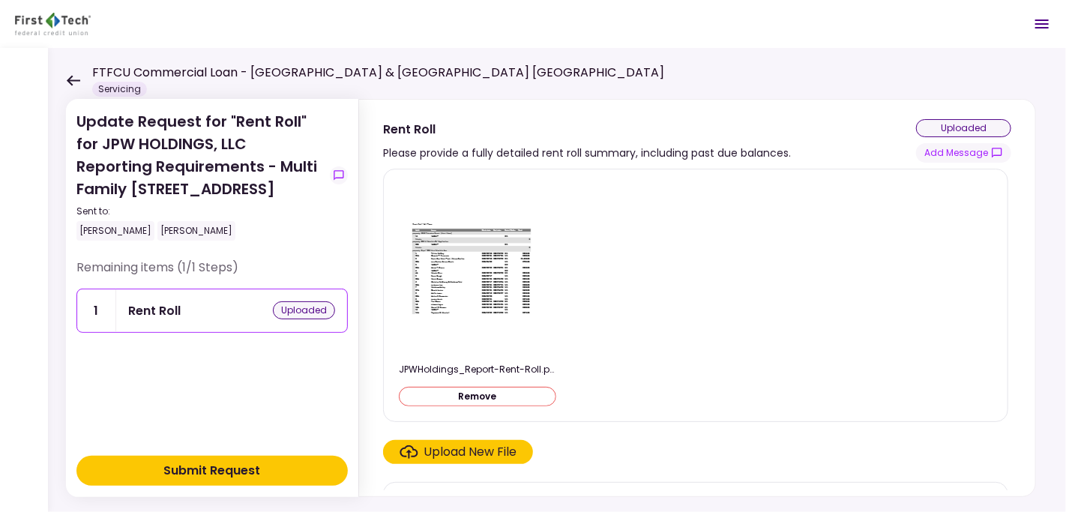
click at [229, 474] on div "Submit Request" at bounding box center [212, 471] width 97 height 18
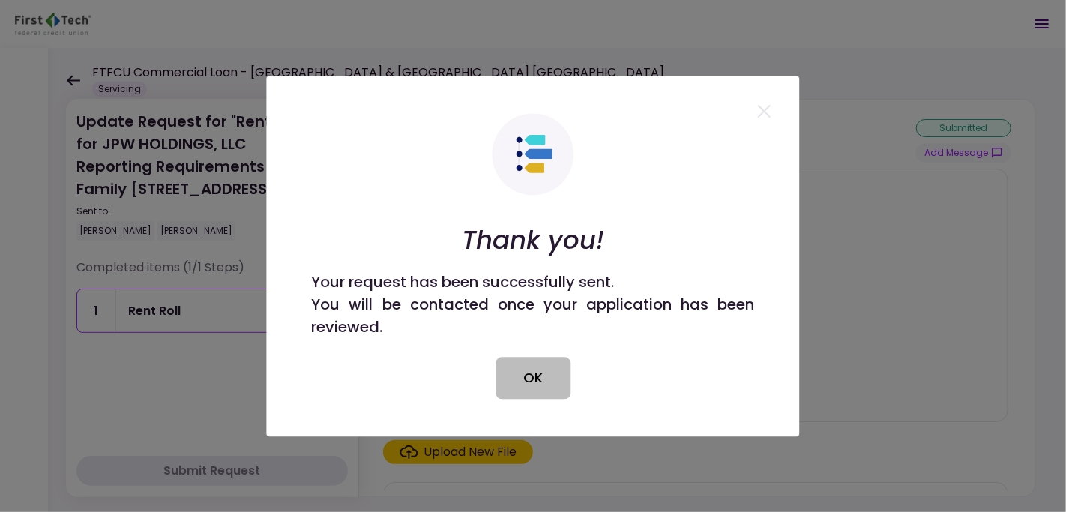
click at [541, 379] on button "OK" at bounding box center [532, 378] width 75 height 42
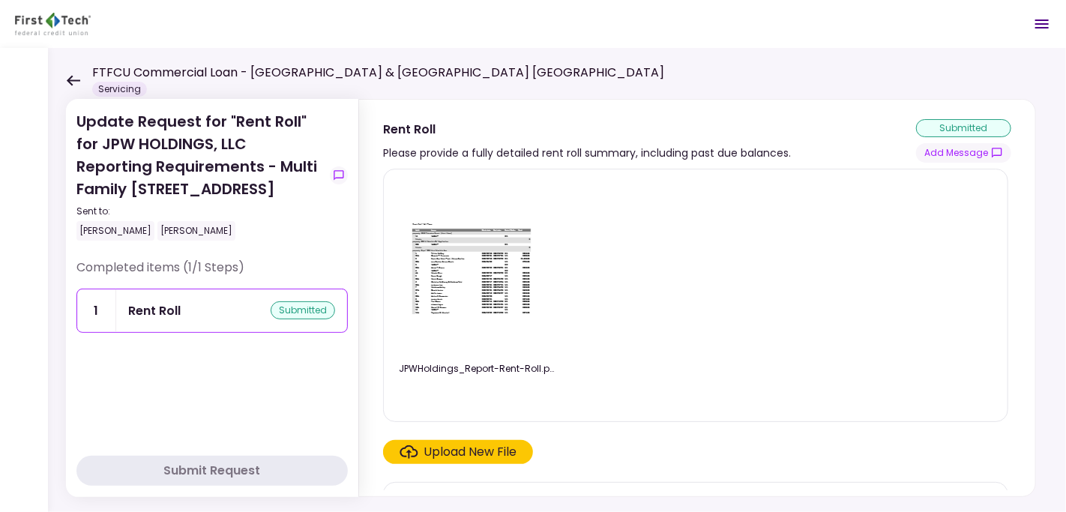
click at [71, 79] on icon at bounding box center [73, 80] width 13 height 10
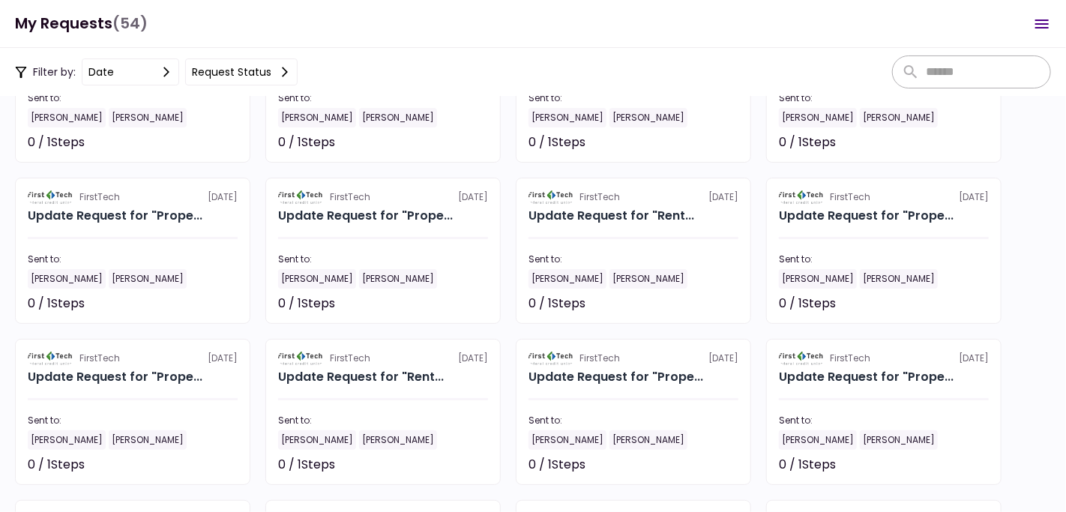
scroll to position [1286, 0]
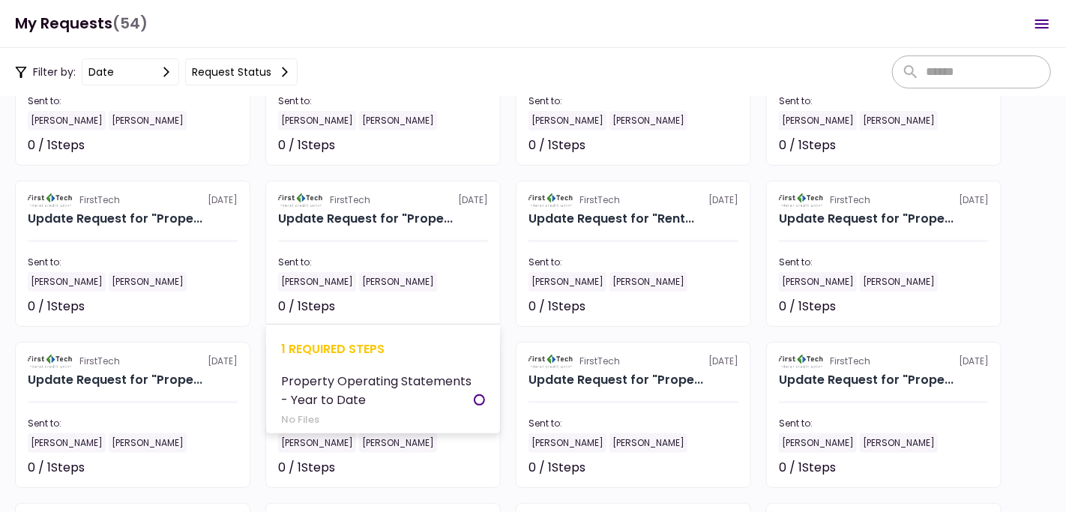
click at [374, 237] on section "FirstTech [DATE] Update Request for "Prope... Sent to: [PERSON_NAME] [PERSON_NA…" at bounding box center [382, 254] width 235 height 146
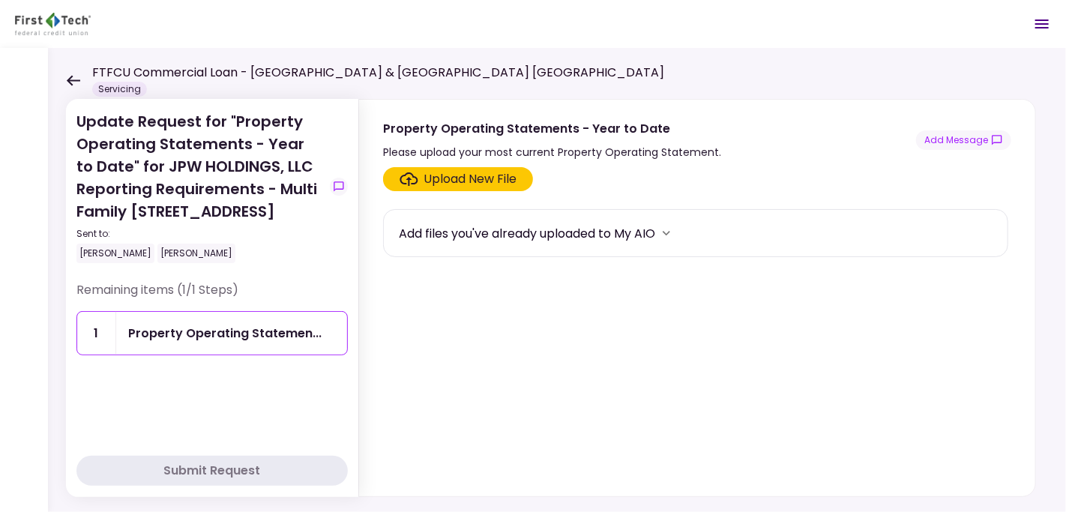
click at [442, 178] on div "Upload New File" at bounding box center [470, 179] width 93 height 18
click at [0, 0] on input "Upload New File" at bounding box center [0, 0] width 0 height 0
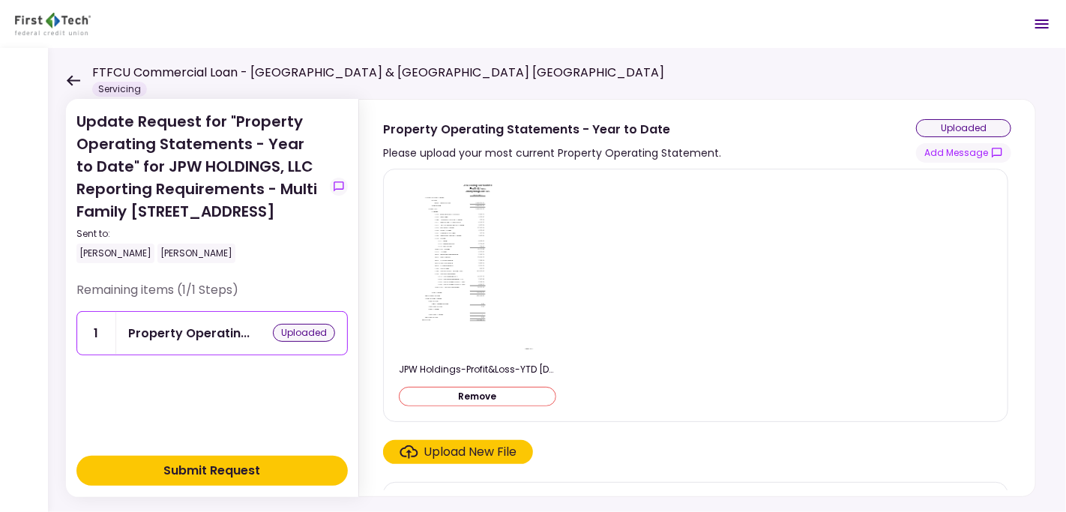
click at [216, 479] on div "Submit Request" at bounding box center [212, 471] width 97 height 18
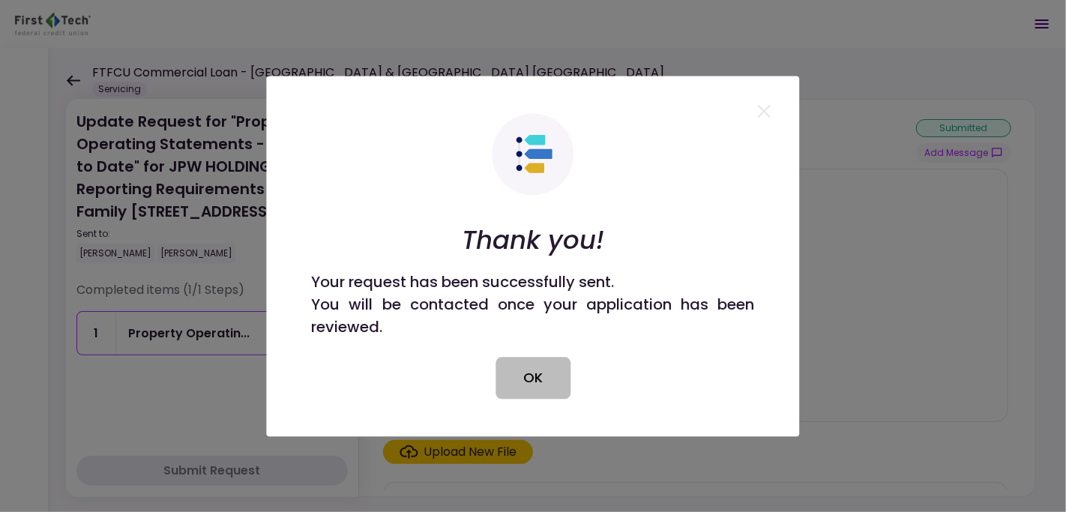
click at [528, 373] on button "OK" at bounding box center [532, 378] width 75 height 42
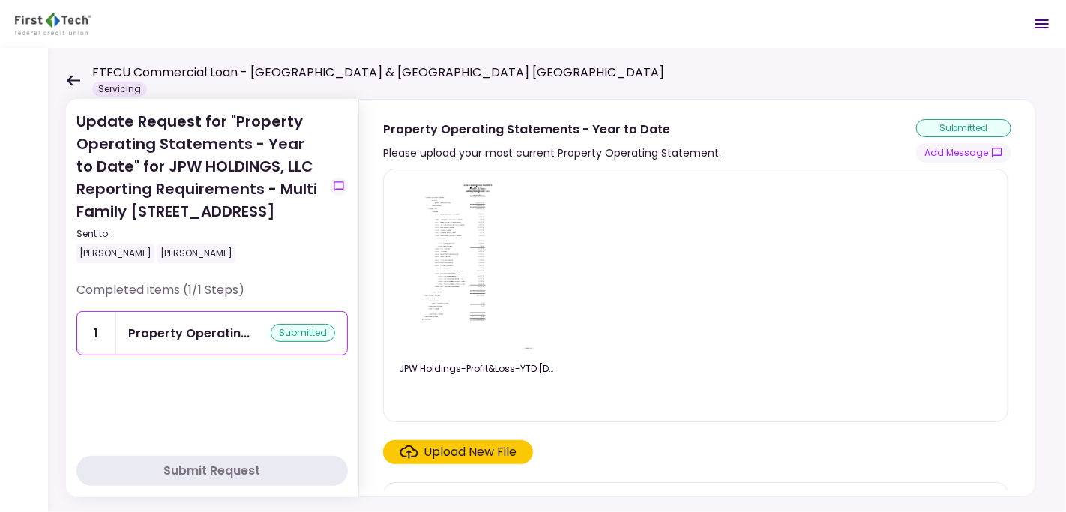
click at [75, 80] on icon at bounding box center [73, 80] width 13 height 10
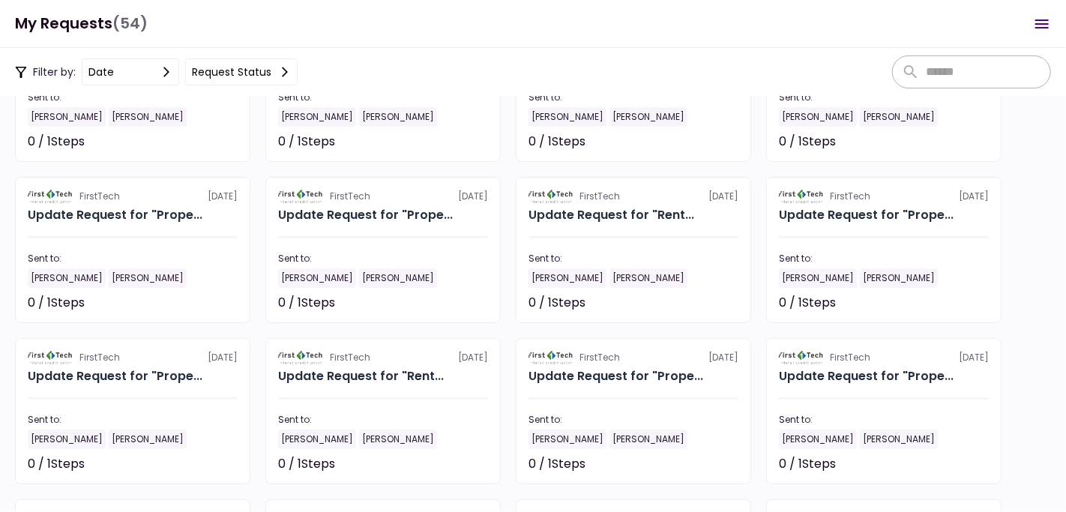
scroll to position [1286, 0]
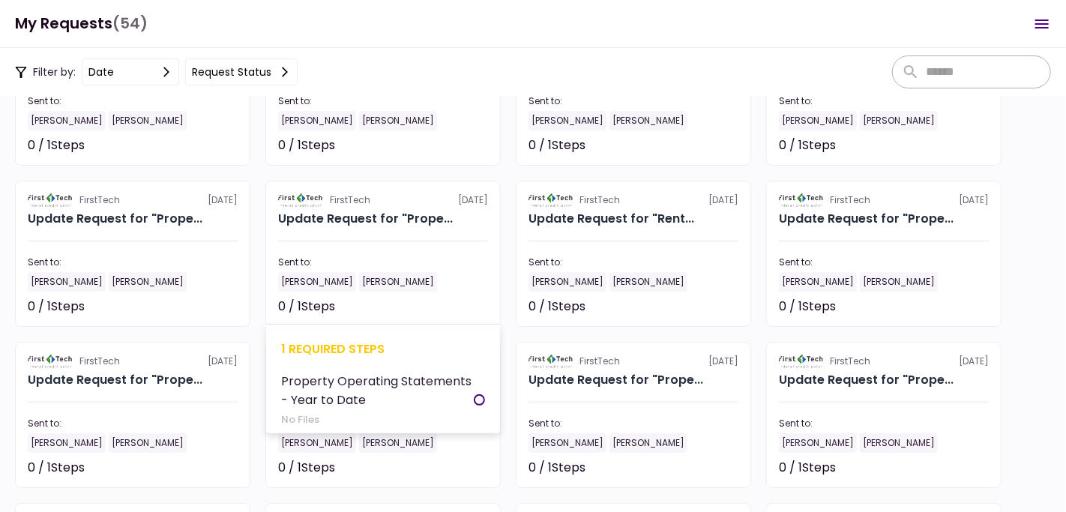
click at [378, 244] on section "FirstTech [DATE] Update Request for "Prope... Sent to: [PERSON_NAME] [PERSON_NA…" at bounding box center [382, 254] width 235 height 146
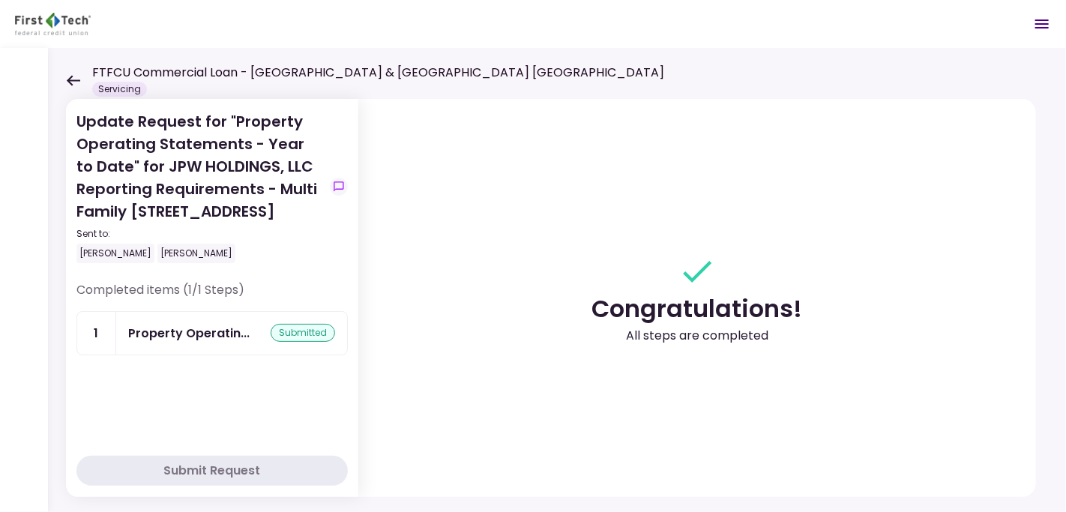
click at [69, 81] on icon at bounding box center [73, 80] width 13 height 10
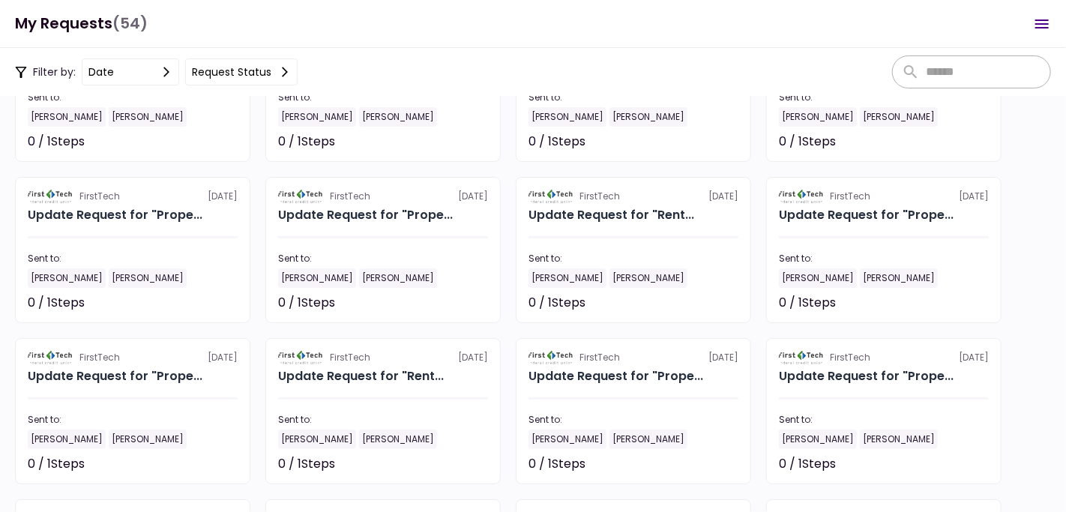
scroll to position [1286, 0]
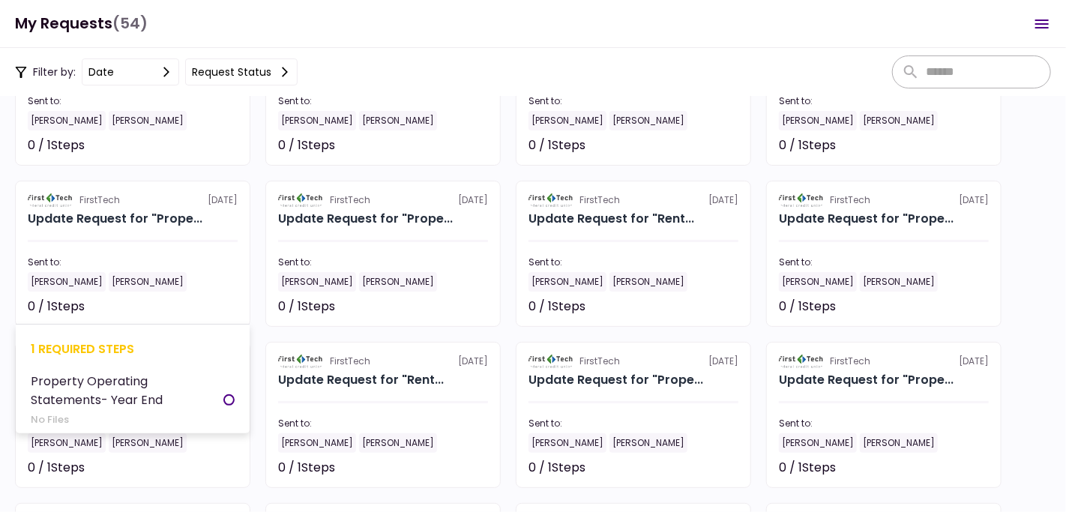
click at [91, 235] on section "FirstTech [DATE] Update Request for "Prope... Sent to: [PERSON_NAME] [PERSON_NA…" at bounding box center [132, 254] width 235 height 146
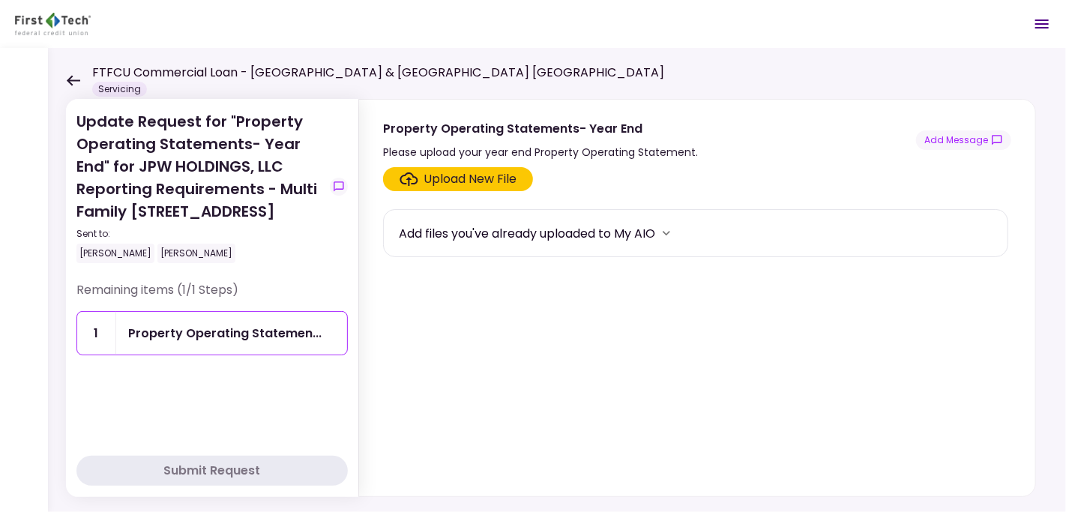
click at [450, 184] on div "Upload New File" at bounding box center [470, 179] width 93 height 18
click at [0, 0] on input "Upload New File" at bounding box center [0, 0] width 0 height 0
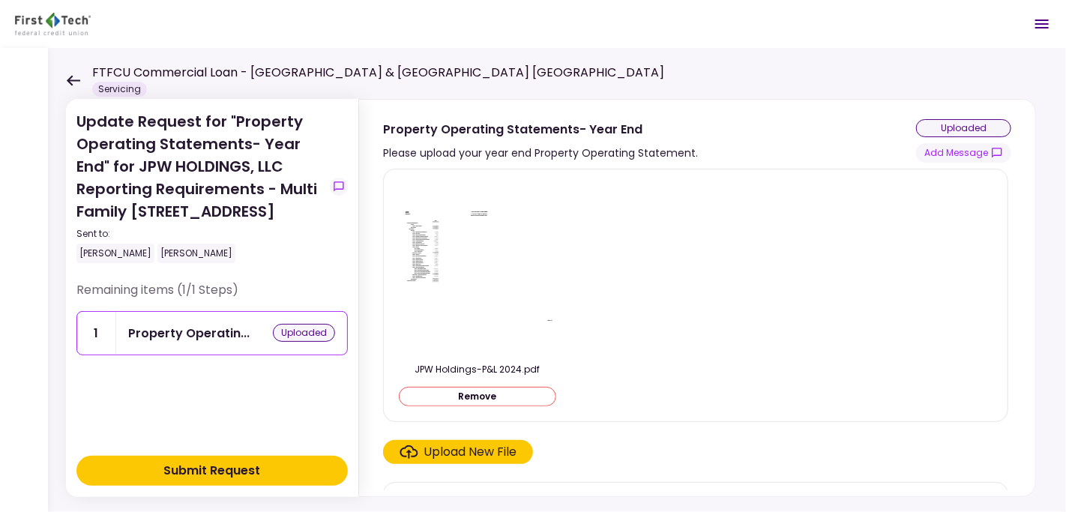
click at [214, 473] on div "Submit Request" at bounding box center [212, 471] width 97 height 18
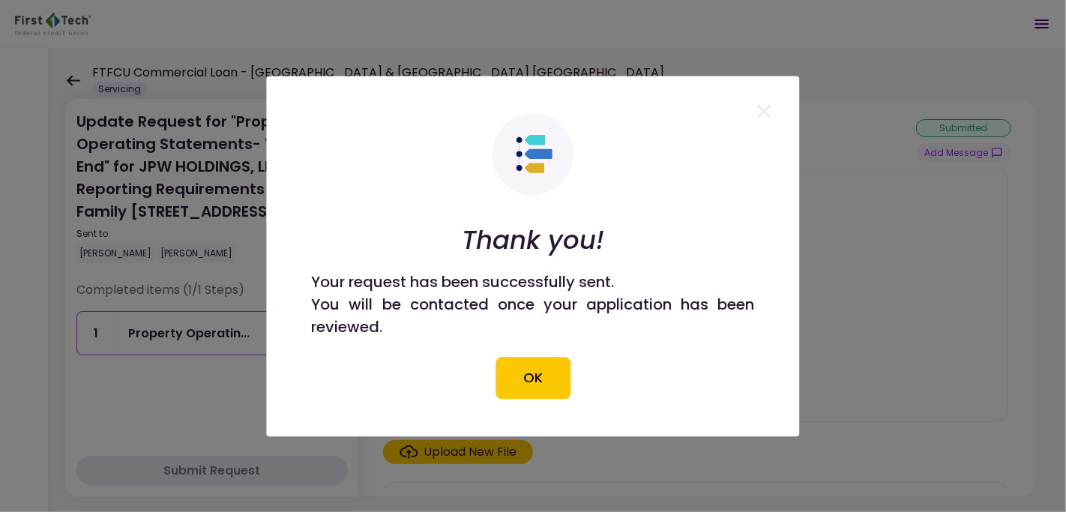
click at [528, 388] on button "OK" at bounding box center [532, 378] width 75 height 42
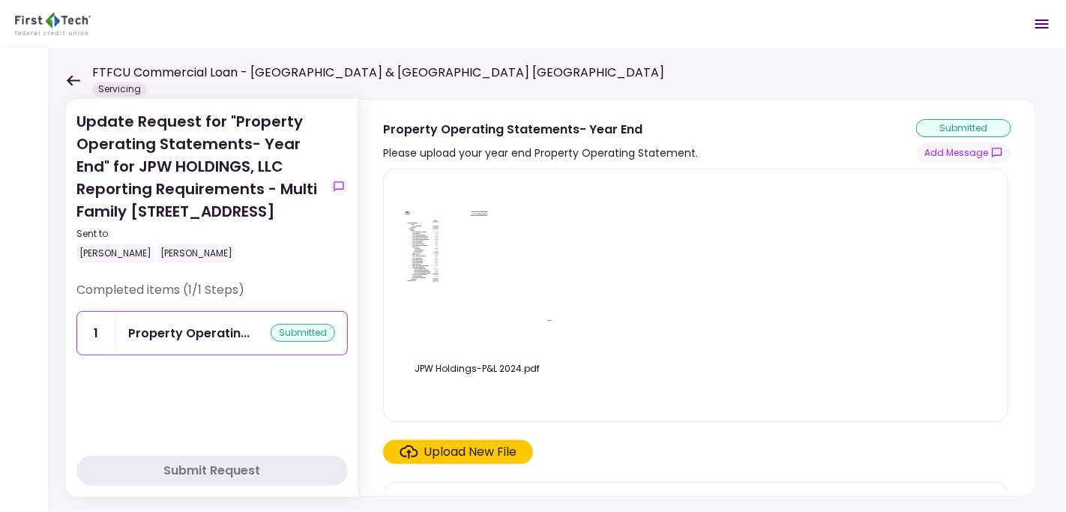
click at [74, 79] on icon at bounding box center [73, 80] width 14 height 11
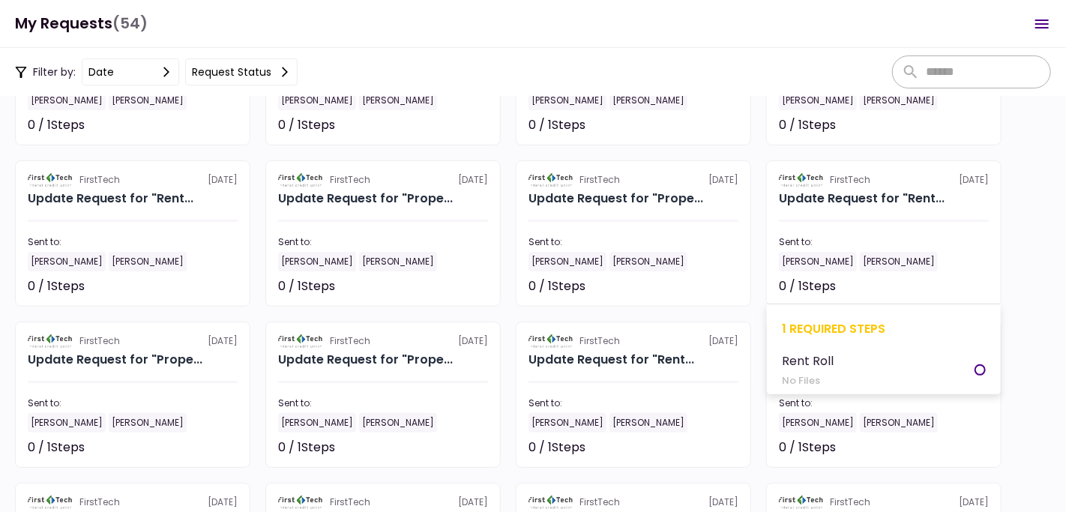
scroll to position [1136, 0]
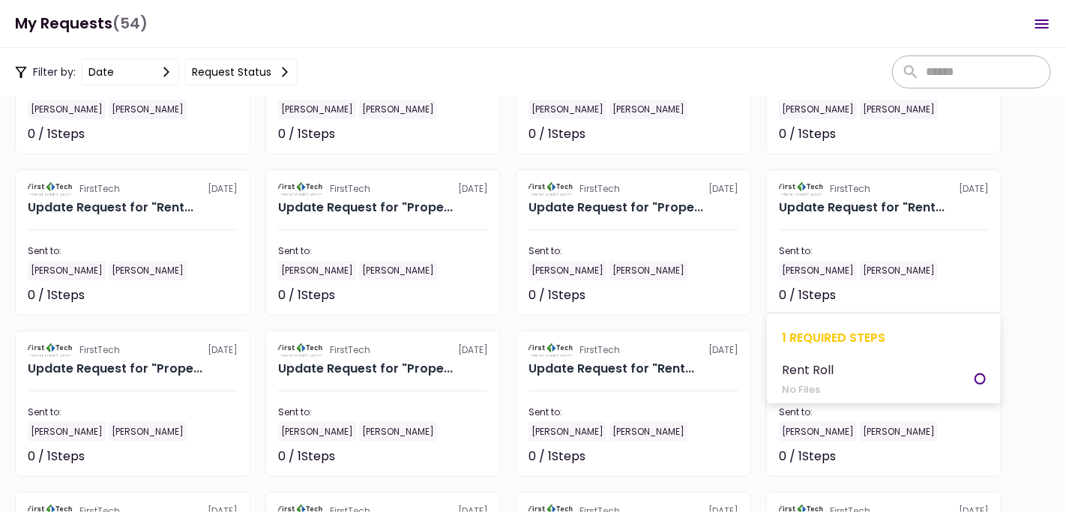
click at [882, 230] on div at bounding box center [884, 230] width 210 height 2
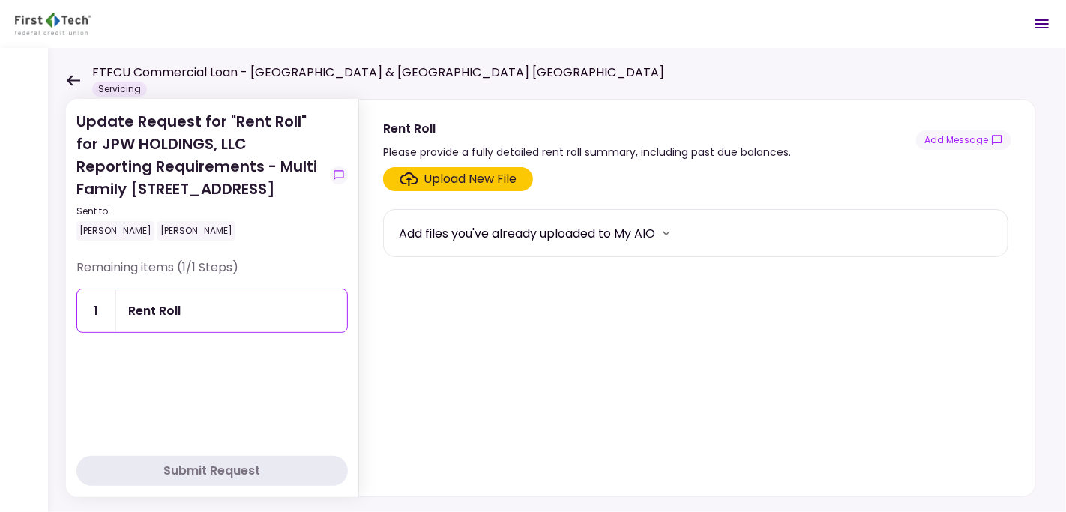
click at [459, 173] on div "Upload New File" at bounding box center [470, 179] width 93 height 18
click at [0, 0] on input "Upload New File" at bounding box center [0, 0] width 0 height 0
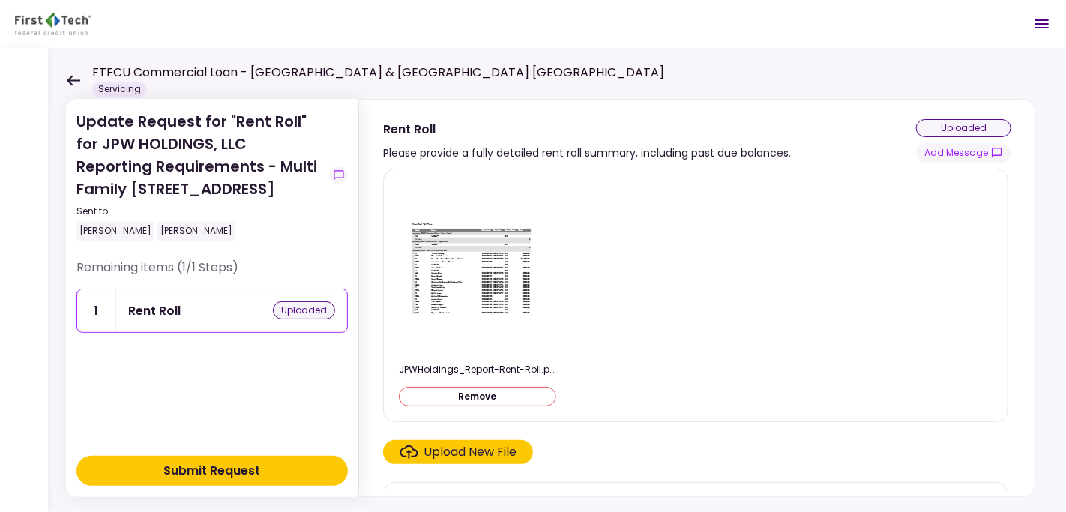
click at [230, 467] on div "Submit Request" at bounding box center [212, 471] width 97 height 18
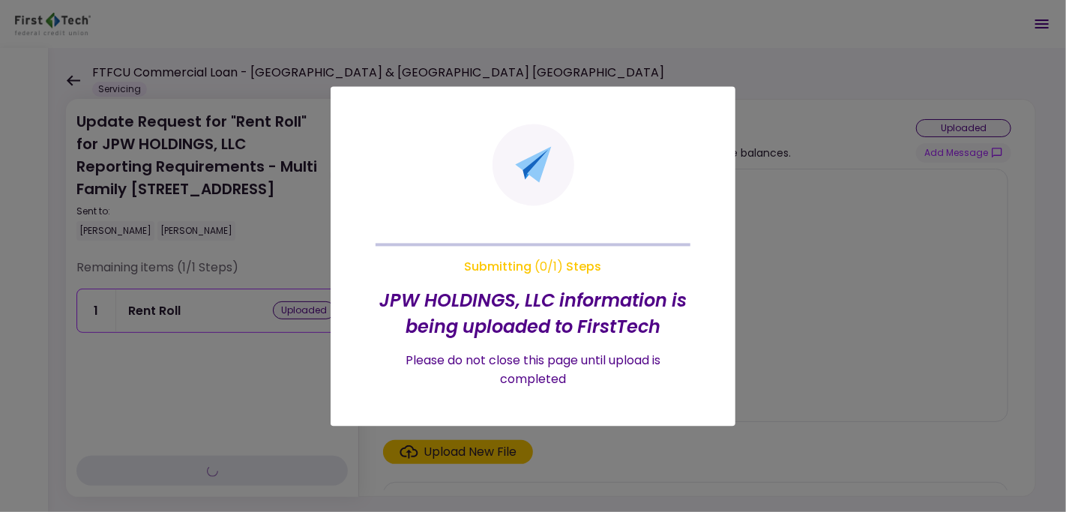
click at [230, 467] on div at bounding box center [533, 256] width 1066 height 512
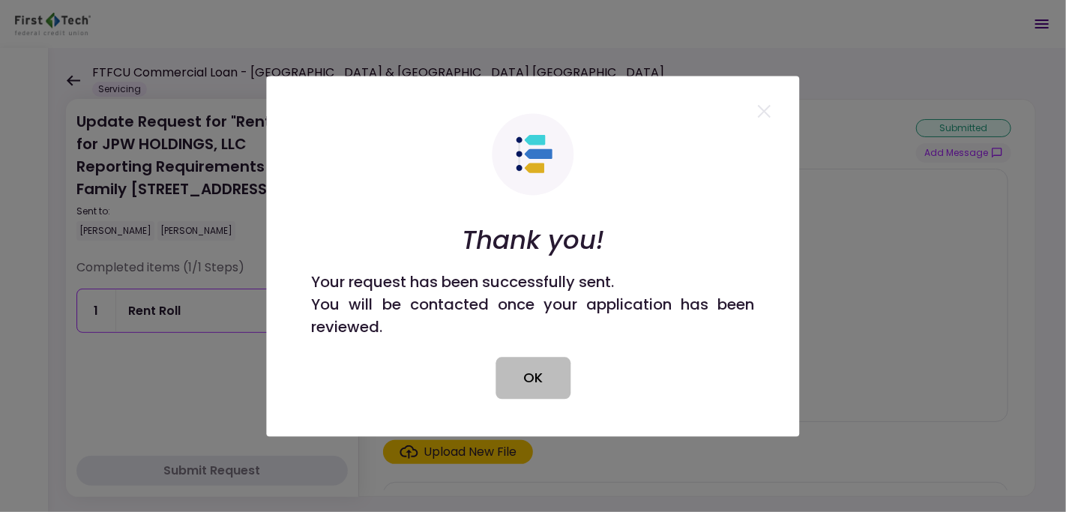
click at [508, 377] on button "OK" at bounding box center [532, 378] width 75 height 42
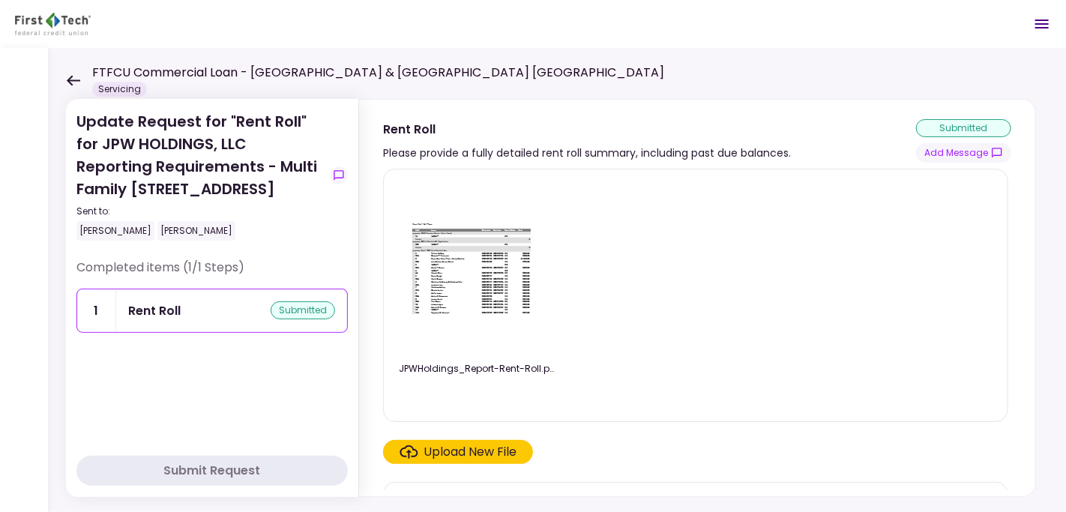
click at [70, 76] on icon at bounding box center [73, 80] width 13 height 10
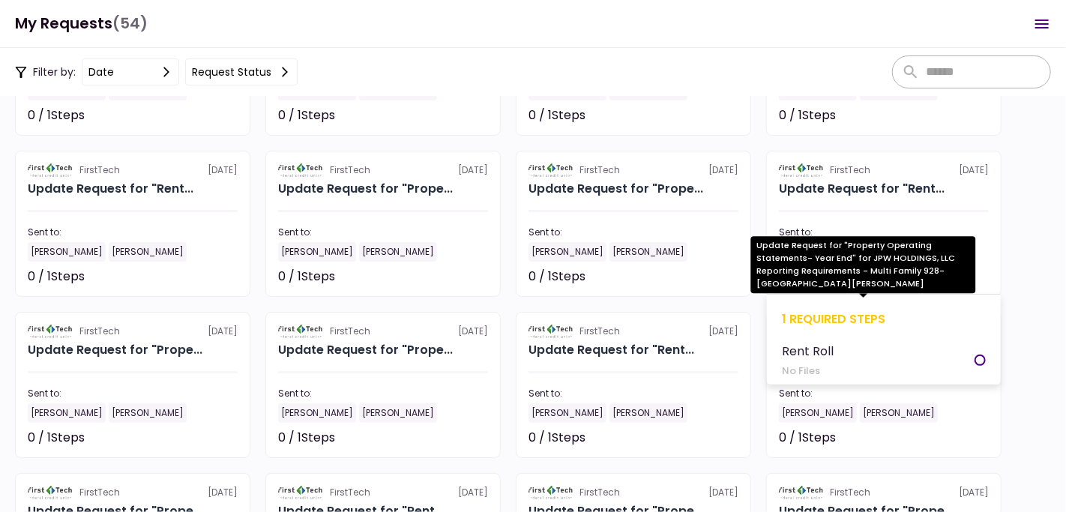
scroll to position [1136, 0]
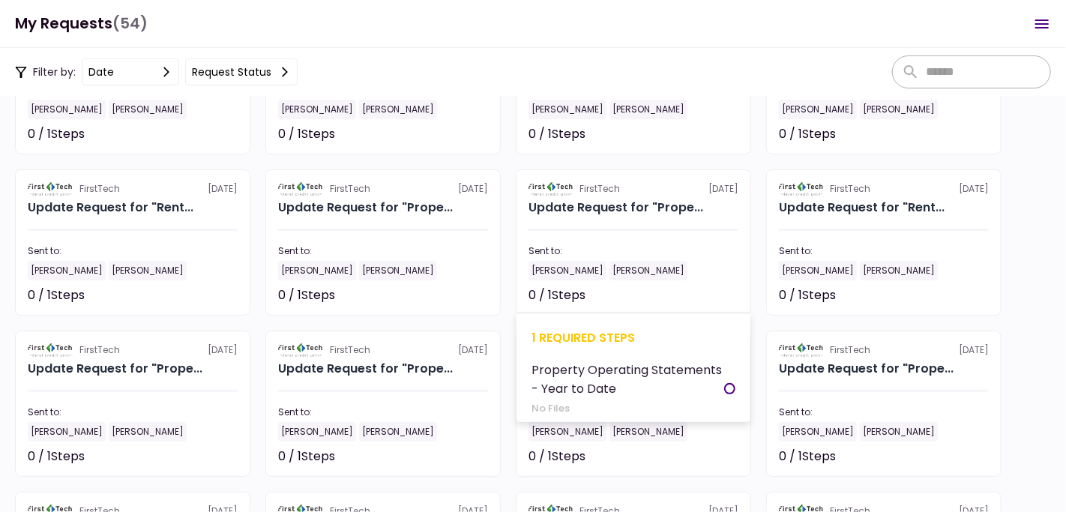
click at [641, 221] on section "FirstTech [DATE] Update Request for "Prope... Sent to: [PERSON_NAME] [PERSON_NA…" at bounding box center [633, 242] width 235 height 146
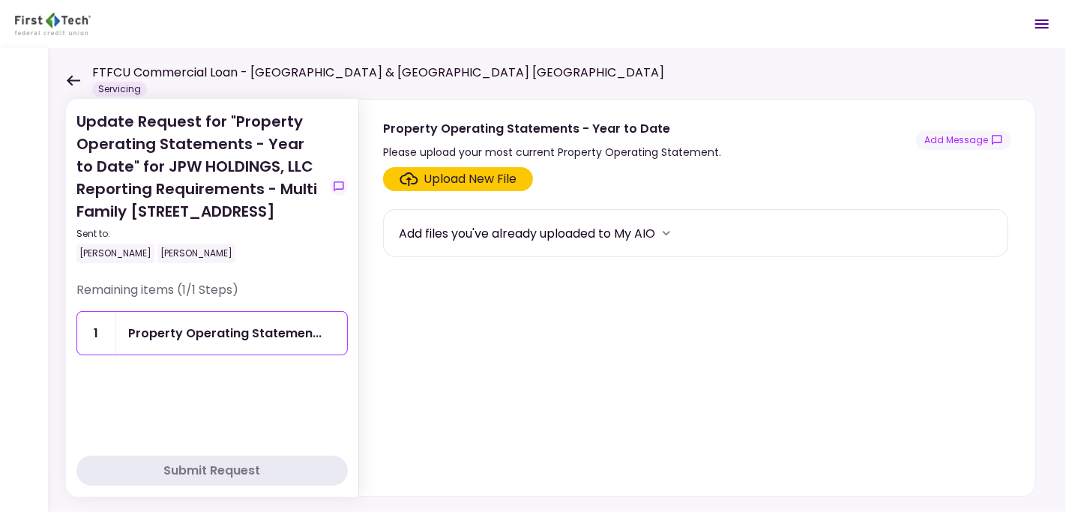
click at [464, 177] on div "Upload New File" at bounding box center [470, 179] width 93 height 18
click at [0, 0] on input "Upload New File" at bounding box center [0, 0] width 0 height 0
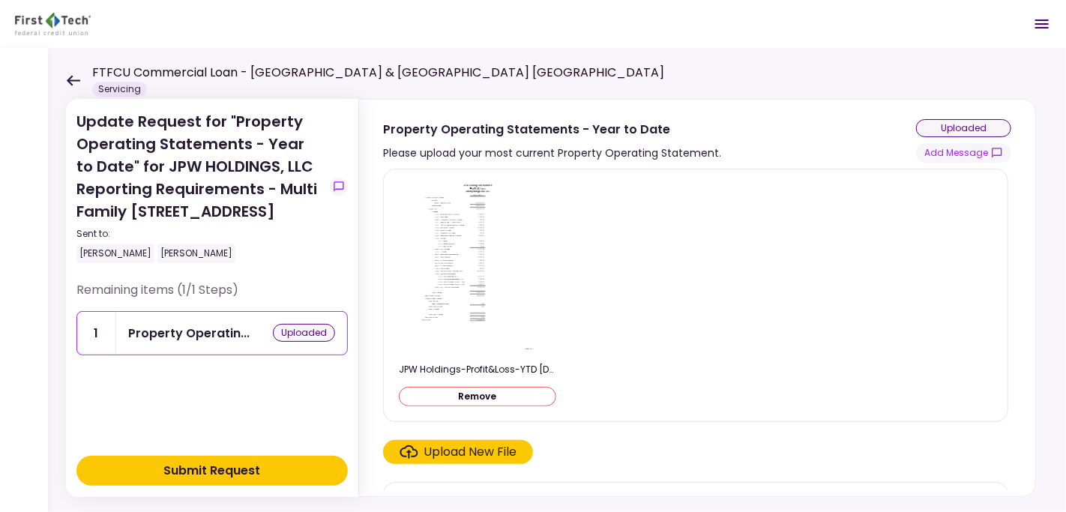
click at [209, 468] on div "Submit Request" at bounding box center [212, 471] width 97 height 18
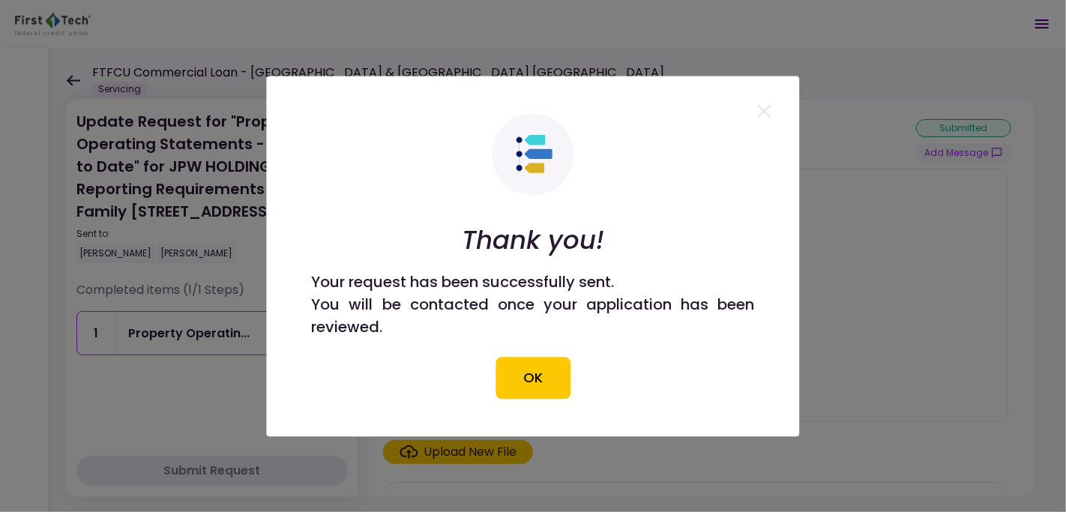
click at [551, 374] on button "OK" at bounding box center [532, 378] width 75 height 42
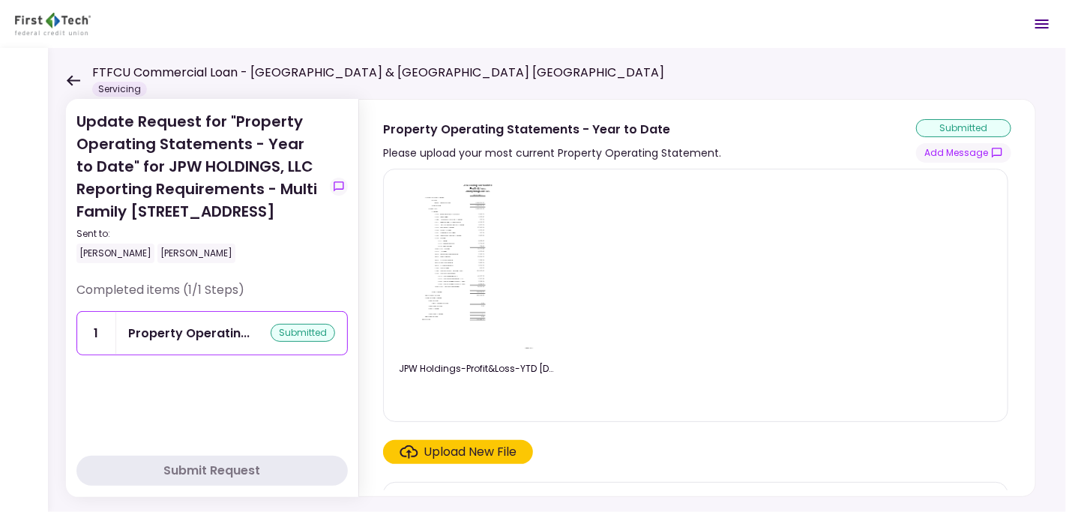
click at [72, 77] on icon at bounding box center [73, 80] width 14 height 11
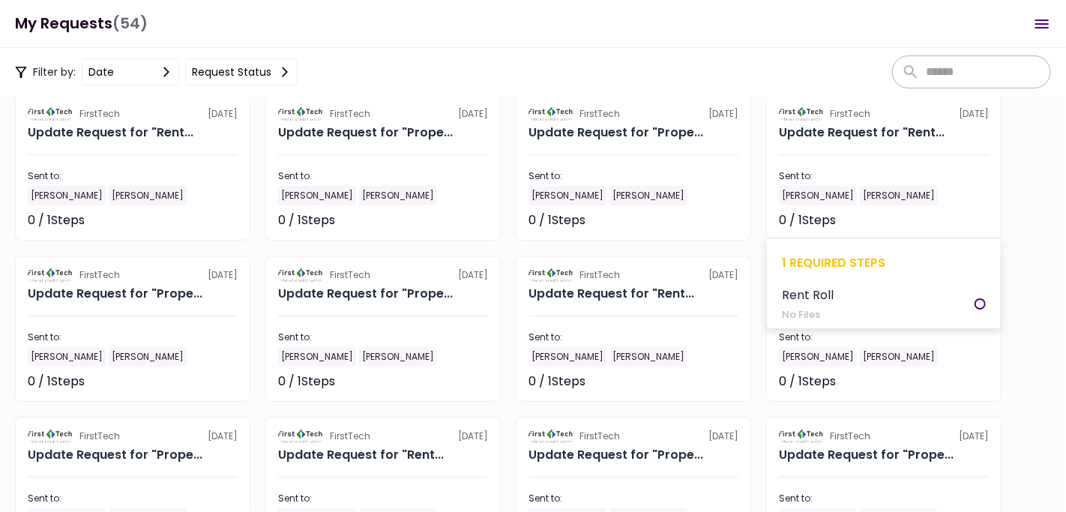
scroll to position [1136, 0]
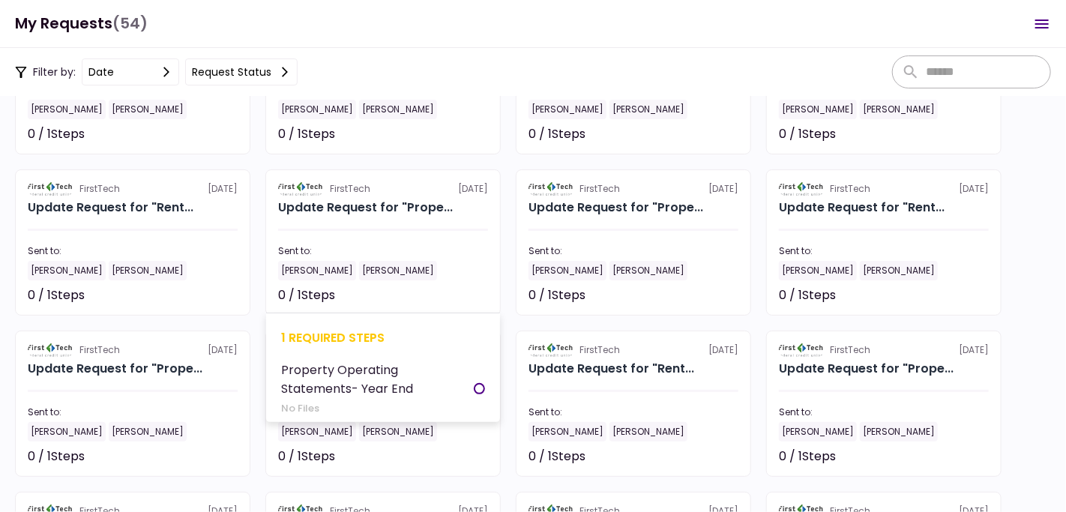
click at [375, 220] on section "FirstTech [DATE] Update Request for "Prope... Sent to: [PERSON_NAME] [PERSON_NA…" at bounding box center [382, 242] width 235 height 146
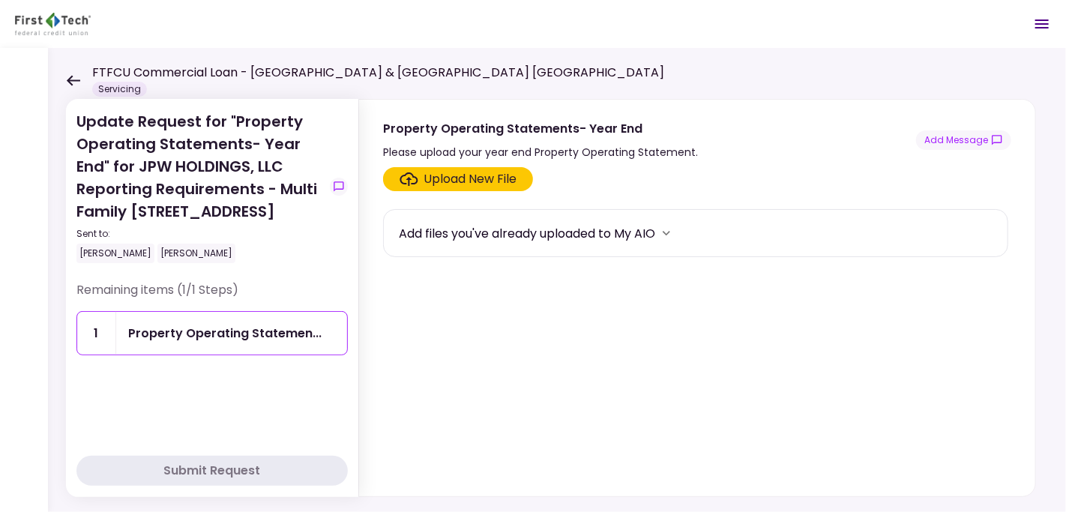
click at [479, 182] on div "Upload New File" at bounding box center [470, 179] width 93 height 18
click at [0, 0] on input "Upload New File" at bounding box center [0, 0] width 0 height 0
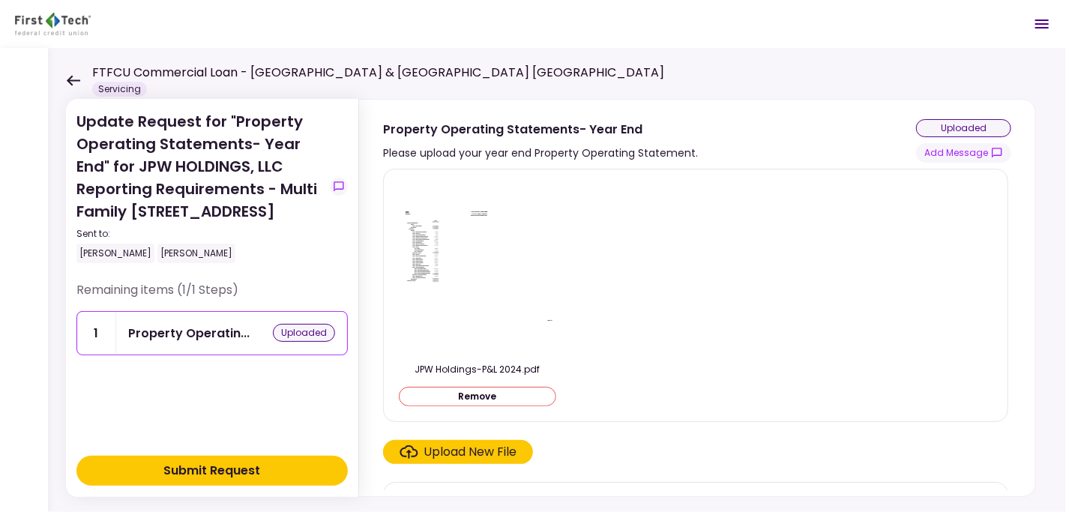
click at [199, 474] on div "Submit Request" at bounding box center [212, 471] width 97 height 18
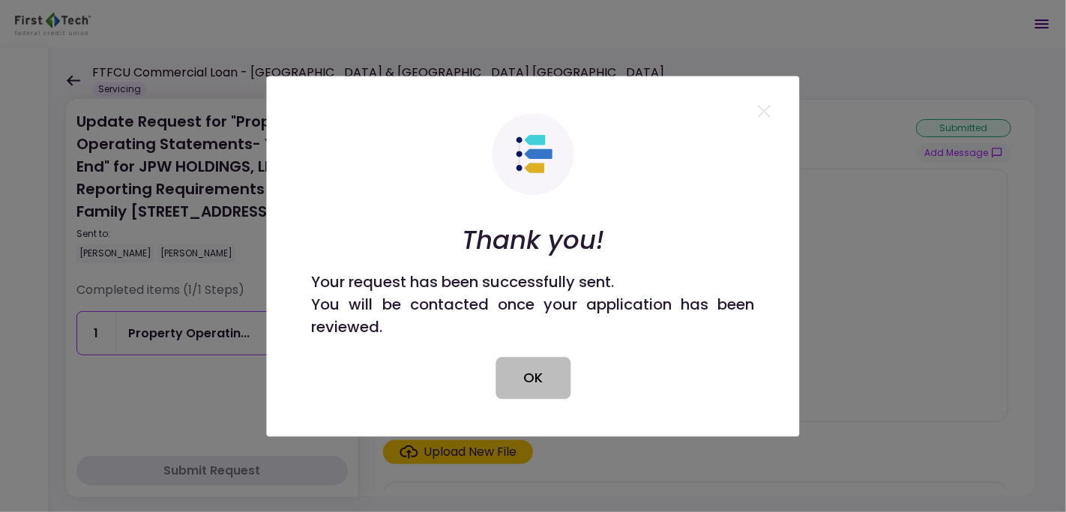
click at [544, 381] on button "OK" at bounding box center [532, 378] width 75 height 42
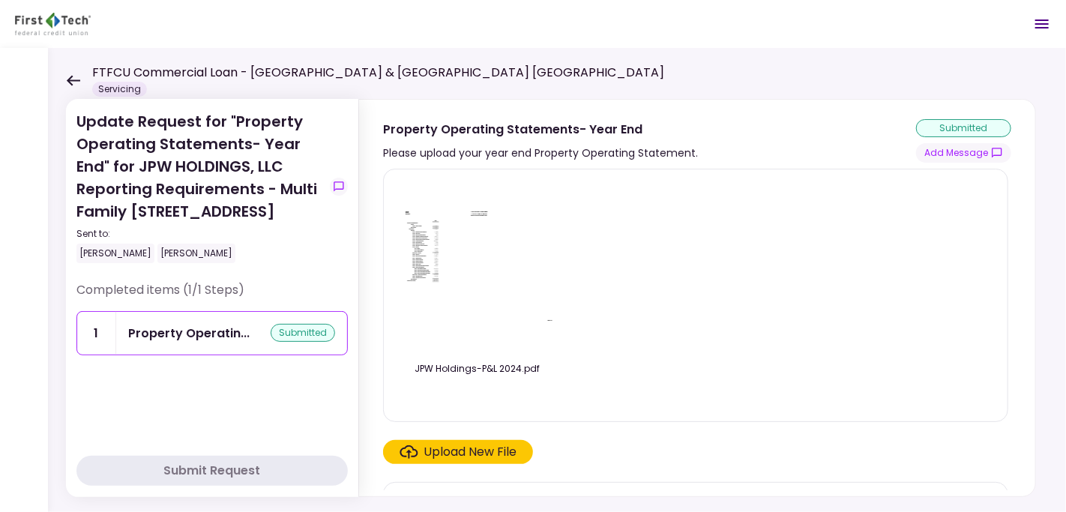
click at [70, 78] on icon at bounding box center [73, 80] width 13 height 10
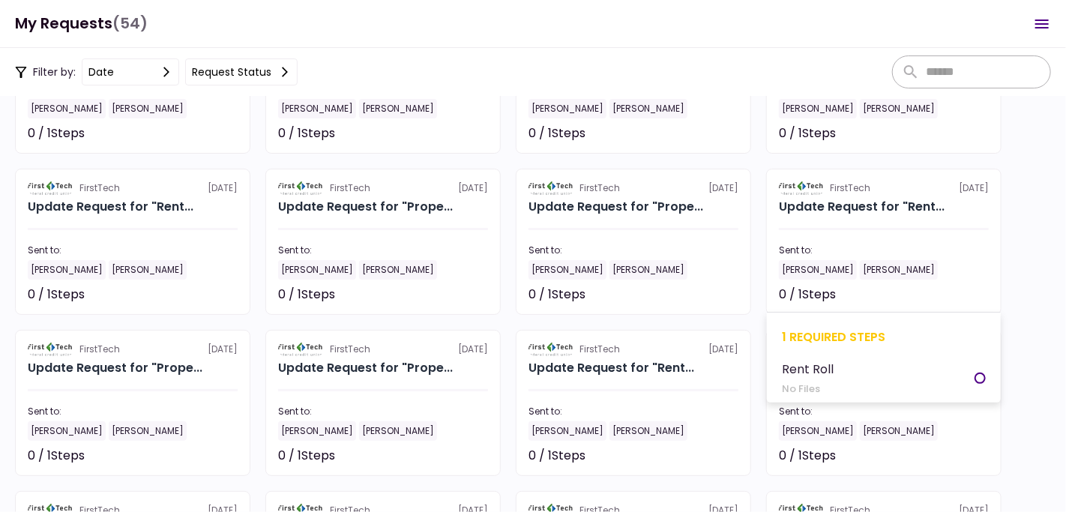
scroll to position [1136, 0]
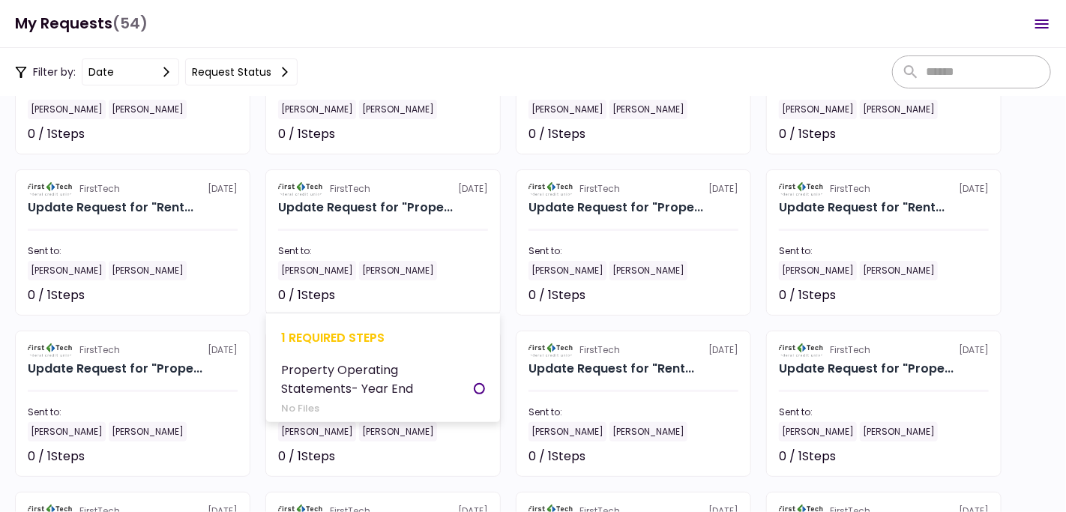
click at [357, 223] on section "FirstTech [DATE] Update Request for "Prope... Sent to: [PERSON_NAME] [PERSON_NA…" at bounding box center [382, 242] width 235 height 146
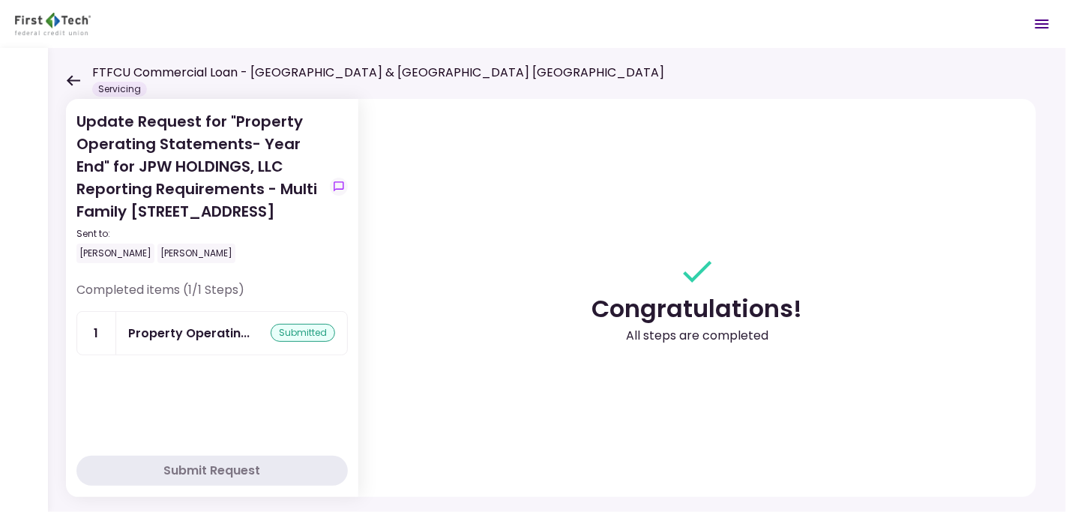
click at [67, 78] on icon at bounding box center [73, 80] width 14 height 11
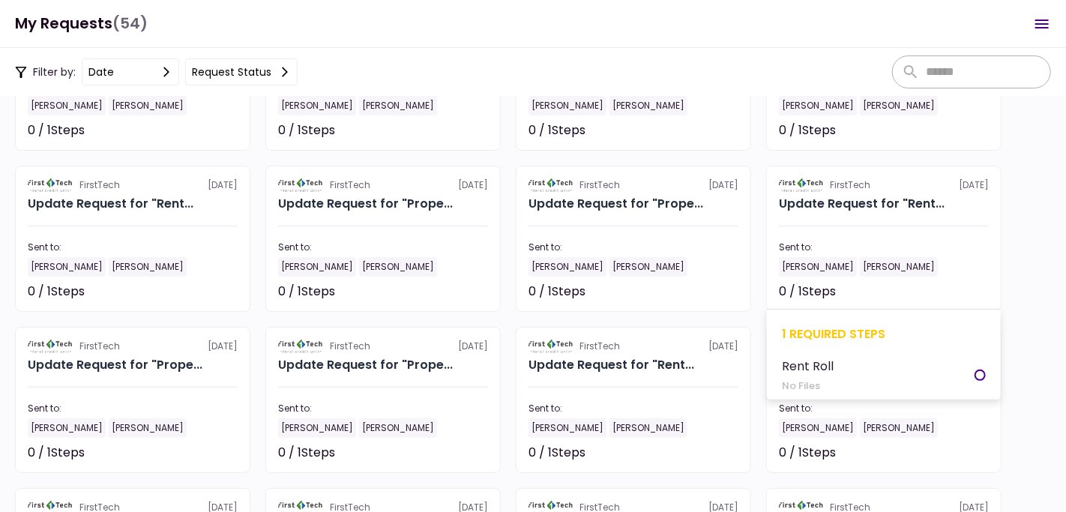
scroll to position [1136, 0]
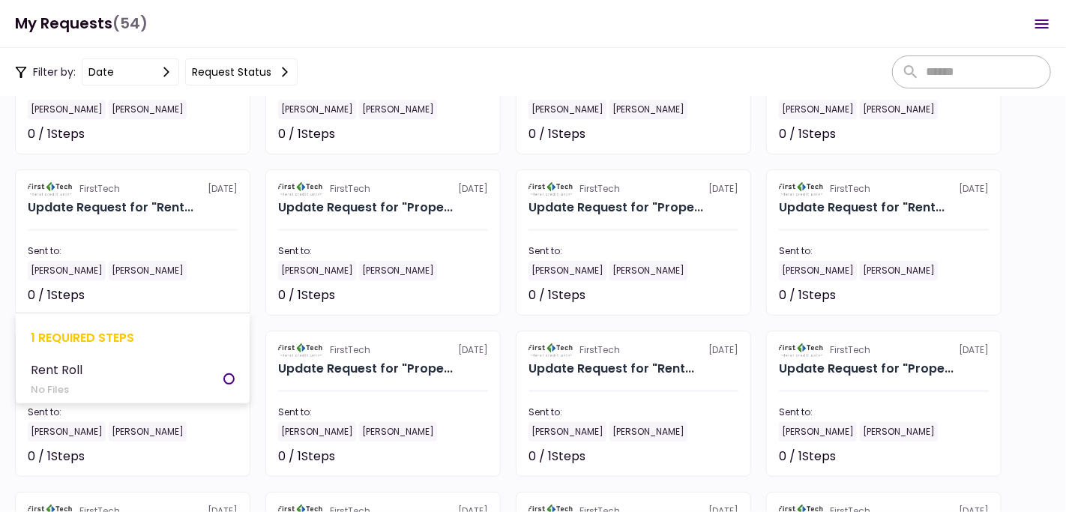
click at [108, 218] on section "FirstTech [DATE] Update Request for "Rent... Sent to: [PERSON_NAME] [PERSON_NAM…" at bounding box center [132, 242] width 235 height 146
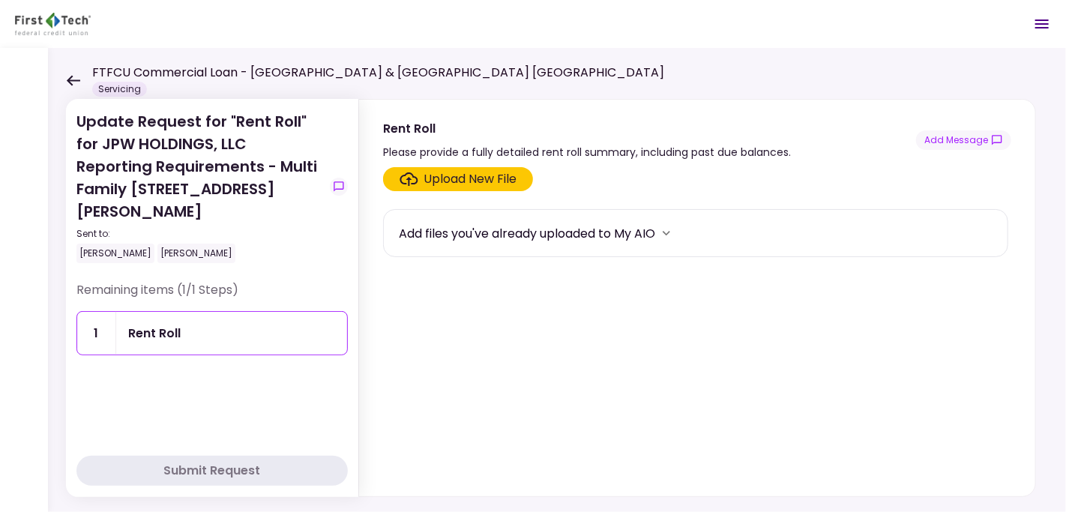
click at [446, 173] on div "Upload New File" at bounding box center [470, 179] width 93 height 18
click at [0, 0] on input "Upload New File" at bounding box center [0, 0] width 0 height 0
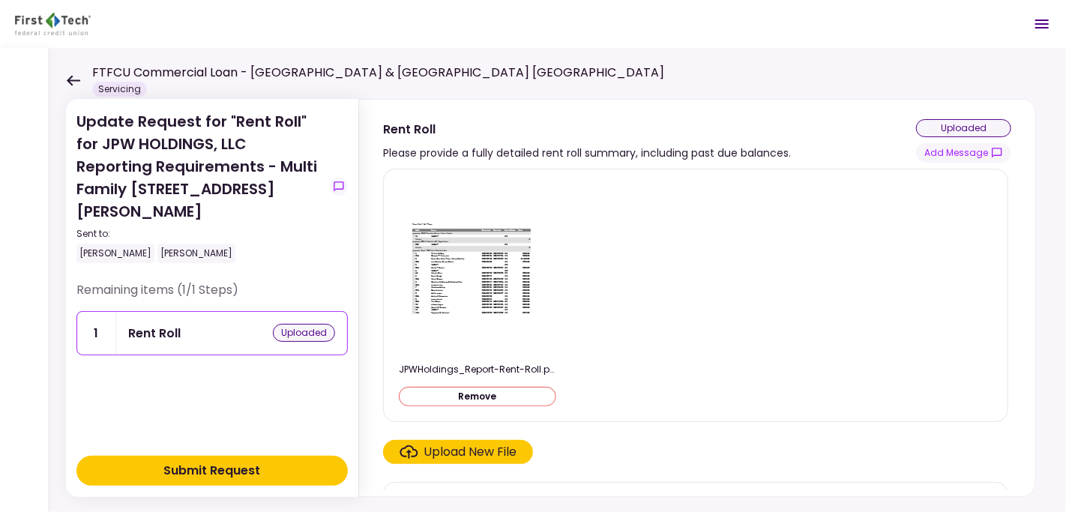
click at [226, 471] on div "Submit Request" at bounding box center [212, 471] width 97 height 18
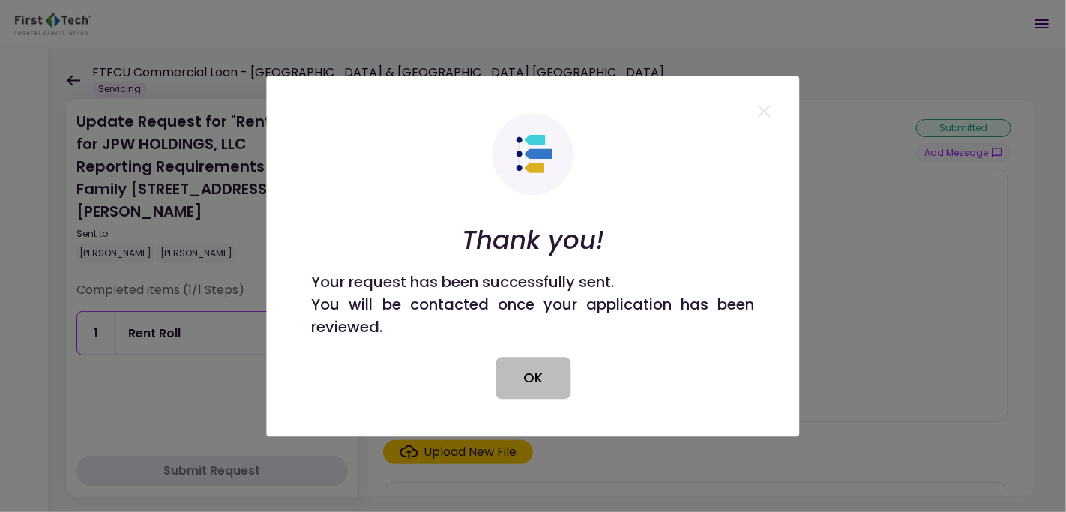
click at [520, 379] on button "OK" at bounding box center [532, 378] width 75 height 42
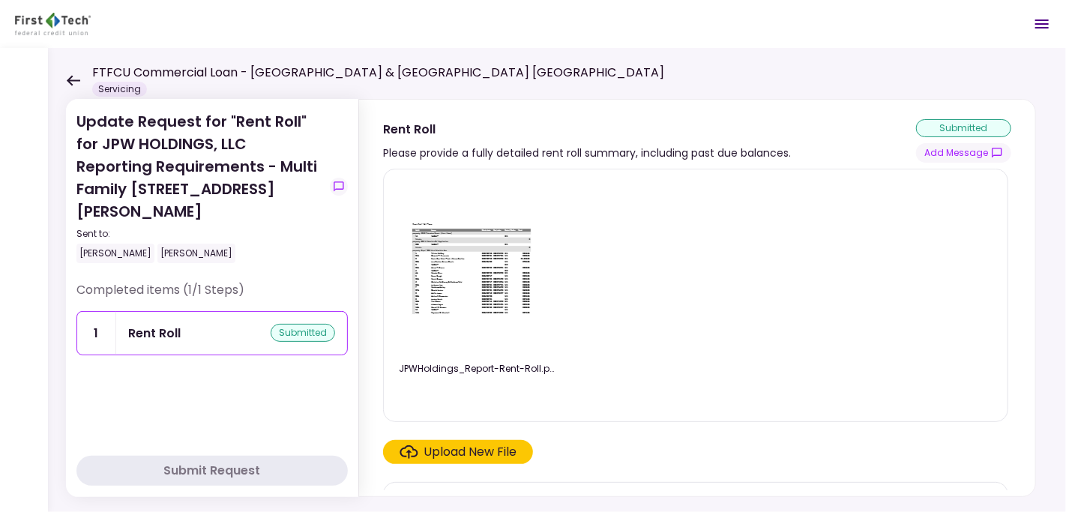
click at [75, 80] on icon at bounding box center [73, 80] width 13 height 10
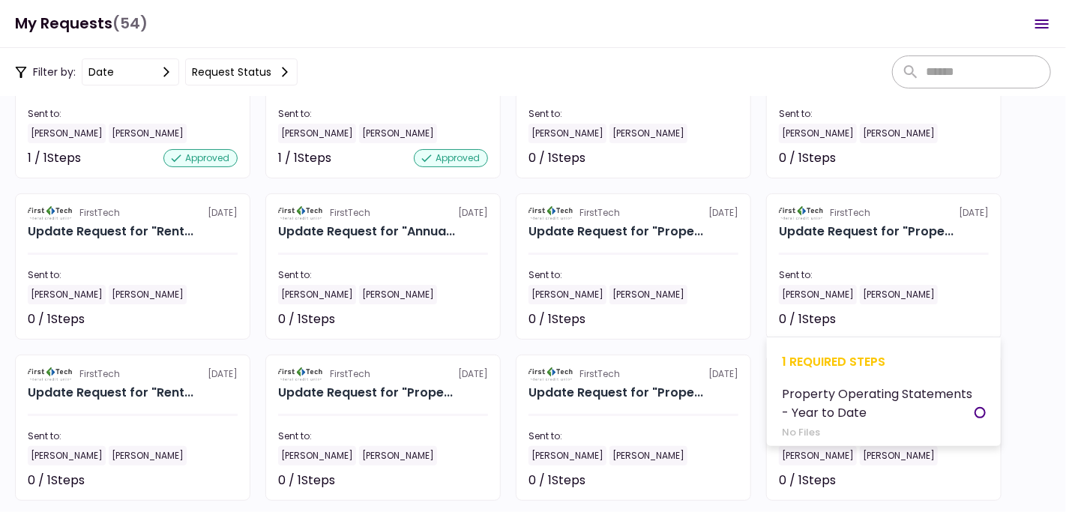
scroll to position [911, 0]
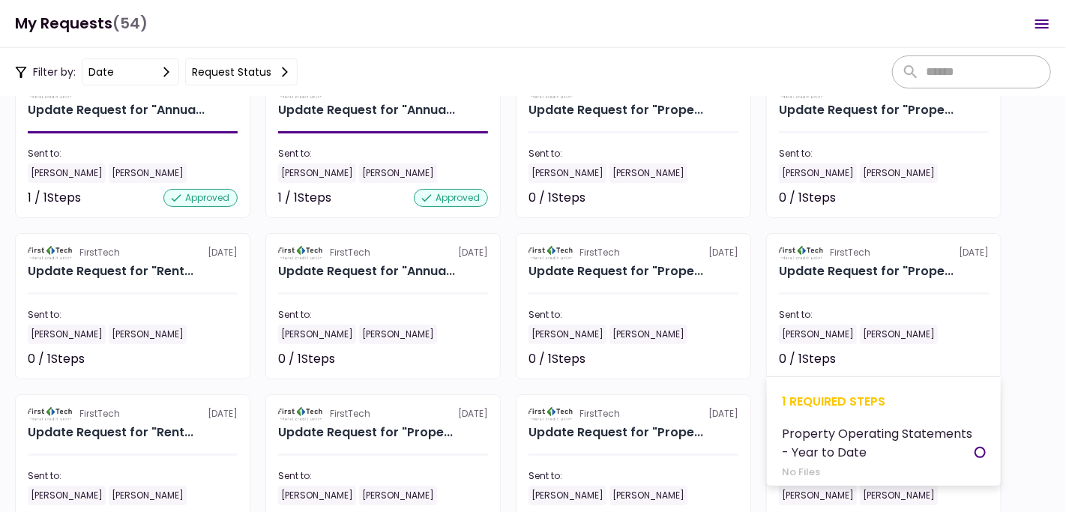
click at [869, 286] on section "FirstTech [DATE] Update Request for "Prope... Sent to: [PERSON_NAME] [PERSON_NA…" at bounding box center [883, 306] width 235 height 146
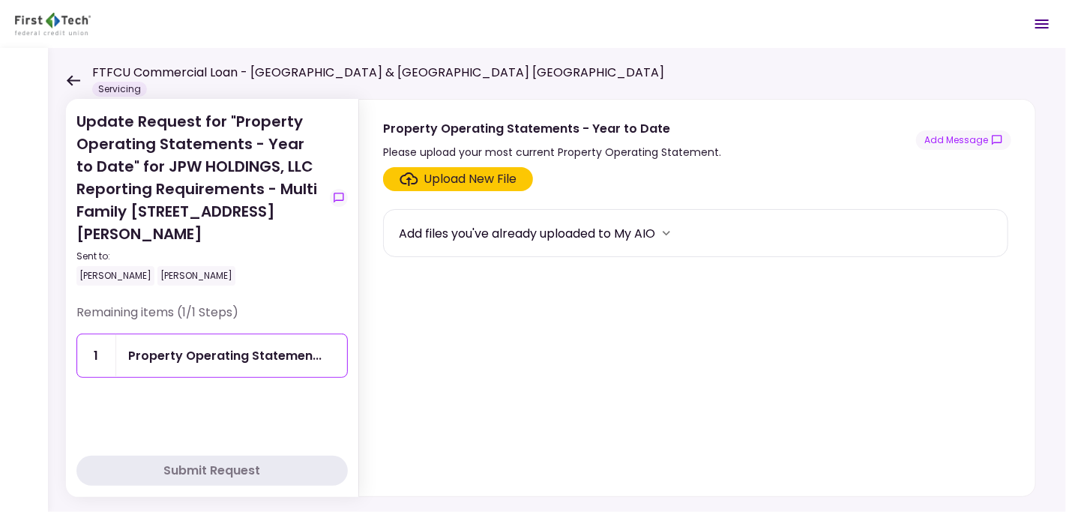
click at [444, 178] on div "Upload New File" at bounding box center [470, 179] width 93 height 18
click at [0, 0] on input "Upload New File" at bounding box center [0, 0] width 0 height 0
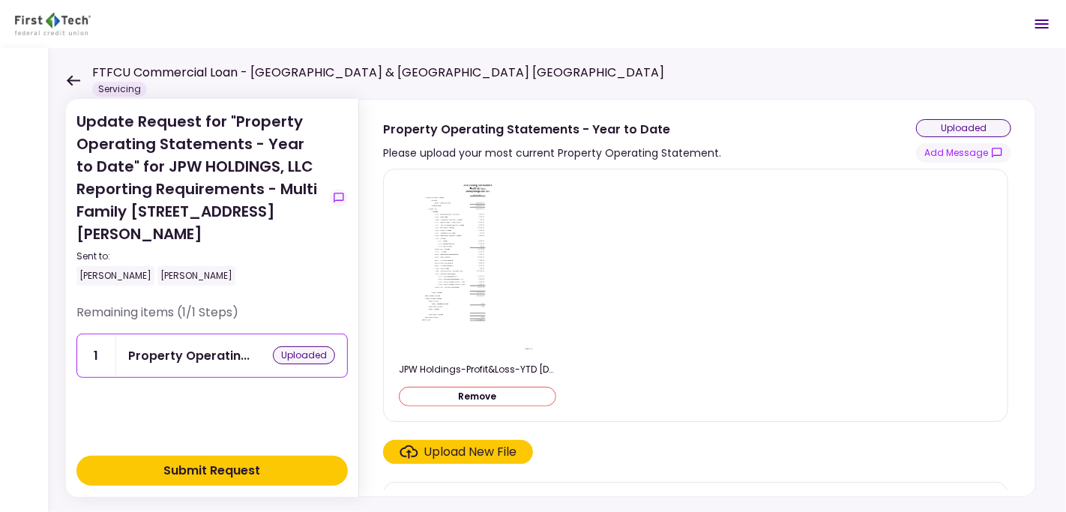
click at [221, 467] on div "Submit Request" at bounding box center [212, 471] width 97 height 18
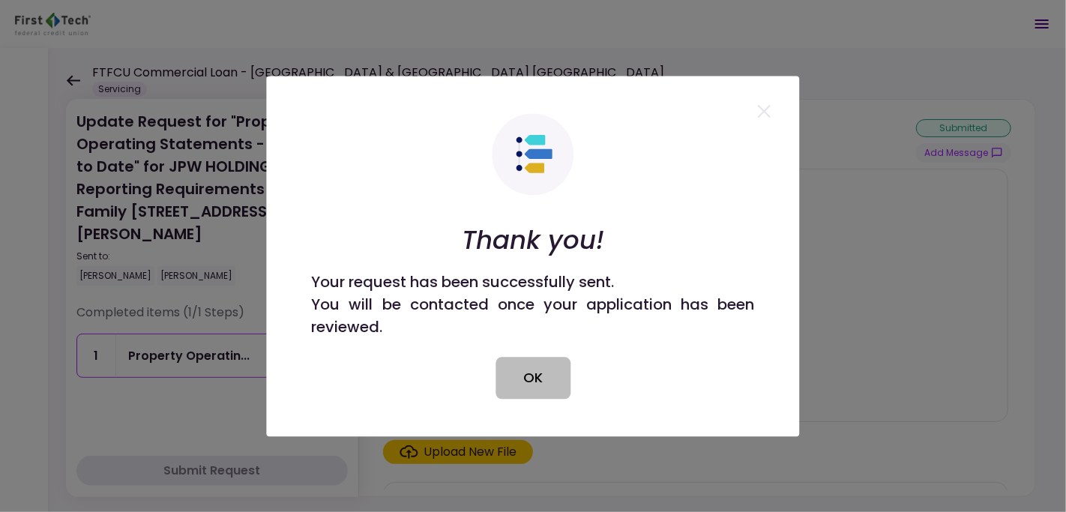
click at [538, 383] on button "OK" at bounding box center [532, 378] width 75 height 42
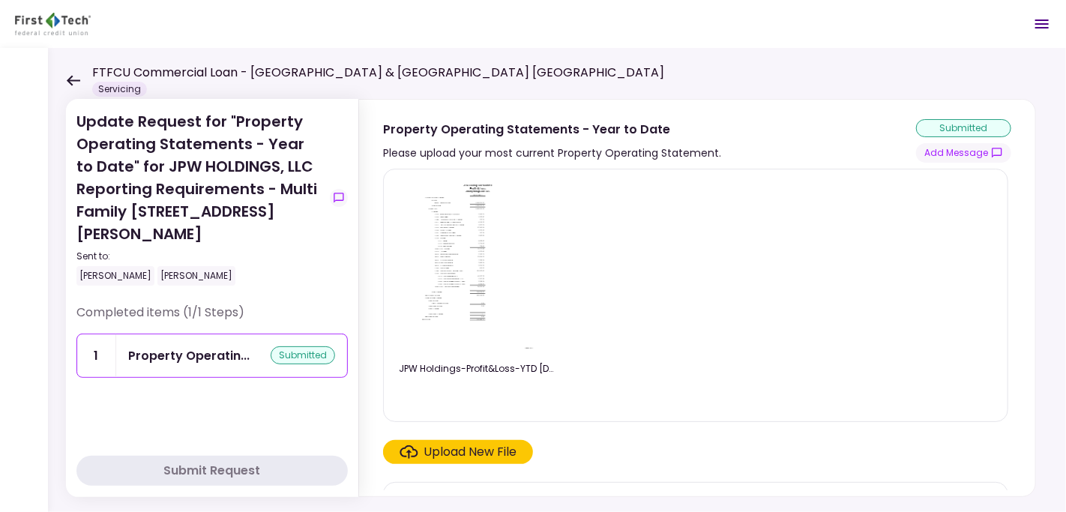
click at [76, 77] on icon at bounding box center [73, 80] width 14 height 11
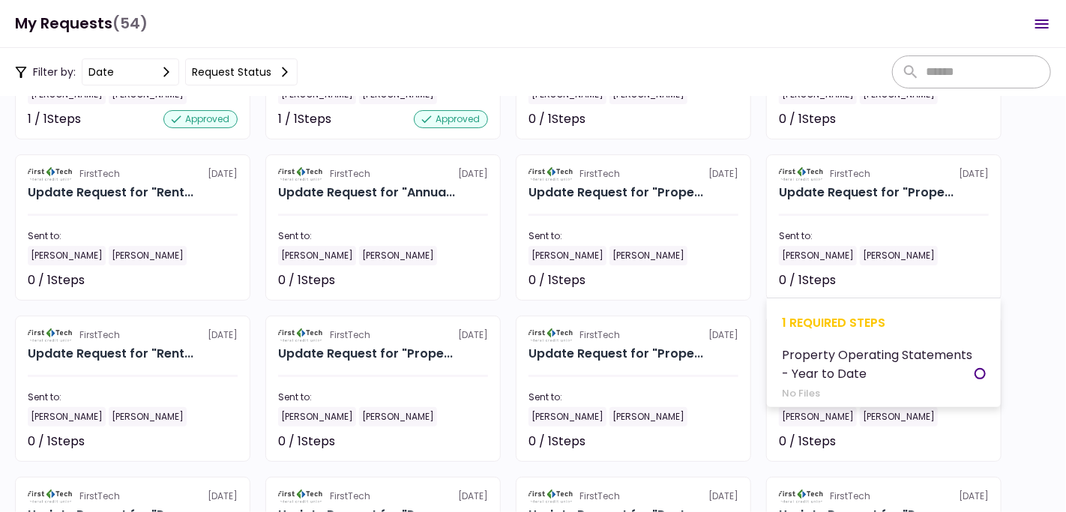
scroll to position [986, 0]
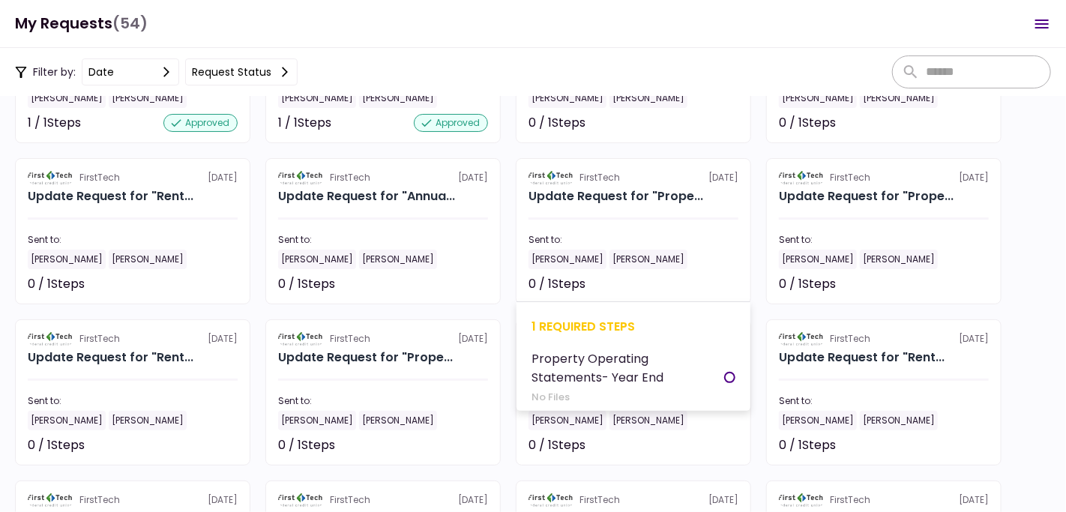
click at [598, 215] on section "FirstTech [DATE] Update Request for "Prope... Sent to: [PERSON_NAME] [PERSON_NA…" at bounding box center [633, 231] width 235 height 146
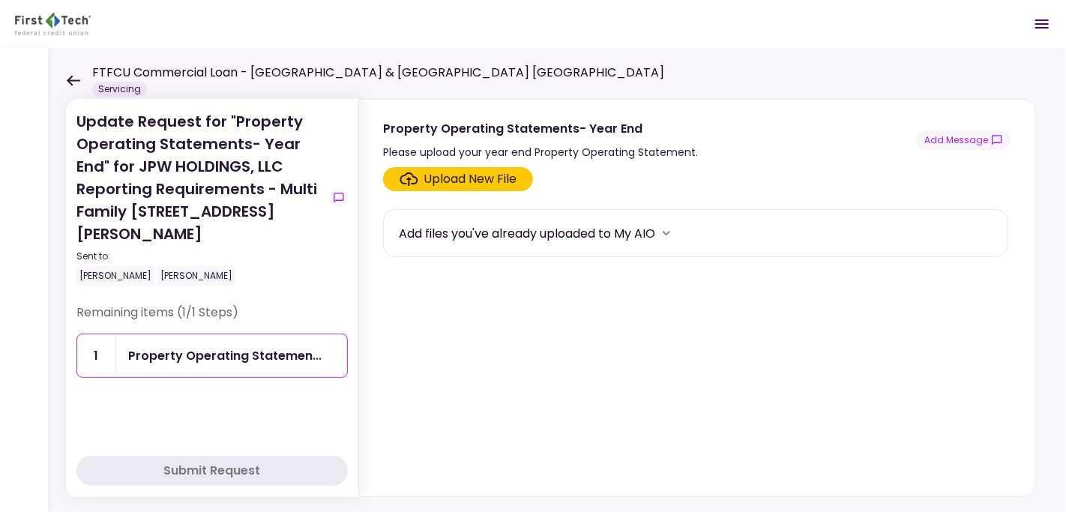
click at [473, 178] on div "Upload New File" at bounding box center [470, 179] width 93 height 18
click at [0, 0] on input "Upload New File" at bounding box center [0, 0] width 0 height 0
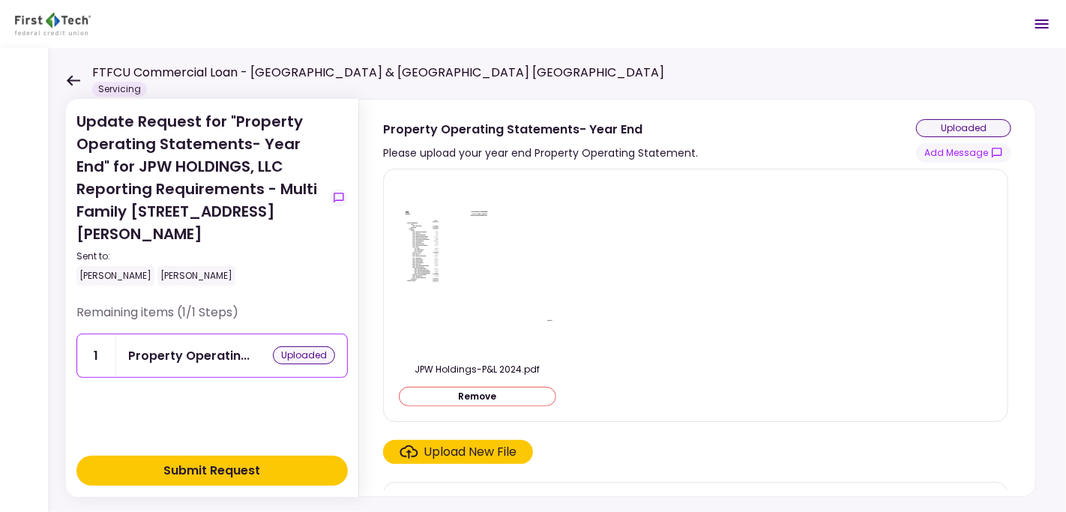
click at [231, 469] on div "Submit Request" at bounding box center [212, 471] width 97 height 18
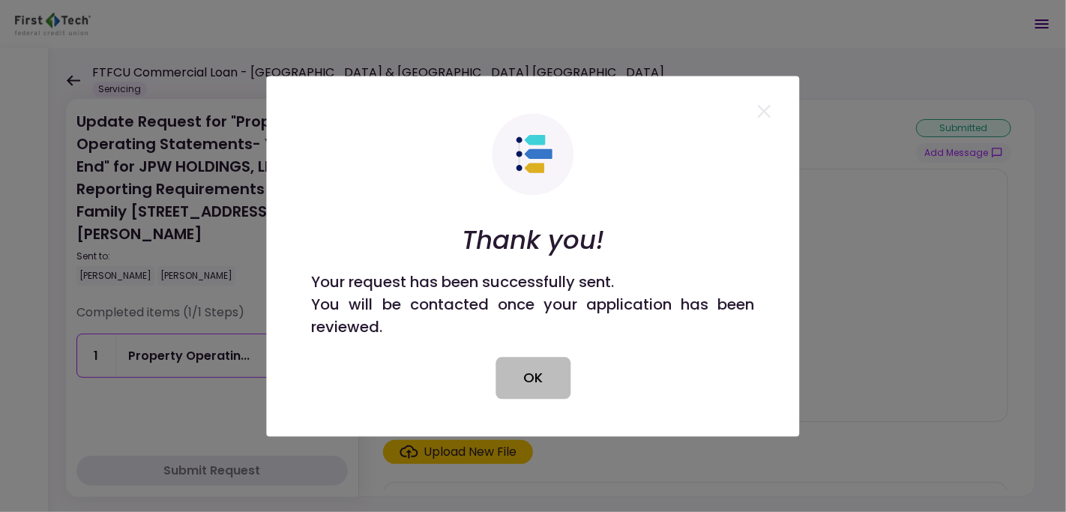
click at [531, 379] on button "OK" at bounding box center [532, 378] width 75 height 42
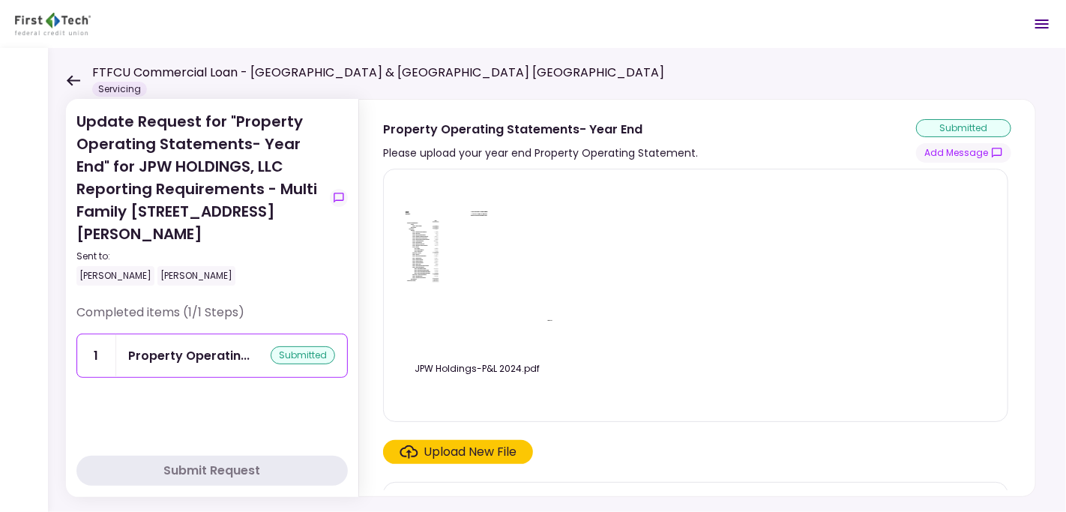
click at [79, 77] on icon at bounding box center [73, 80] width 14 height 11
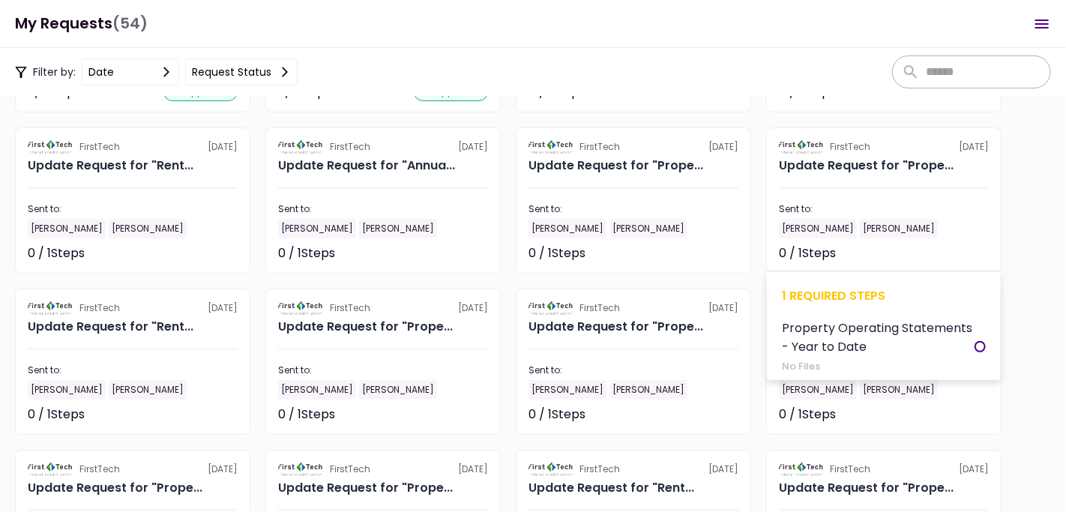
scroll to position [986, 0]
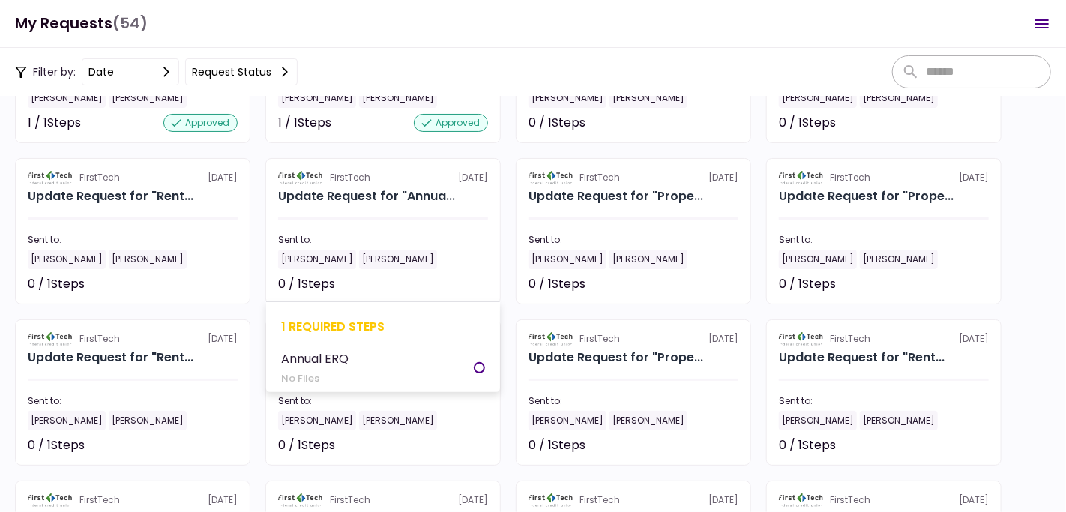
click at [381, 209] on section "FirstTech [DATE] Update Request for "Annua... Sent to: [PERSON_NAME] [PERSON_NA…" at bounding box center [382, 231] width 235 height 146
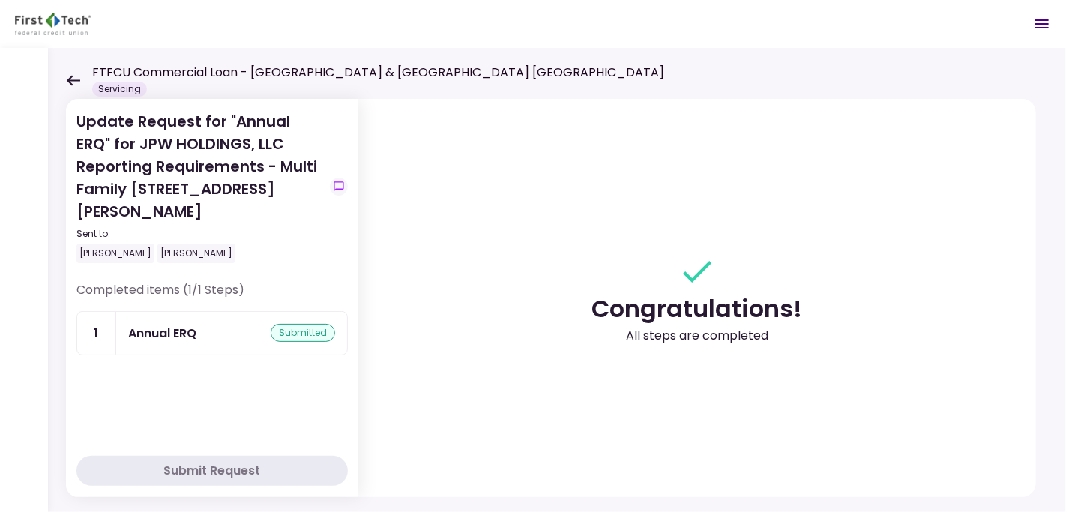
click at [72, 77] on icon at bounding box center [73, 80] width 14 height 11
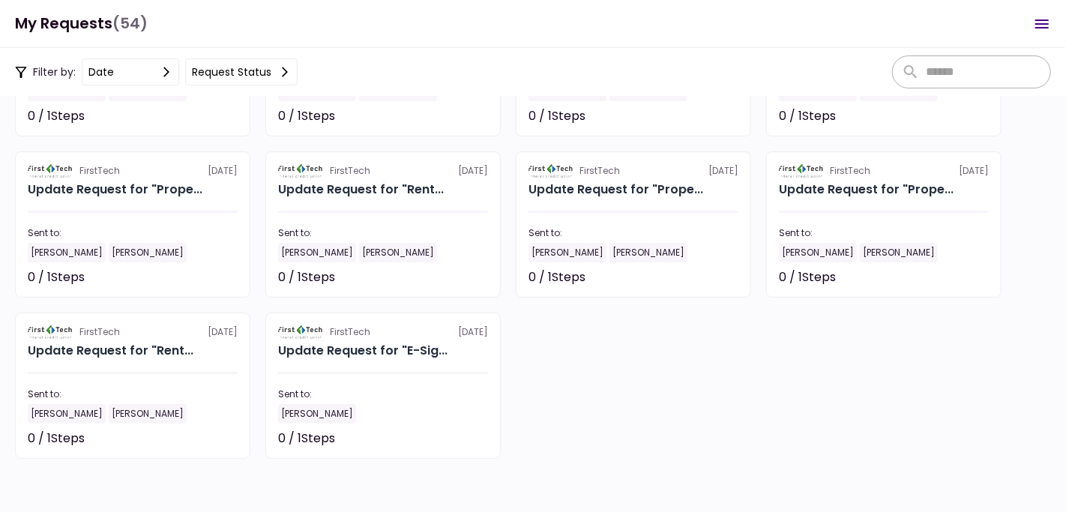
scroll to position [1960, 0]
